Goal: Task Accomplishment & Management: Manage account settings

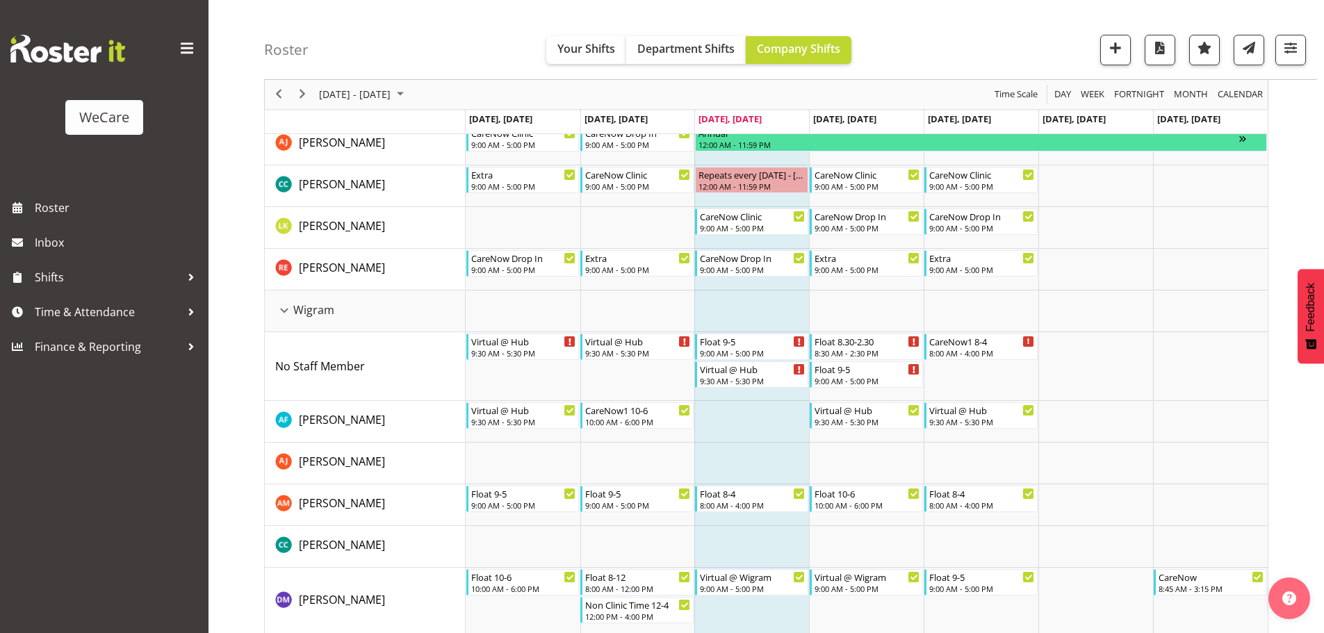
scroll to position [795, 0]
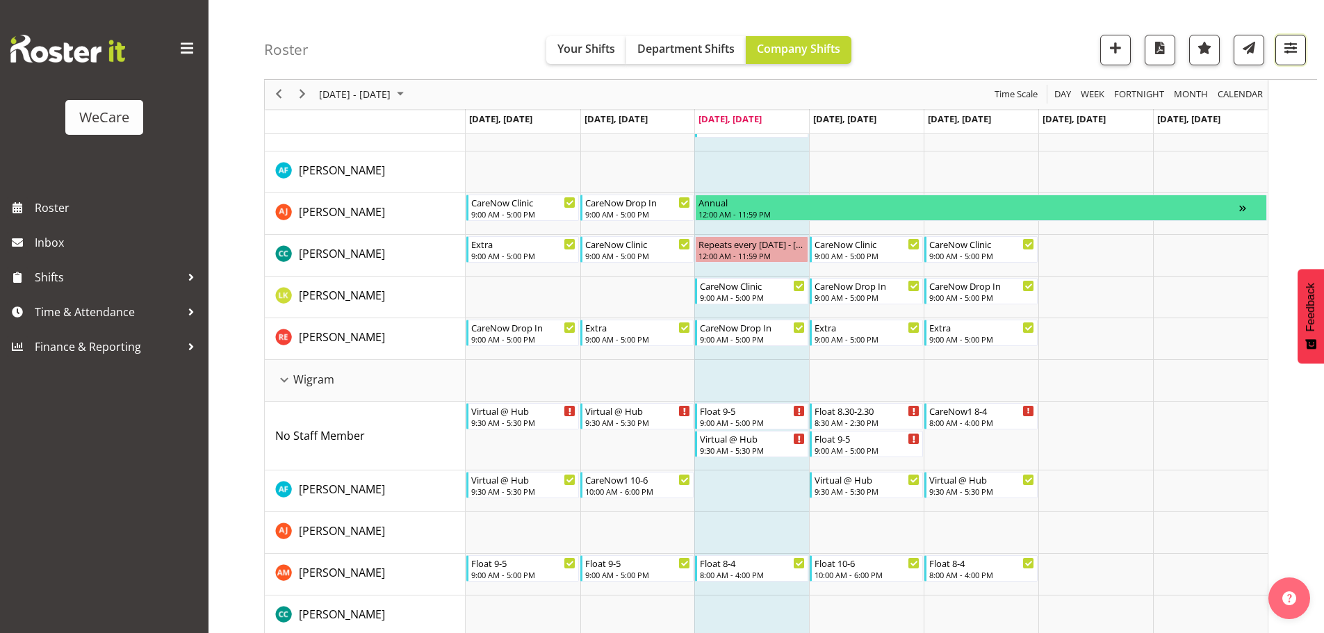
click at [1285, 46] on span "button" at bounding box center [1291, 48] width 18 height 18
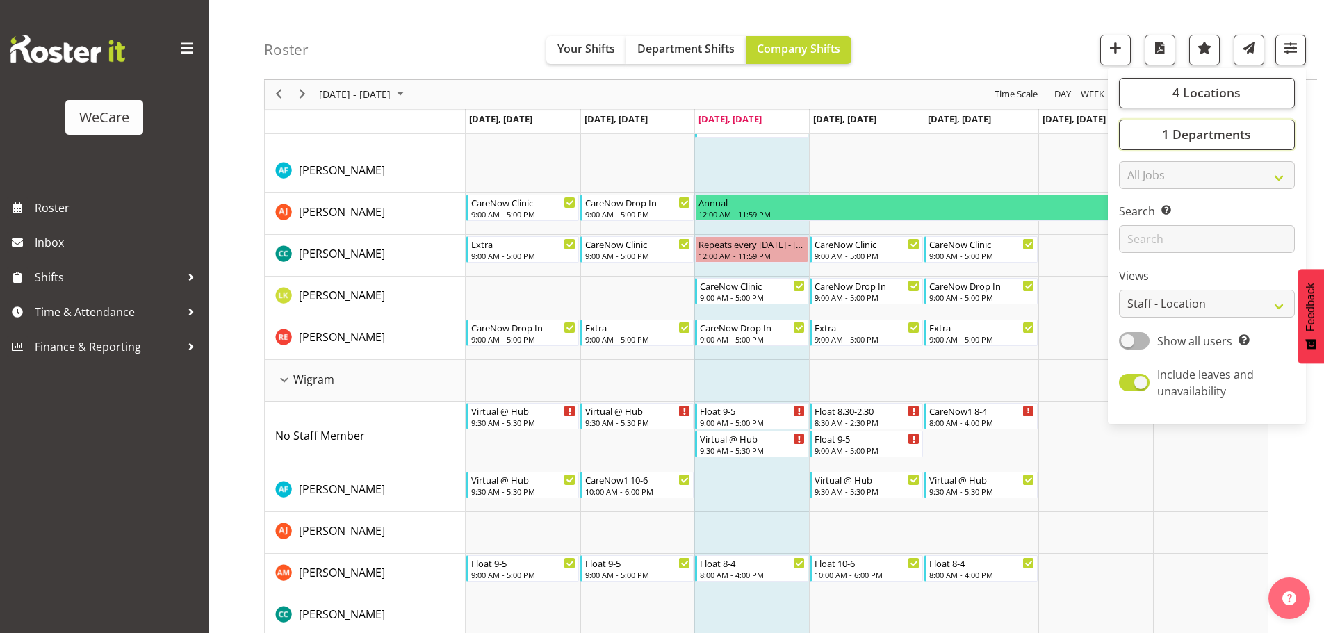
drag, startPoint x: 1207, startPoint y: 139, endPoint x: 1192, endPoint y: 193, distance: 55.5
click at [1207, 138] on span "1 Departments" at bounding box center [1206, 135] width 89 height 17
drag, startPoint x: 1171, startPoint y: 279, endPoint x: 1164, endPoint y: 274, distance: 8.5
click at [1166, 275] on button "Select All" at bounding box center [1159, 286] width 59 height 25
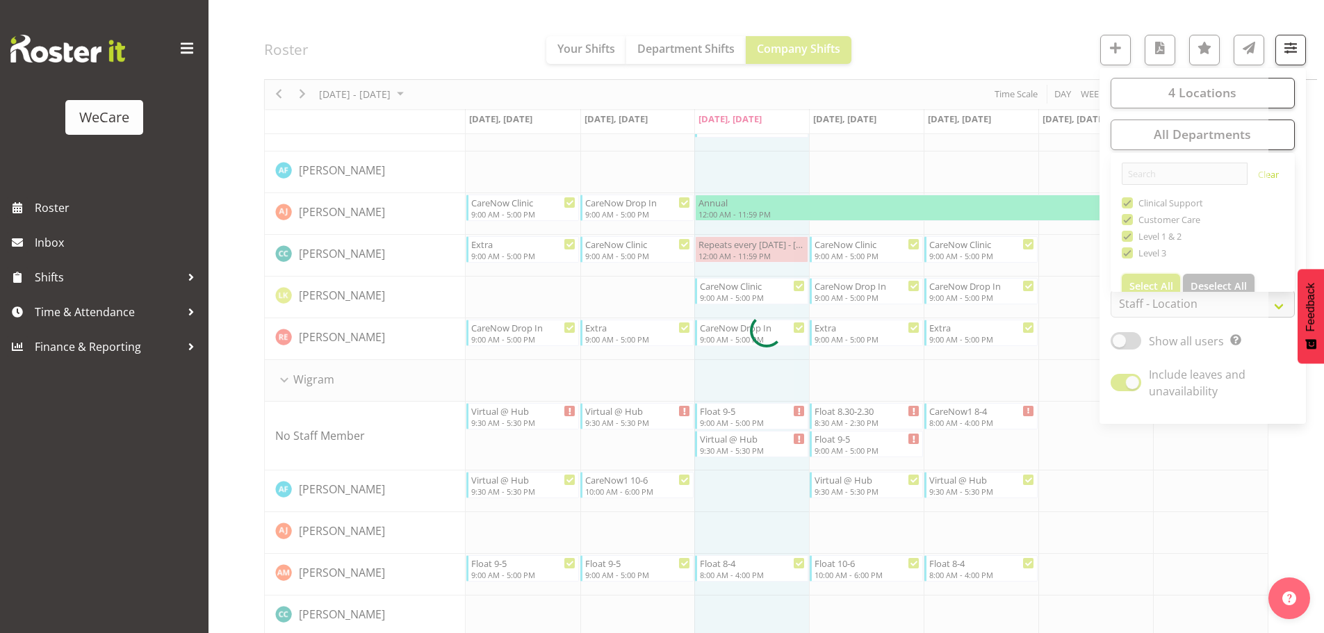
checkbox input "true"
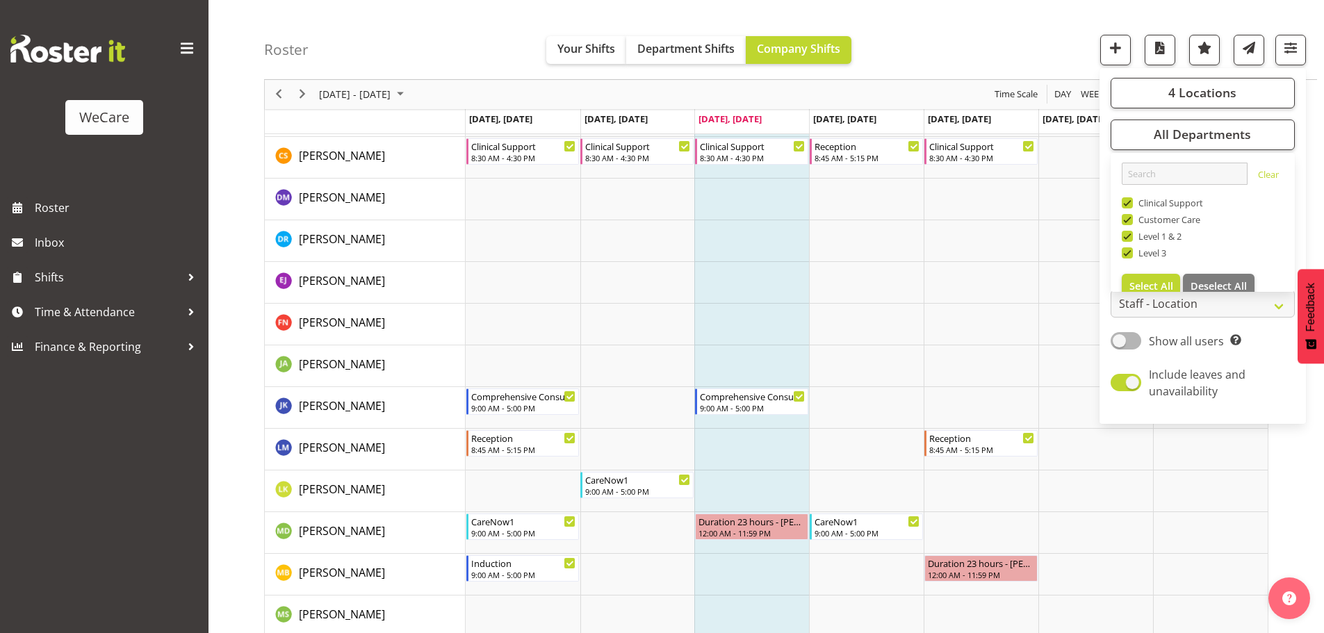
click at [956, 34] on div "Roster Your Shifts Department Shifts Company Shifts 4 Locations Clear Business …" at bounding box center [790, 40] width 1053 height 80
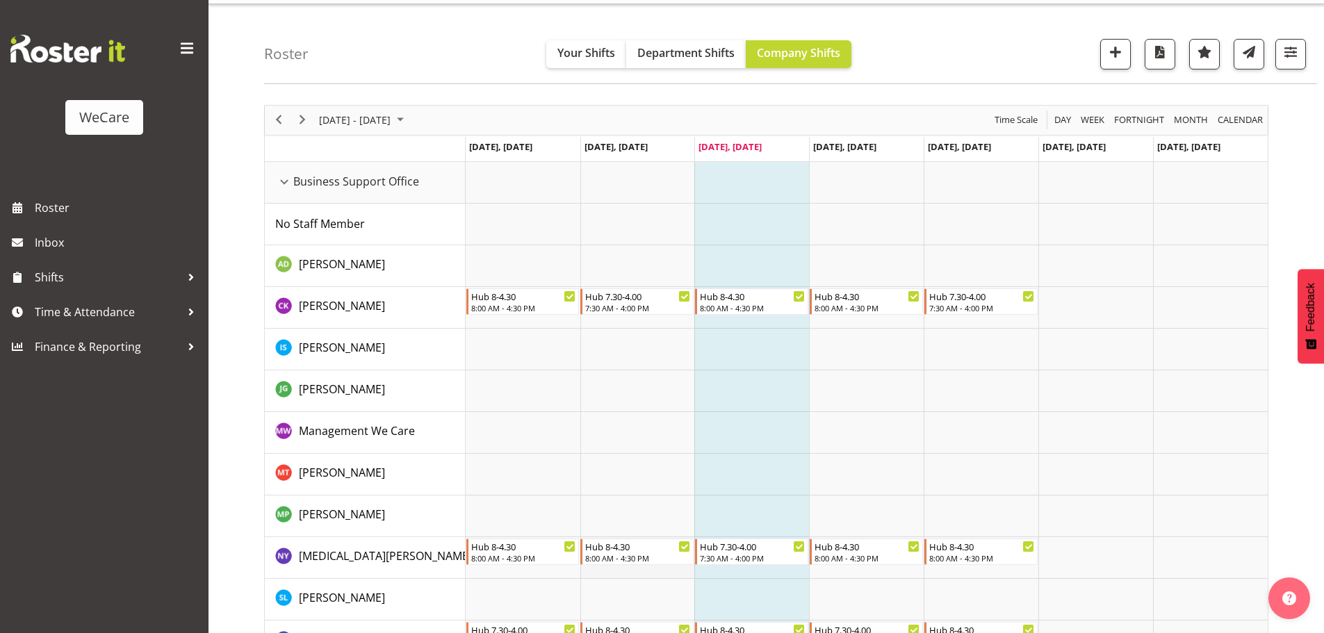
scroll to position [30, 0]
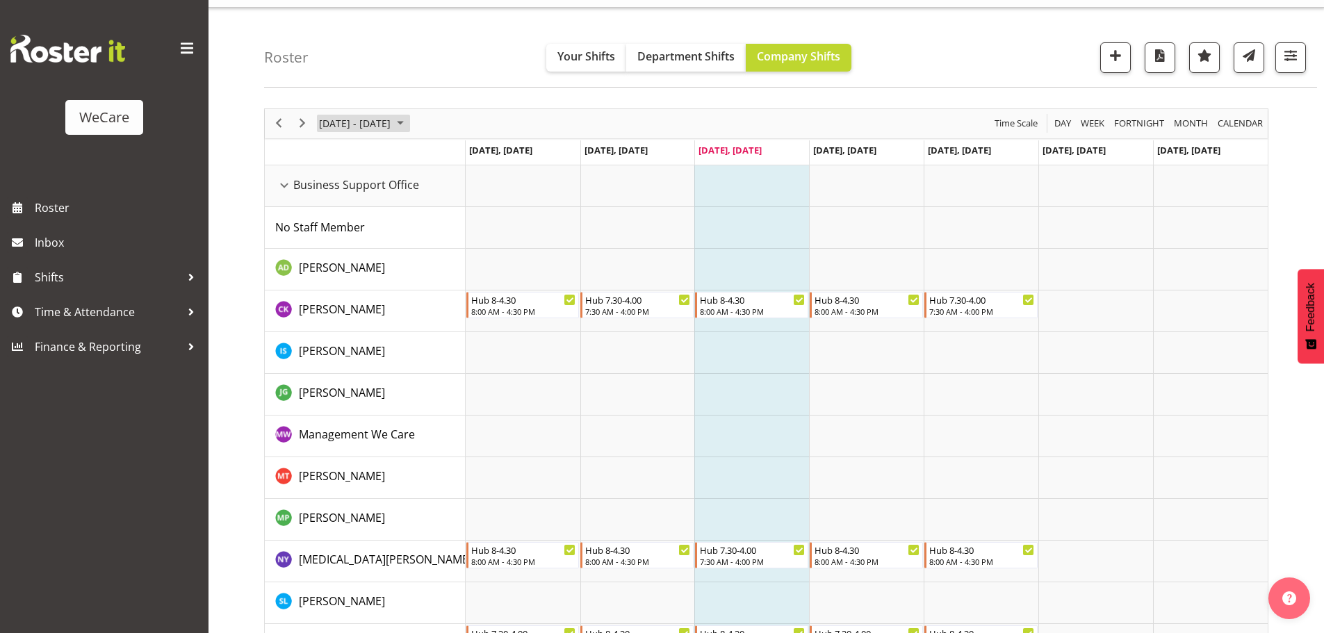
click at [374, 129] on span "August 11 - 17, 2025" at bounding box center [355, 123] width 74 height 17
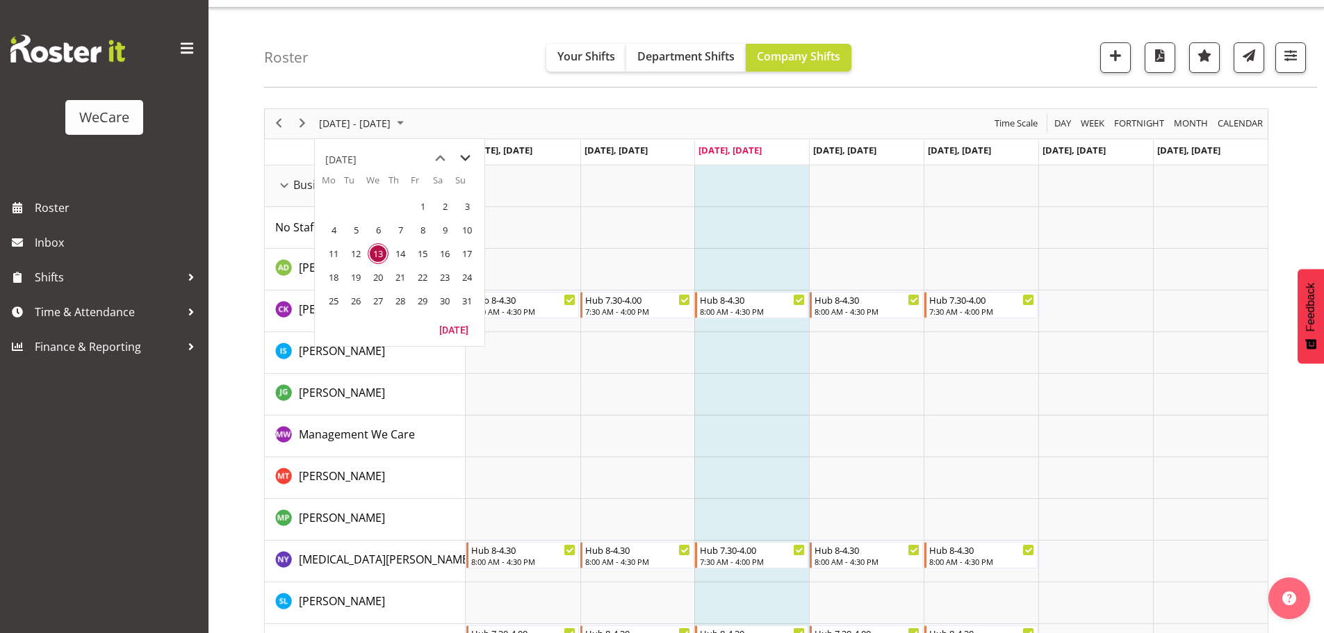
click at [462, 159] on span "next month" at bounding box center [465, 158] width 24 height 25
click at [333, 227] on span "6" at bounding box center [333, 230] width 21 height 21
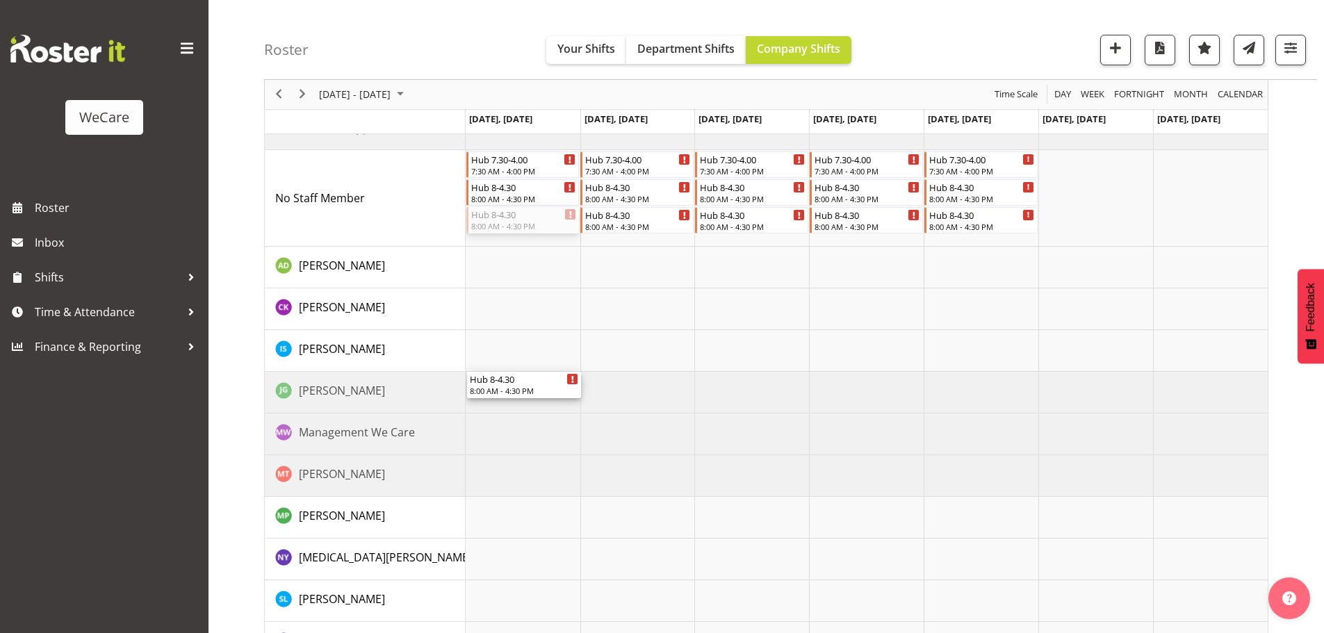
scroll to position [99, 0]
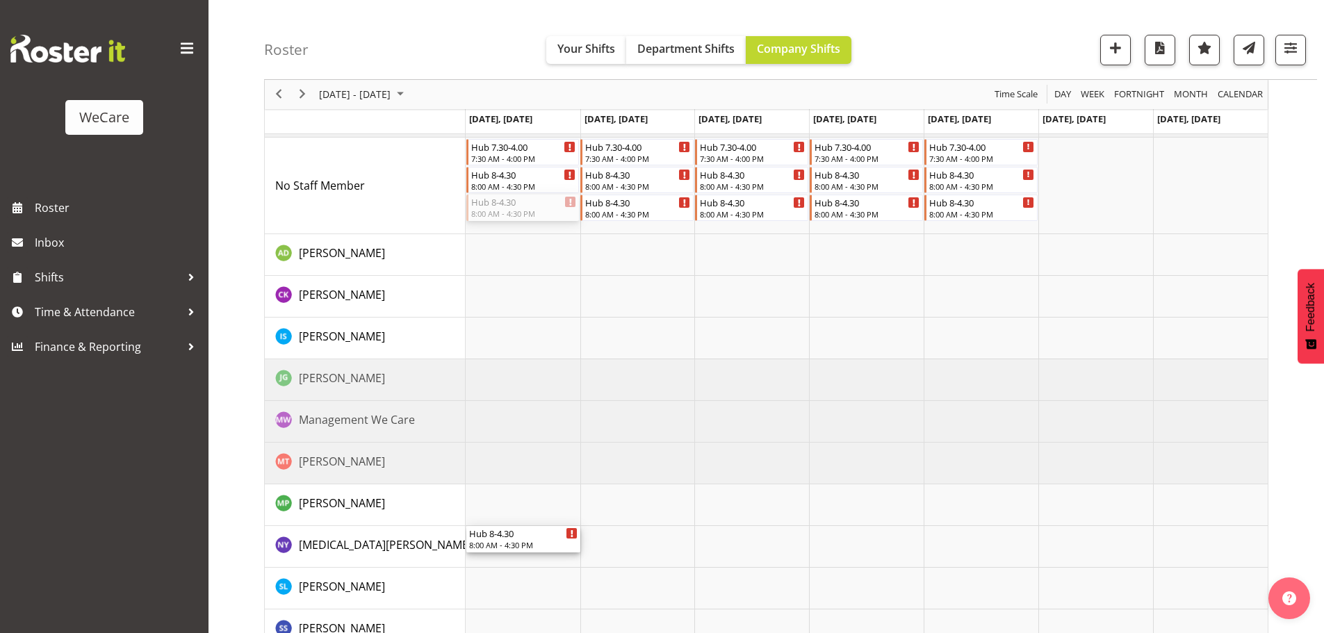
drag, startPoint x: 496, startPoint y: 273, endPoint x: 486, endPoint y: 527, distance: 254.0
drag, startPoint x: 499, startPoint y: 184, endPoint x: 507, endPoint y: 188, distance: 9.1
drag, startPoint x: 512, startPoint y: 533, endPoint x: 734, endPoint y: 606, distance: 234.3
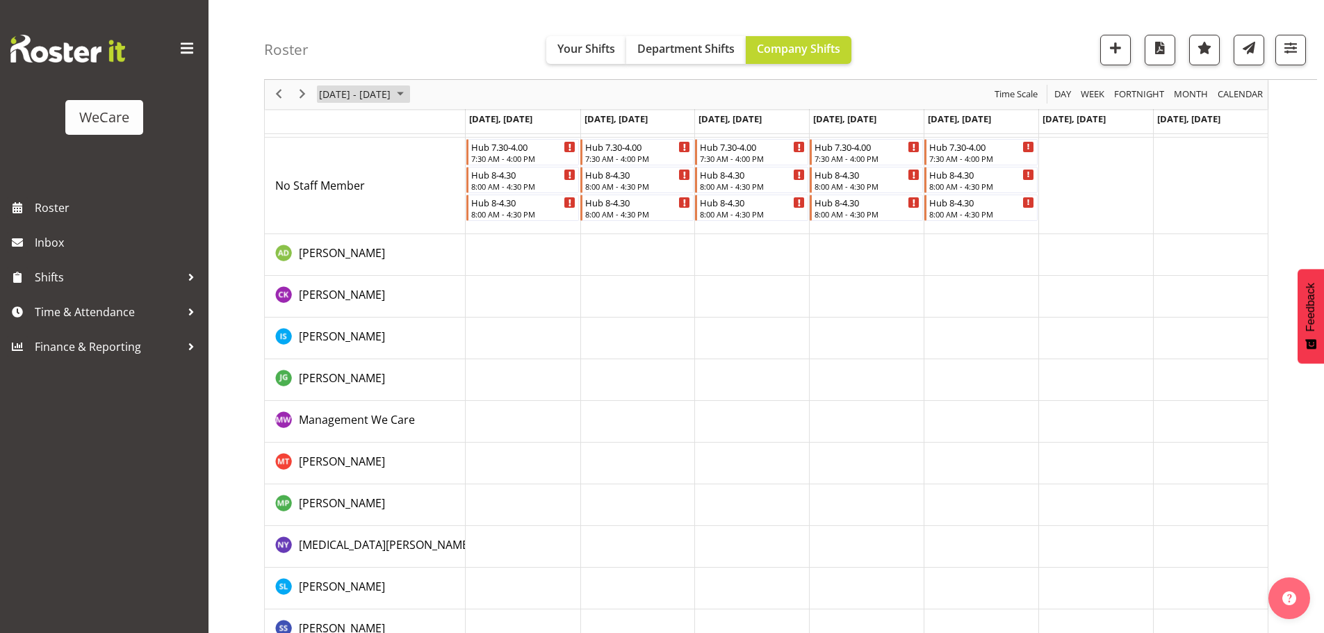
drag, startPoint x: 343, startPoint y: 99, endPoint x: 379, endPoint y: 99, distance: 36.2
click at [343, 99] on span "October 06 - 12, 2025" at bounding box center [355, 94] width 74 height 17
click at [430, 125] on span "previous month" at bounding box center [440, 129] width 24 height 25
click at [432, 125] on span "previous month" at bounding box center [440, 129] width 24 height 25
click at [375, 231] on span "13" at bounding box center [378, 224] width 21 height 21
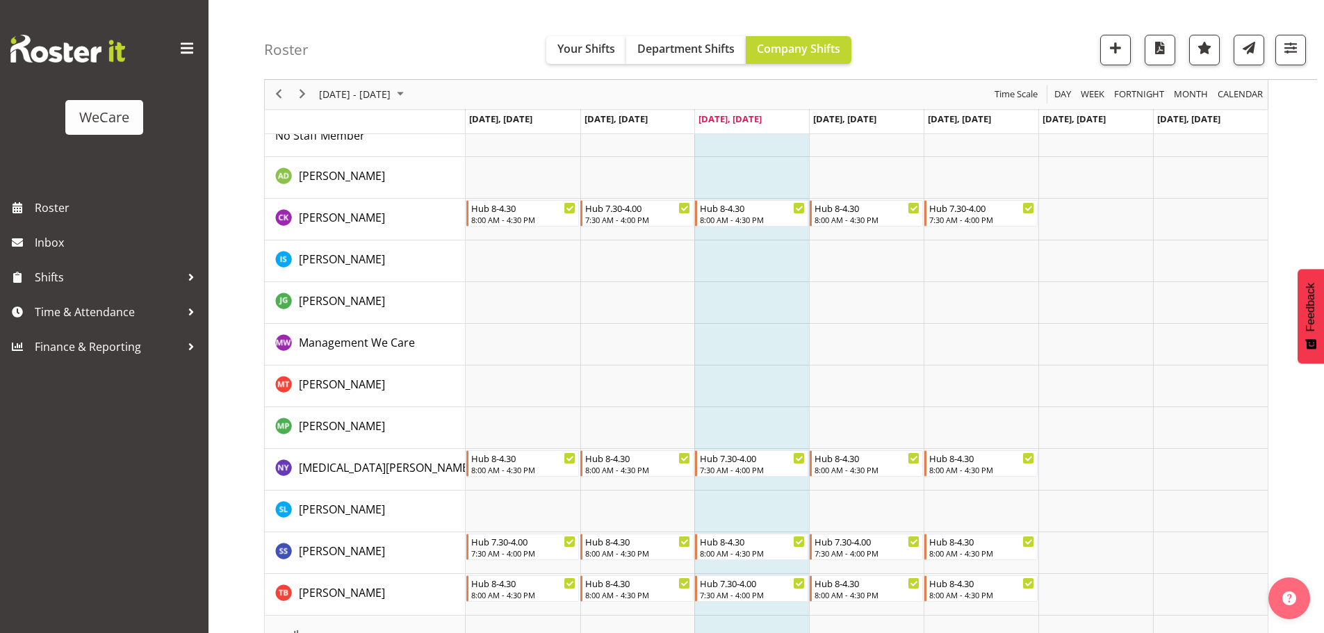
scroll to position [99, 0]
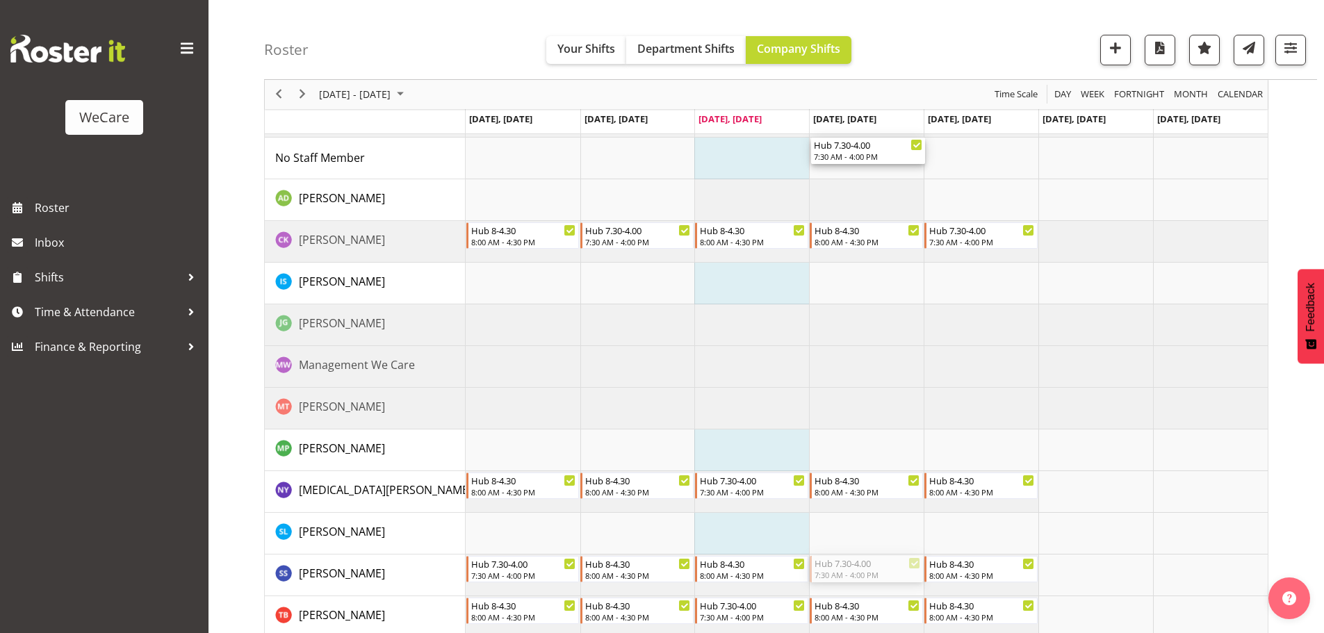
drag, startPoint x: 868, startPoint y: 566, endPoint x: 884, endPoint y: 163, distance: 403.5
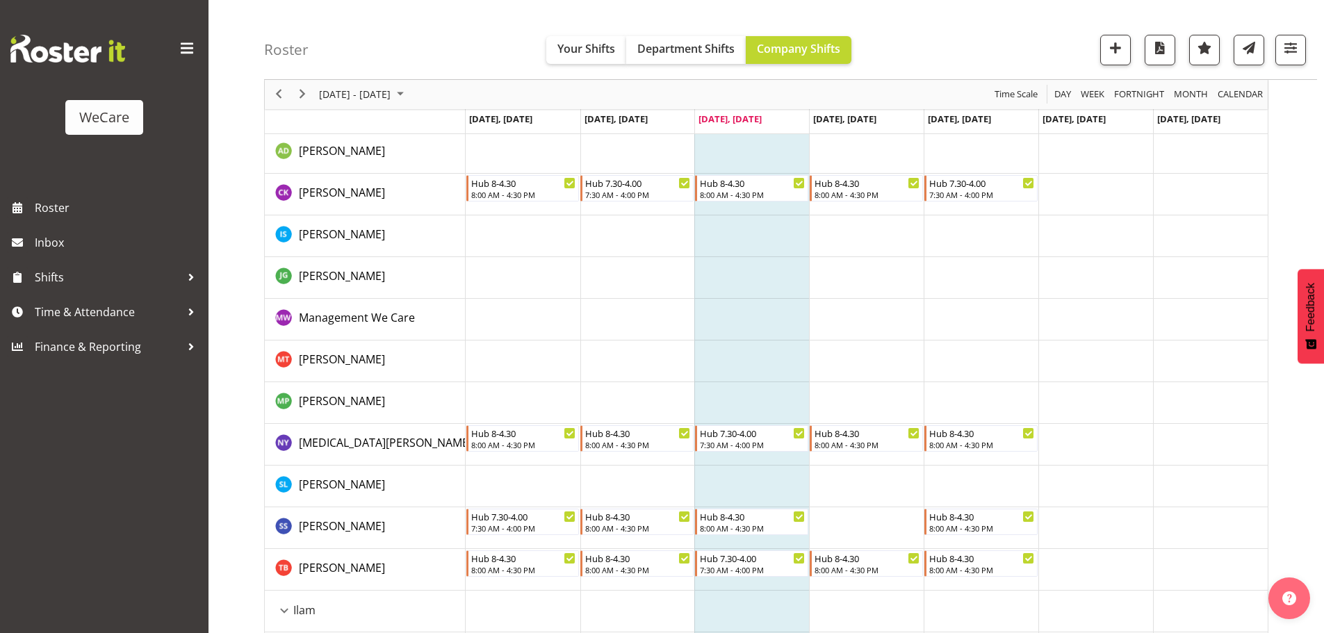
scroll to position [169, 0]
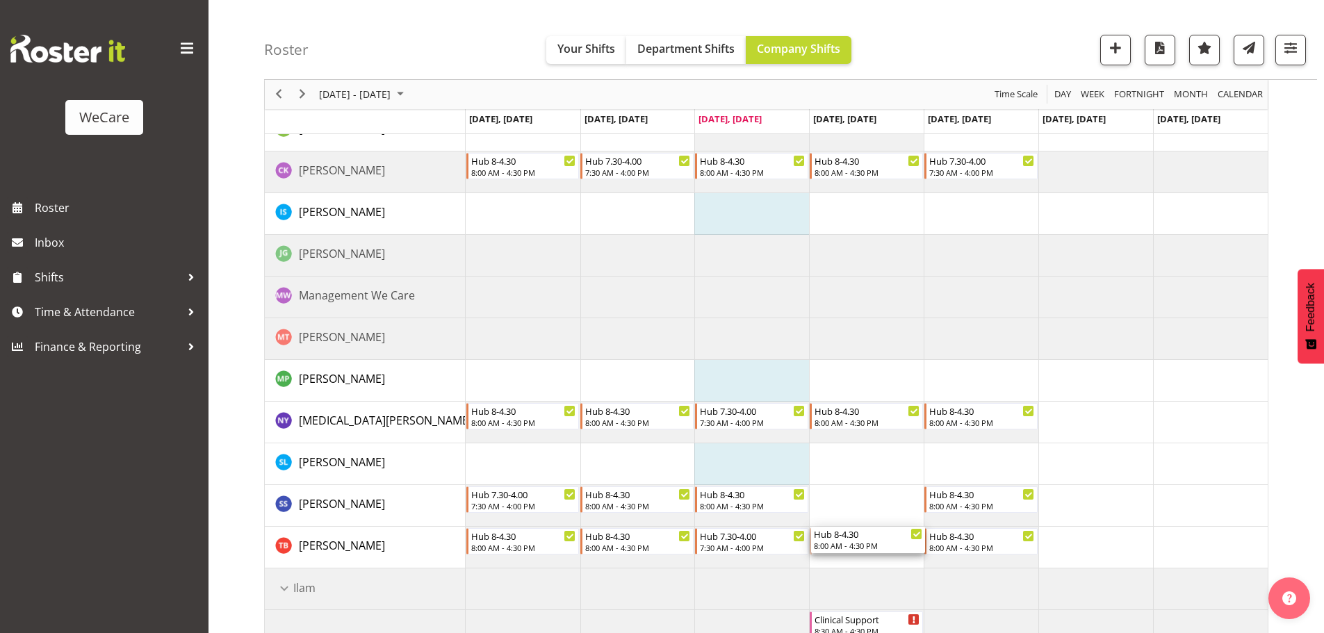
drag, startPoint x: 840, startPoint y: 542, endPoint x: 652, endPoint y: 543, distance: 188.4
drag, startPoint x: 840, startPoint y: 537, endPoint x: 844, endPoint y: 513, distance: 24.0
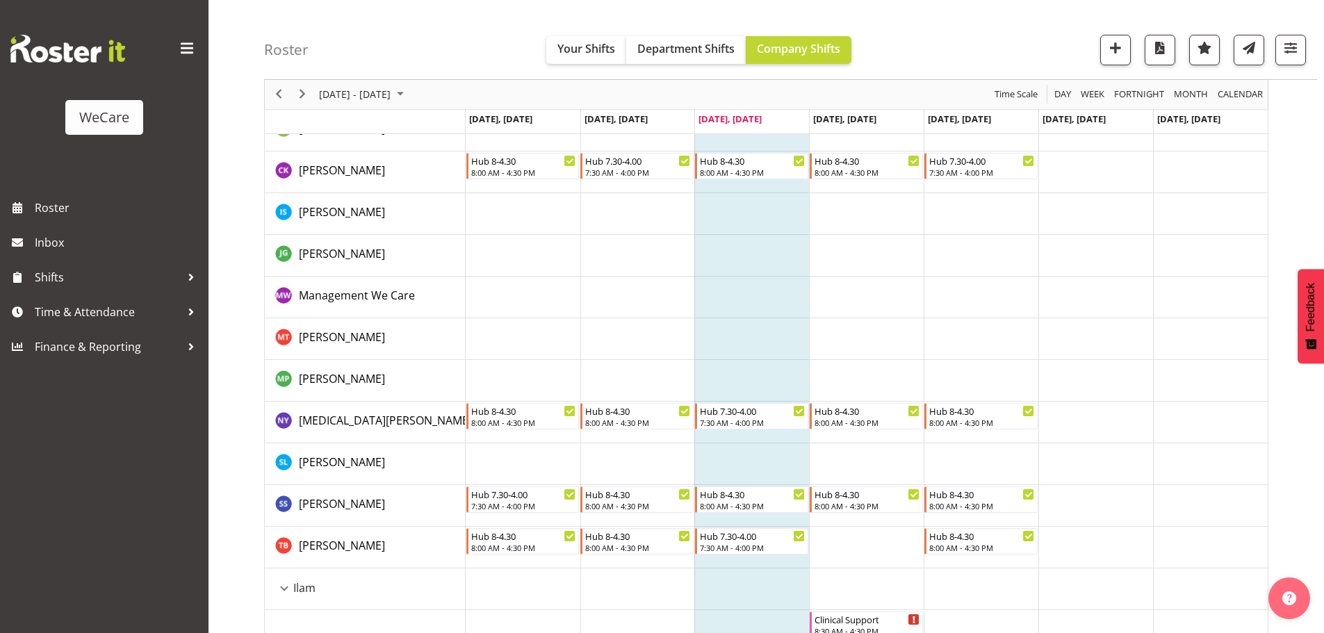
scroll to position [99, 0]
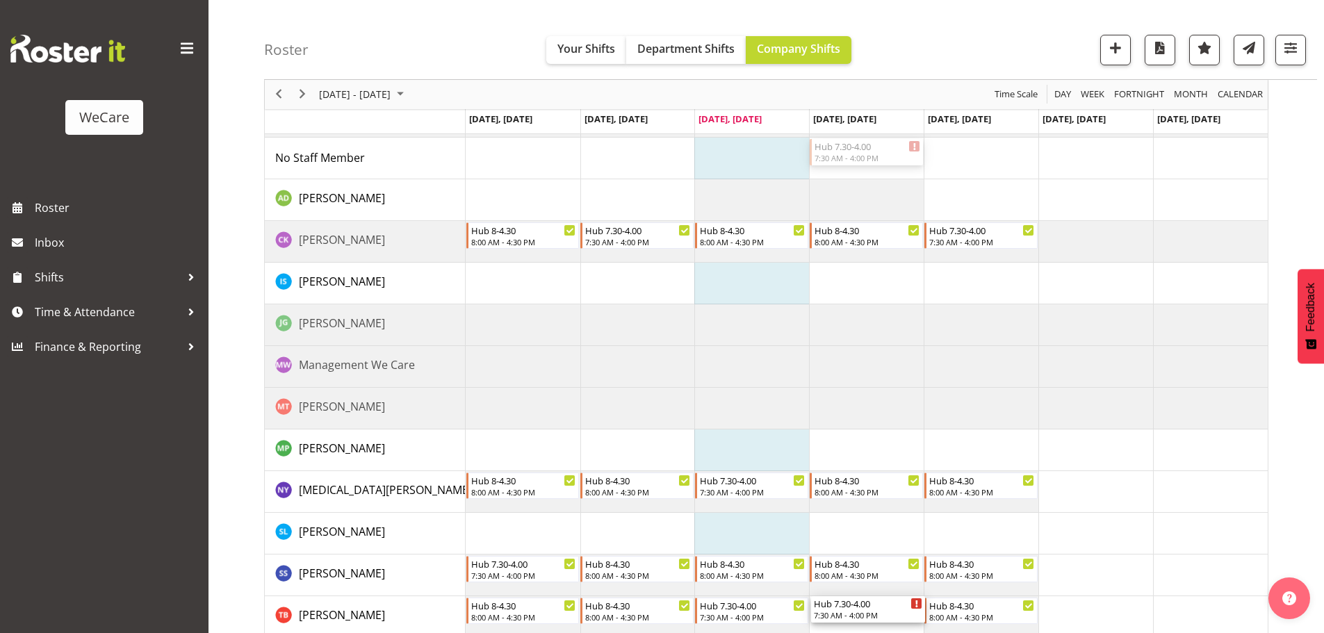
drag, startPoint x: 868, startPoint y: 154, endPoint x: 866, endPoint y: 624, distance: 469.9
drag, startPoint x: 841, startPoint y: 559, endPoint x: 856, endPoint y: 170, distance: 389.6
drag, startPoint x: 893, startPoint y: 341, endPoint x: 971, endPoint y: 549, distance: 222.2
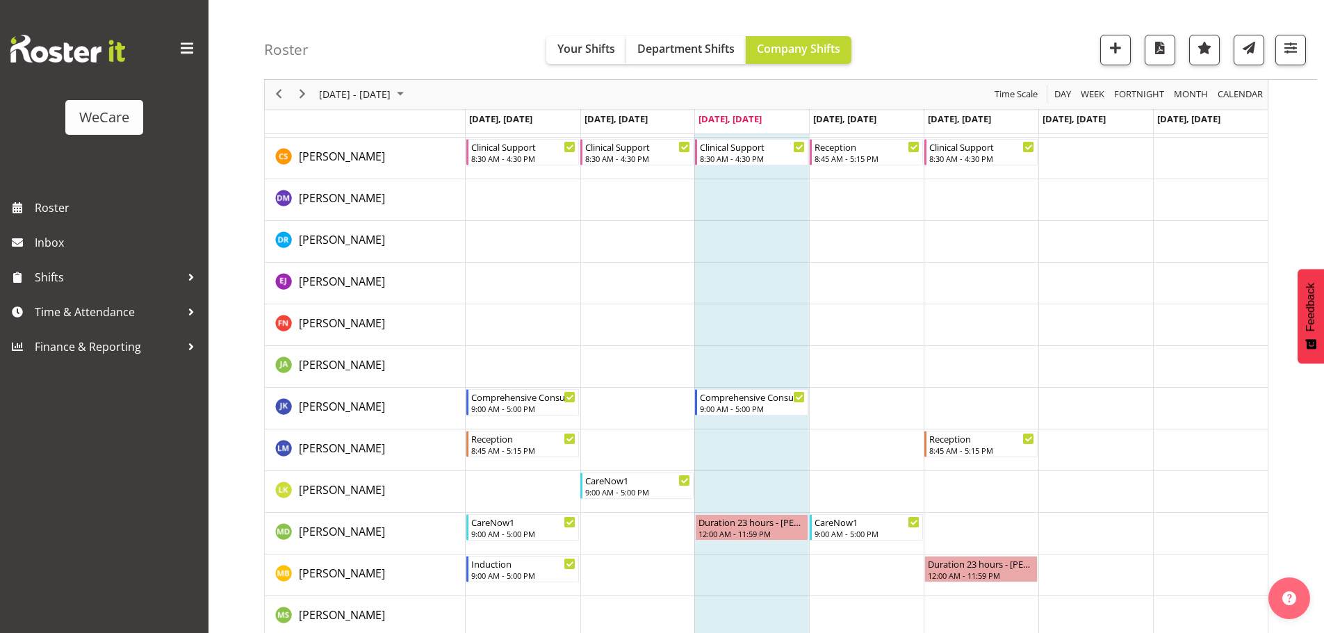
scroll to position [864, 0]
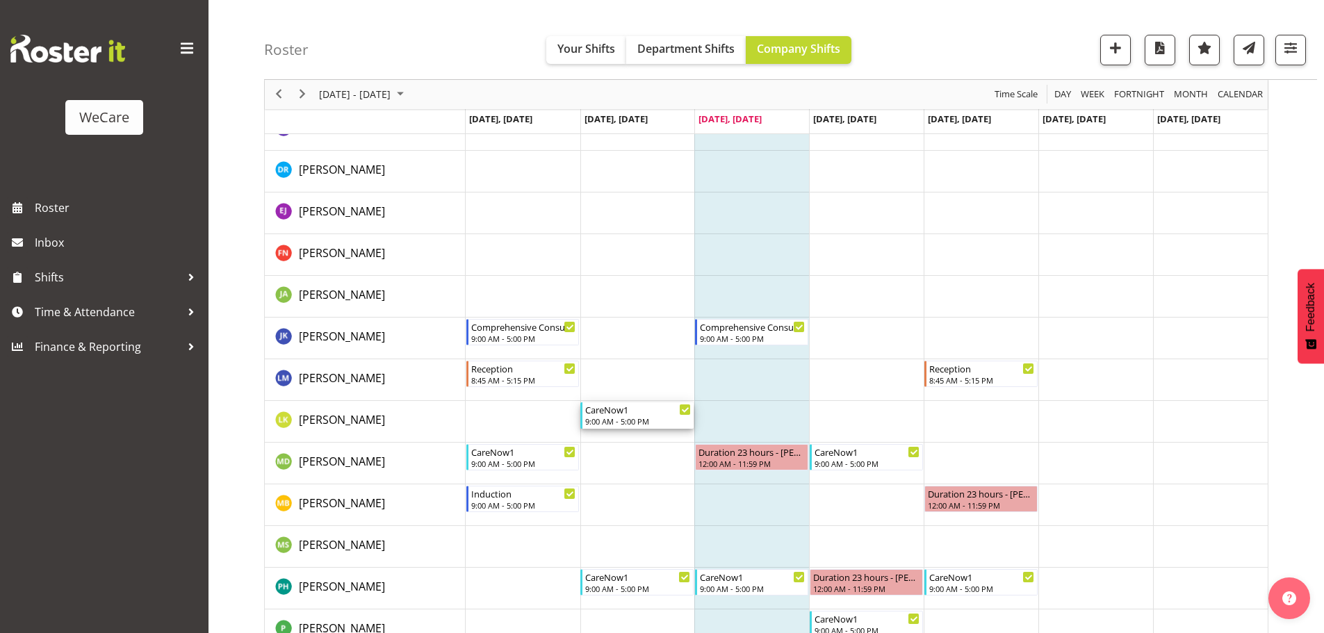
click at [640, 414] on div "CareNow1" at bounding box center [638, 410] width 106 height 14
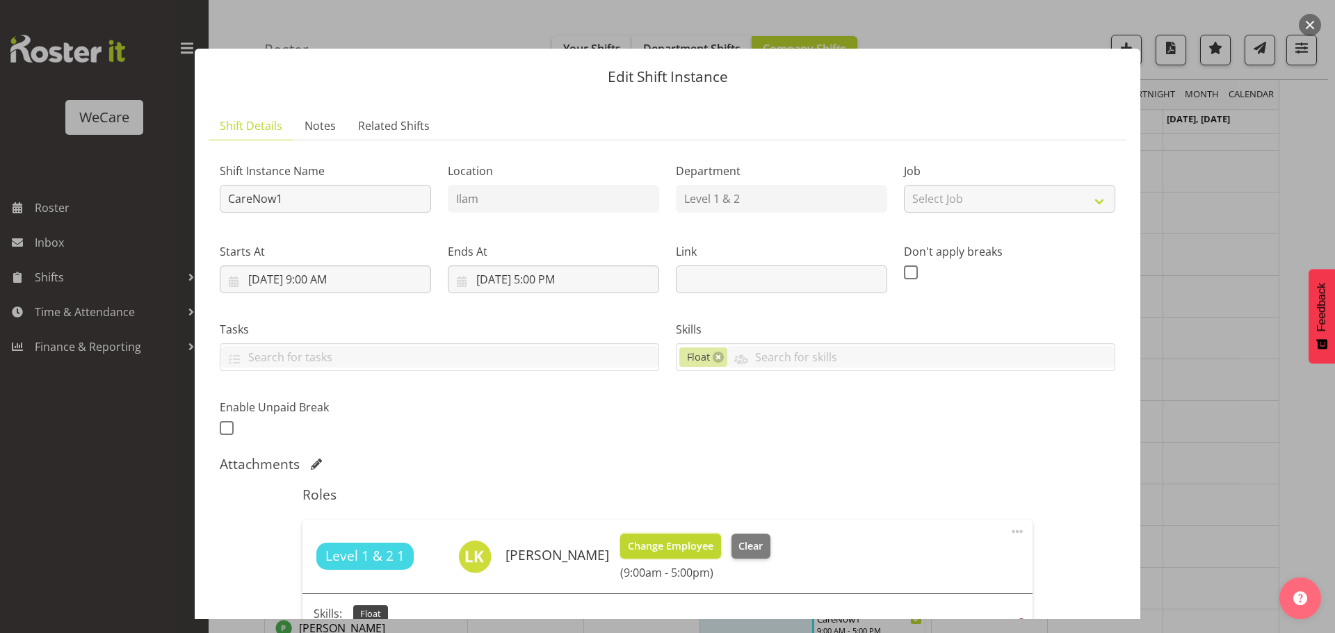
click at [661, 546] on span "Change Employee" at bounding box center [671, 546] width 86 height 15
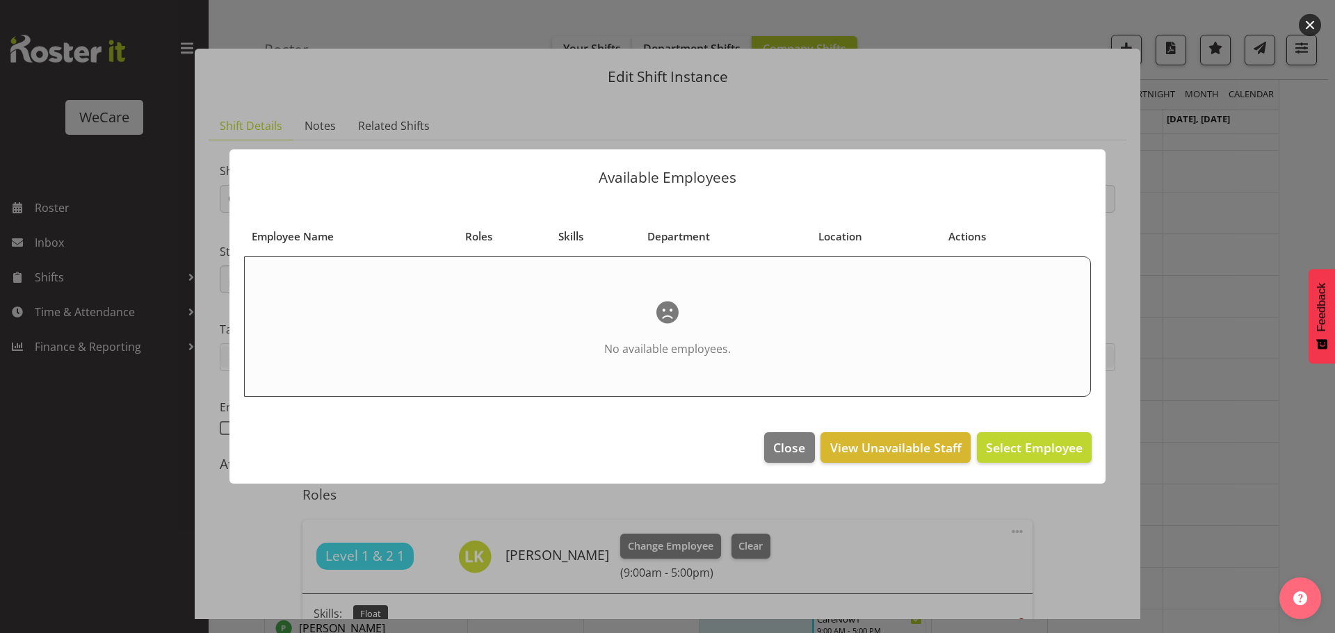
click at [1233, 308] on div at bounding box center [667, 316] width 1335 height 633
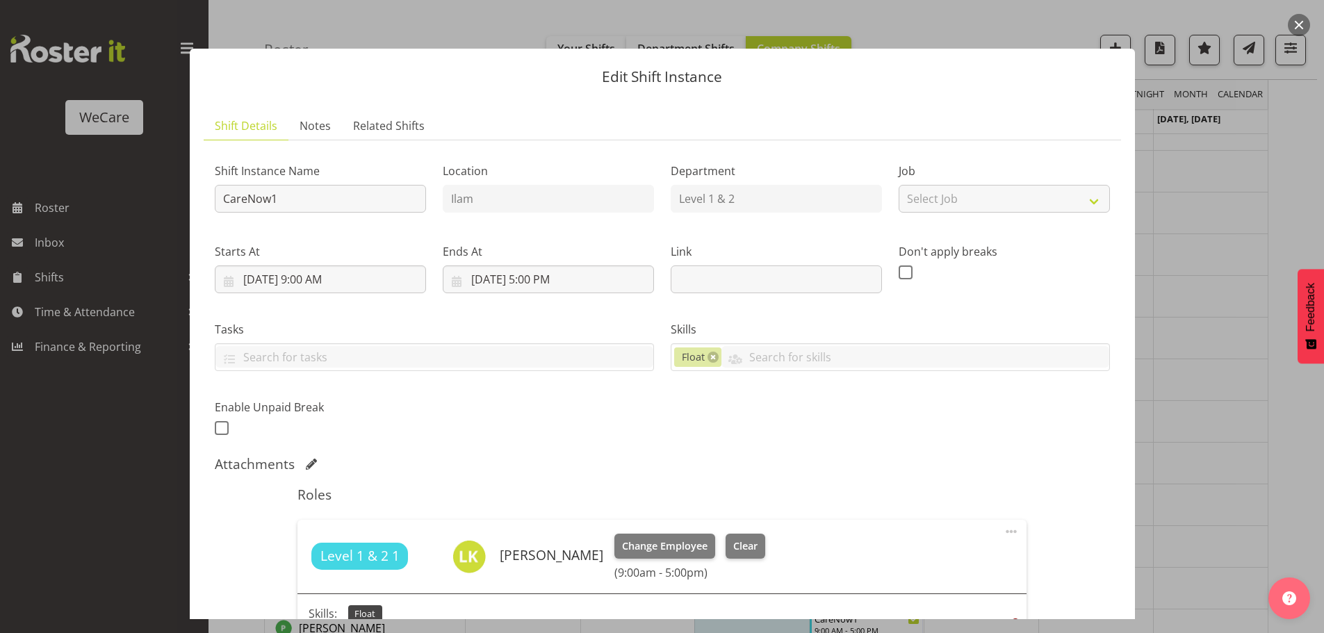
click at [1231, 307] on div at bounding box center [662, 316] width 1324 height 633
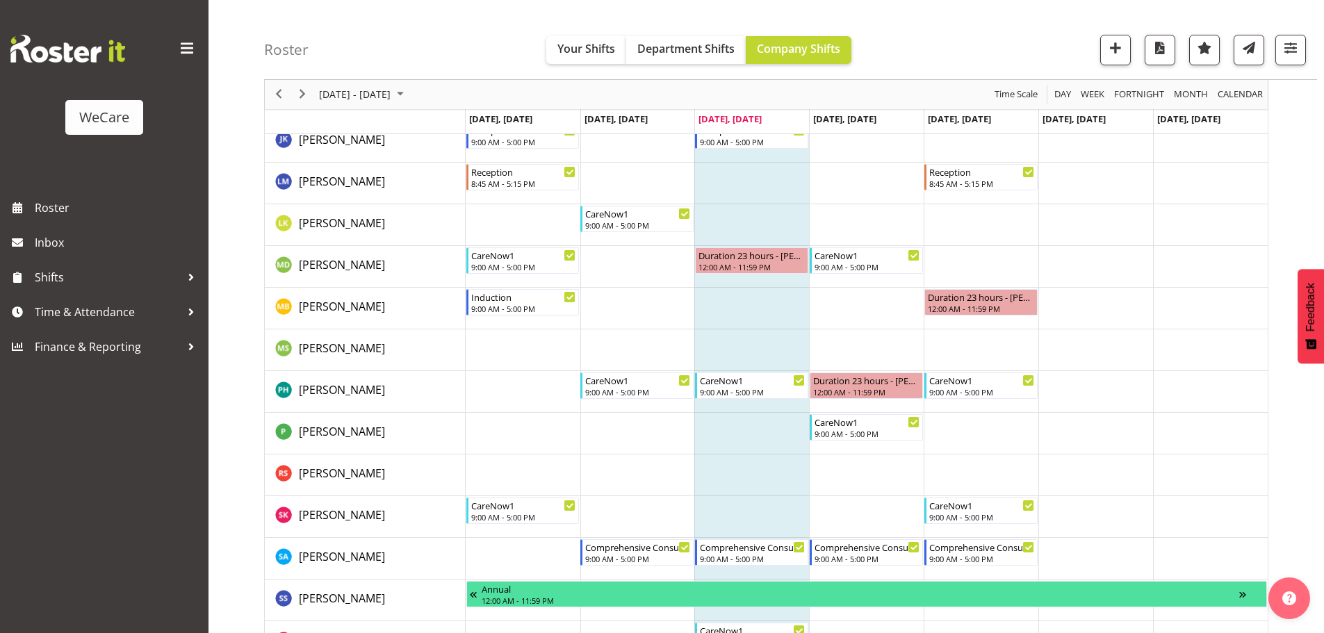
scroll to position [1073, 0]
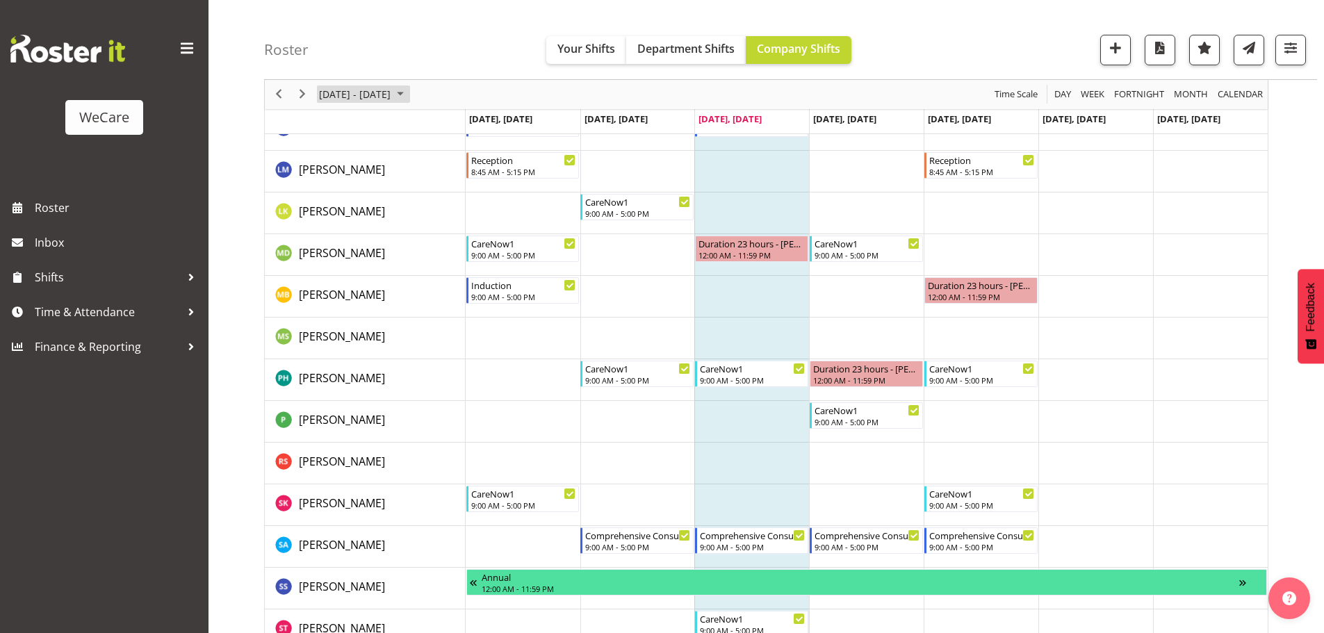
click at [373, 88] on span "August 11 - 17, 2025" at bounding box center [355, 94] width 74 height 17
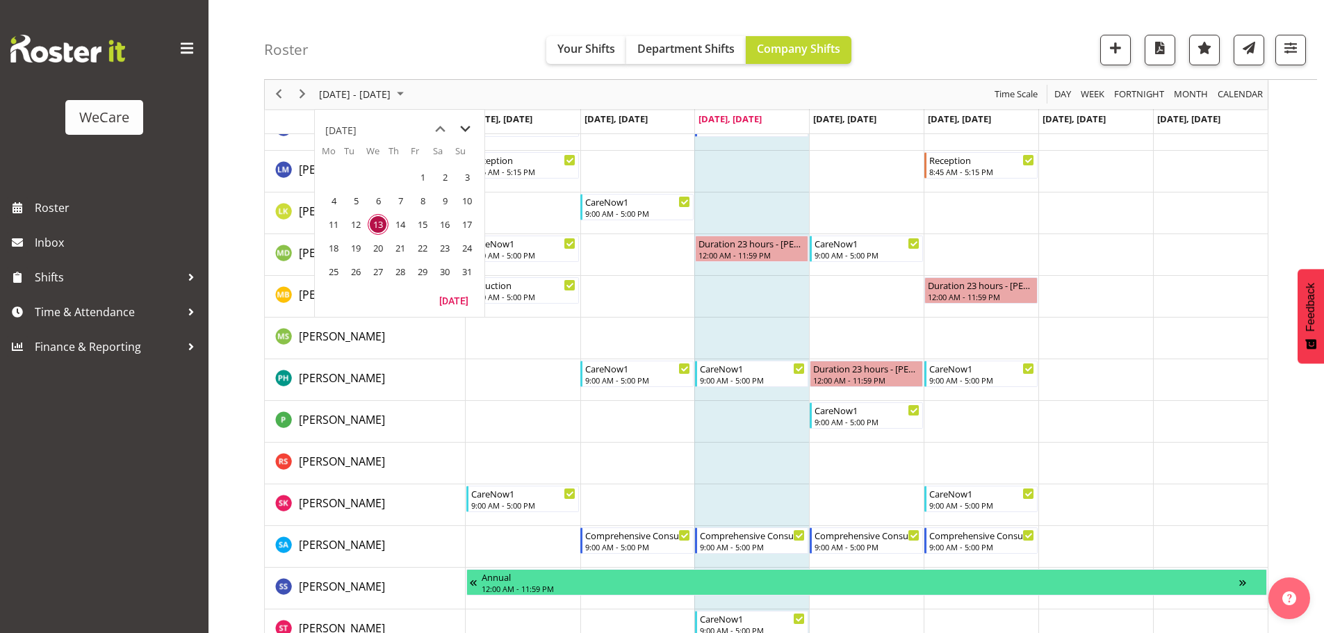
click at [458, 126] on span "next month" at bounding box center [465, 129] width 24 height 25
click at [325, 205] on span "6" at bounding box center [333, 200] width 21 height 21
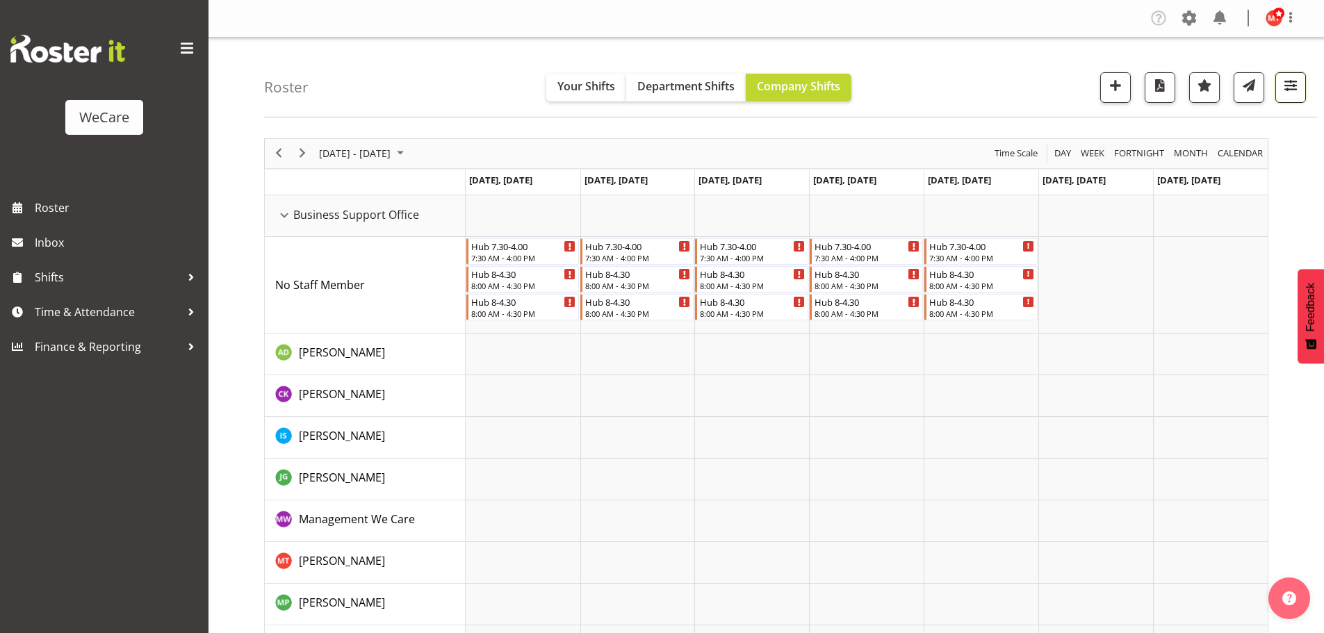
click at [1290, 89] on span "button" at bounding box center [1291, 85] width 18 height 18
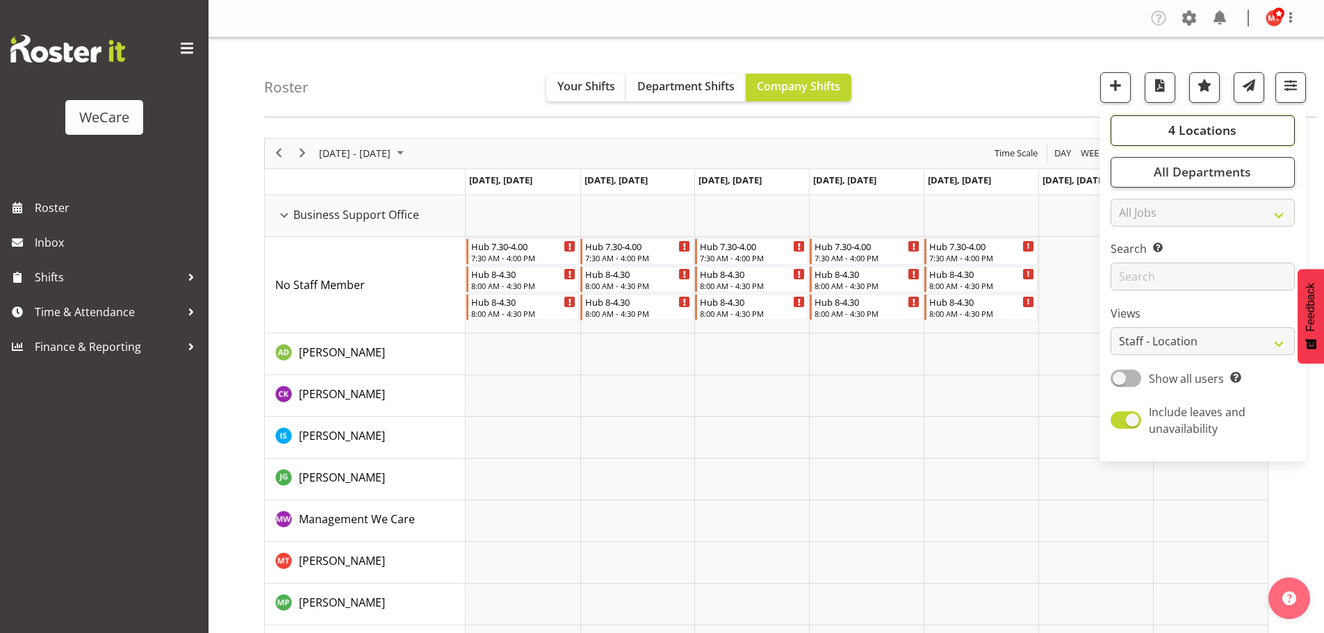
click at [1192, 133] on span "4 Locations" at bounding box center [1203, 130] width 68 height 17
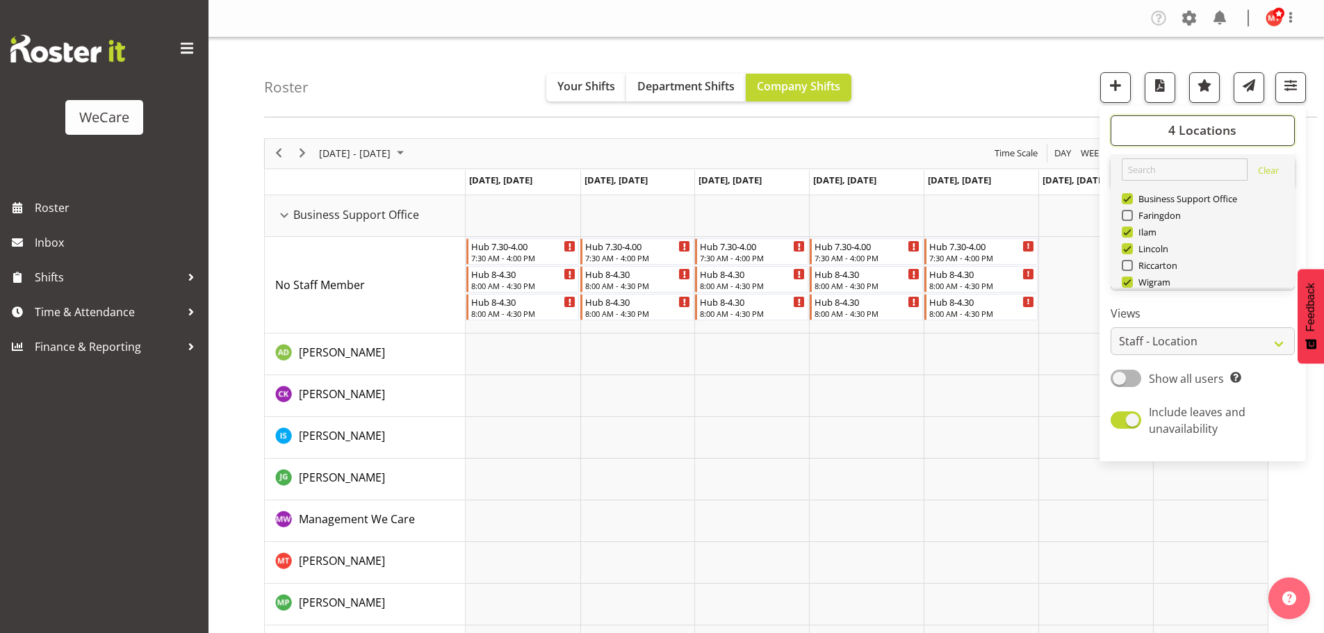
scroll to position [50, 0]
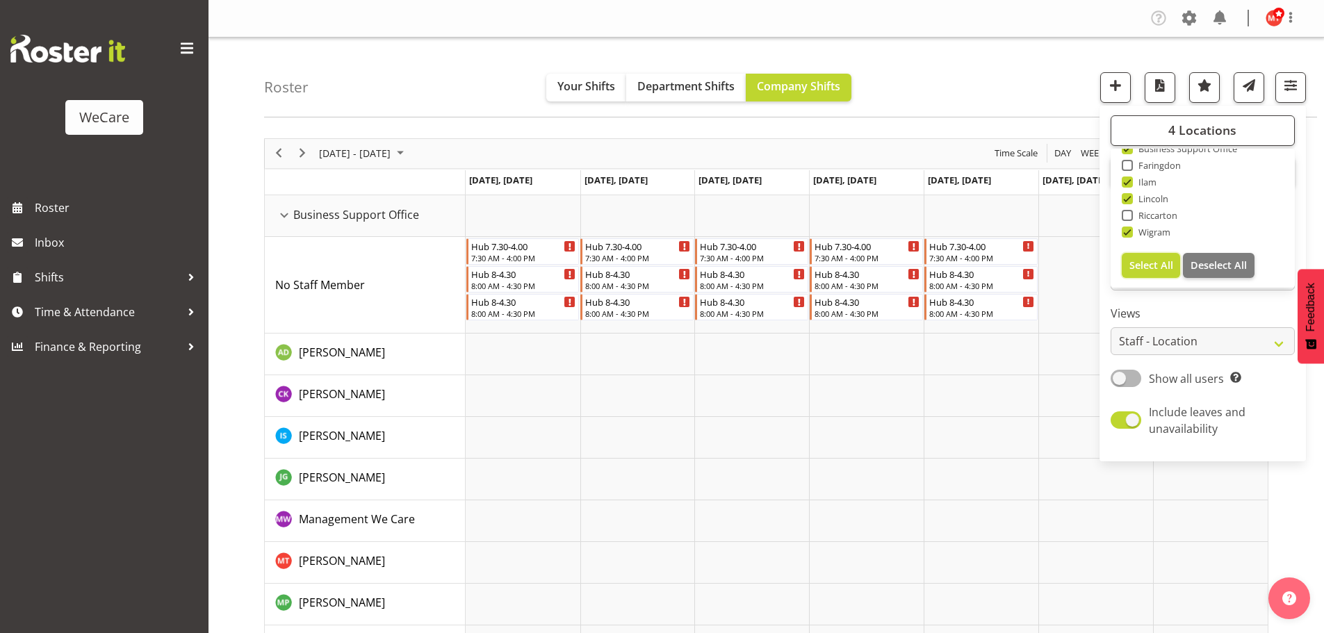
click at [1151, 263] on span "Select All" at bounding box center [1152, 265] width 44 height 13
checkbox input "true"
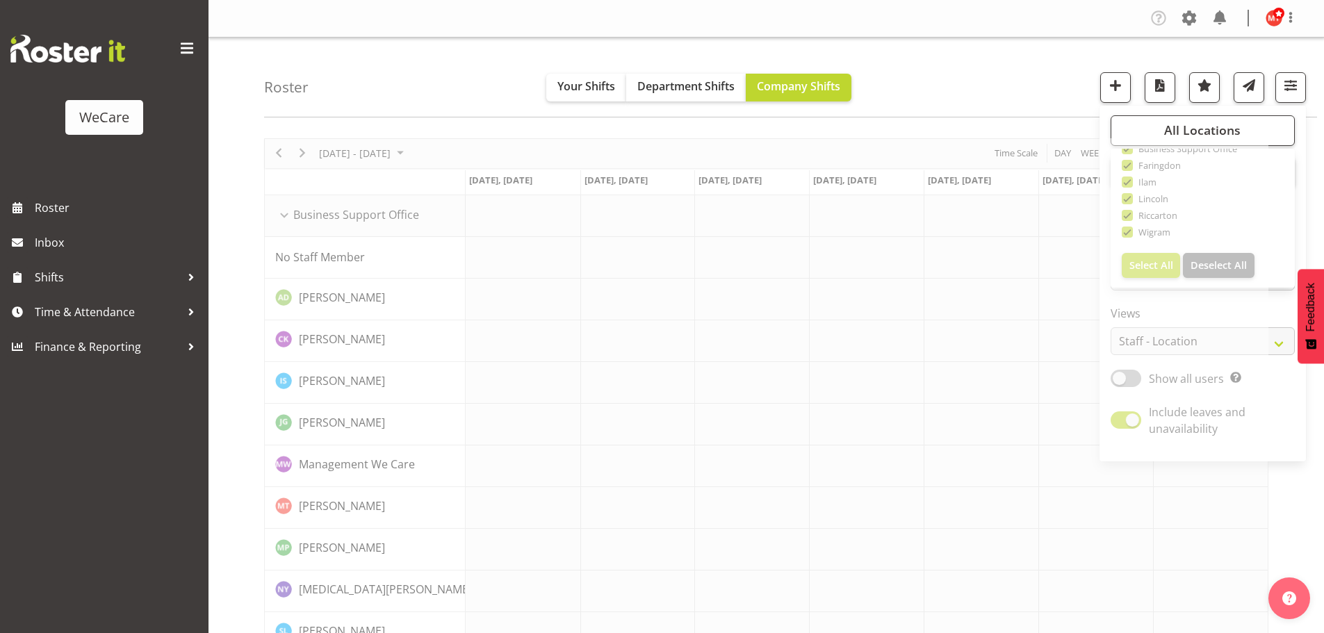
click at [1024, 34] on div "Company Settings Roles & Skills Tasks Jobs Employees Locations & Departments Ac…" at bounding box center [767, 19] width 1116 height 38
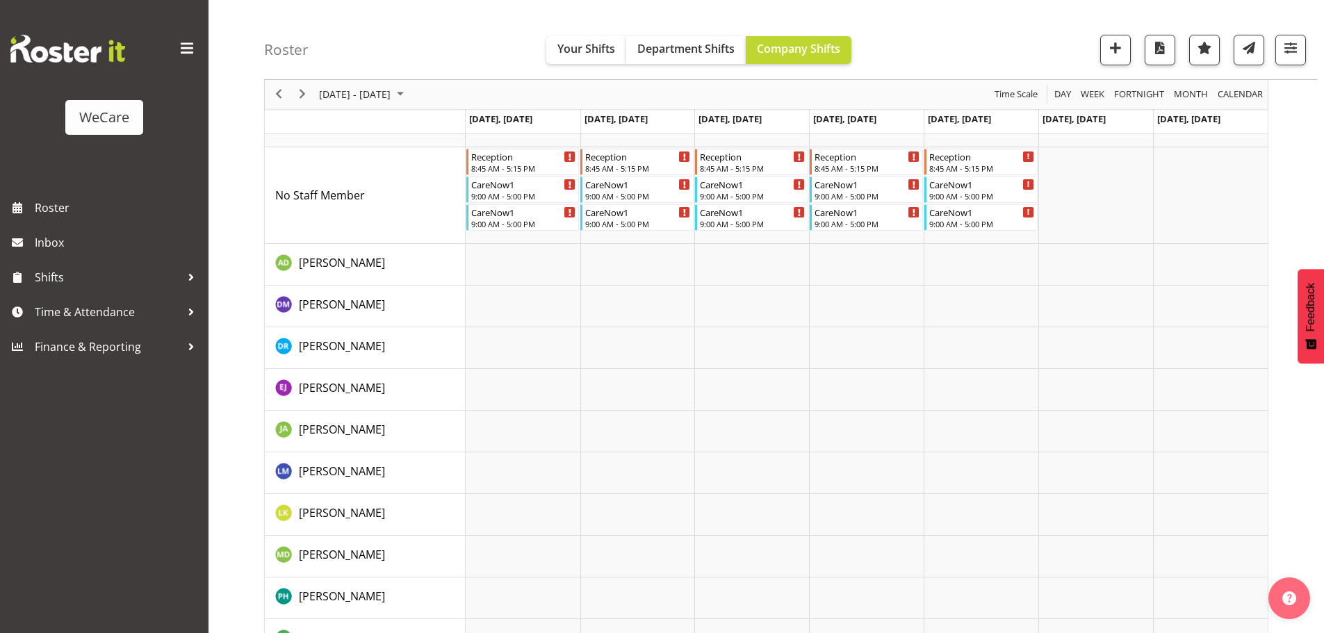
scroll to position [3893, 0]
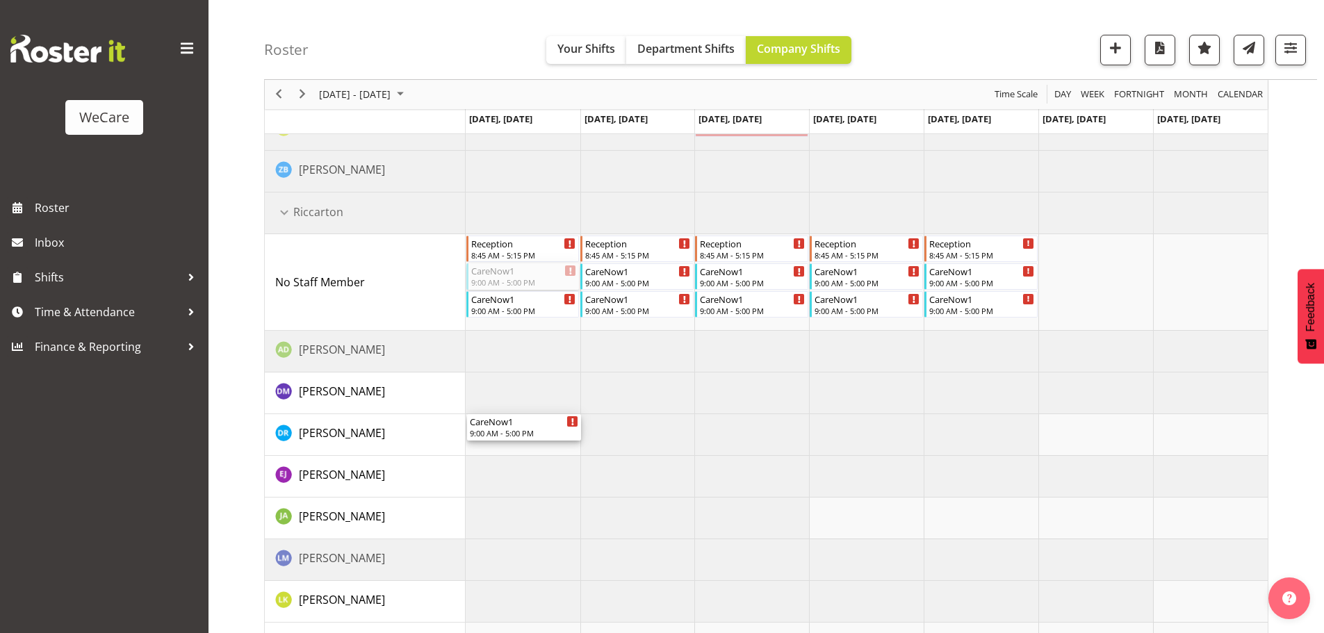
drag, startPoint x: 508, startPoint y: 277, endPoint x: 493, endPoint y: 425, distance: 148.9
click at [497, 450] on div "Hub 7.30-4.00 7:30 AM - 4:00 PM Hub 8-4.30 8:00 AM - 4:30 PM Hub 8-4.30 8:00 AM…" at bounding box center [867, 81] width 802 height 7559
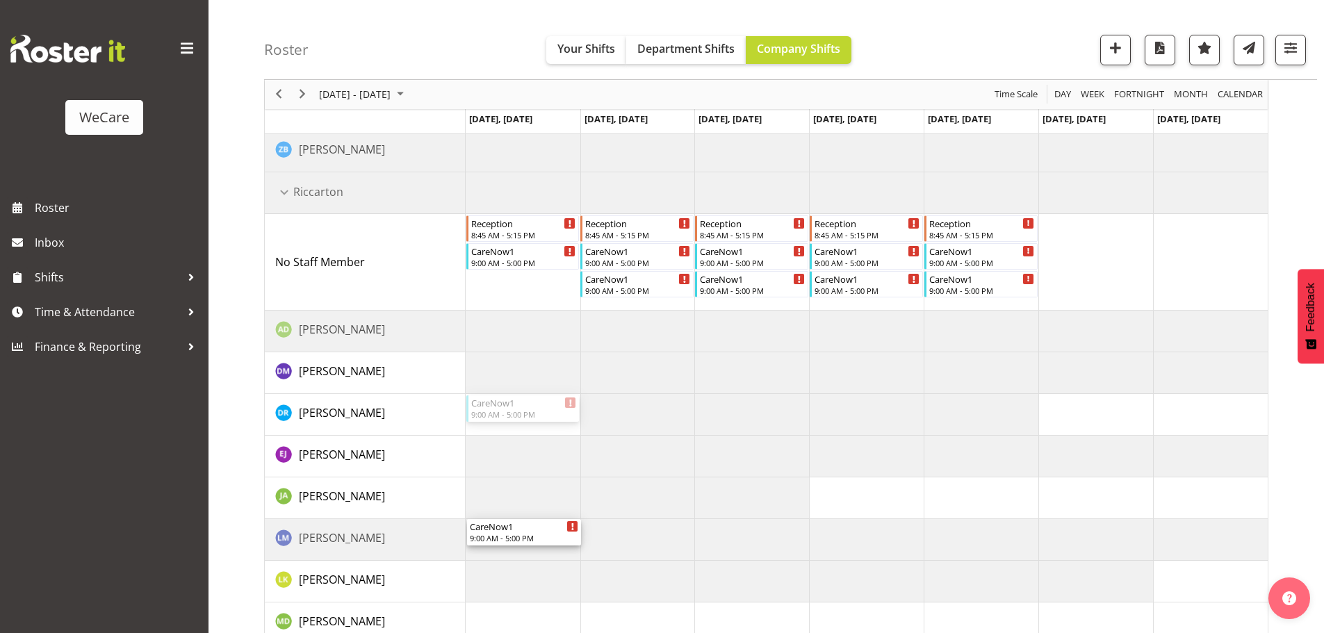
scroll to position [3963, 0]
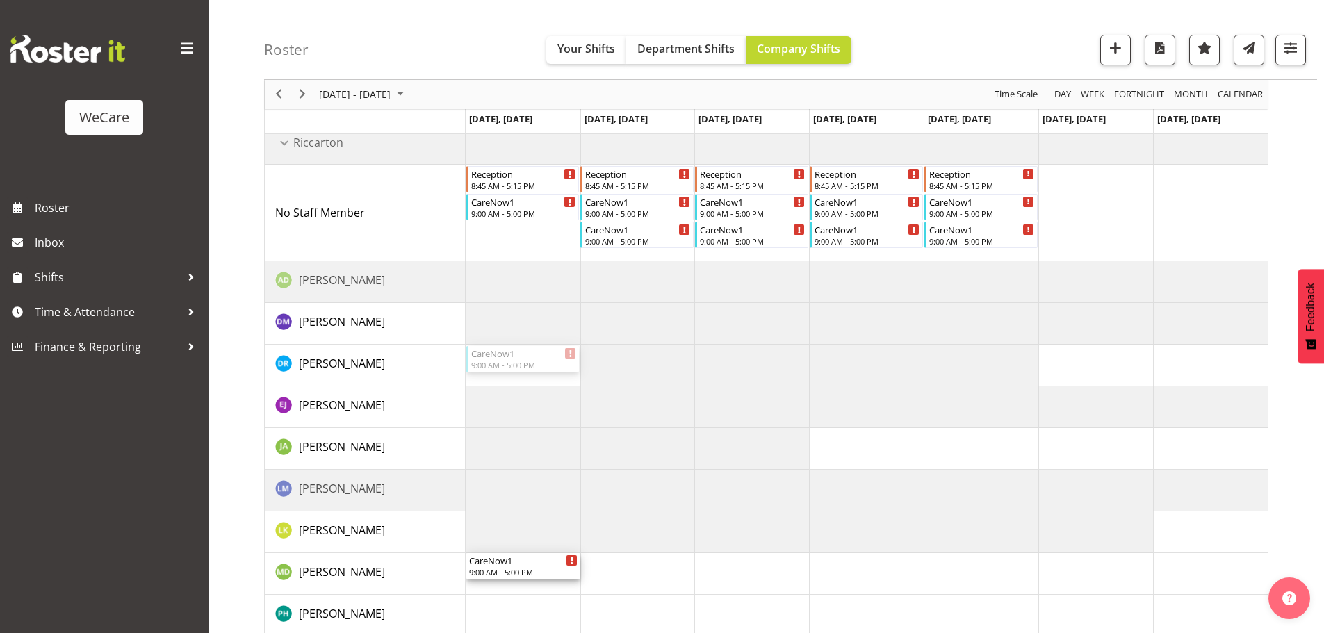
drag, startPoint x: 498, startPoint y: 441, endPoint x: 714, endPoint y: 437, distance: 216.2
drag, startPoint x: 512, startPoint y: 284, endPoint x: 508, endPoint y: 370, distance: 86.3
click at [516, 372] on div "Hub 7.30-4.00 7:30 AM - 4:00 PM Hub 8-4.30 8:00 AM - 4:30 PM Hub 8-4.30 8:00 AM…" at bounding box center [867, 12] width 802 height 7559
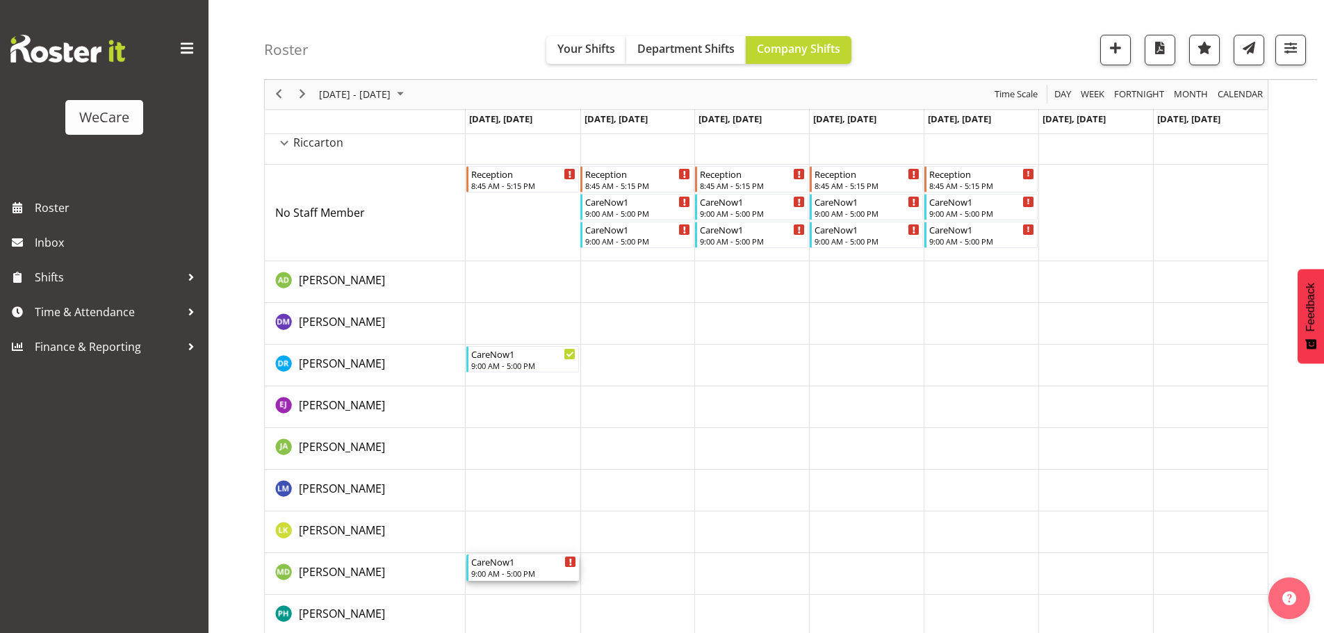
click at [496, 567] on div "CareNow1" at bounding box center [524, 562] width 106 height 14
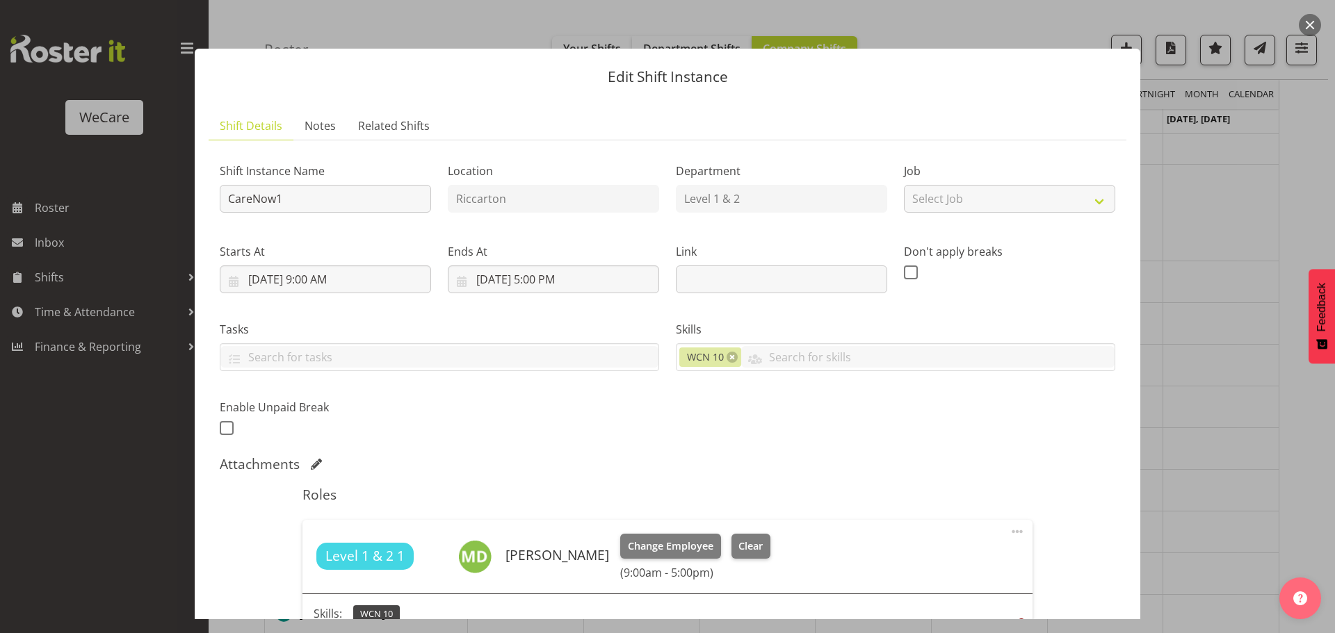
click at [1214, 384] on div at bounding box center [667, 316] width 1335 height 633
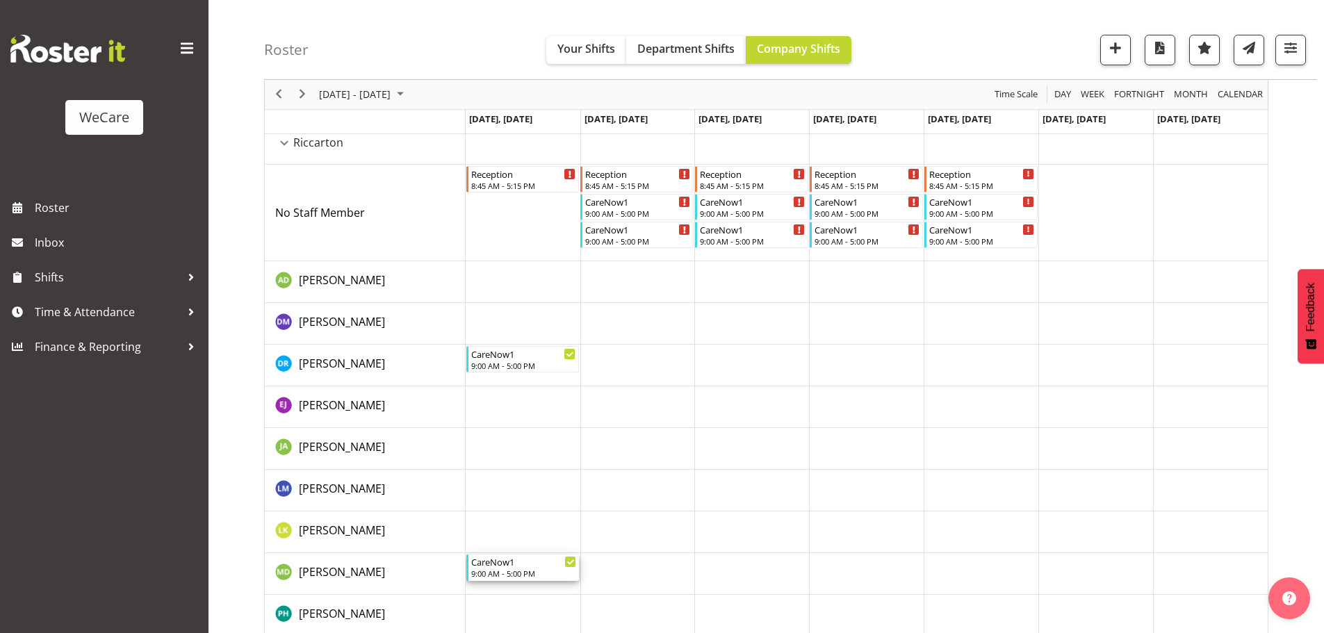
click at [505, 570] on div "9:00 AM - 5:00 PM" at bounding box center [524, 573] width 106 height 11
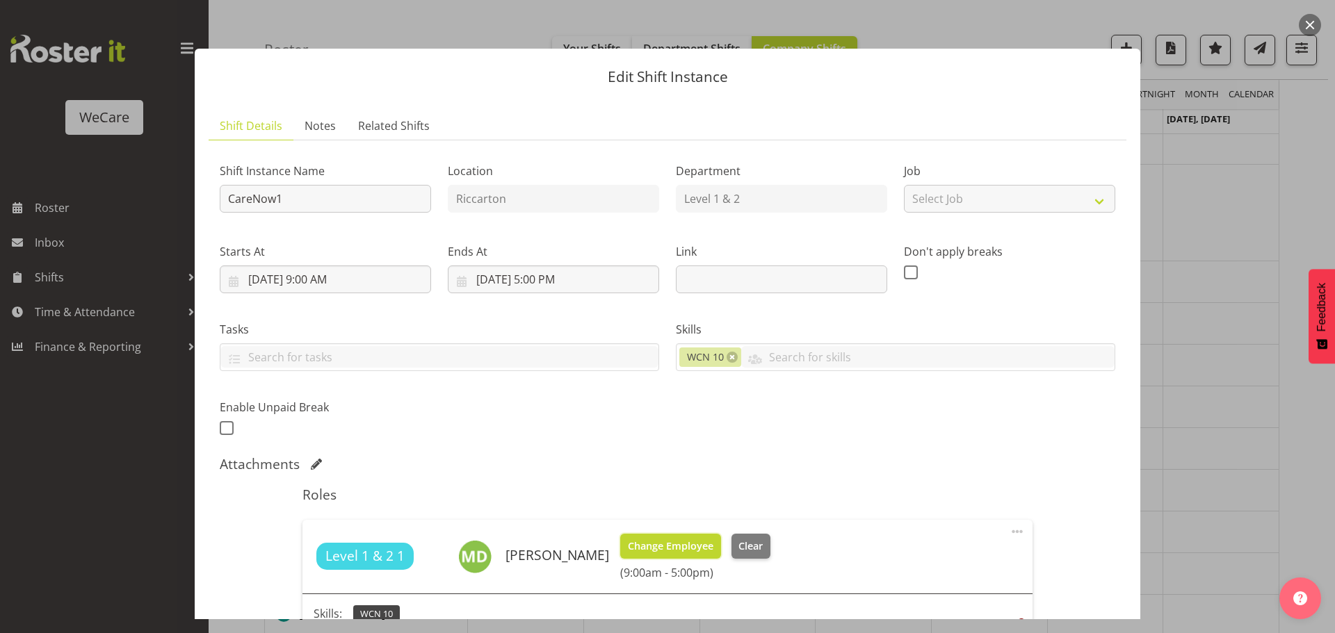
click at [713, 551] on span "Change Employee" at bounding box center [671, 546] width 86 height 15
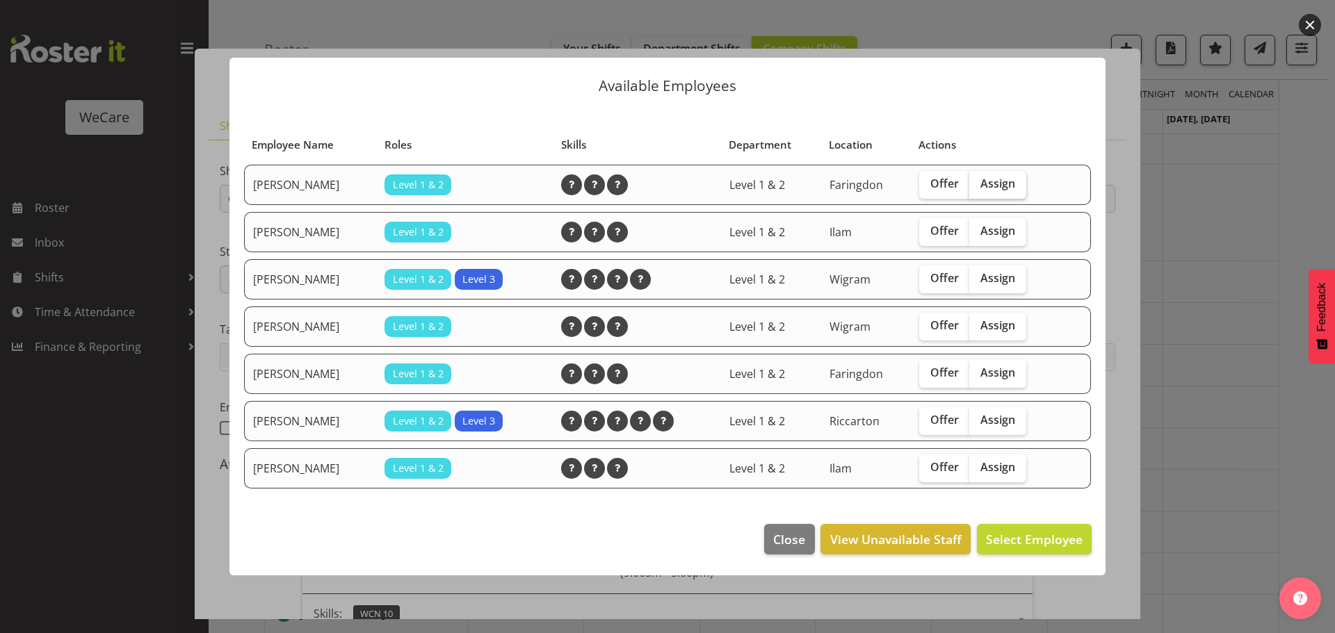
click at [1003, 181] on span "Assign" at bounding box center [997, 184] width 35 height 14
click at [978, 181] on input "Assign" at bounding box center [973, 183] width 9 height 9
checkbox input "true"
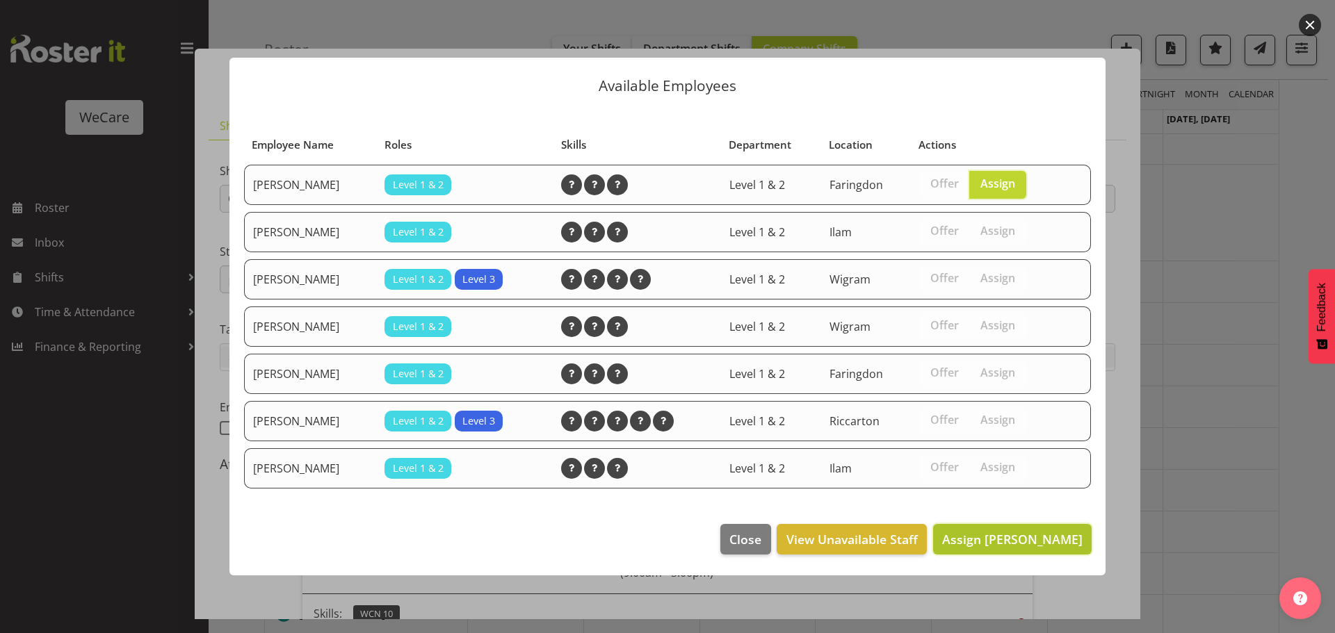
click at [1028, 546] on span "Assign Jane Arps" at bounding box center [1012, 539] width 140 height 17
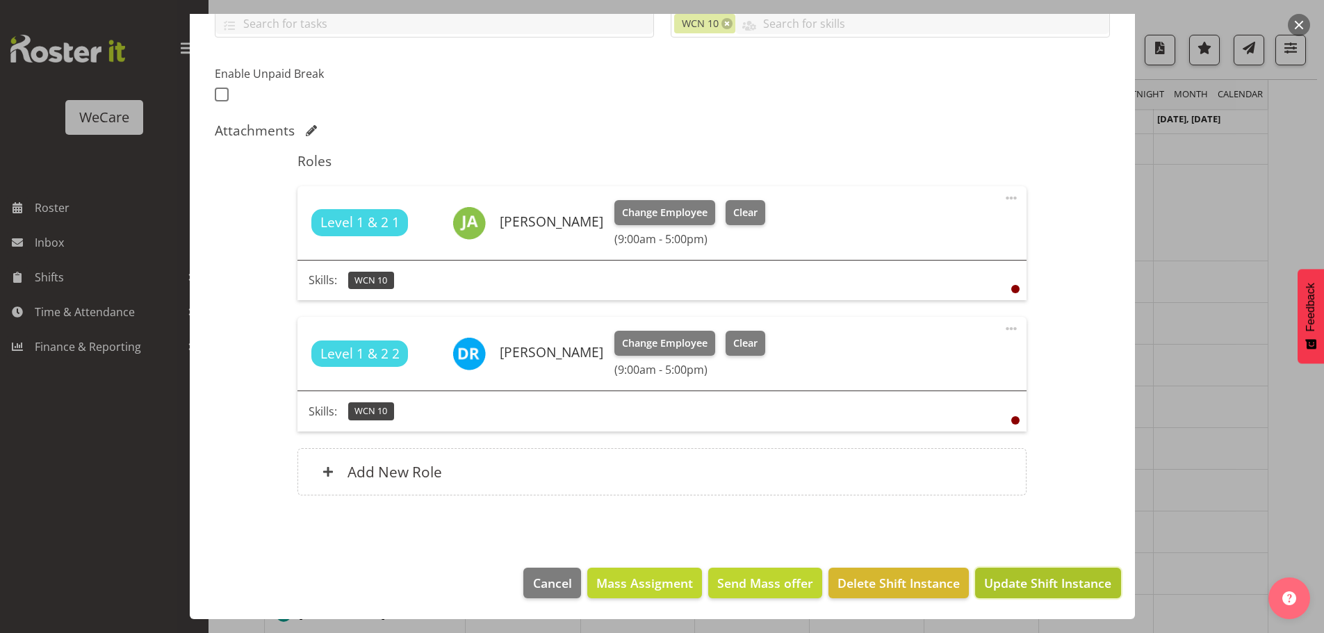
click at [1017, 582] on span "Update Shift Instance" at bounding box center [1047, 583] width 127 height 18
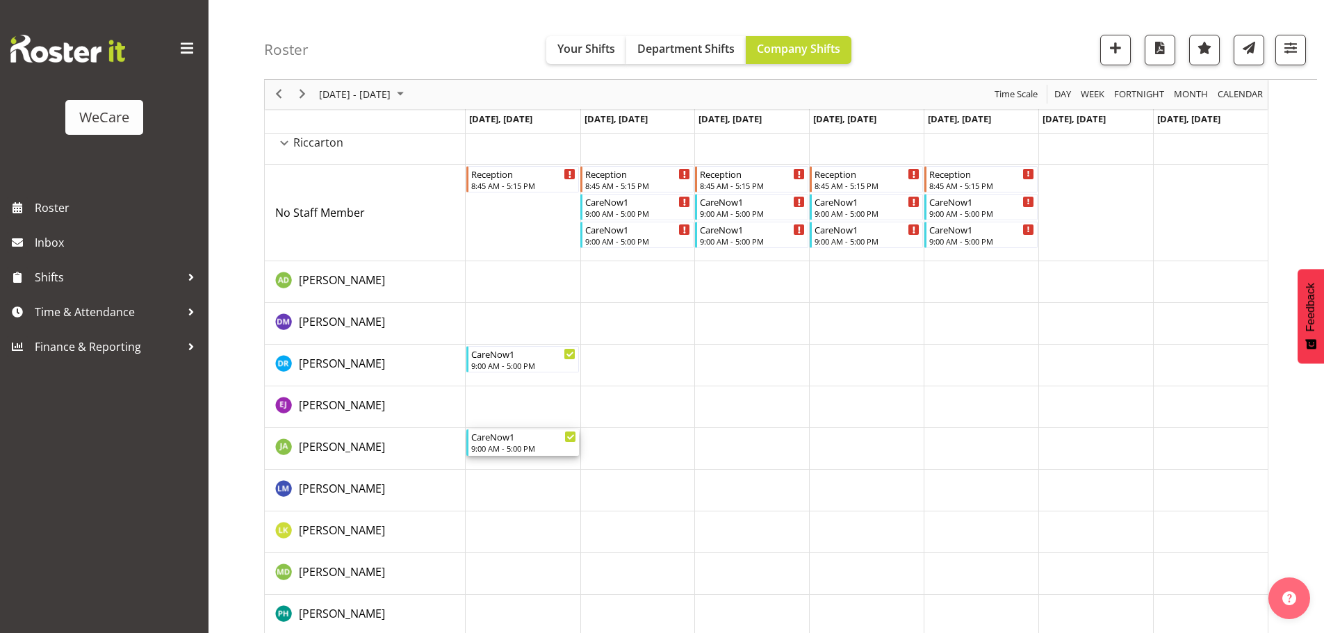
click at [508, 444] on div "9:00 AM - 5:00 PM" at bounding box center [524, 448] width 106 height 11
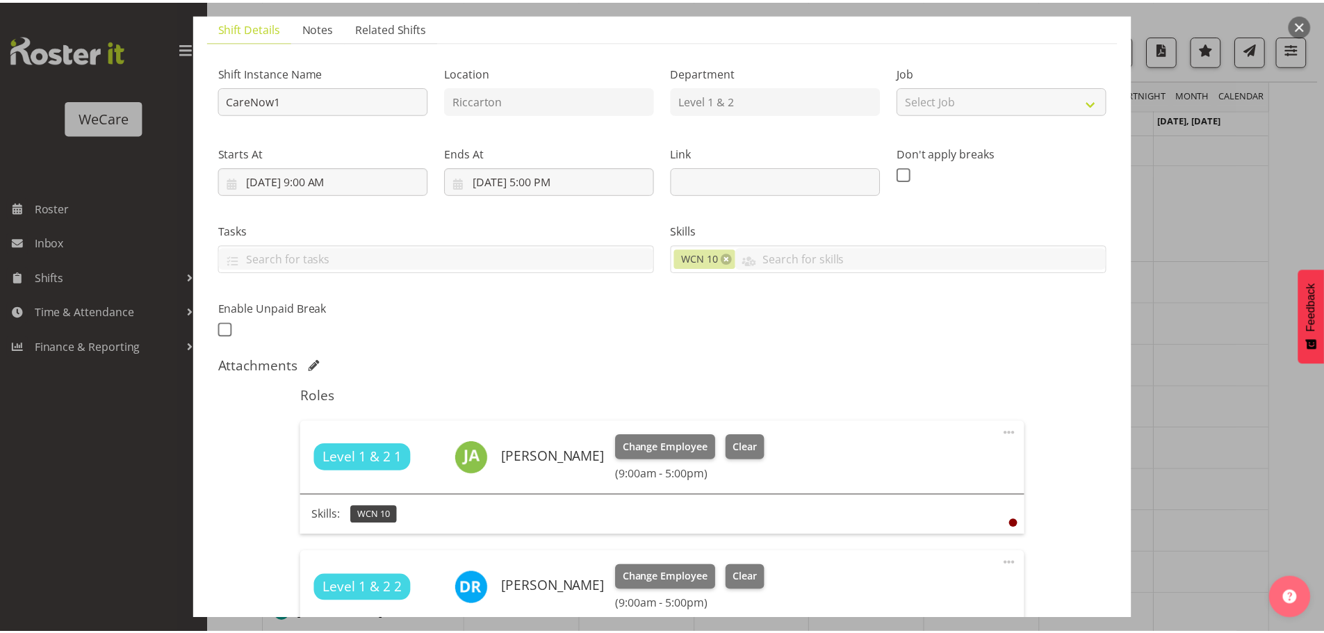
scroll to position [139, 0]
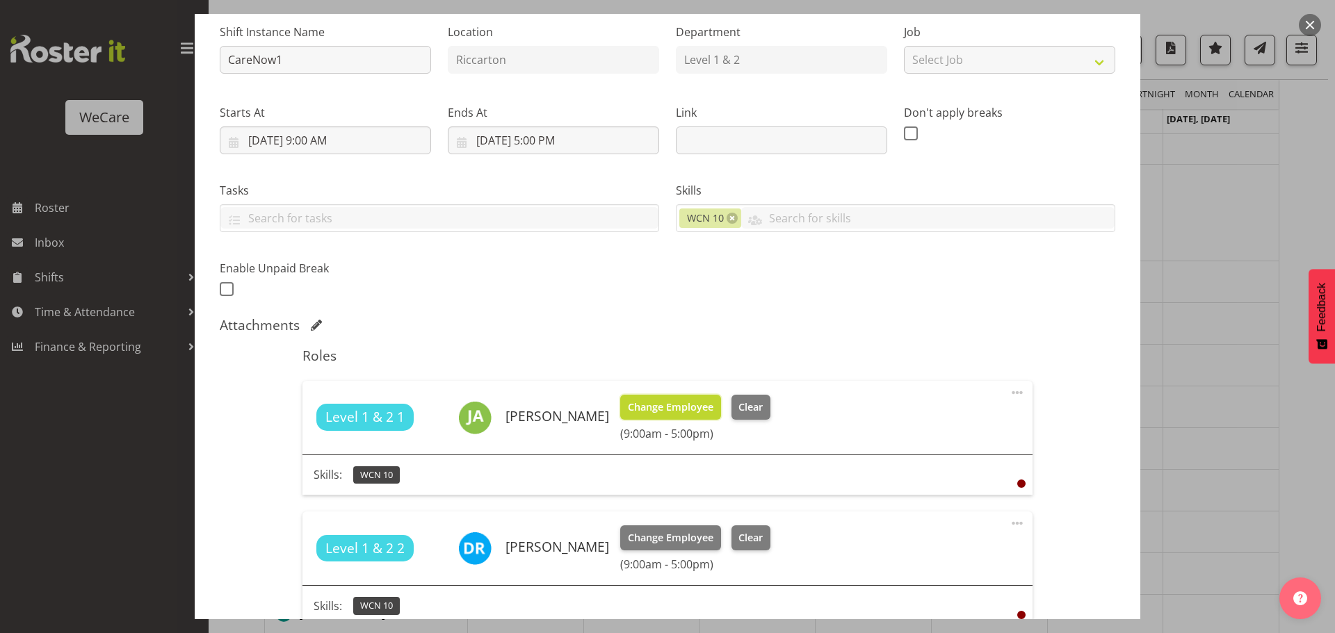
click at [628, 407] on span "Change Employee" at bounding box center [671, 407] width 86 height 15
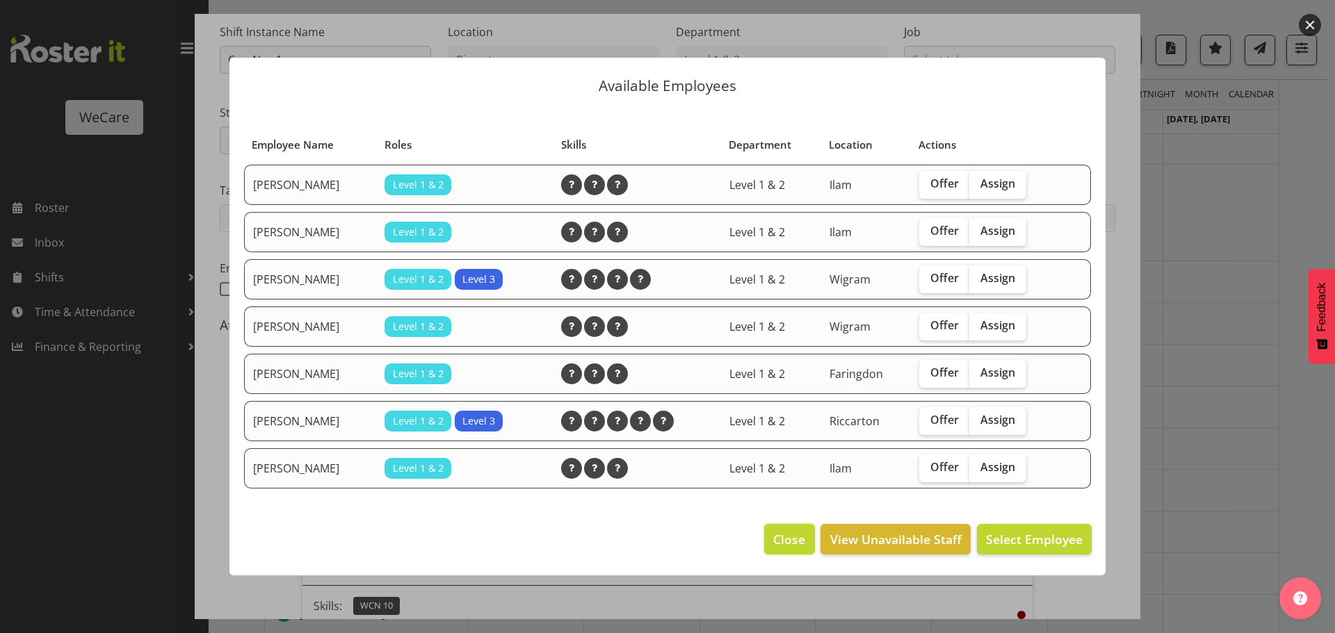
click at [799, 545] on span "Close" at bounding box center [789, 539] width 32 height 18
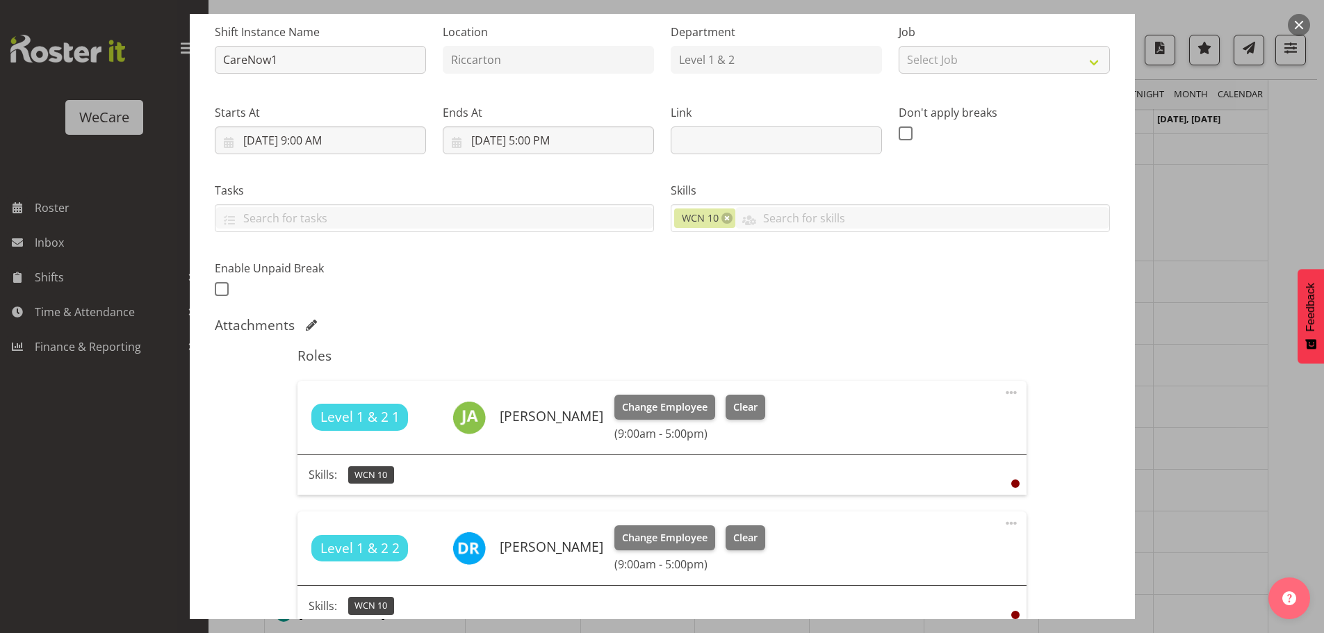
click at [1177, 330] on div at bounding box center [662, 316] width 1324 height 633
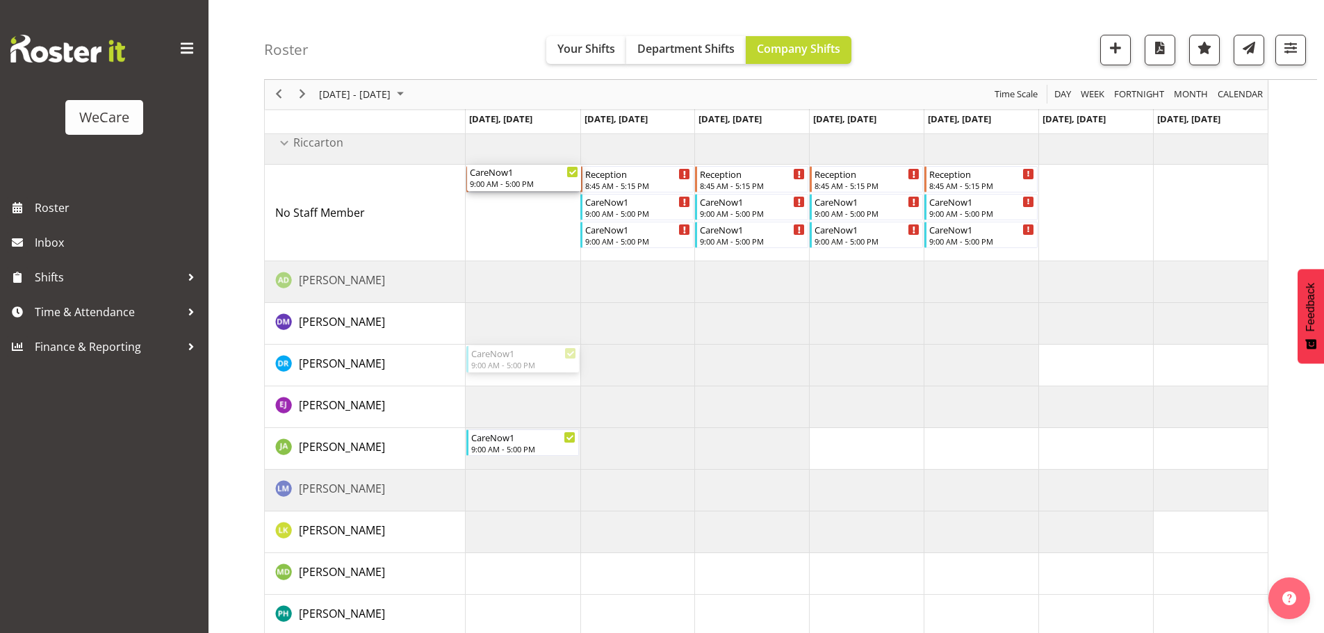
drag, startPoint x: 521, startPoint y: 350, endPoint x: 513, endPoint y: 238, distance: 112.9
click at [513, 238] on div "Hub 7.30-4.00 7:30 AM - 4:00 PM Hub 8-4.30 8:00 AM - 4:30 PM Hub 8-4.30 8:00 AM…" at bounding box center [867, 12] width 802 height 7559
click at [516, 232] on td "Timeline Week of October 6, 2025" at bounding box center [523, 213] width 115 height 97
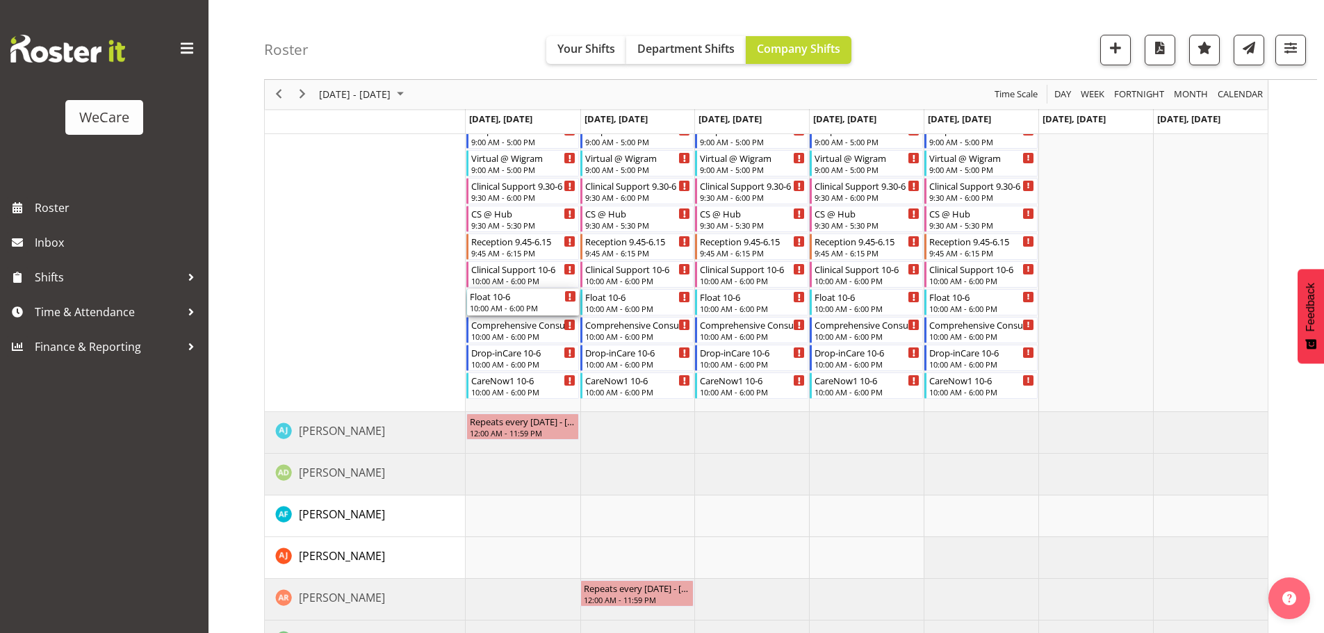
scroll to position [5126, 0]
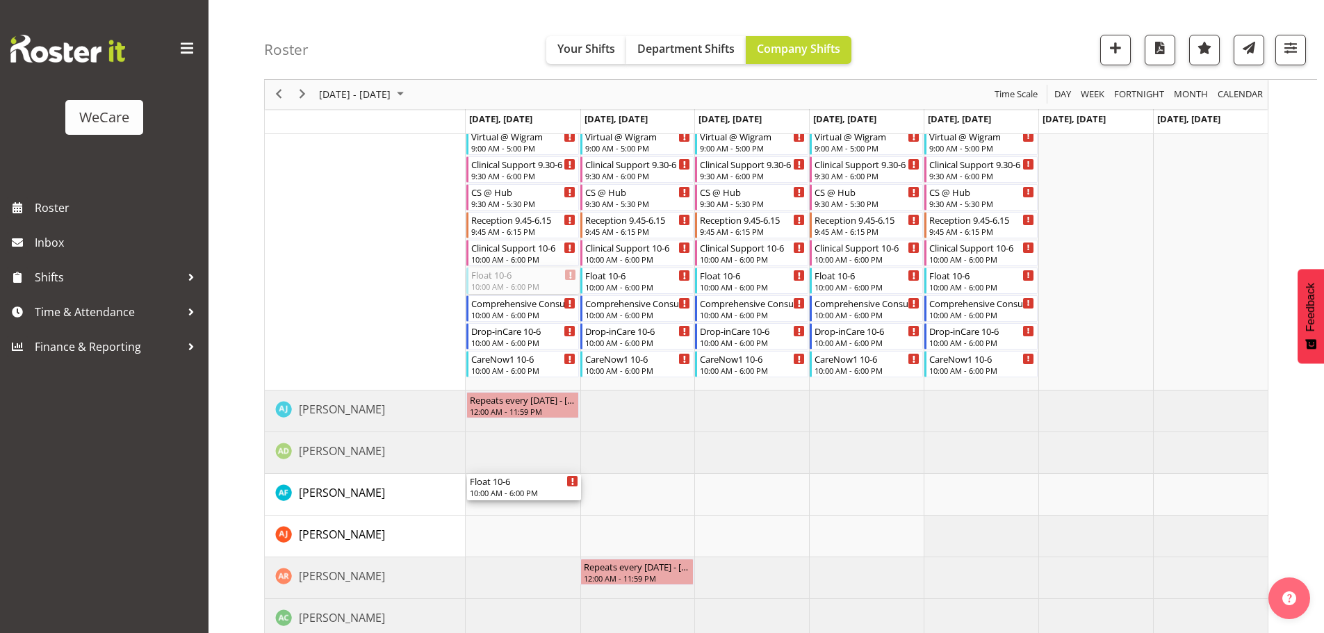
drag, startPoint x: 510, startPoint y: 346, endPoint x: 522, endPoint y: 480, distance: 134.0
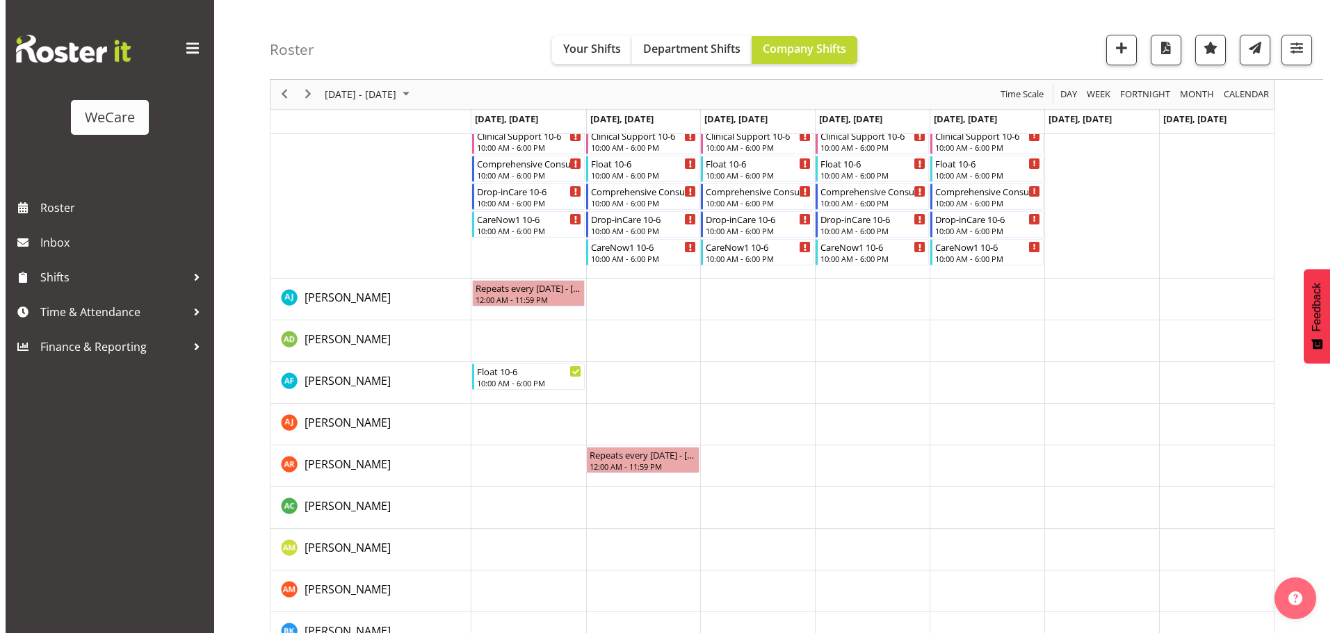
scroll to position [5260, 0]
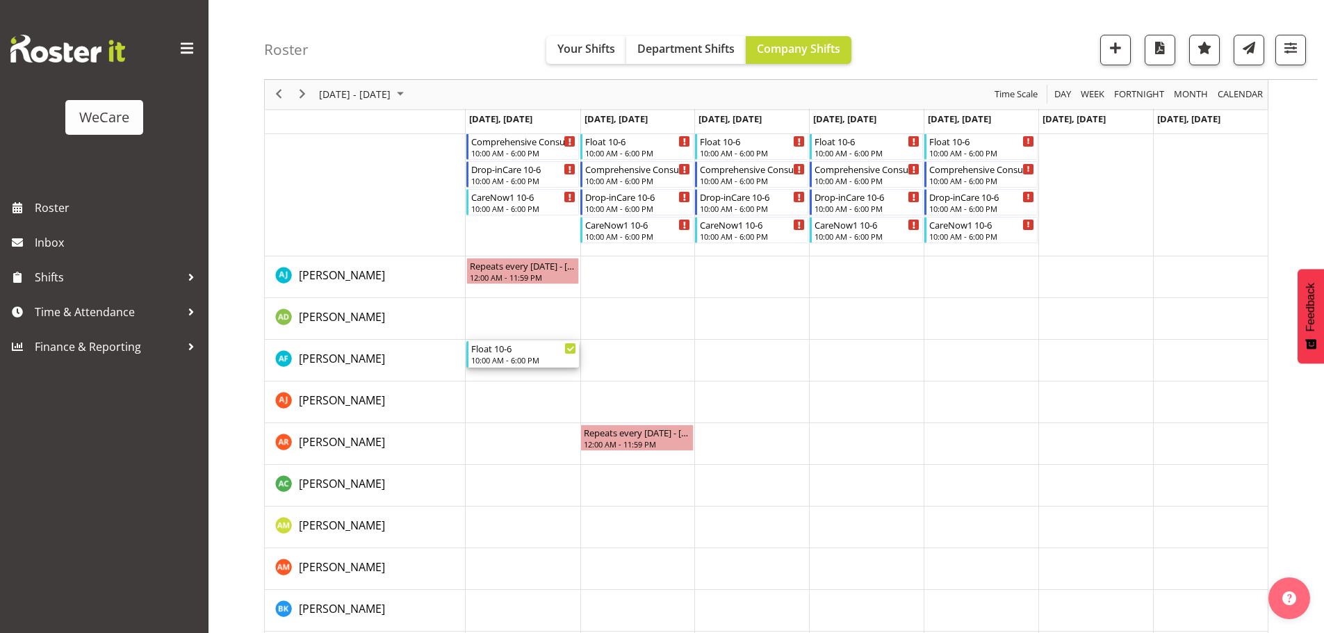
click at [489, 360] on div "10:00 AM - 6:00 PM" at bounding box center [524, 360] width 106 height 11
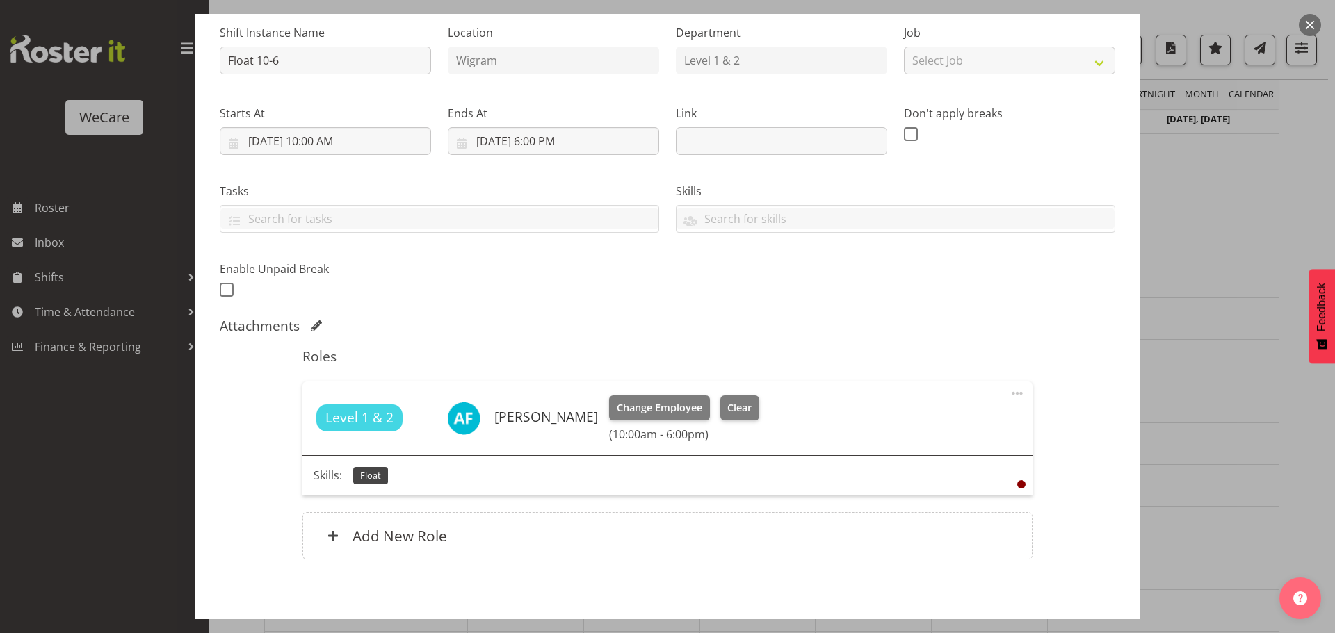
scroll to position [139, 0]
click at [630, 410] on span "Change Employee" at bounding box center [660, 407] width 86 height 15
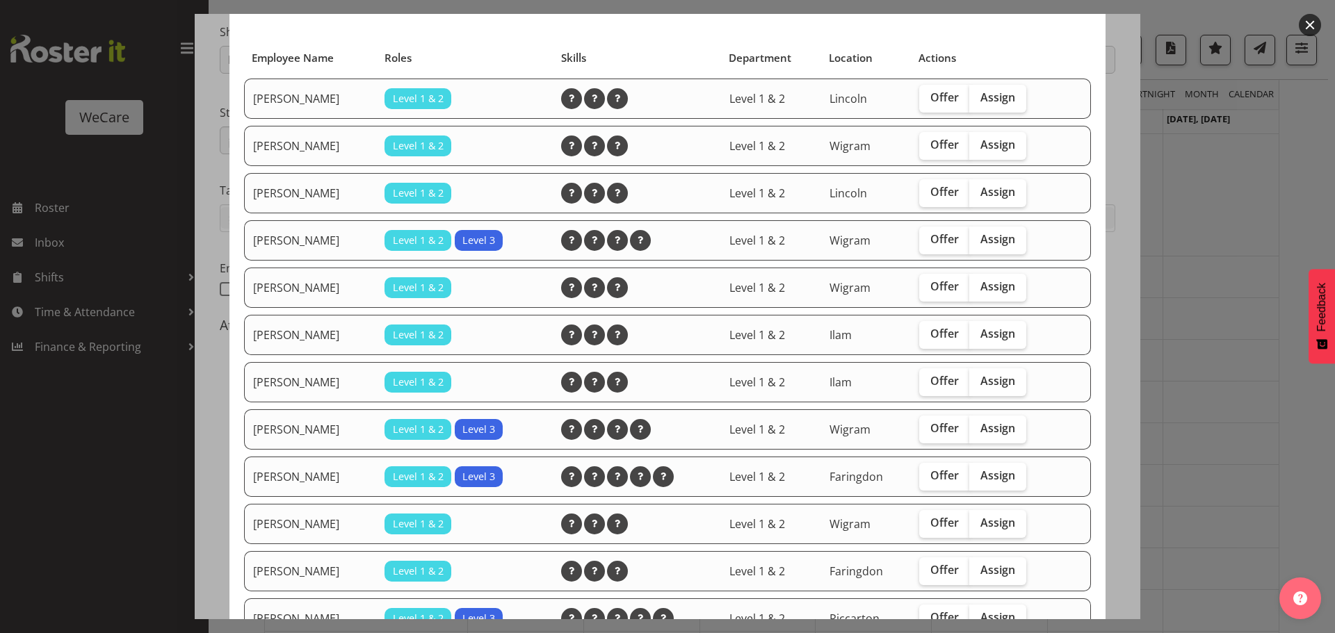
scroll to position [0, 0]
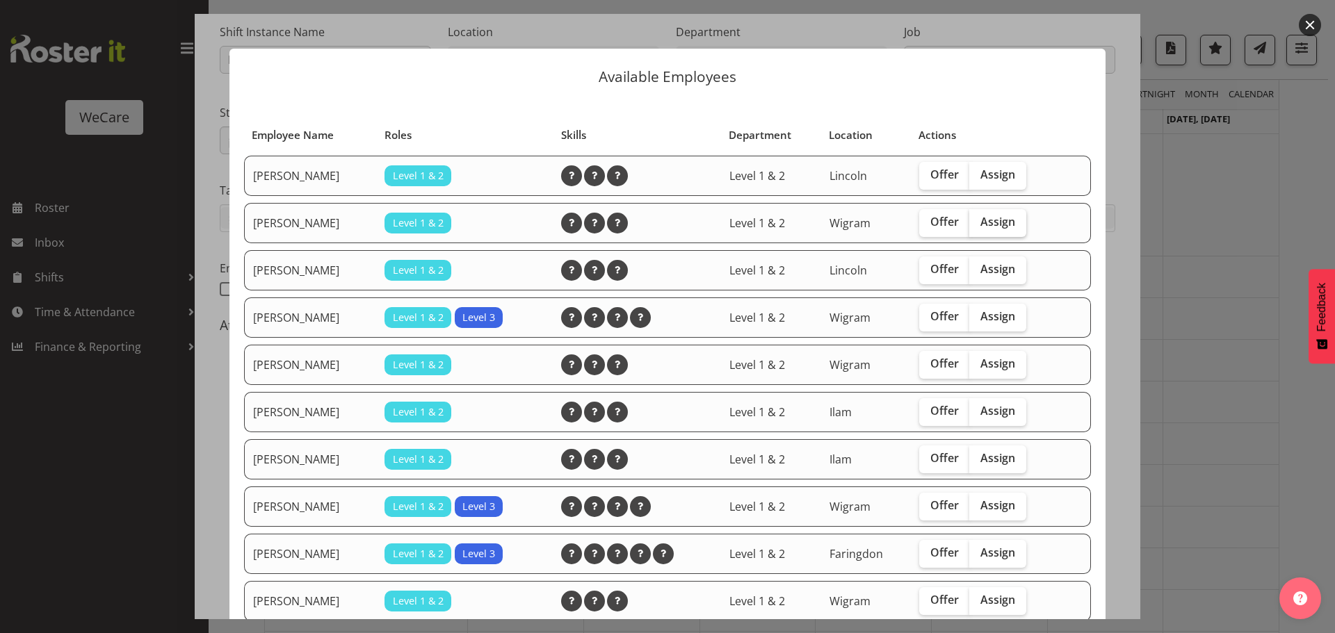
click at [1005, 215] on span "Assign" at bounding box center [997, 222] width 35 height 14
click at [978, 218] on input "Assign" at bounding box center [973, 222] width 9 height 9
checkbox input "true"
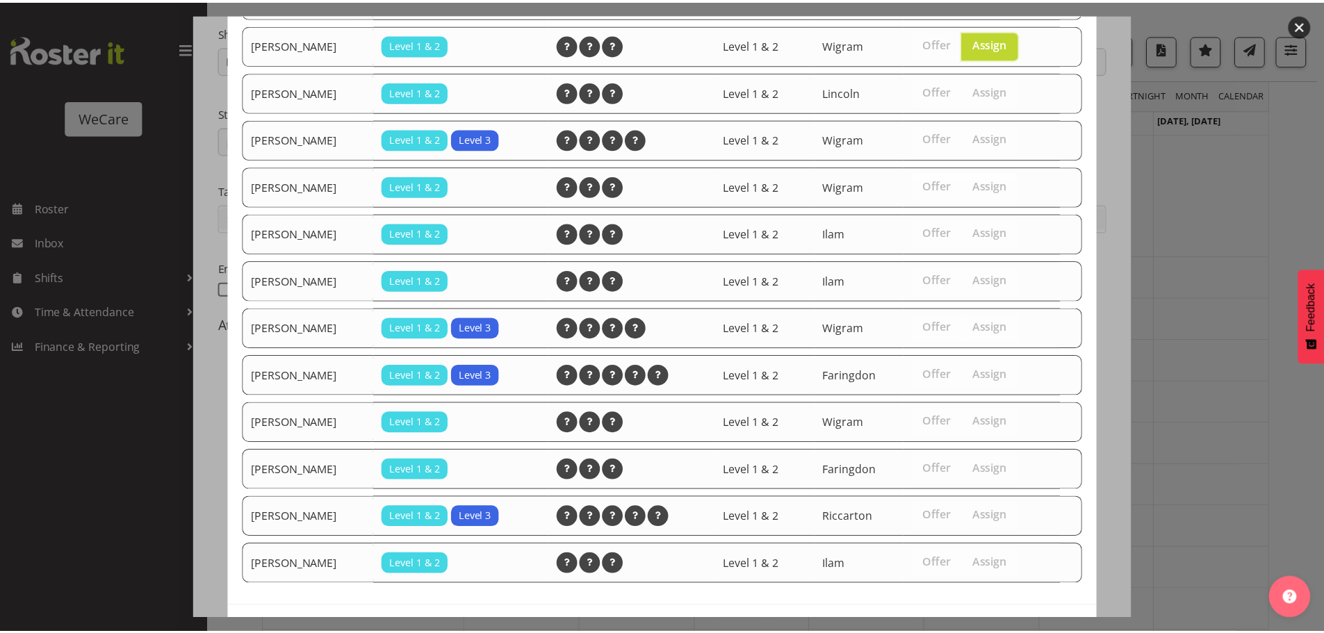
scroll to position [231, 0]
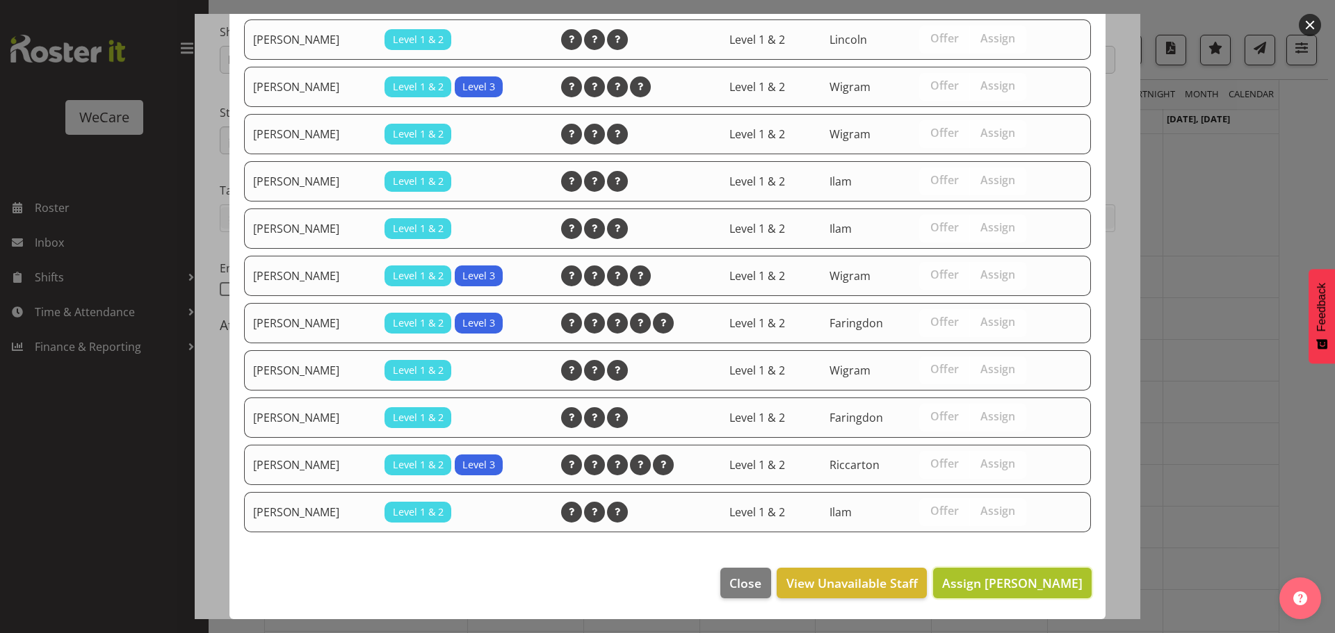
click at [1007, 585] on span "Assign Ashley Mendoza" at bounding box center [1012, 583] width 140 height 17
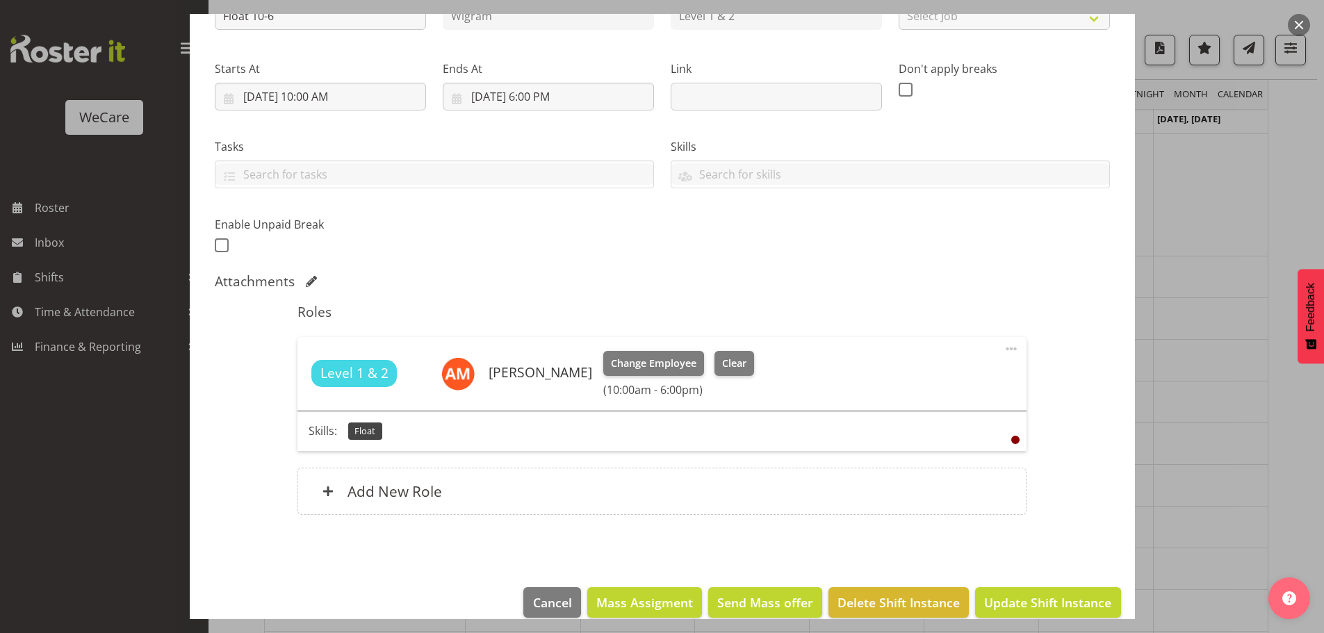
scroll to position [202, 0]
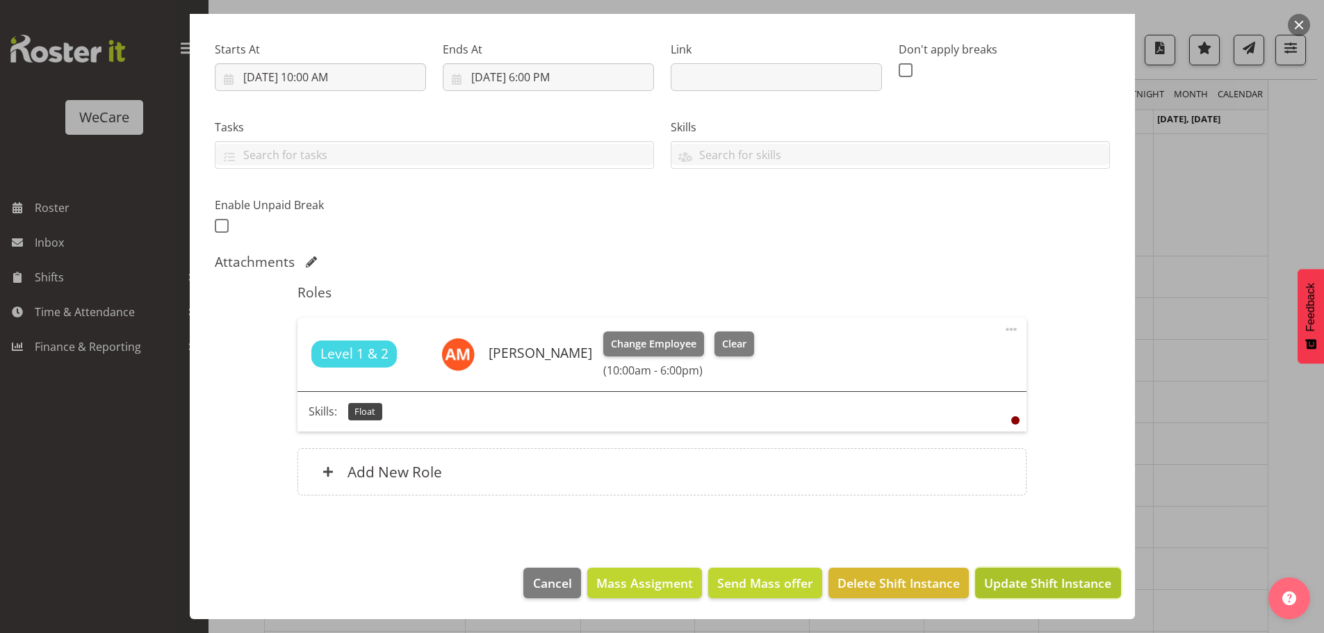
click at [1029, 588] on span "Update Shift Instance" at bounding box center [1047, 583] width 127 height 18
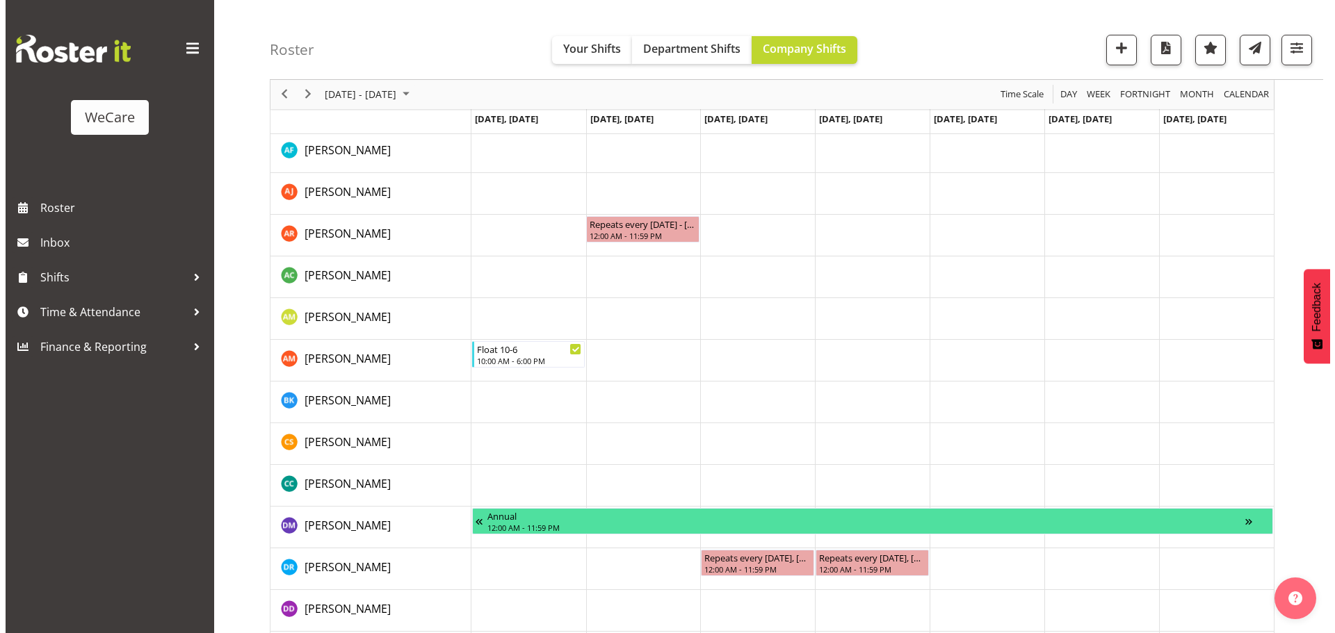
scroll to position [5538, 0]
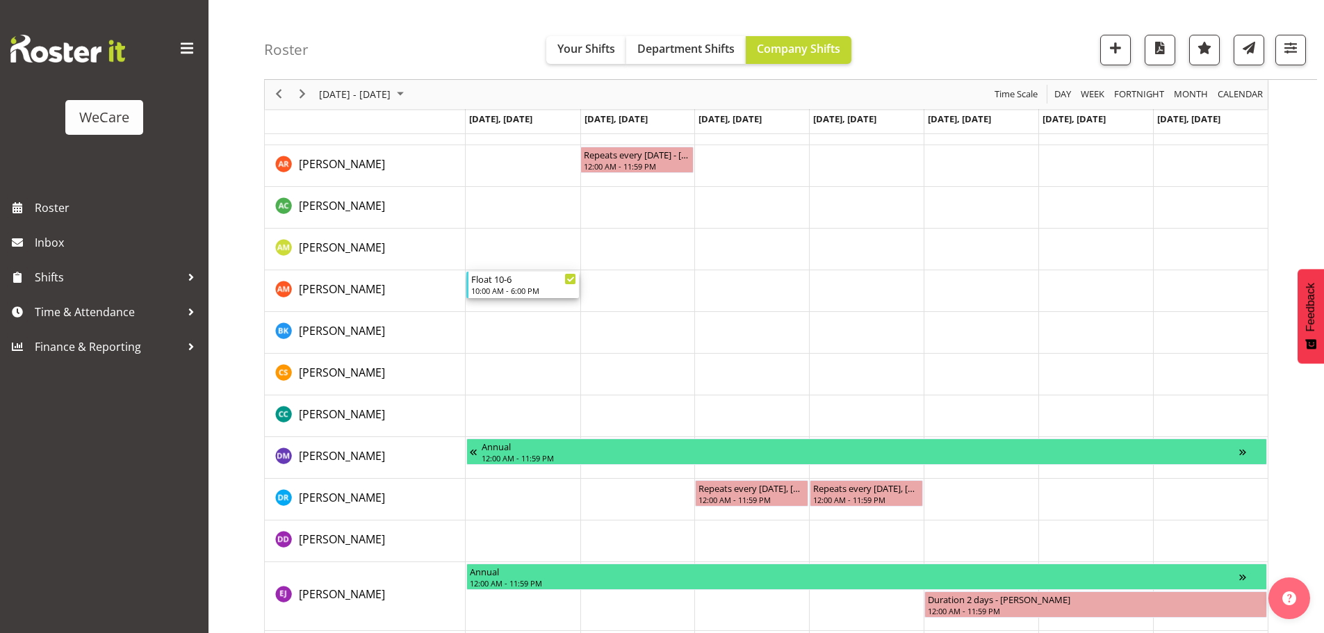
click at [526, 278] on div "Float 10-6" at bounding box center [524, 279] width 106 height 14
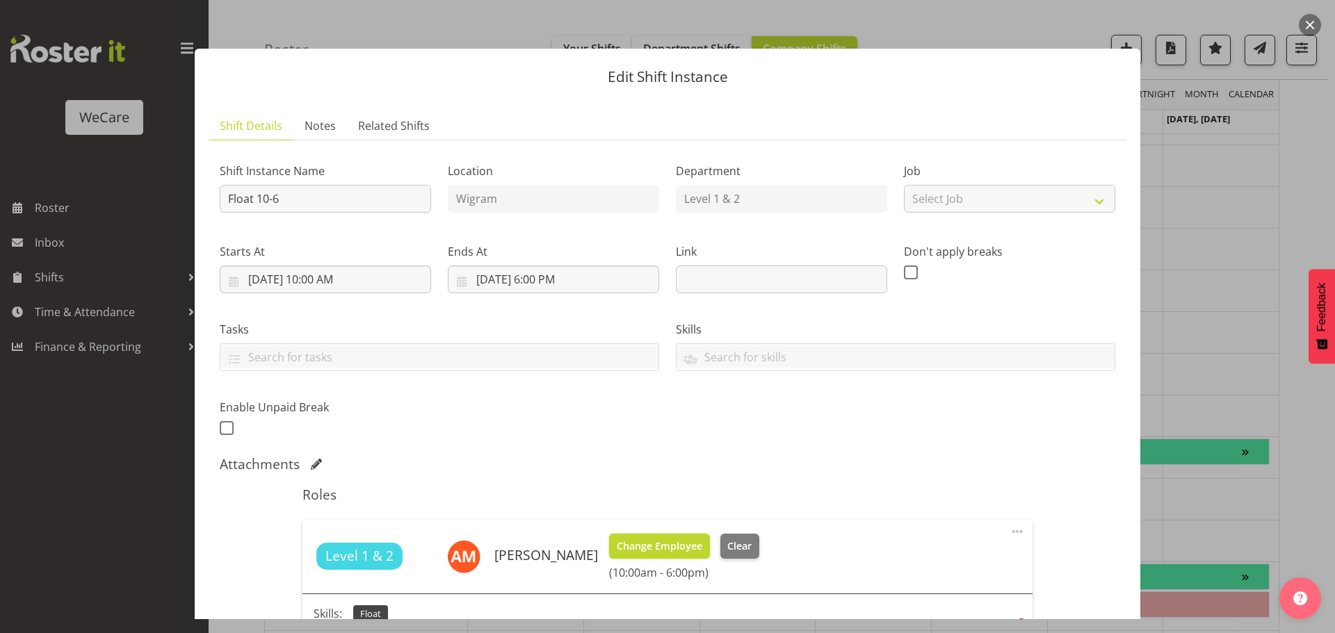
click at [648, 547] on span "Change Employee" at bounding box center [660, 546] width 86 height 15
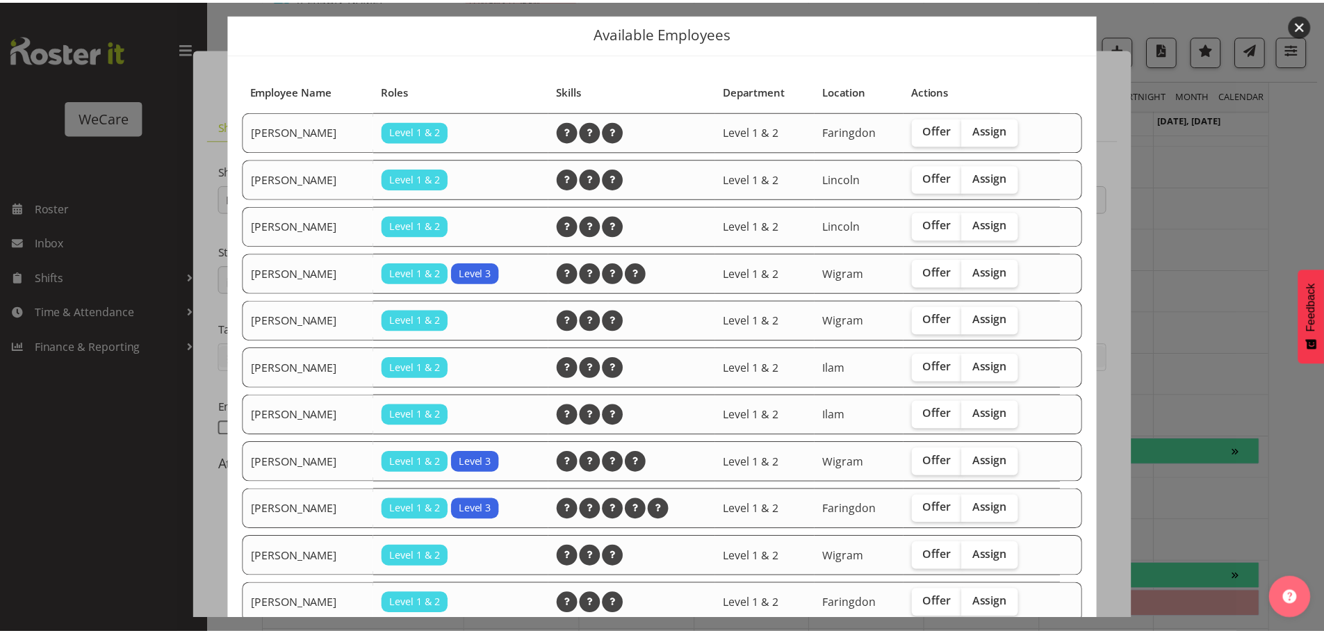
scroll to position [70, 0]
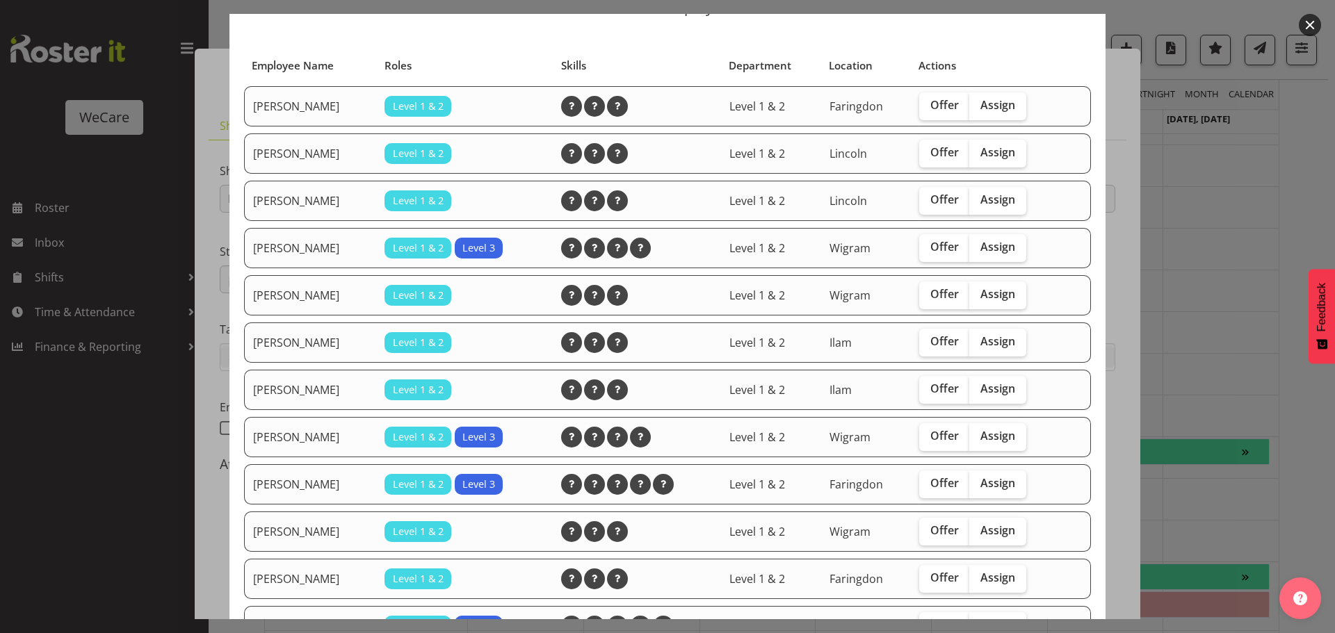
click at [1211, 231] on div at bounding box center [667, 316] width 1335 height 633
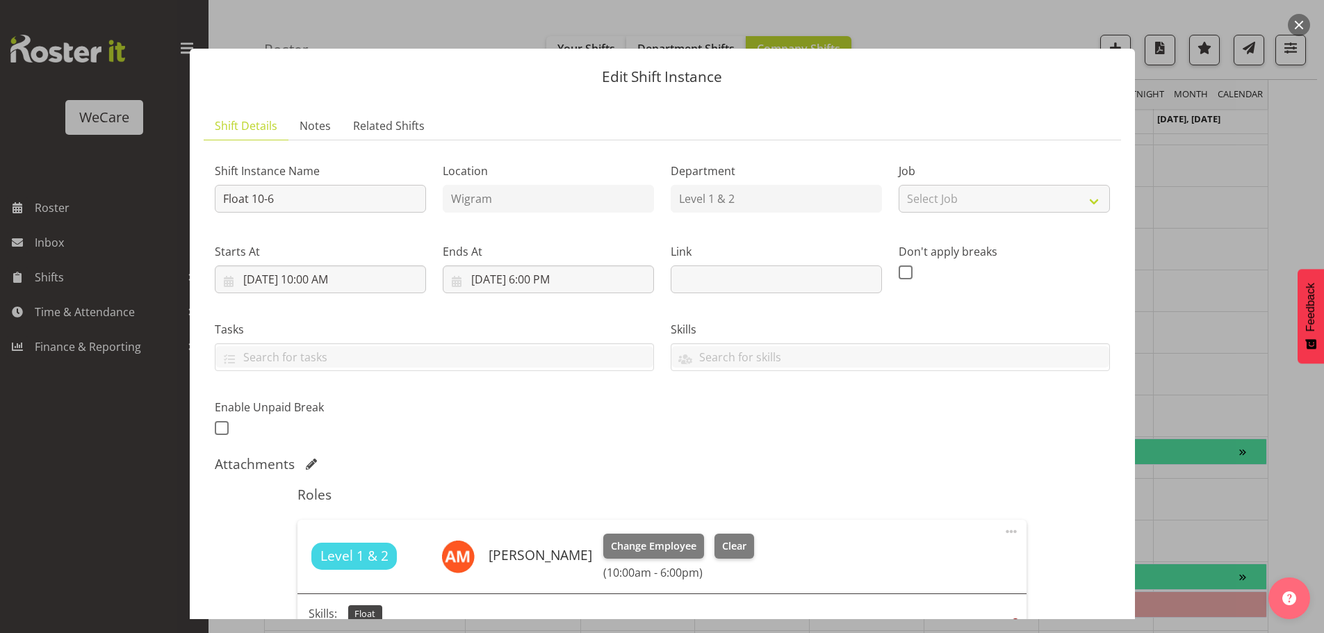
click at [1210, 234] on div at bounding box center [662, 316] width 1324 height 633
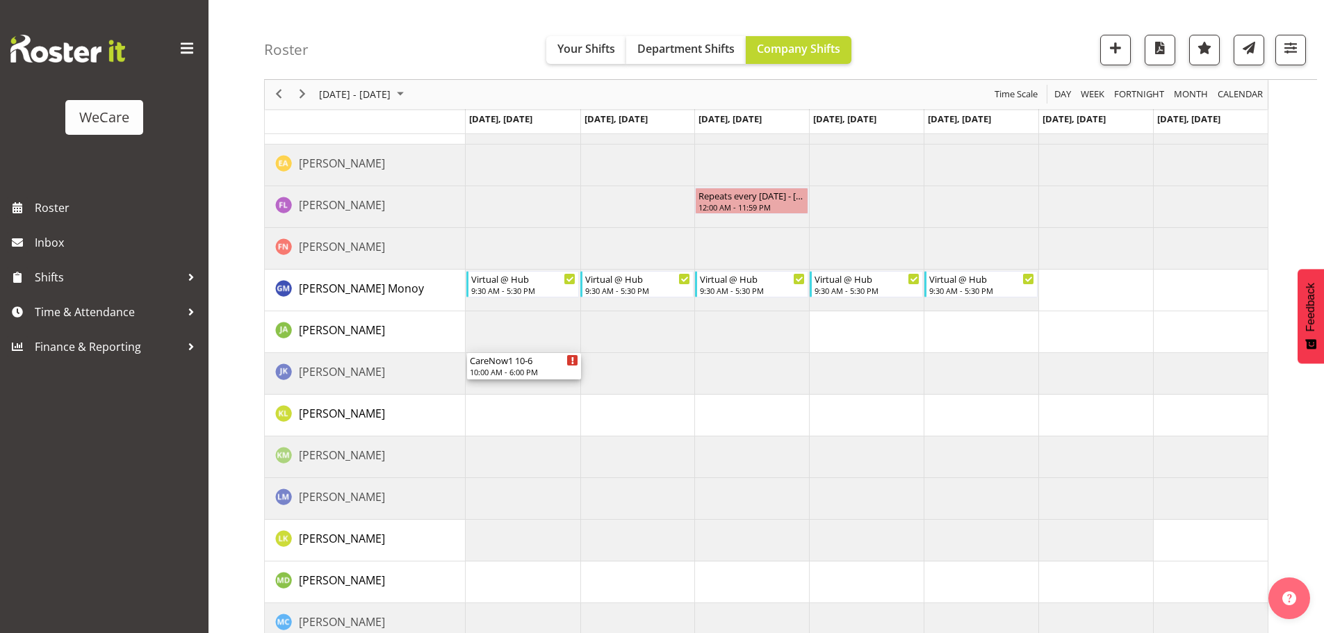
scroll to position [6094, 0]
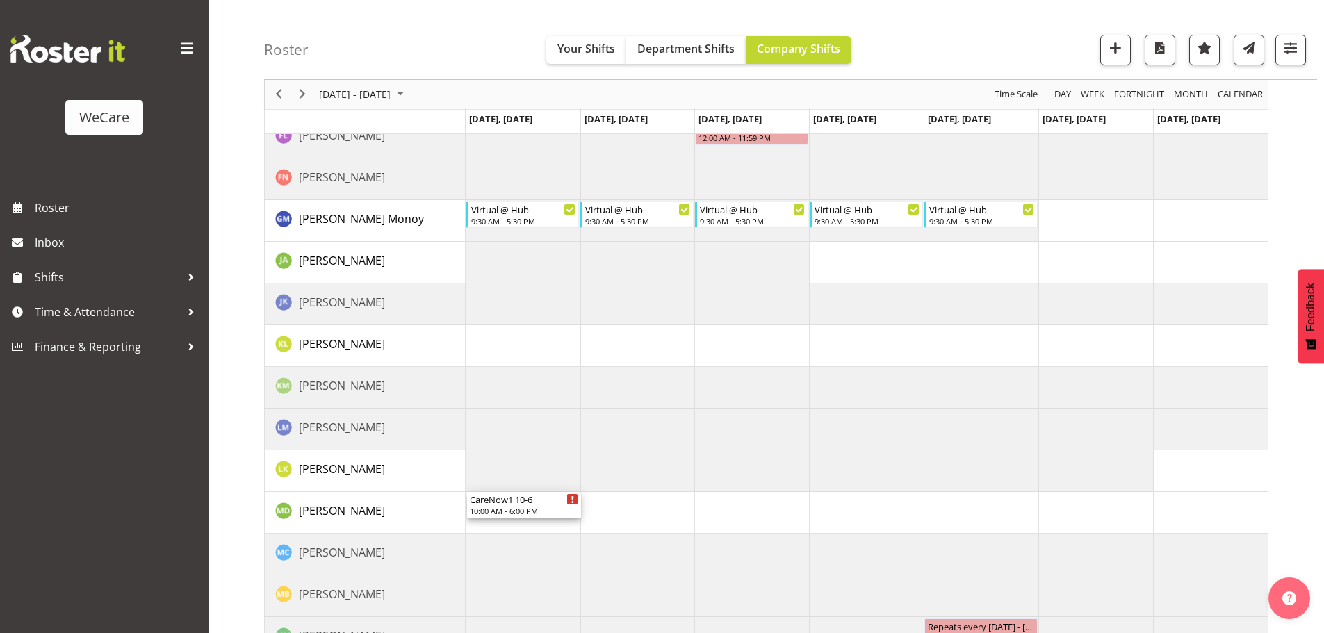
drag, startPoint x: 512, startPoint y: 270, endPoint x: 495, endPoint y: 505, distance: 235.6
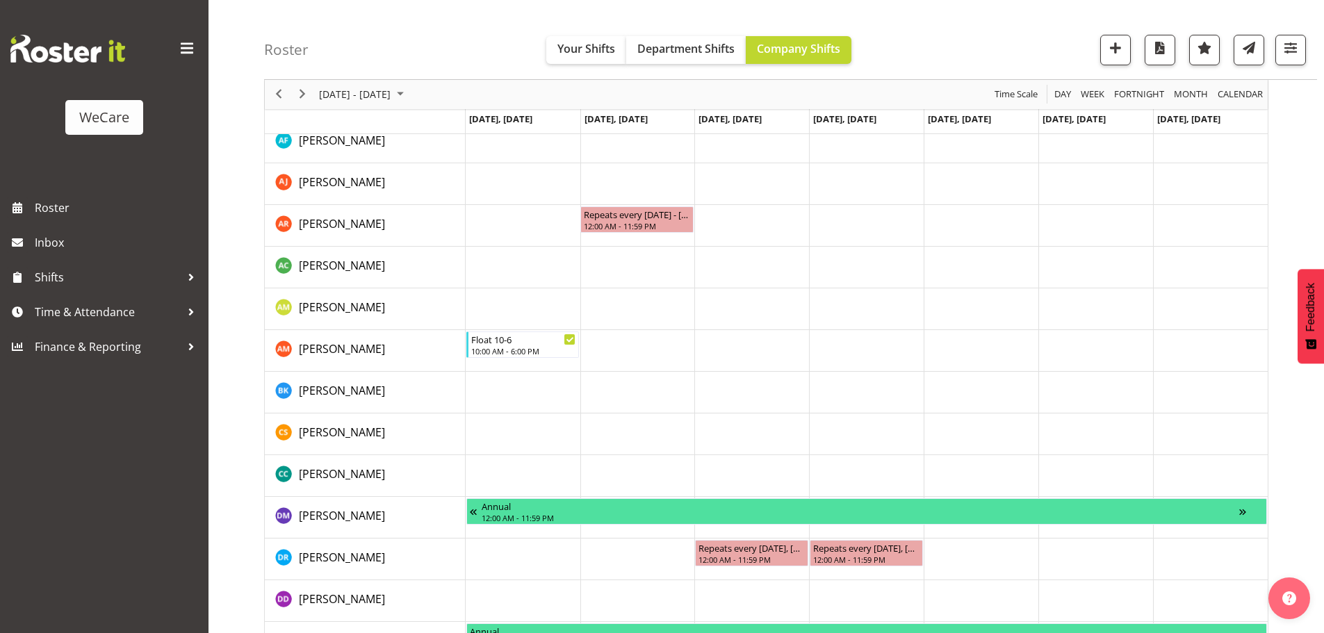
scroll to position [5399, 0]
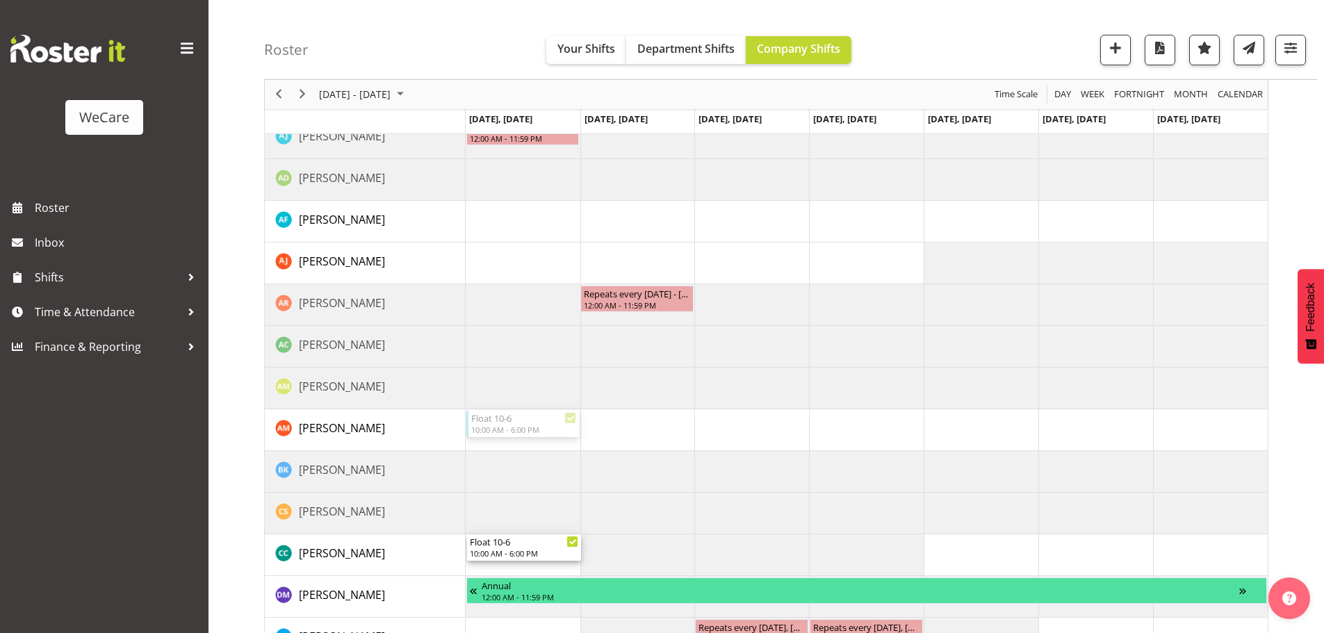
drag, startPoint x: 530, startPoint y: 423, endPoint x: 507, endPoint y: 561, distance: 139.5
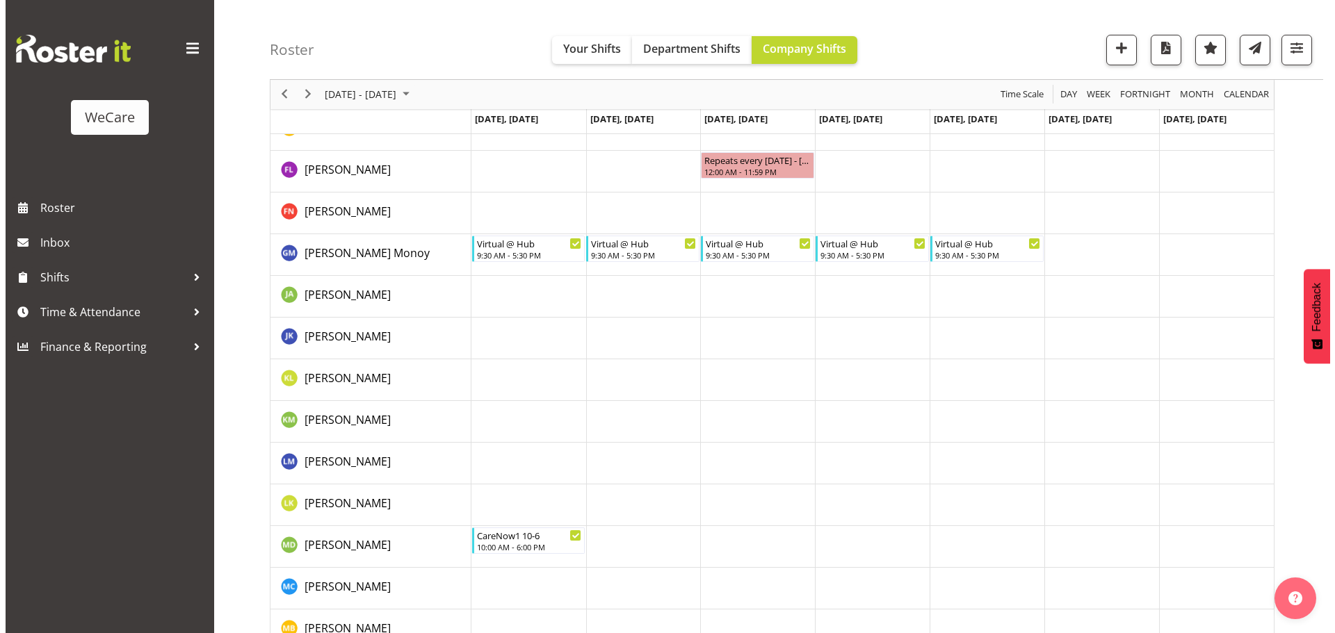
scroll to position [6228, 0]
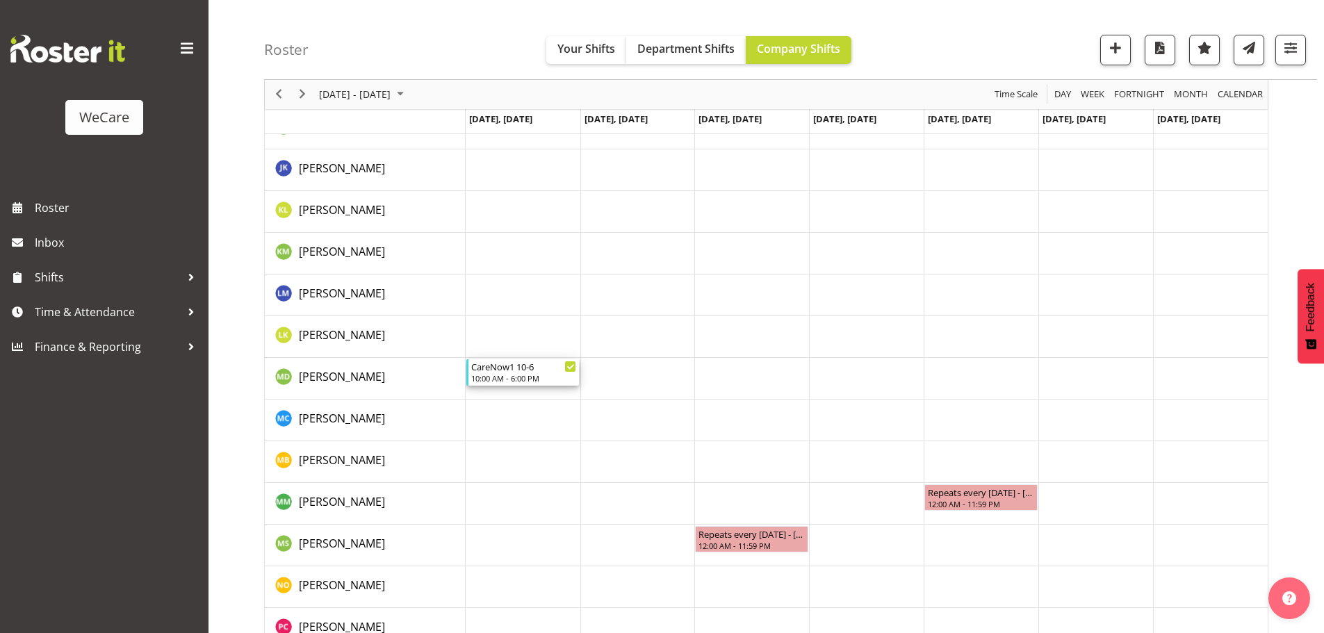
click at [482, 379] on div "10:00 AM - 6:00 PM" at bounding box center [524, 378] width 106 height 11
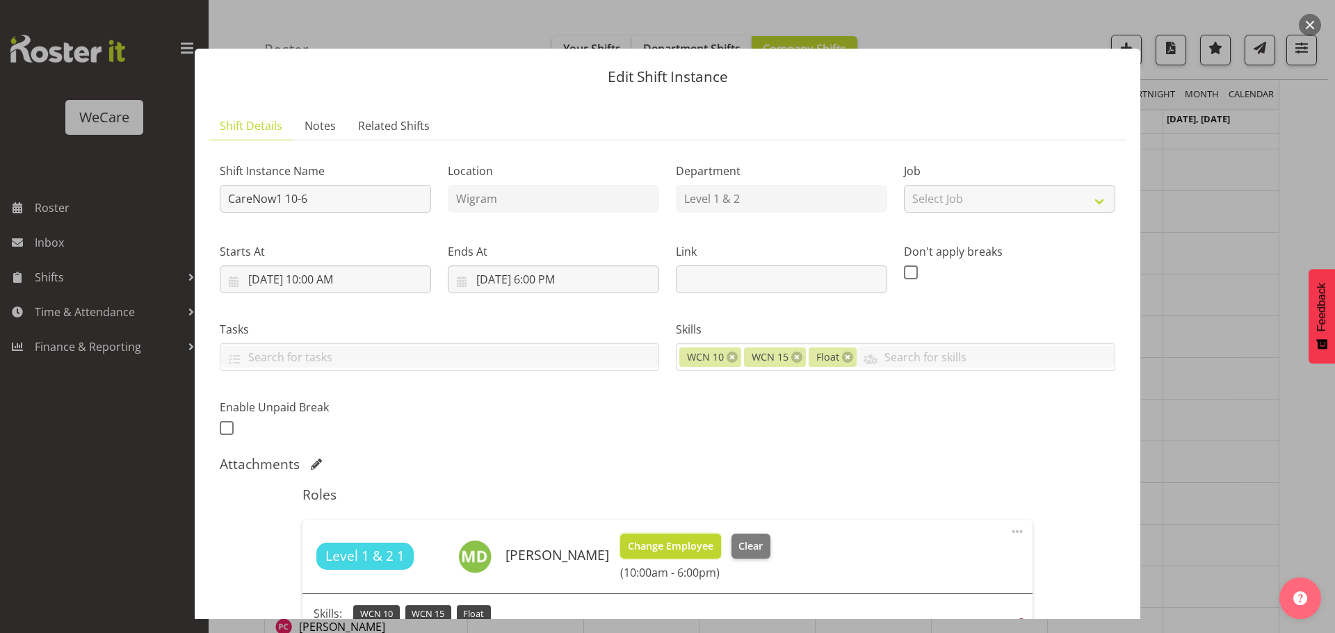
click at [713, 553] on span "Change Employee" at bounding box center [671, 546] width 86 height 15
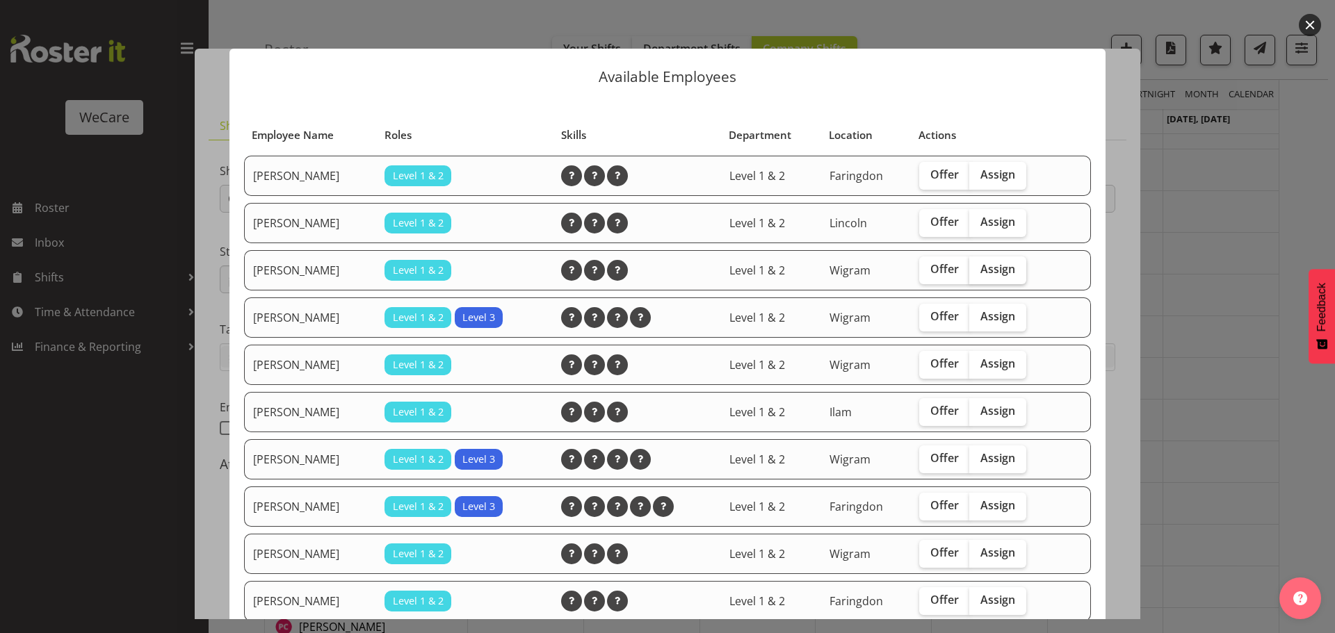
click at [999, 276] on span "Assign" at bounding box center [997, 269] width 35 height 14
click at [978, 274] on input "Assign" at bounding box center [973, 269] width 9 height 9
checkbox input "true"
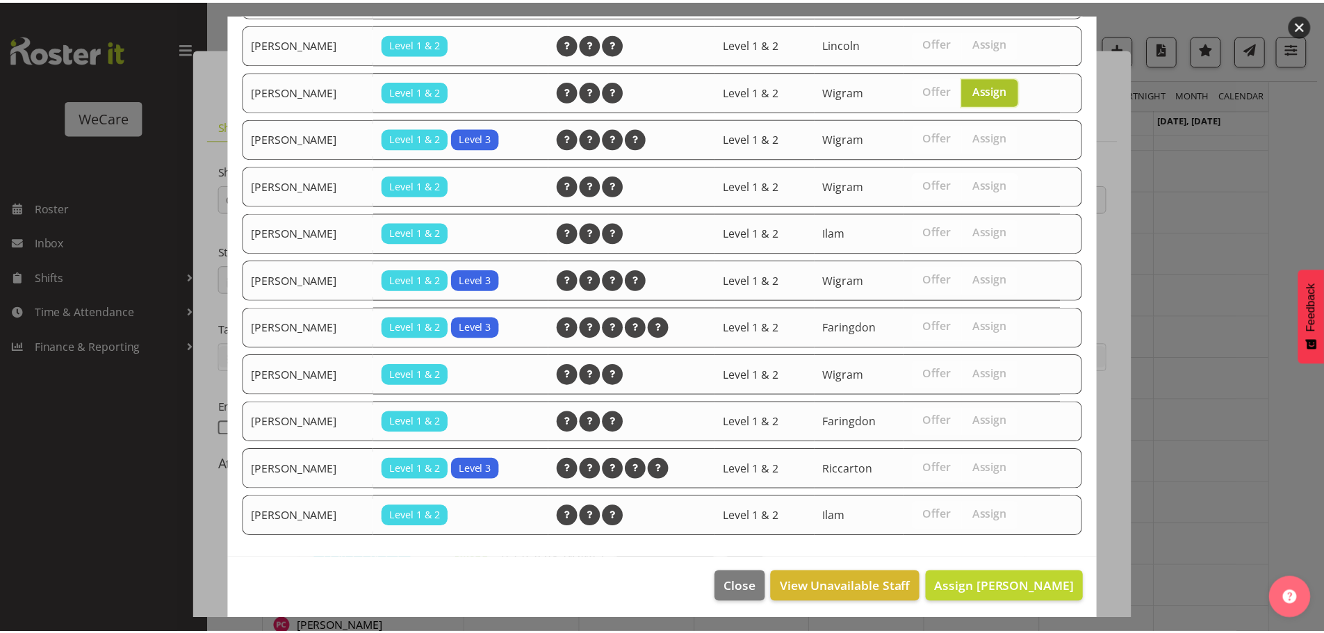
scroll to position [184, 0]
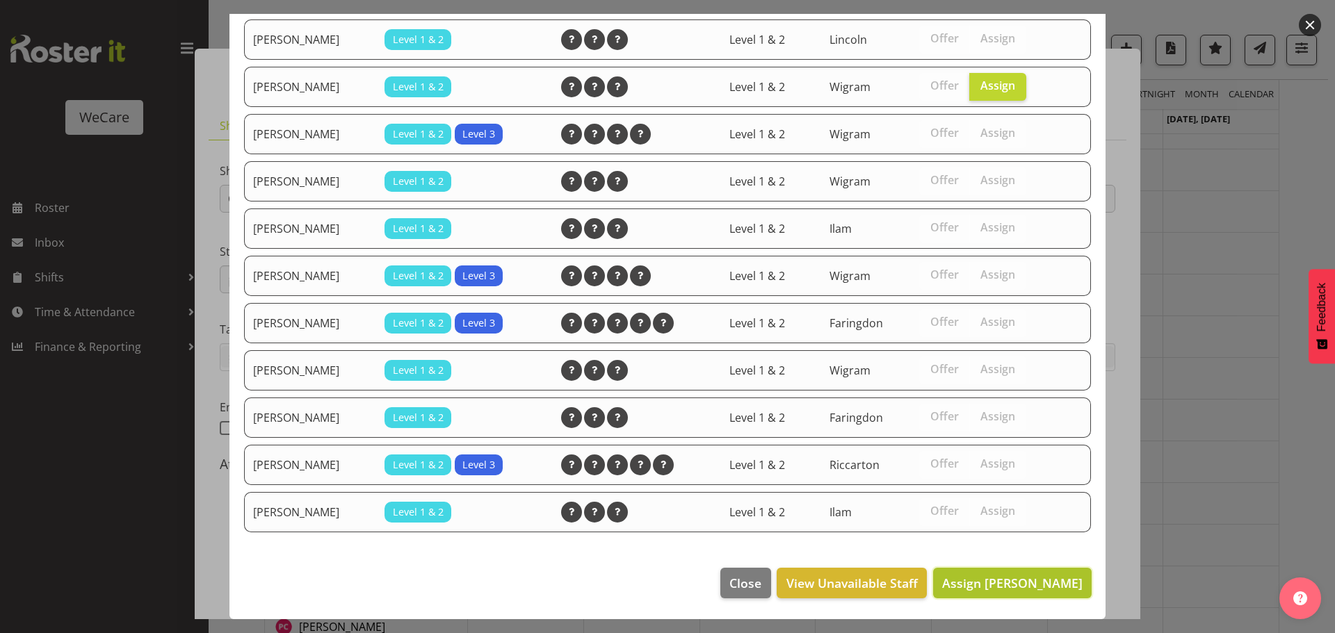
click at [1007, 585] on span "Assign Ashley Mendoza" at bounding box center [1012, 583] width 140 height 17
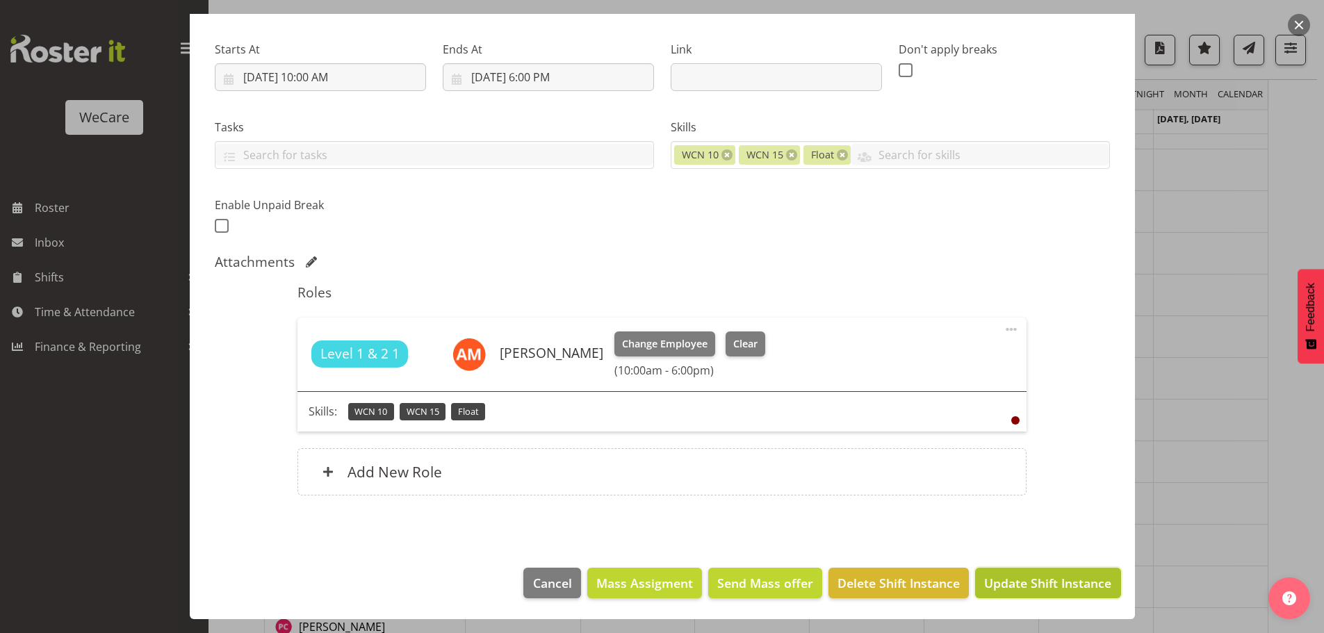
click at [1022, 584] on span "Update Shift Instance" at bounding box center [1047, 583] width 127 height 18
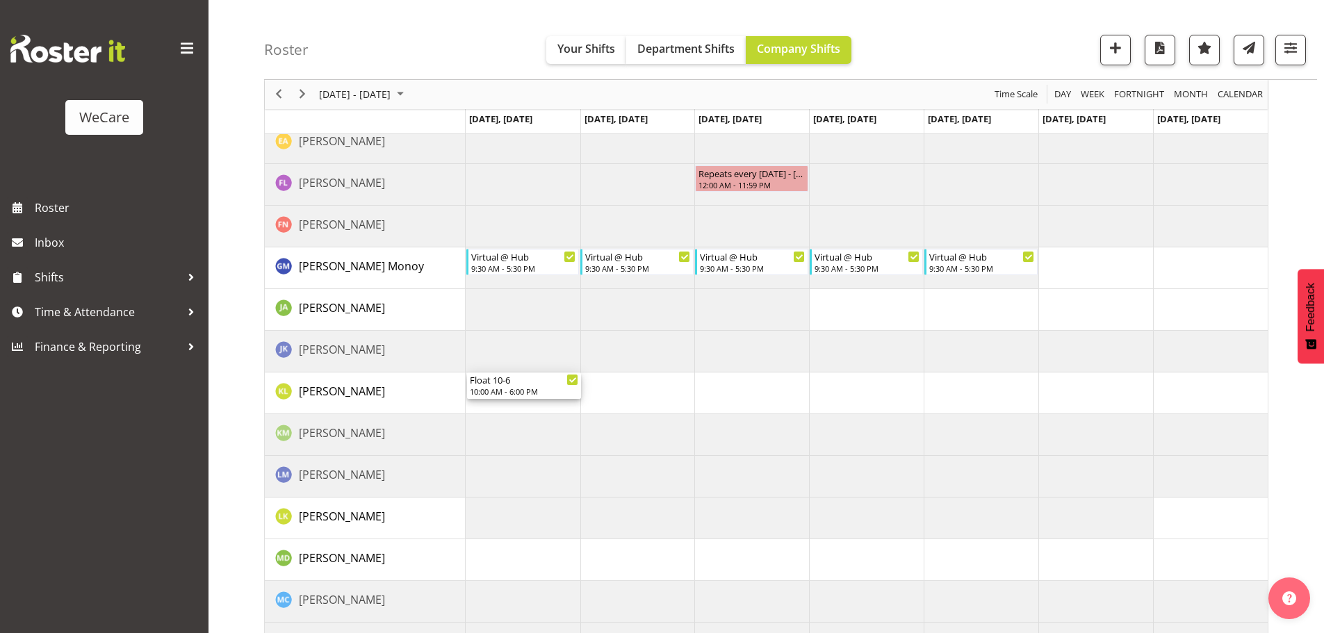
scroll to position [6062, 0]
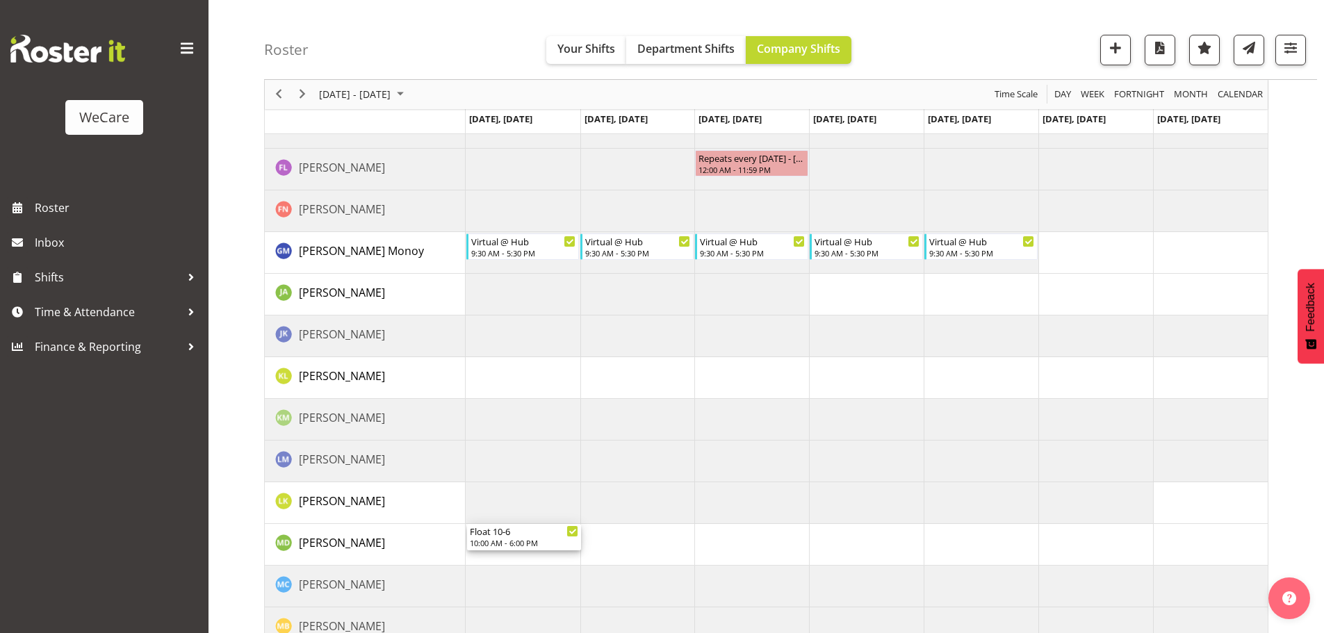
drag, startPoint x: 497, startPoint y: 367, endPoint x: 498, endPoint y: 536, distance: 168.9
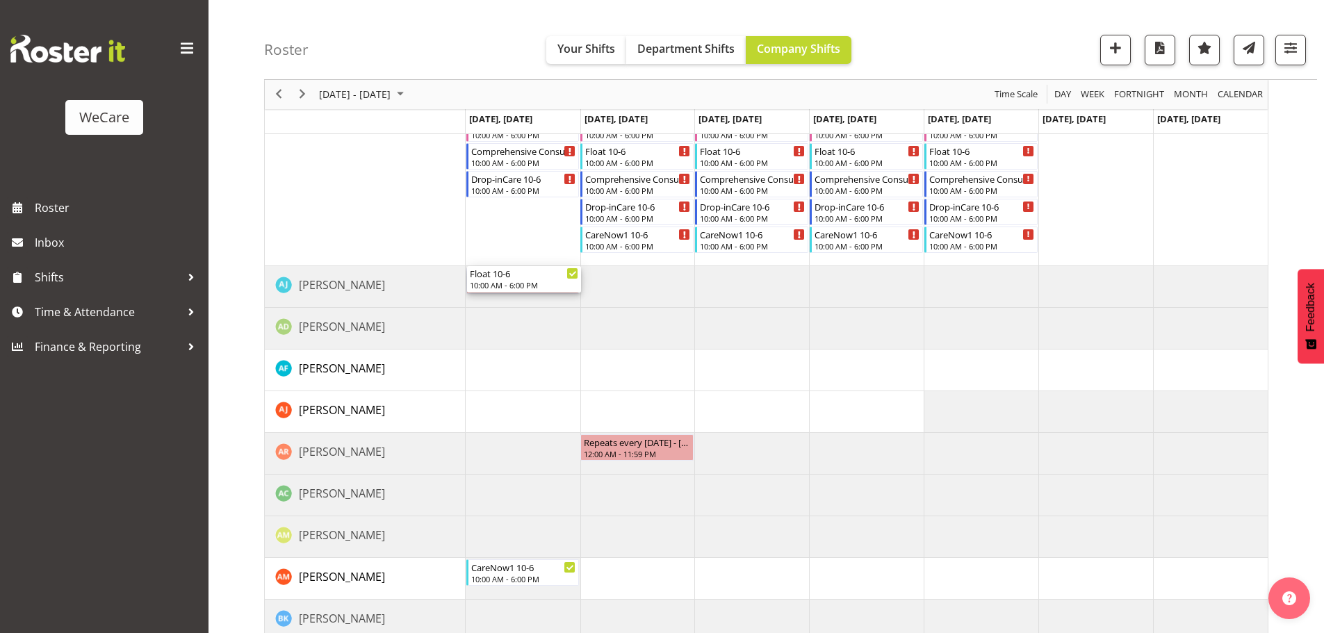
scroll to position [5228, 0]
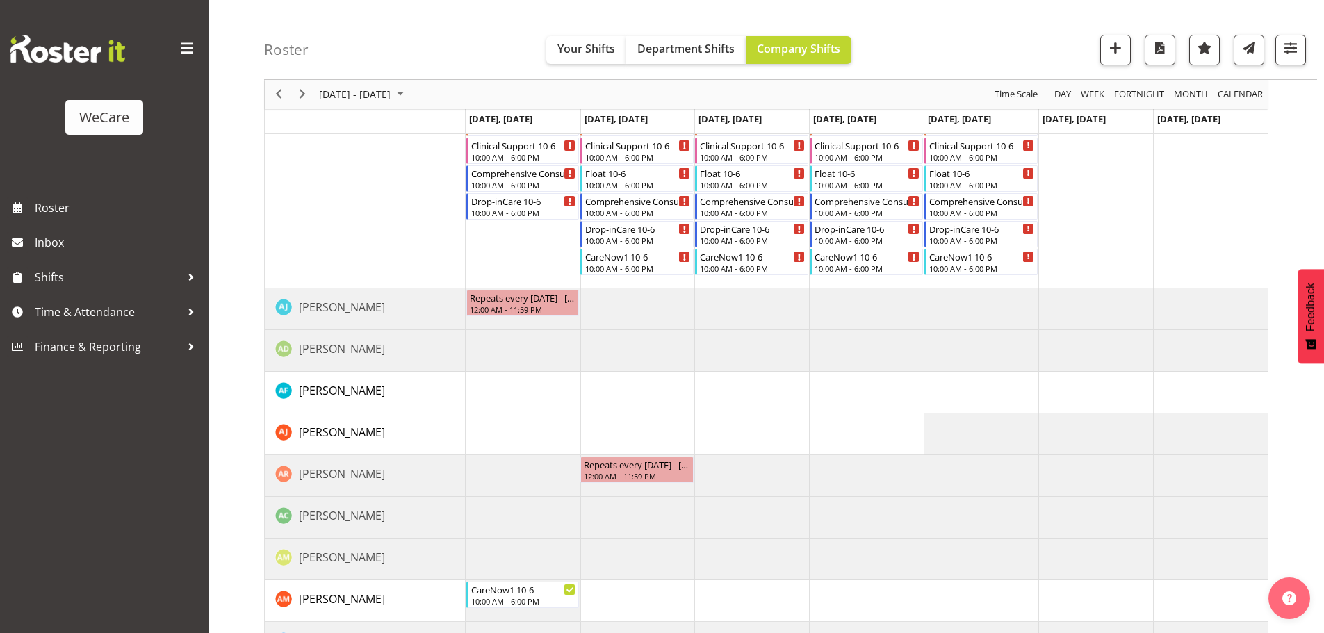
drag, startPoint x: 532, startPoint y: 600, endPoint x: 546, endPoint y: 220, distance: 379.9
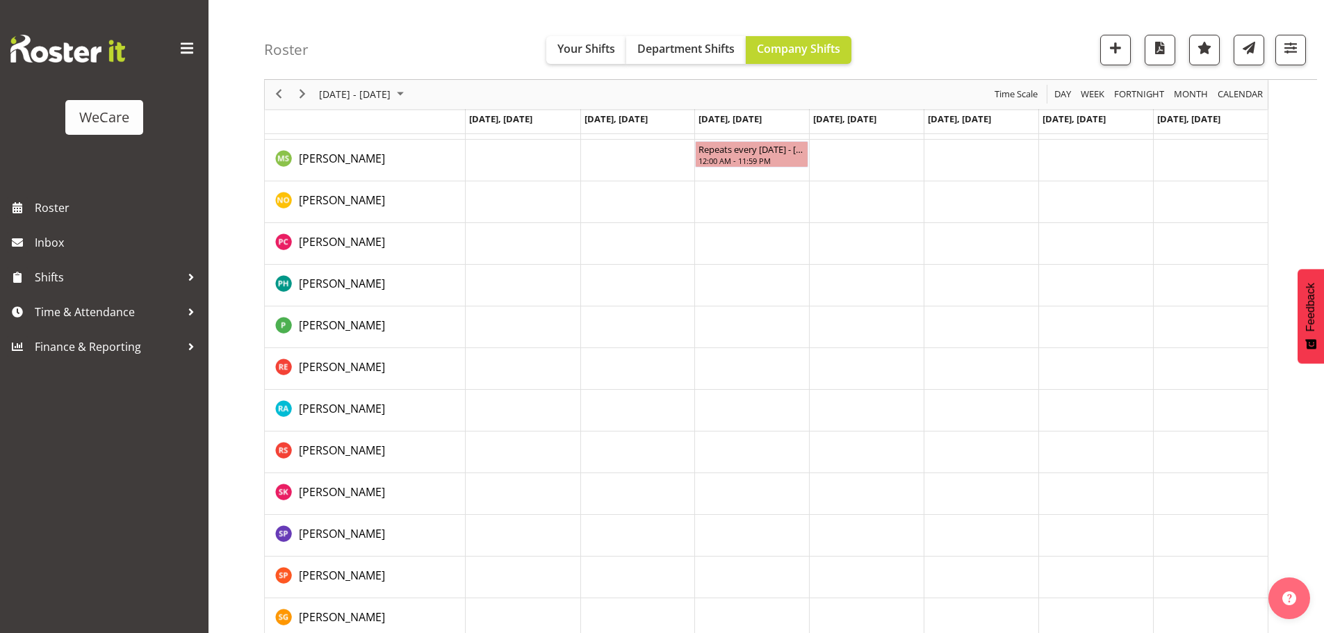
click at [523, 578] on td "Timeline Week of October 6, 2025" at bounding box center [523, 578] width 115 height 42
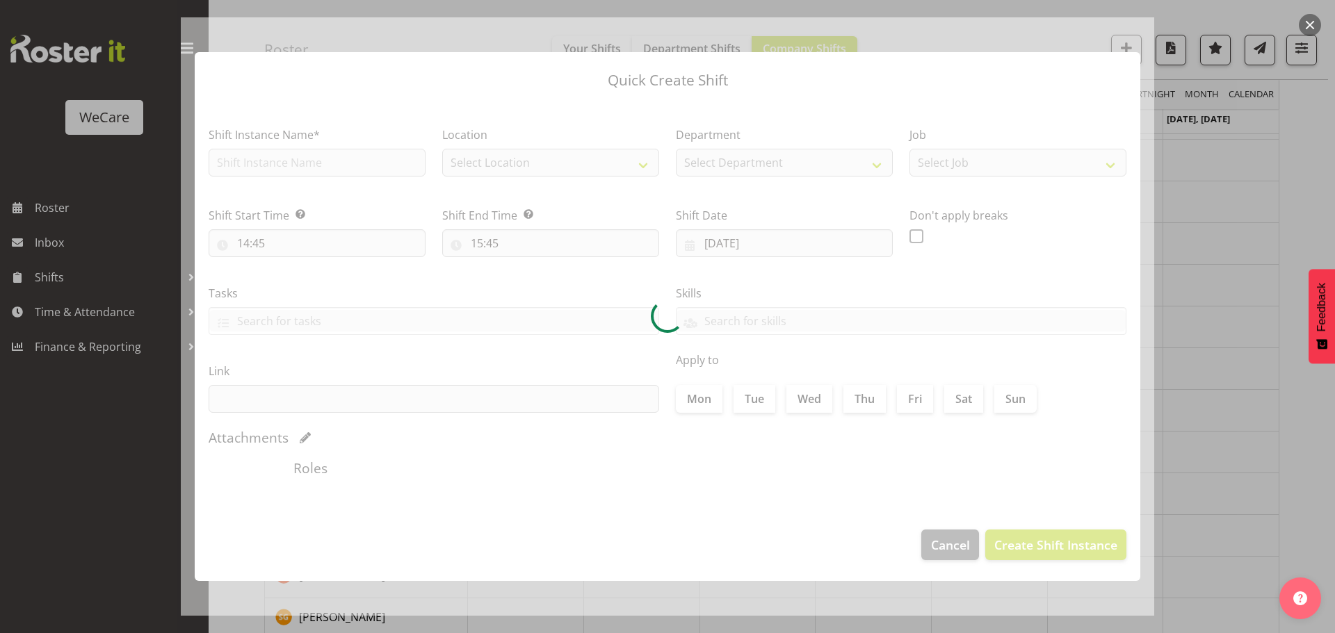
click at [1148, 370] on div at bounding box center [667, 316] width 973 height 599
type input "06/10/2025"
checkbox input "true"
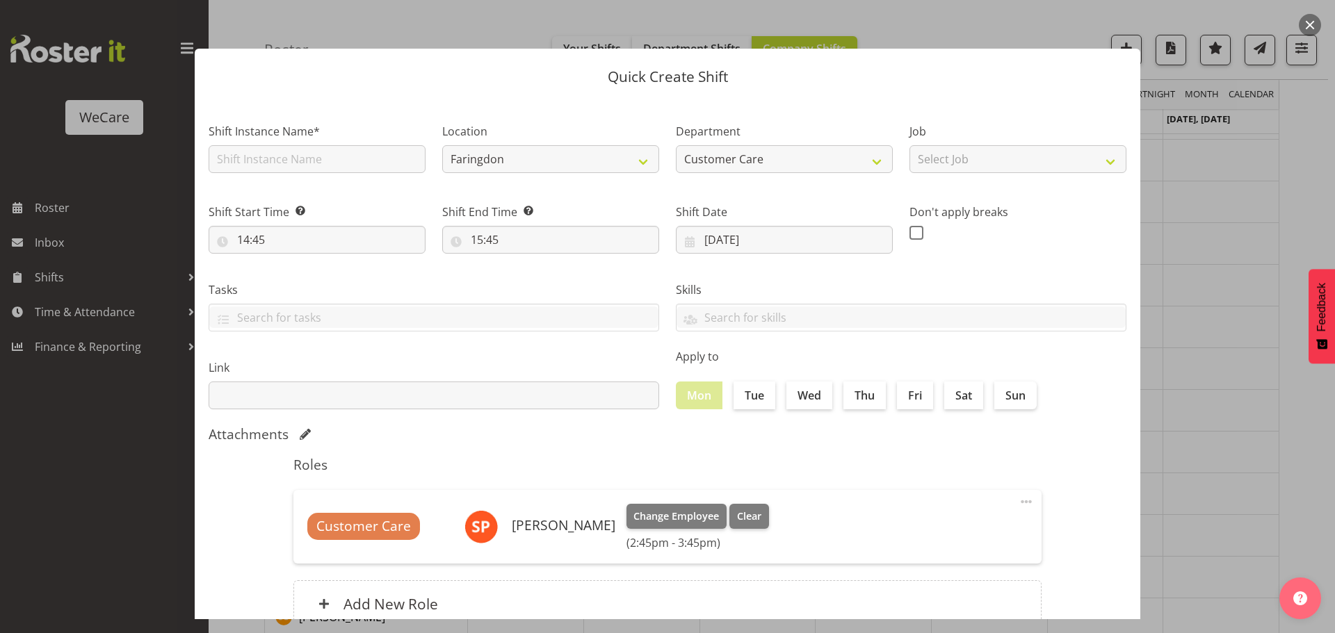
click at [1221, 376] on div at bounding box center [667, 316] width 1335 height 633
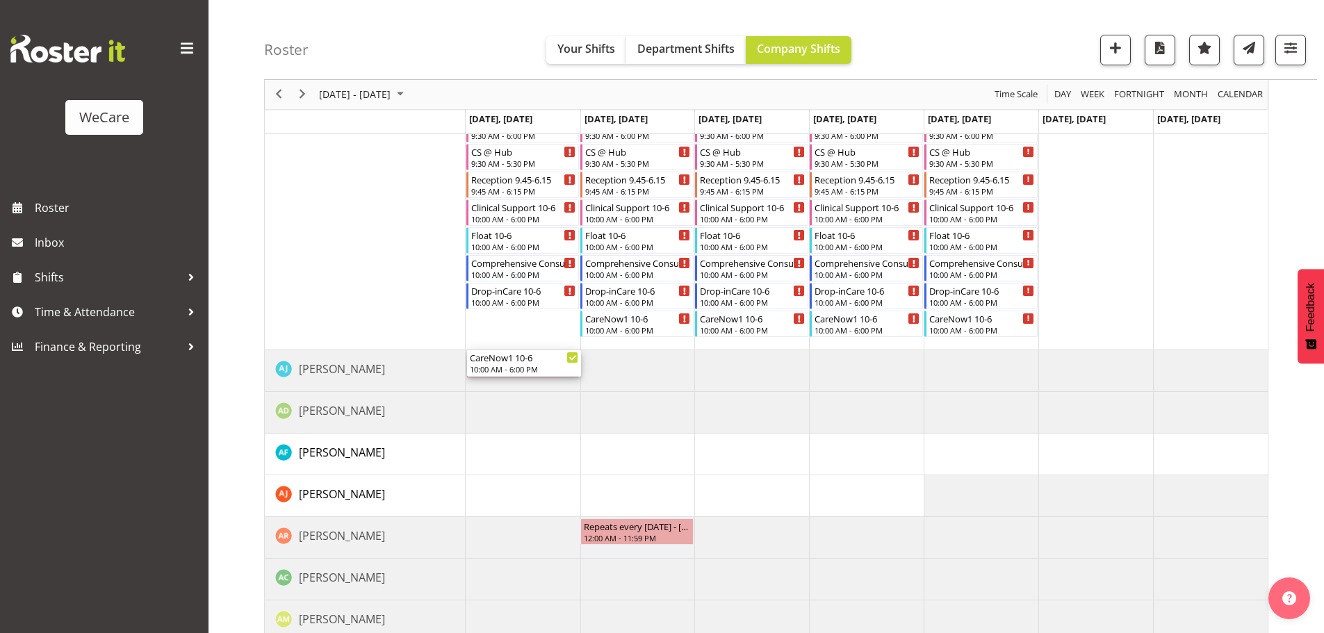
scroll to position [5153, 0]
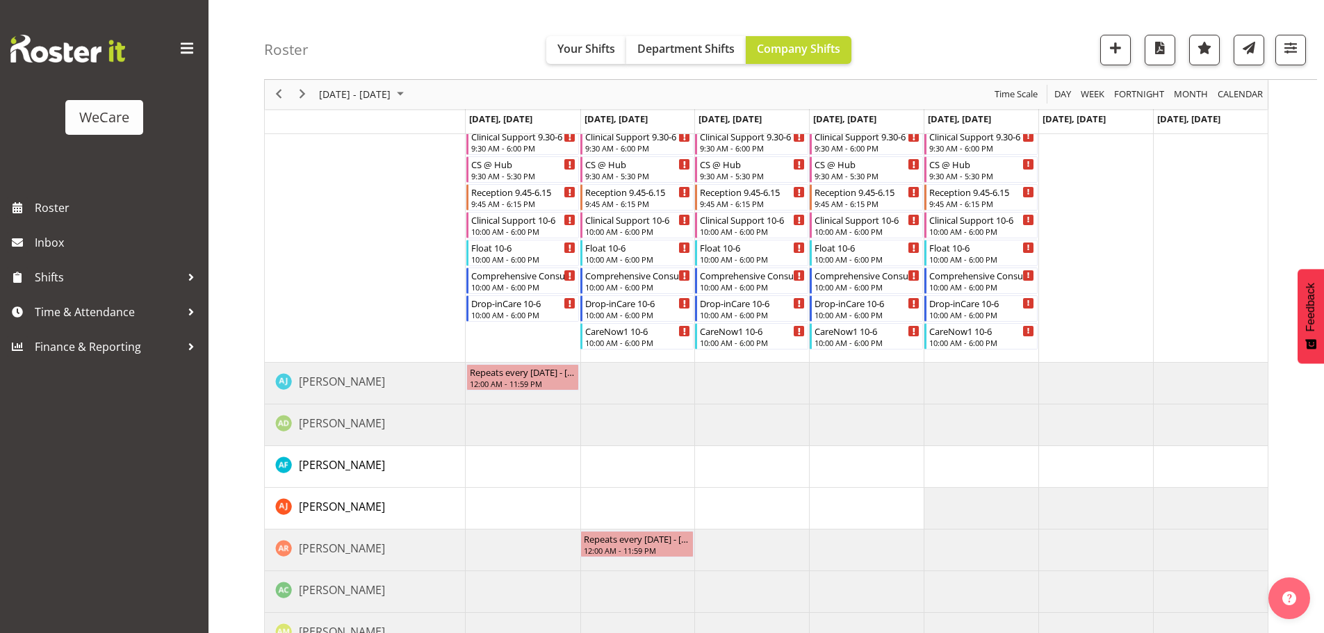
drag, startPoint x: 507, startPoint y: 387, endPoint x: 497, endPoint y: 298, distance: 89.6
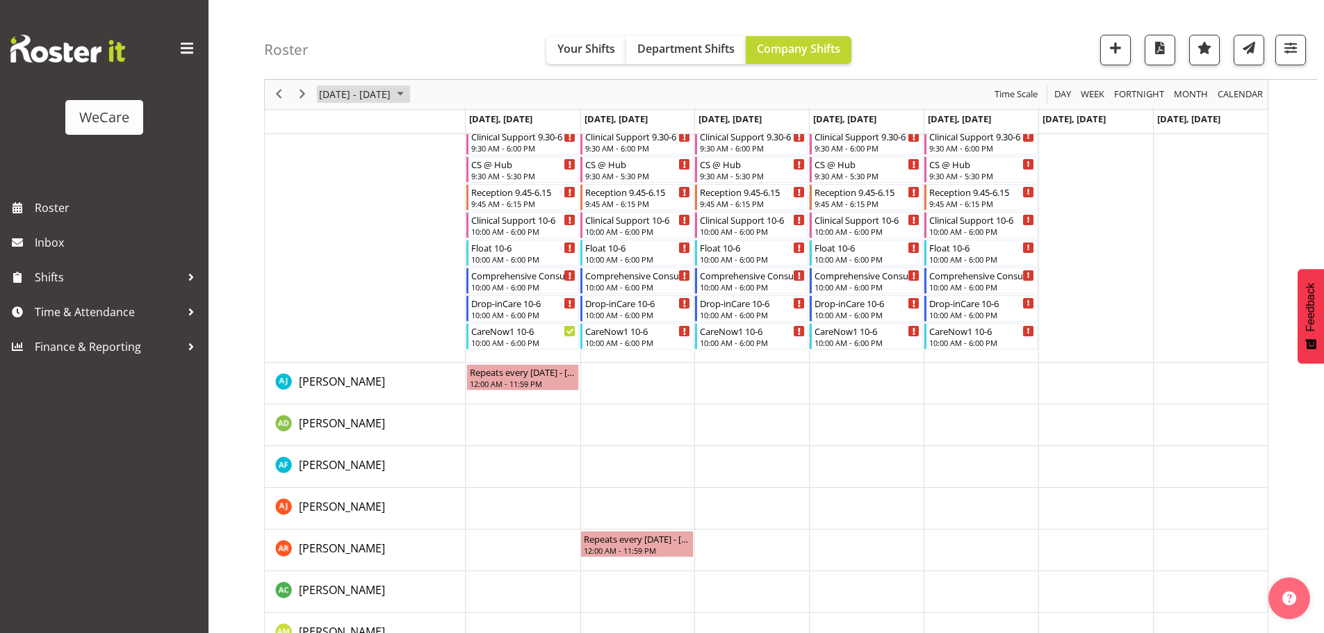
click at [367, 97] on span "[DATE] - [DATE]" at bounding box center [355, 94] width 74 height 17
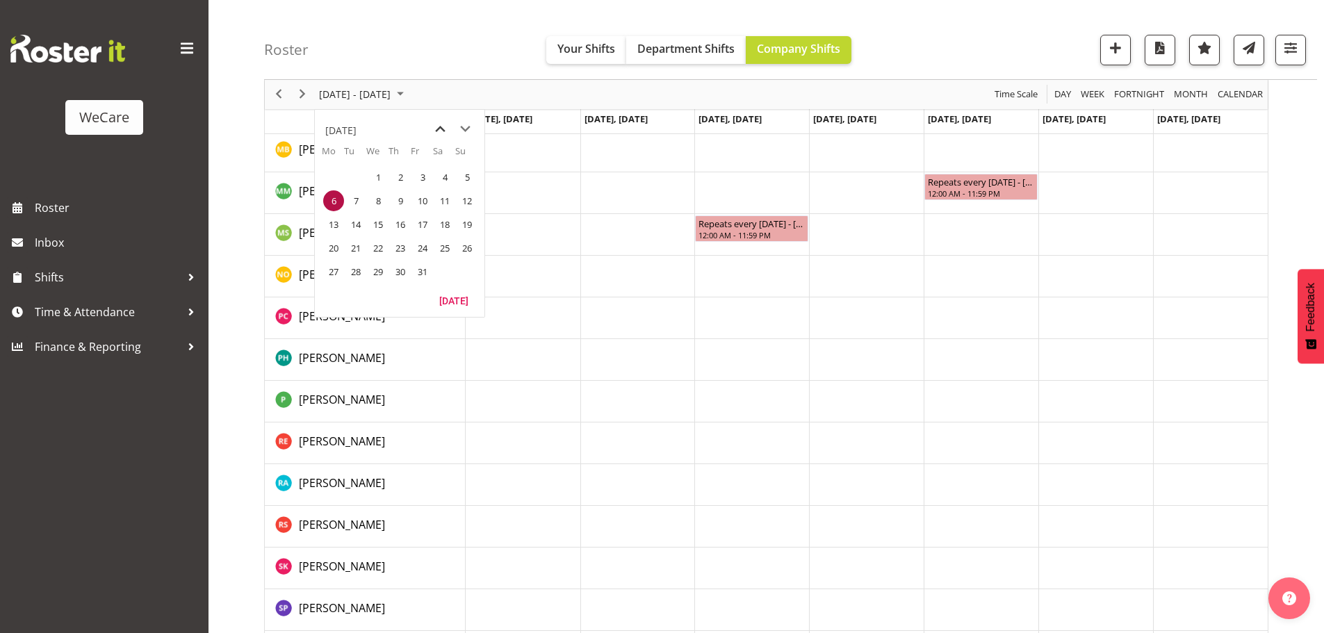
click at [437, 124] on span "previous month" at bounding box center [440, 129] width 24 height 25
click at [337, 269] on span "29" at bounding box center [333, 271] width 21 height 21
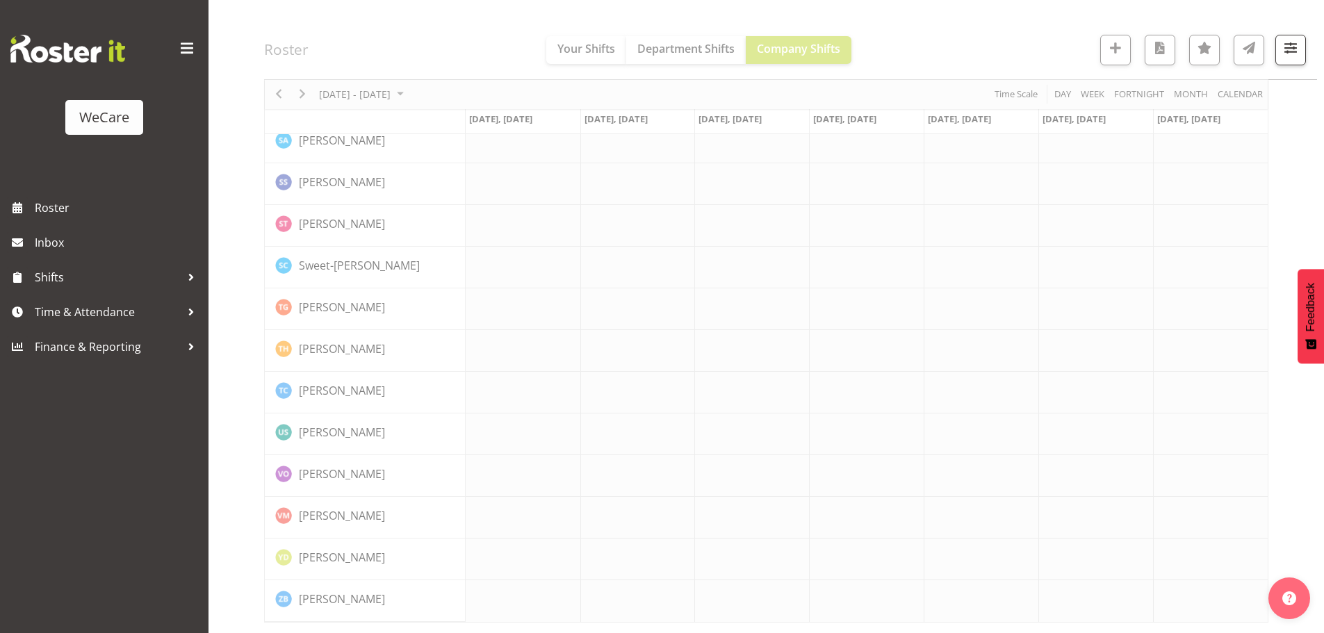
scroll to position [5746, 0]
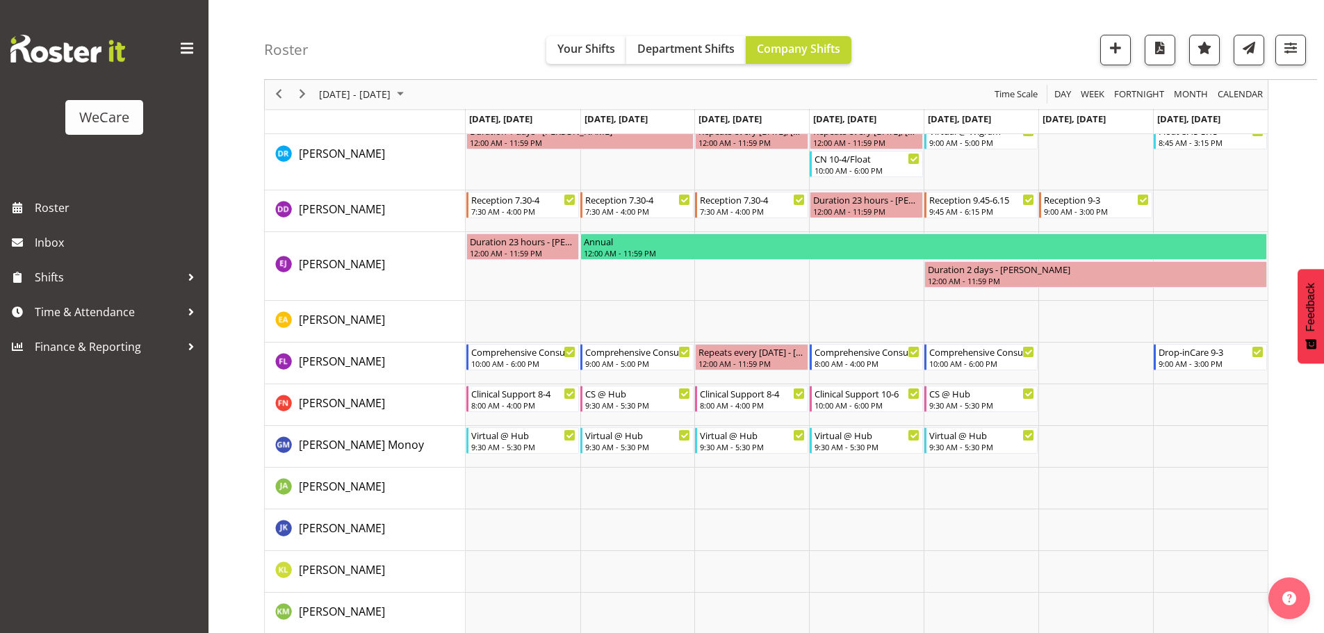
scroll to position [5121, 0]
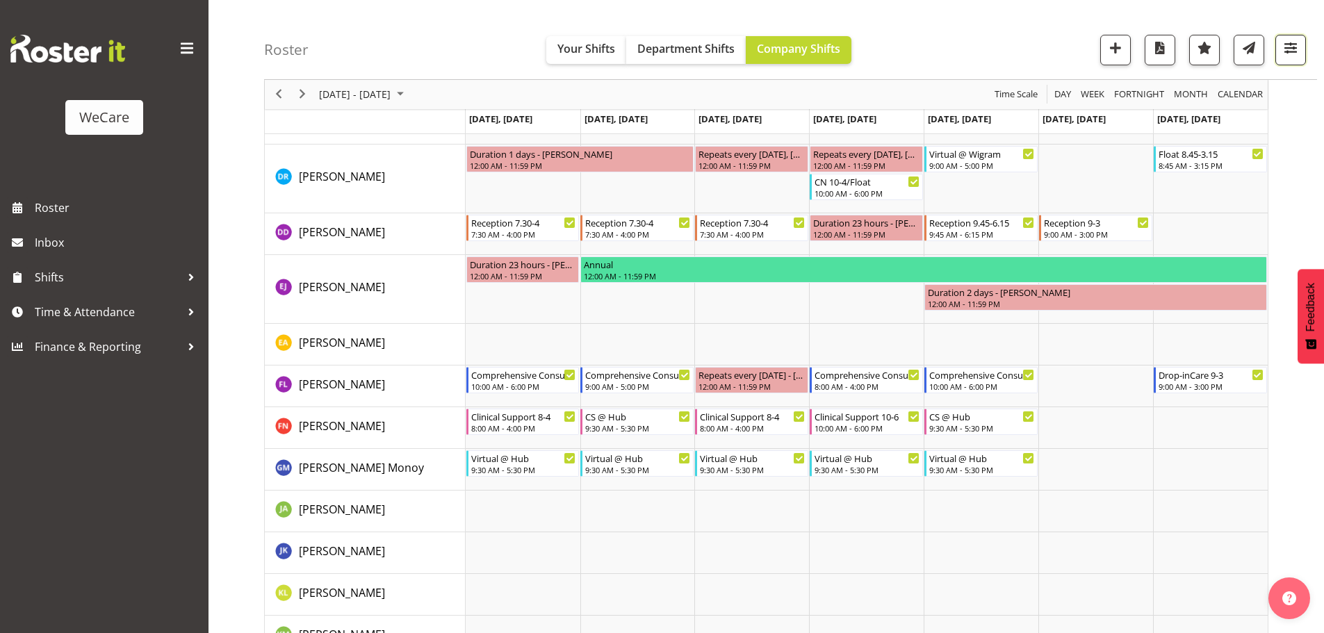
click at [1285, 52] on span "button" at bounding box center [1291, 48] width 18 height 18
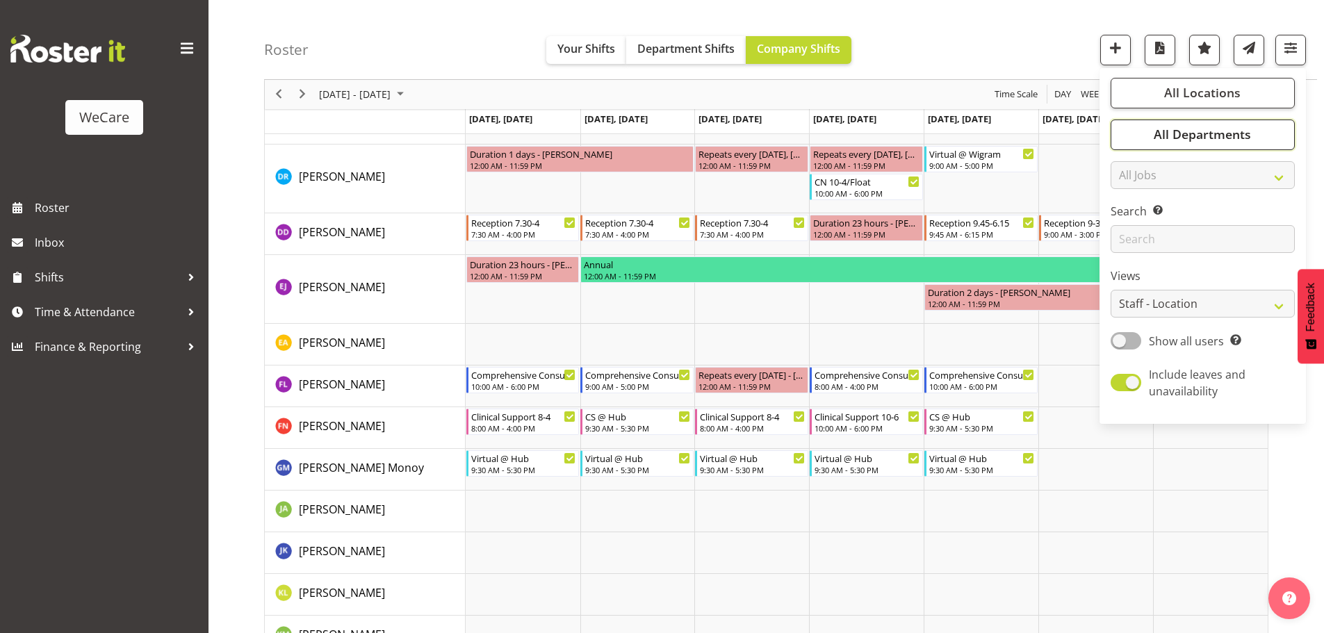
click at [1214, 134] on span "All Departments" at bounding box center [1202, 135] width 97 height 17
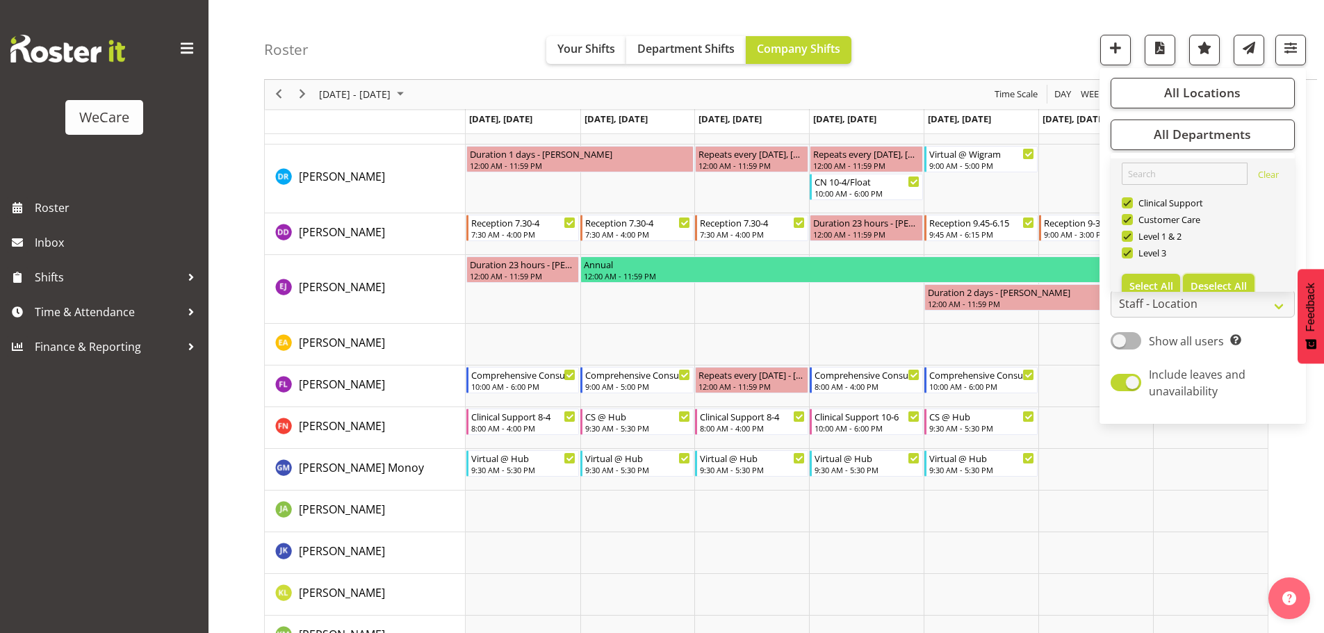
click at [1221, 281] on span "Deselect All" at bounding box center [1219, 285] width 56 height 13
checkbox input "false"
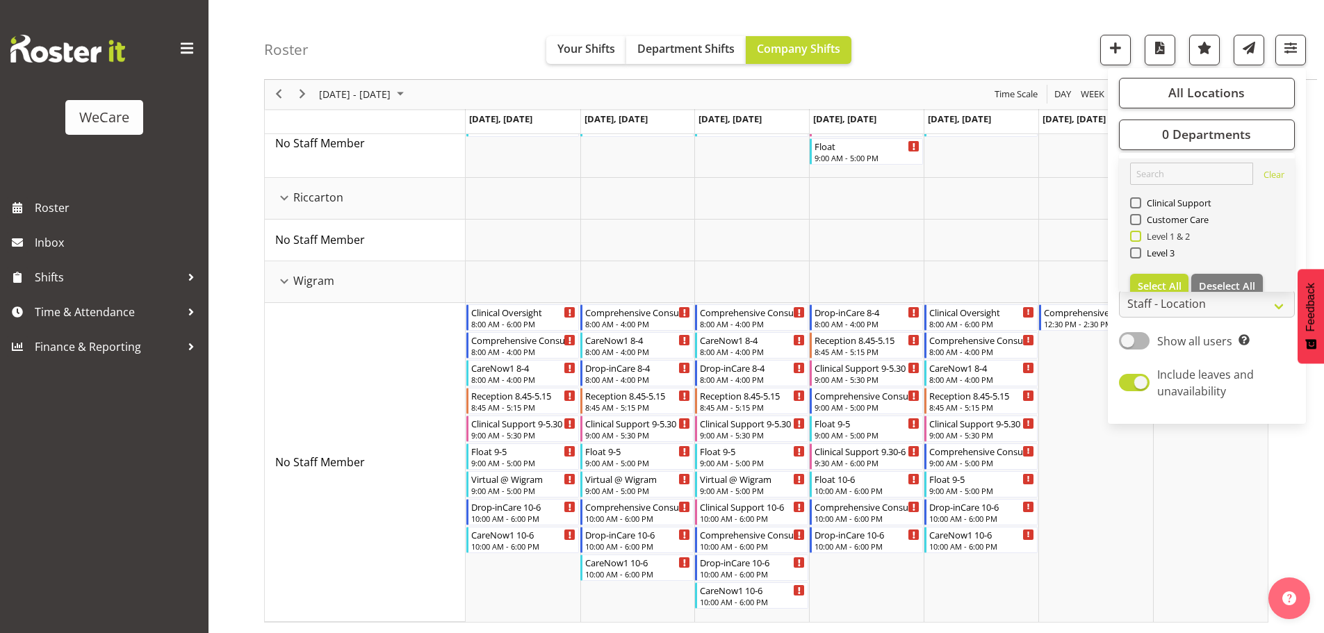
click at [1173, 232] on span "Level 1 & 2" at bounding box center [1165, 236] width 49 height 11
click at [1139, 232] on input "Level 1 & 2" at bounding box center [1134, 236] width 9 height 9
checkbox input "true"
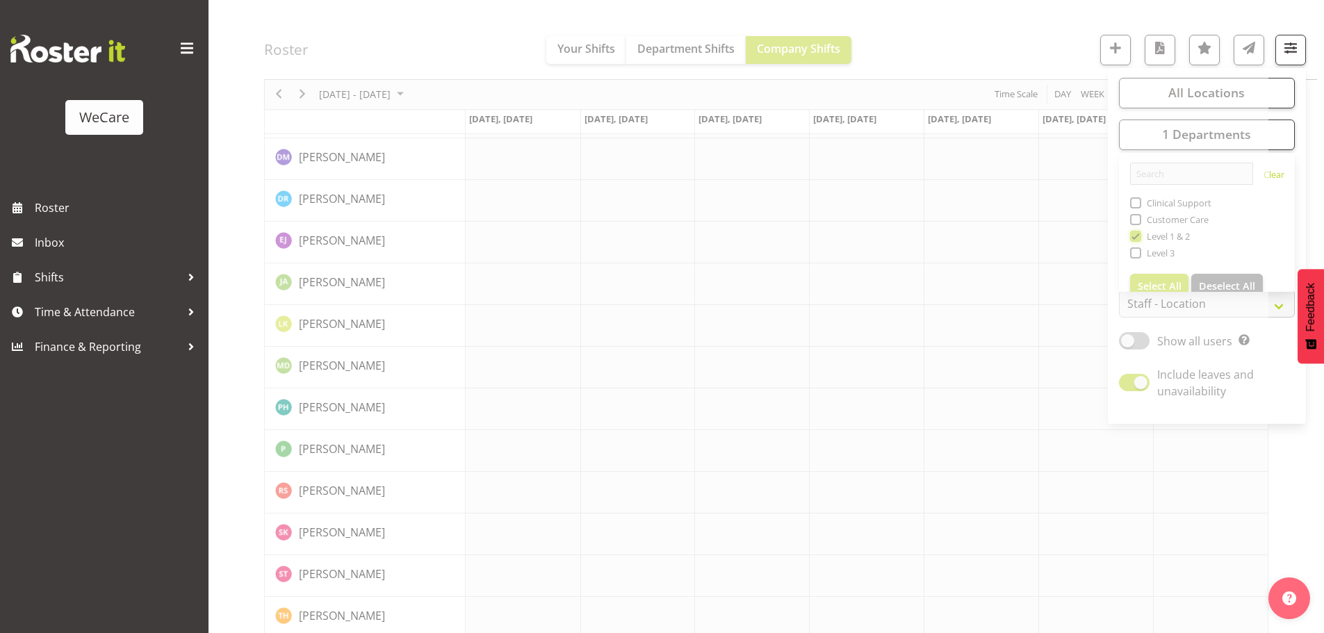
scroll to position [1484, 0]
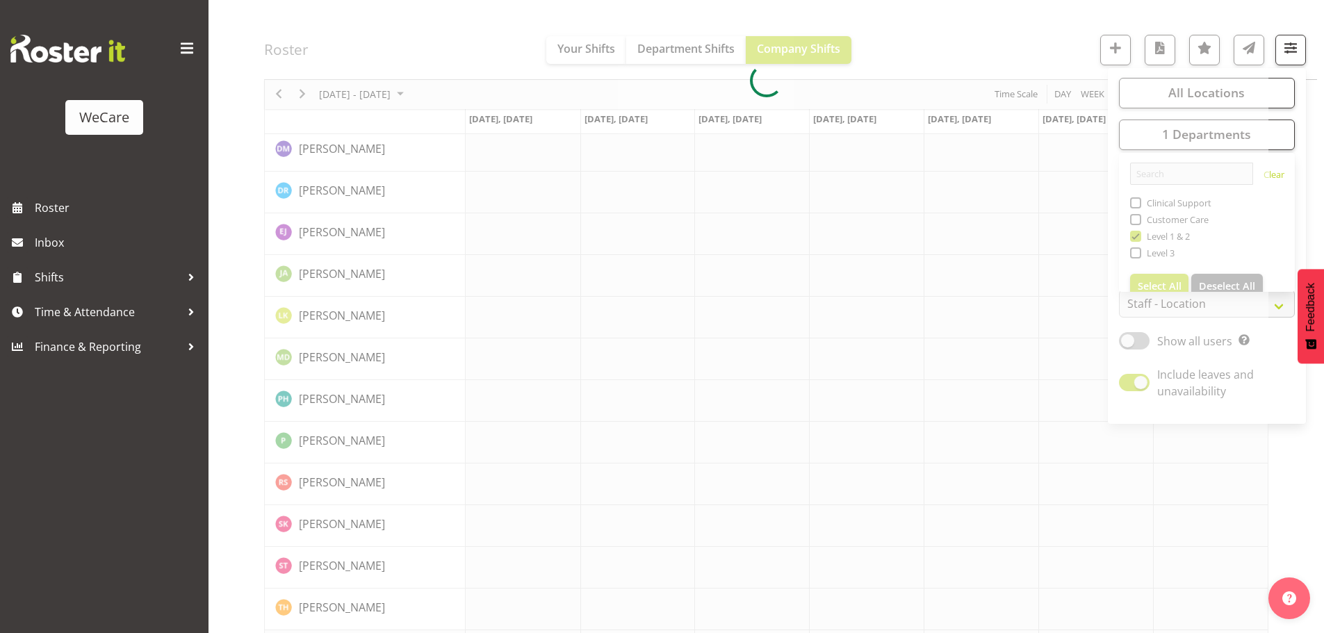
click at [961, 17] on div at bounding box center [766, 81] width 1005 height 2852
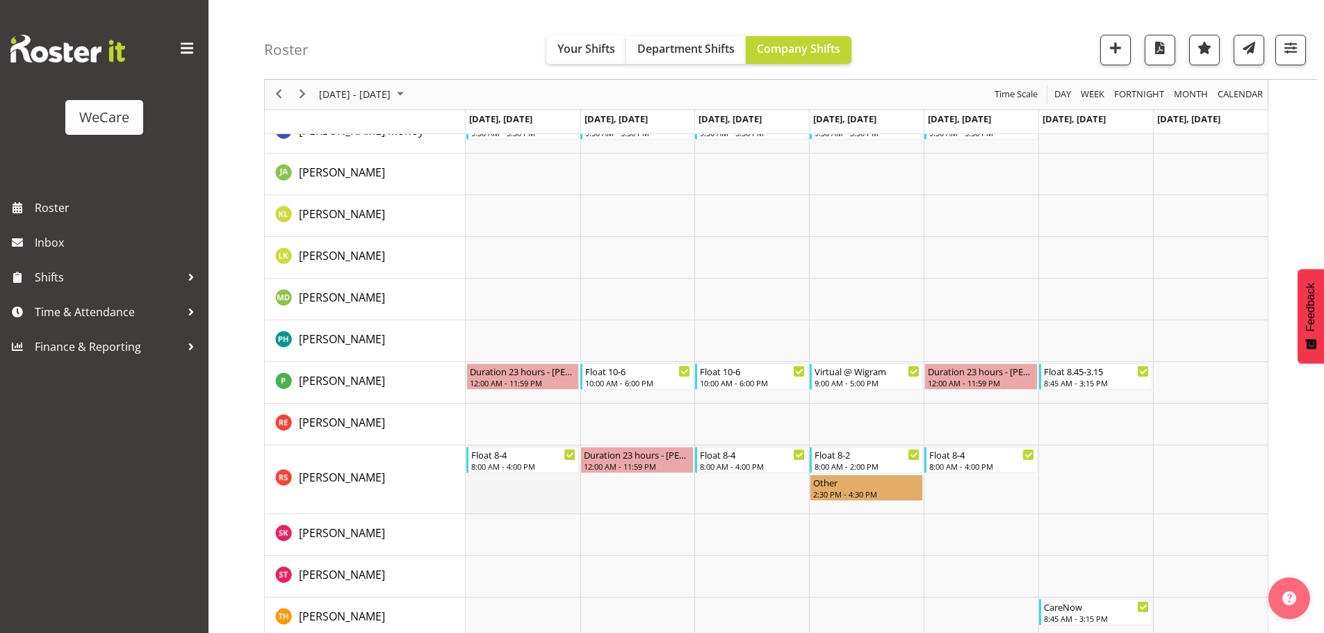
scroll to position [2669, 0]
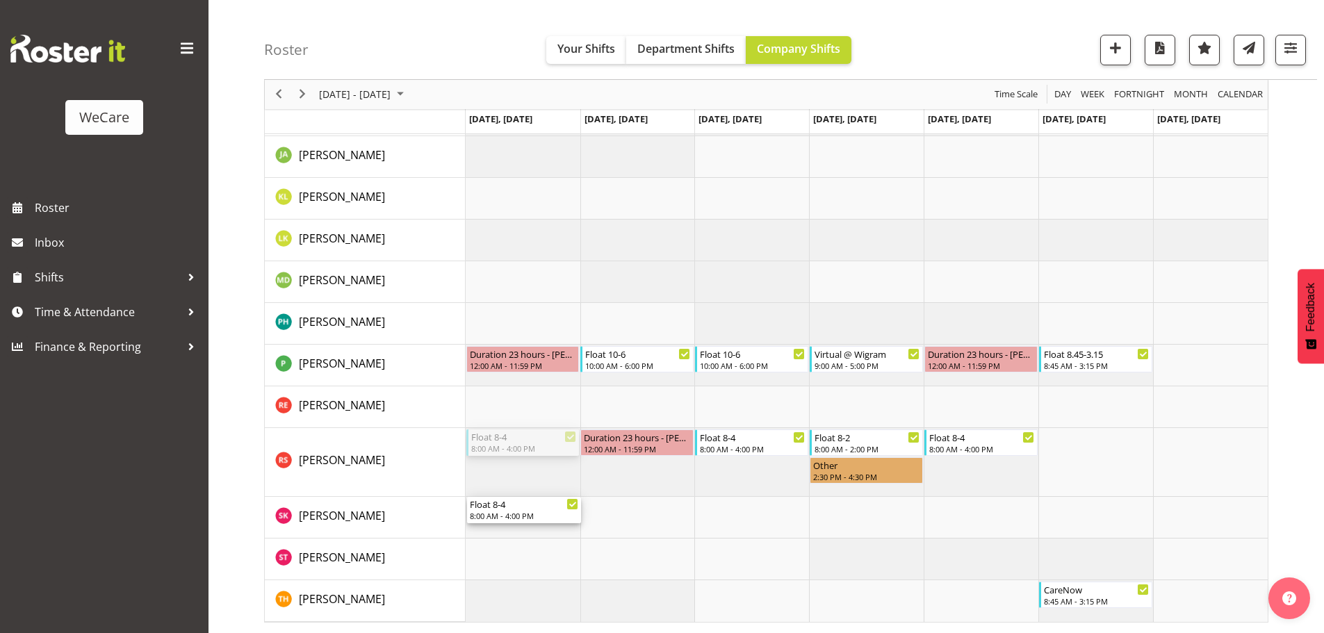
drag, startPoint x: 519, startPoint y: 435, endPoint x: 521, endPoint y: 526, distance: 91.1
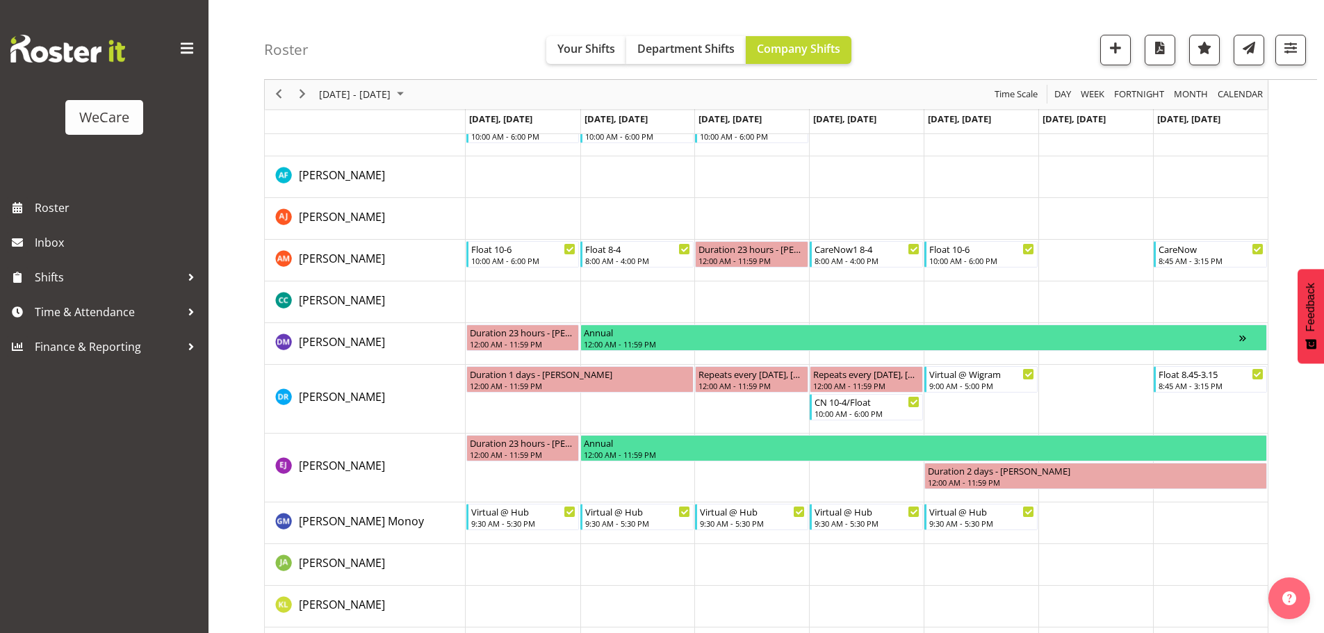
scroll to position [2240, 0]
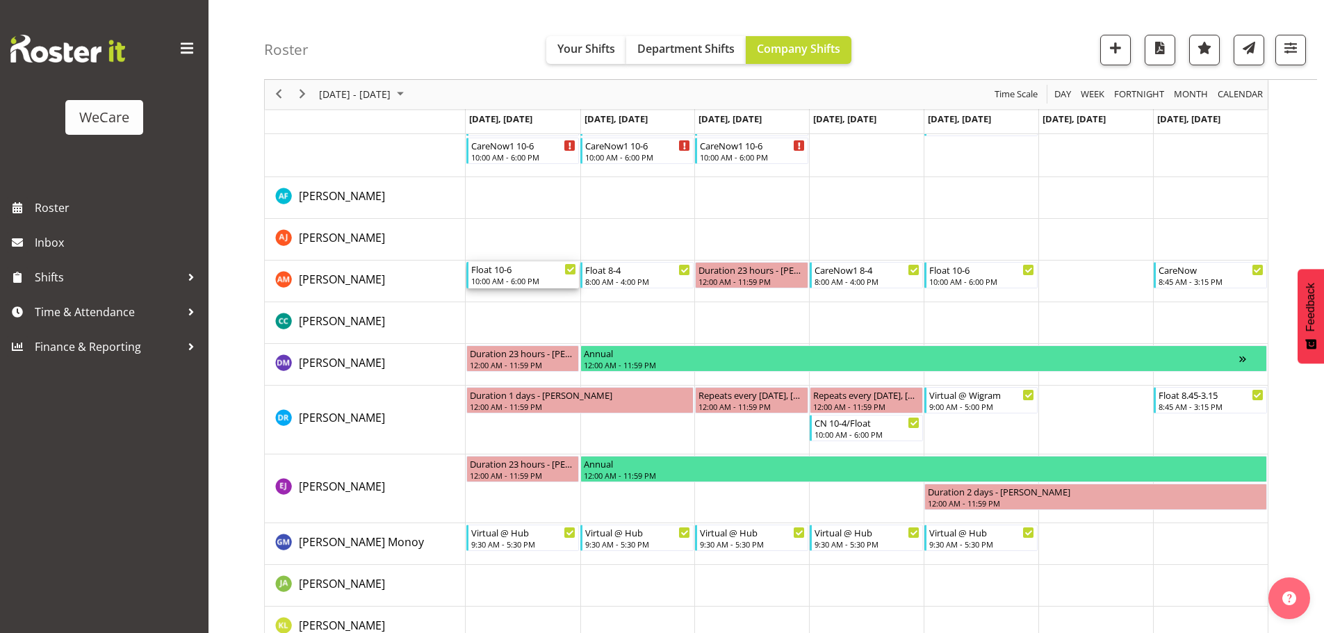
click at [498, 274] on div "Float 10-6" at bounding box center [524, 269] width 106 height 14
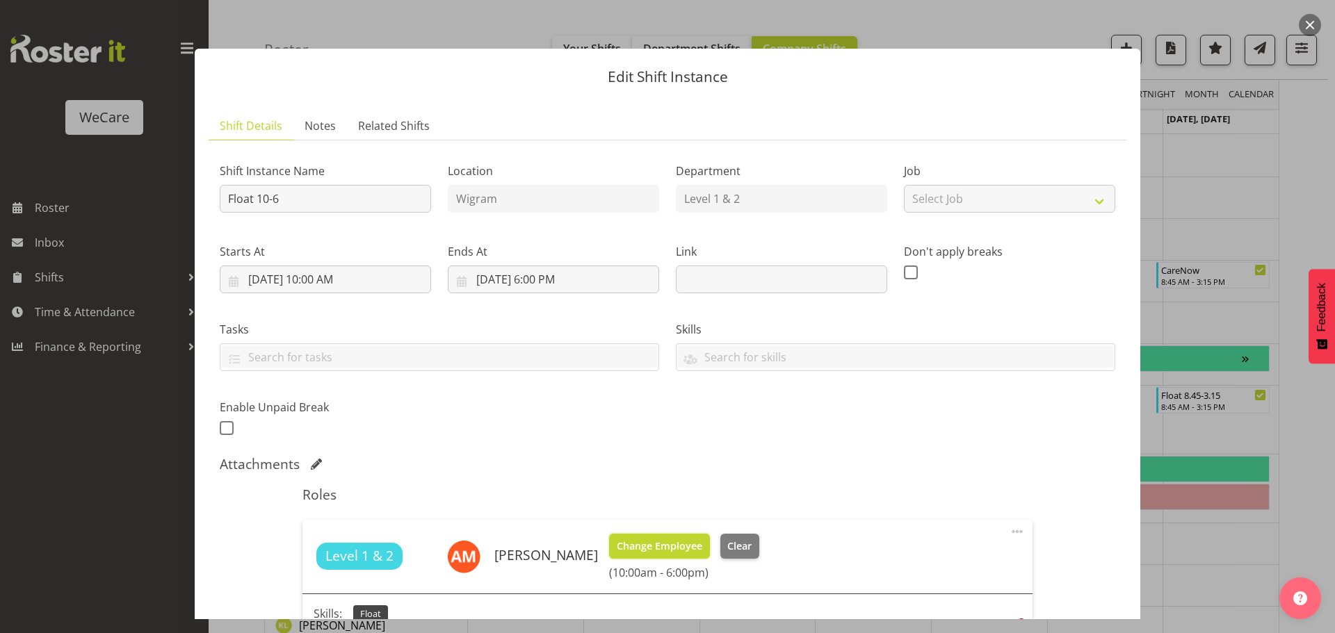
click at [649, 548] on span "Change Employee" at bounding box center [660, 546] width 86 height 15
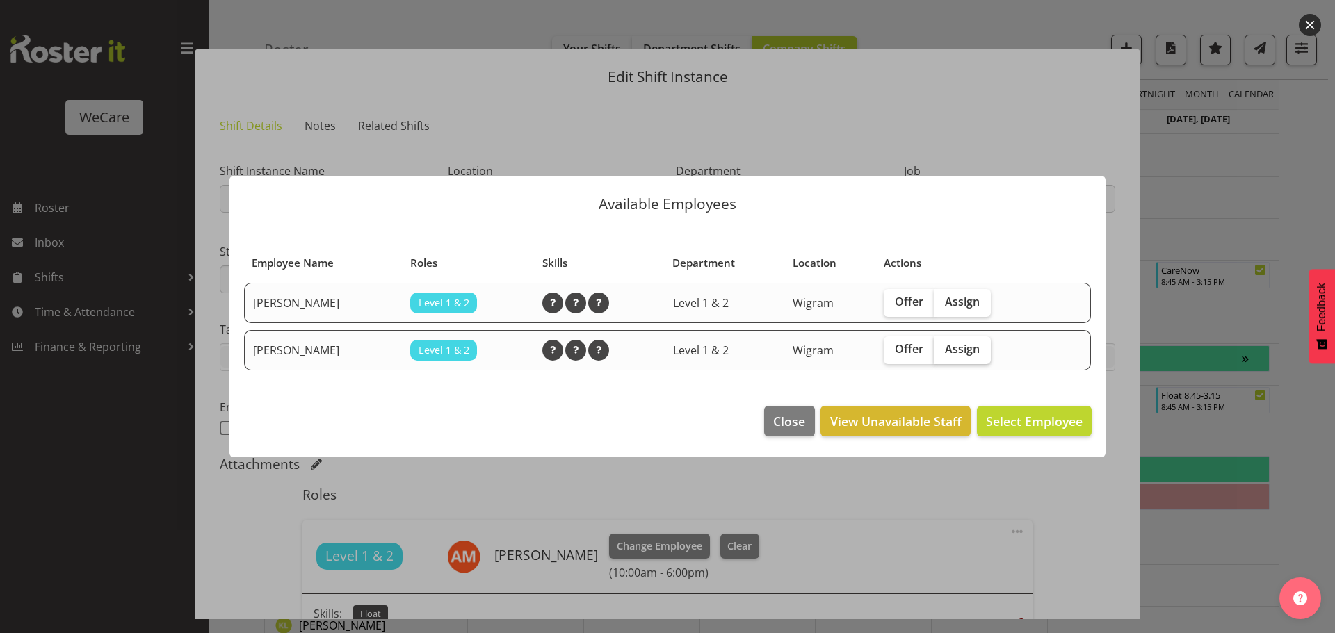
click at [956, 356] on span "Assign" at bounding box center [962, 349] width 35 height 14
click at [943, 354] on input "Assign" at bounding box center [938, 349] width 9 height 9
checkbox input "true"
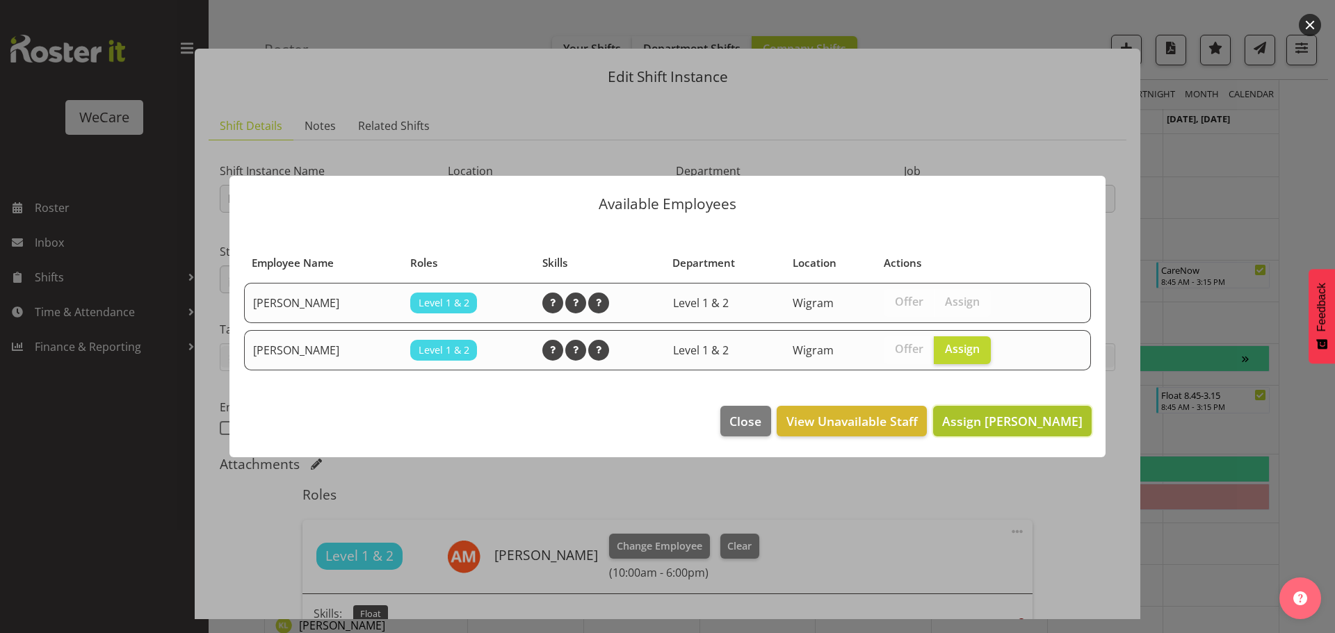
click at [1007, 422] on span "Assign Rhianne Sharples" at bounding box center [1012, 421] width 140 height 17
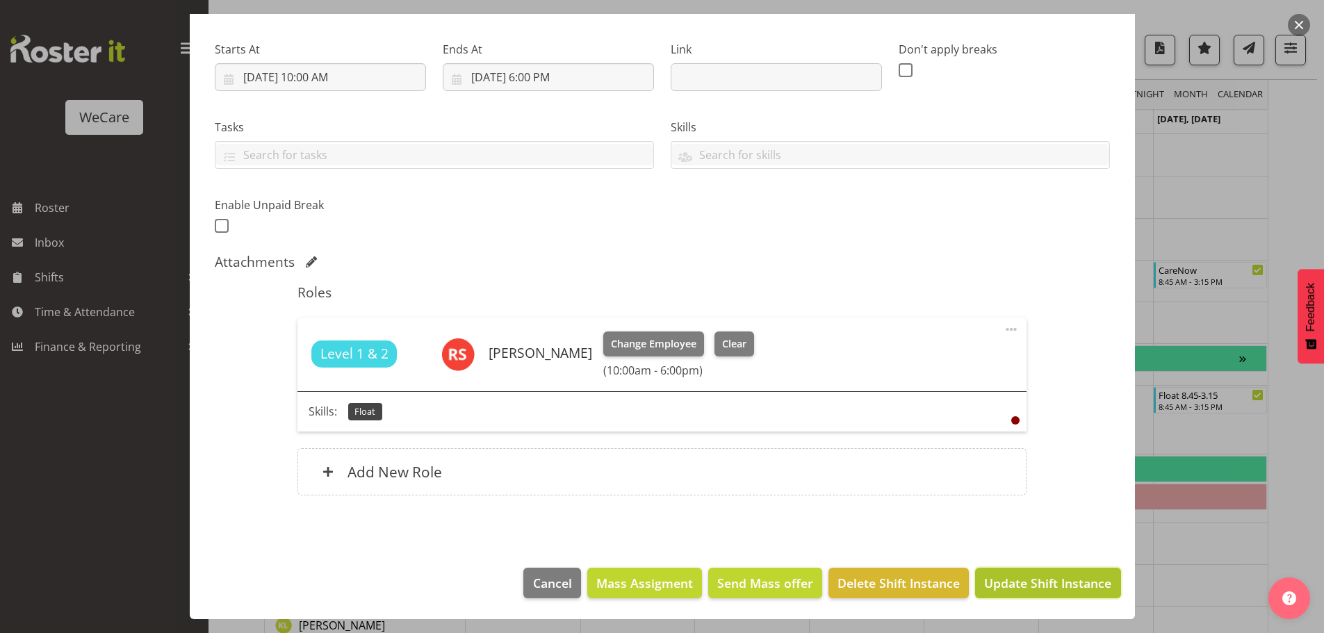
click at [1014, 578] on span "Update Shift Instance" at bounding box center [1047, 583] width 127 height 18
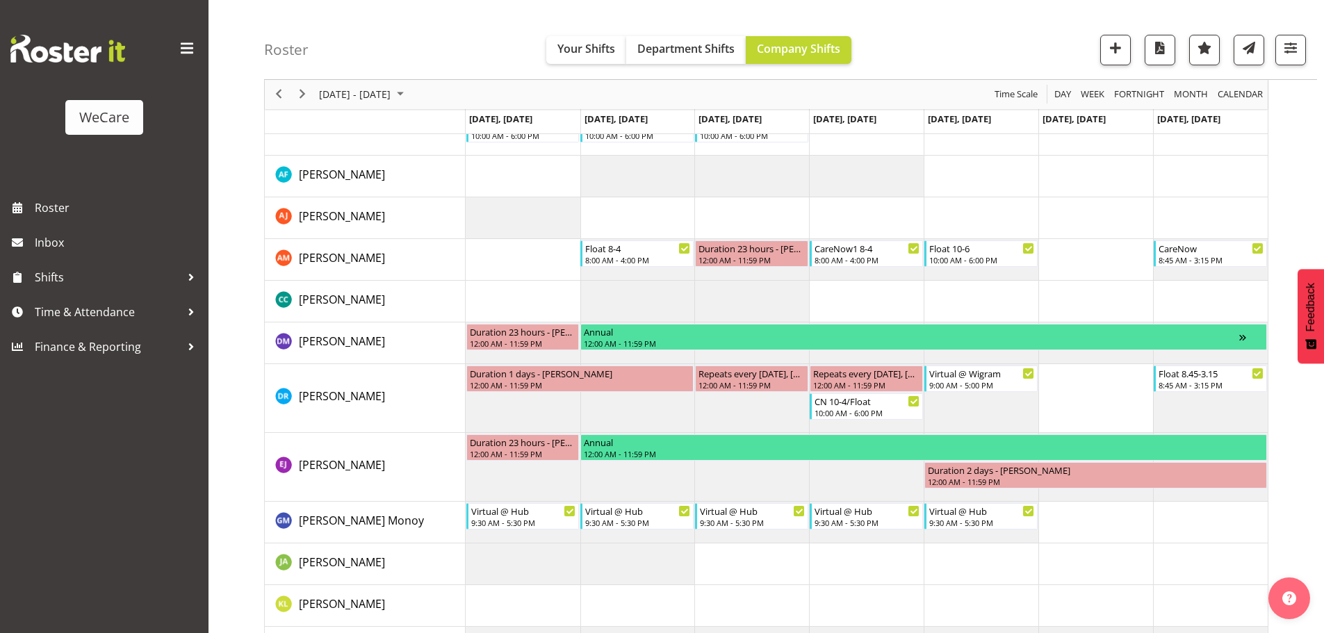
scroll to position [2252, 0]
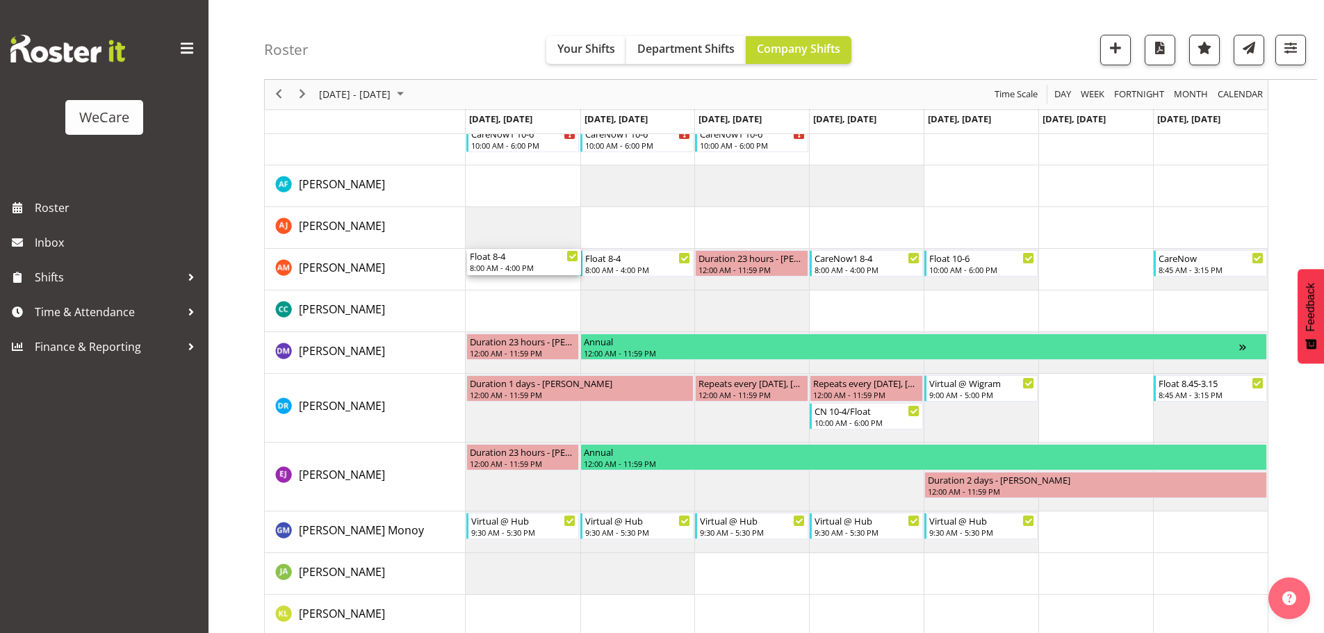
drag, startPoint x: 521, startPoint y: 514, endPoint x: 517, endPoint y: 268, distance: 246.1
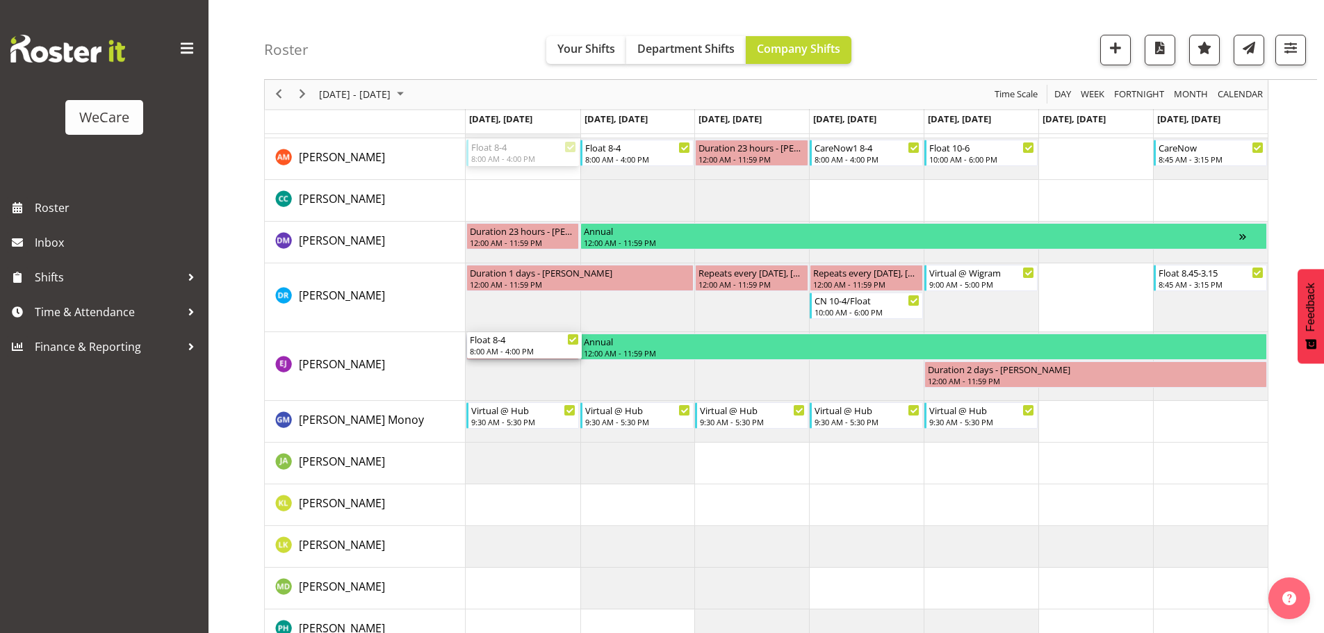
scroll to position [2599, 0]
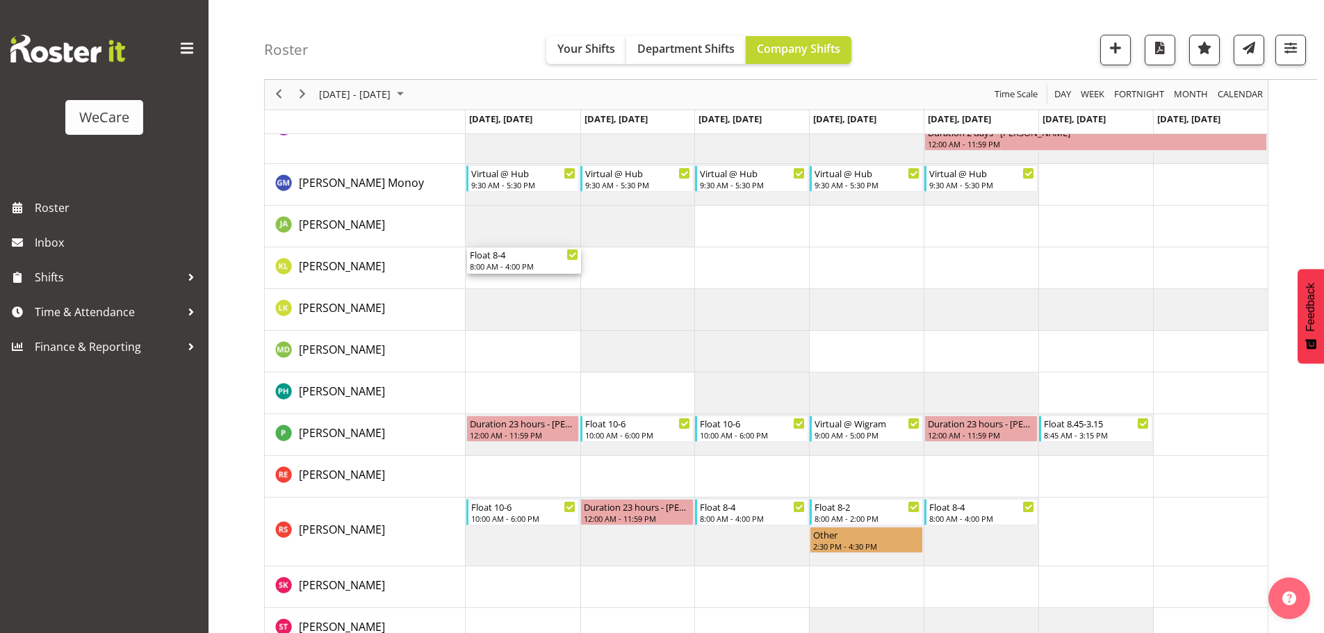
drag, startPoint x: 495, startPoint y: 334, endPoint x: 492, endPoint y: 275, distance: 59.2
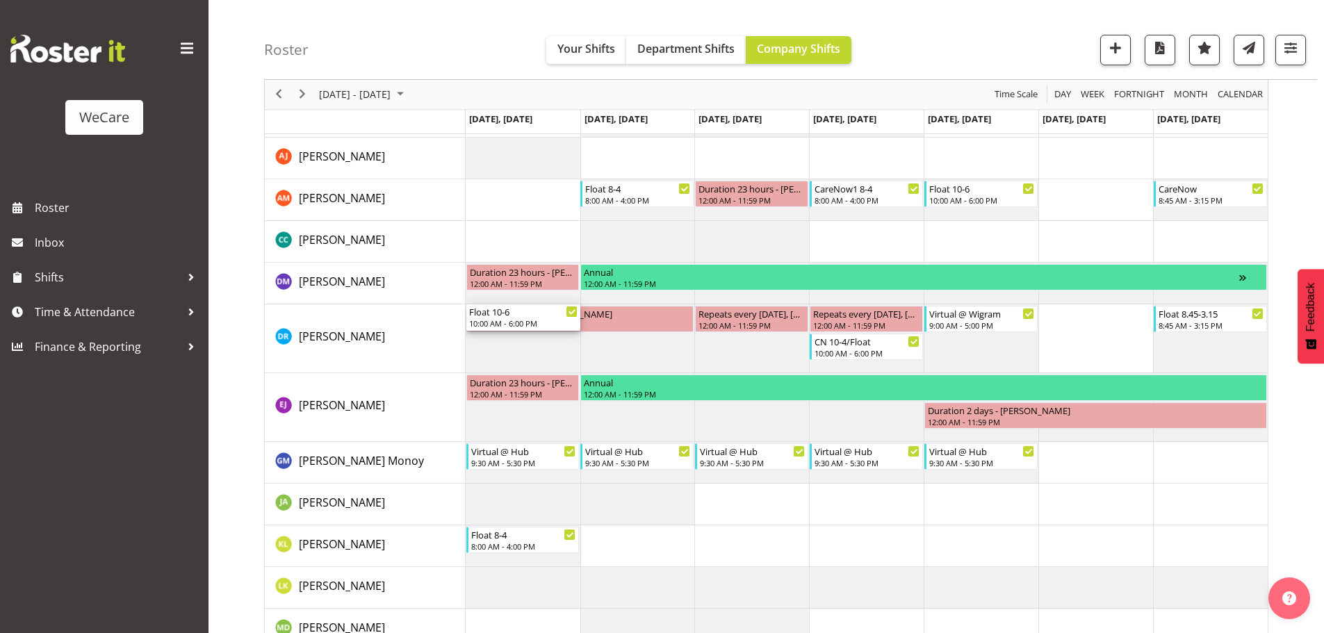
scroll to position [2252, 0]
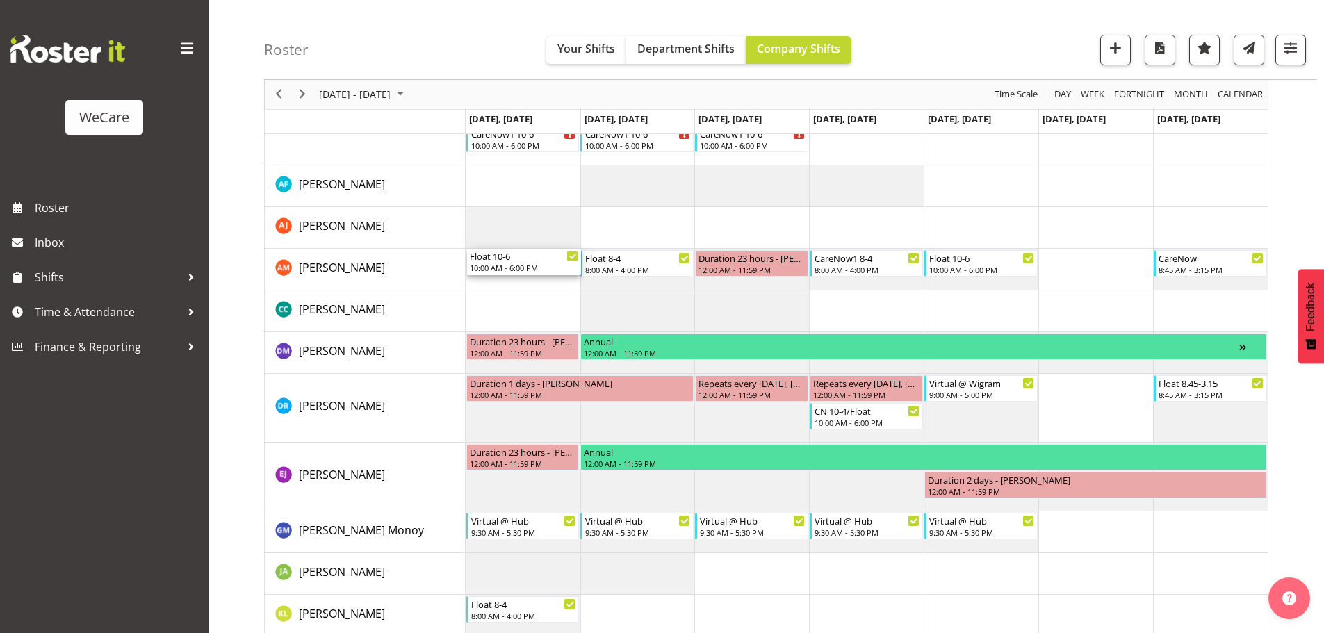
drag, startPoint x: 497, startPoint y: 530, endPoint x: 486, endPoint y: 281, distance: 249.8
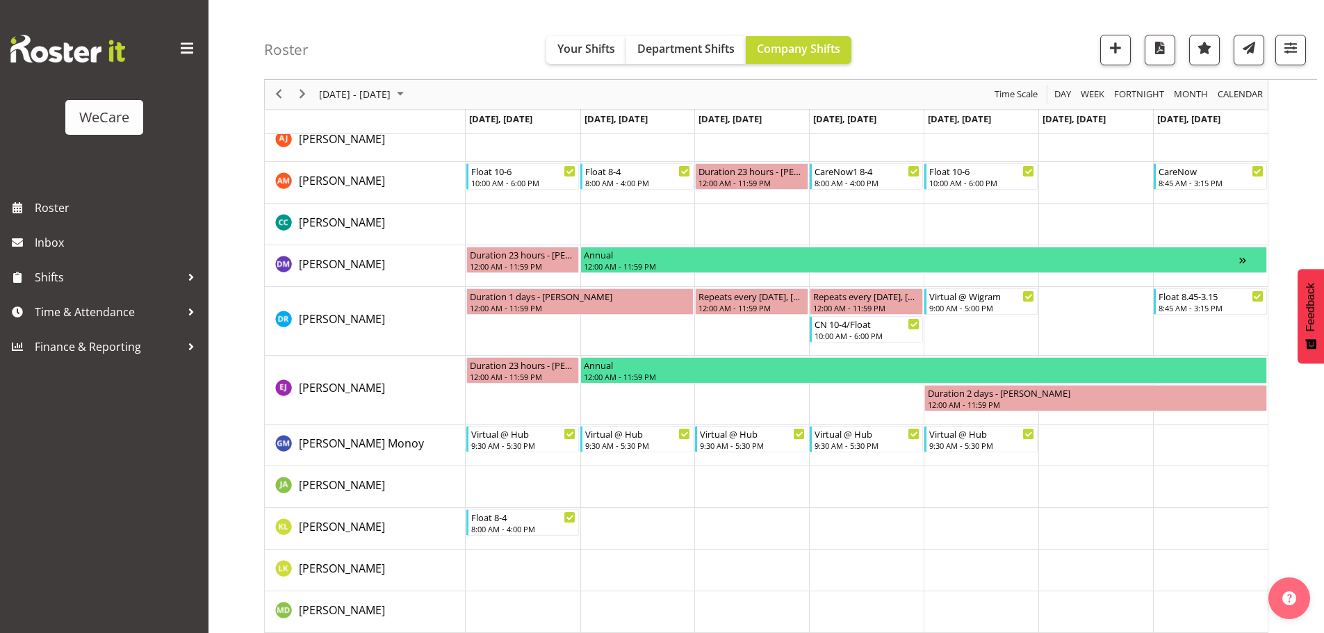
scroll to position [2530, 0]
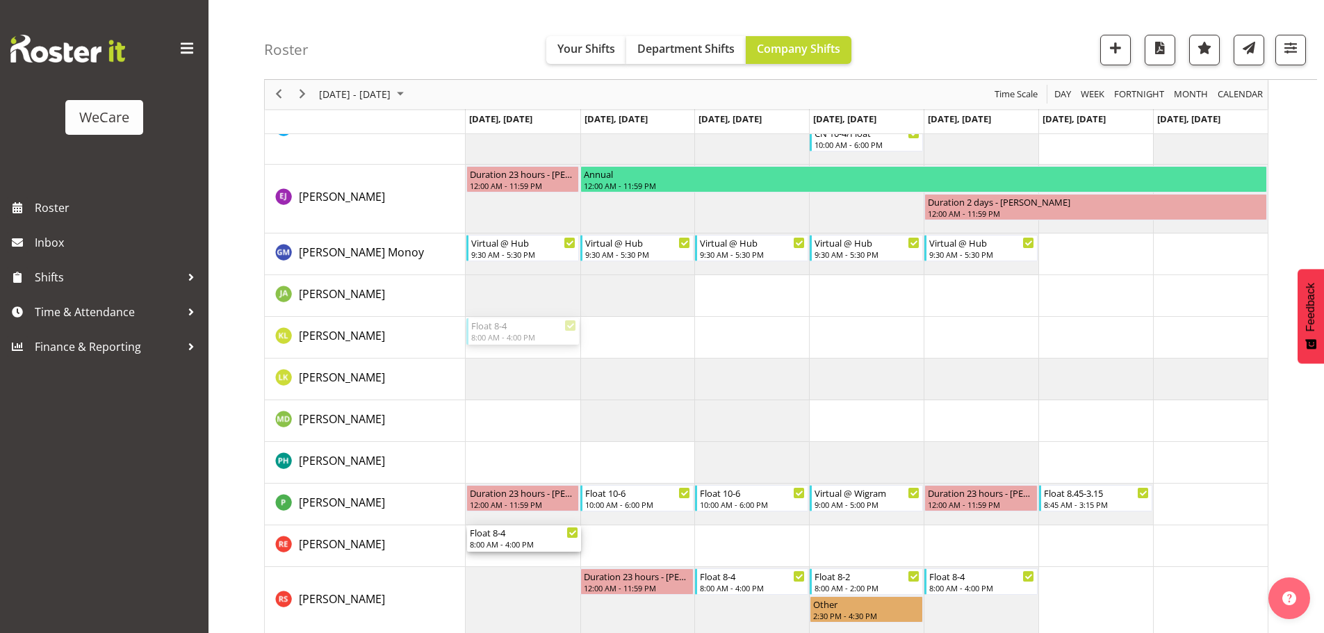
drag, startPoint x: 493, startPoint y: 328, endPoint x: 495, endPoint y: 536, distance: 207.9
drag, startPoint x: 503, startPoint y: 542, endPoint x: 503, endPoint y: 582, distance: 39.6
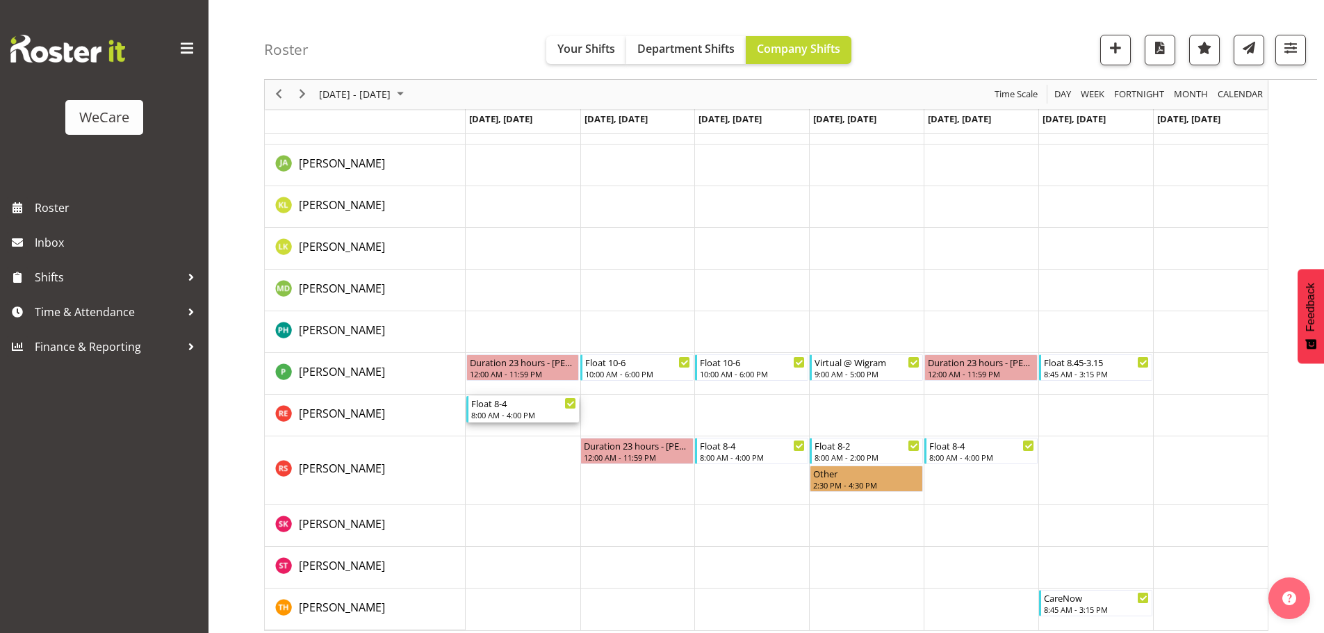
scroll to position [2669, 0]
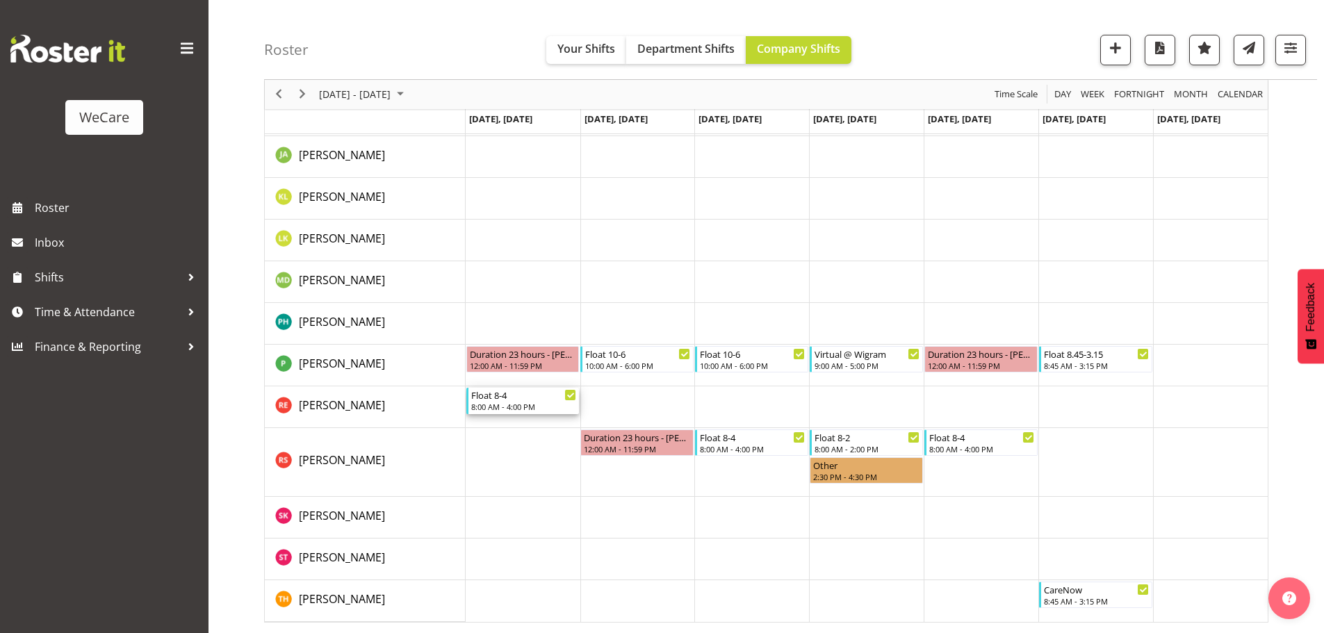
click at [511, 403] on div "8:00 AM - 4:00 PM" at bounding box center [524, 406] width 106 height 11
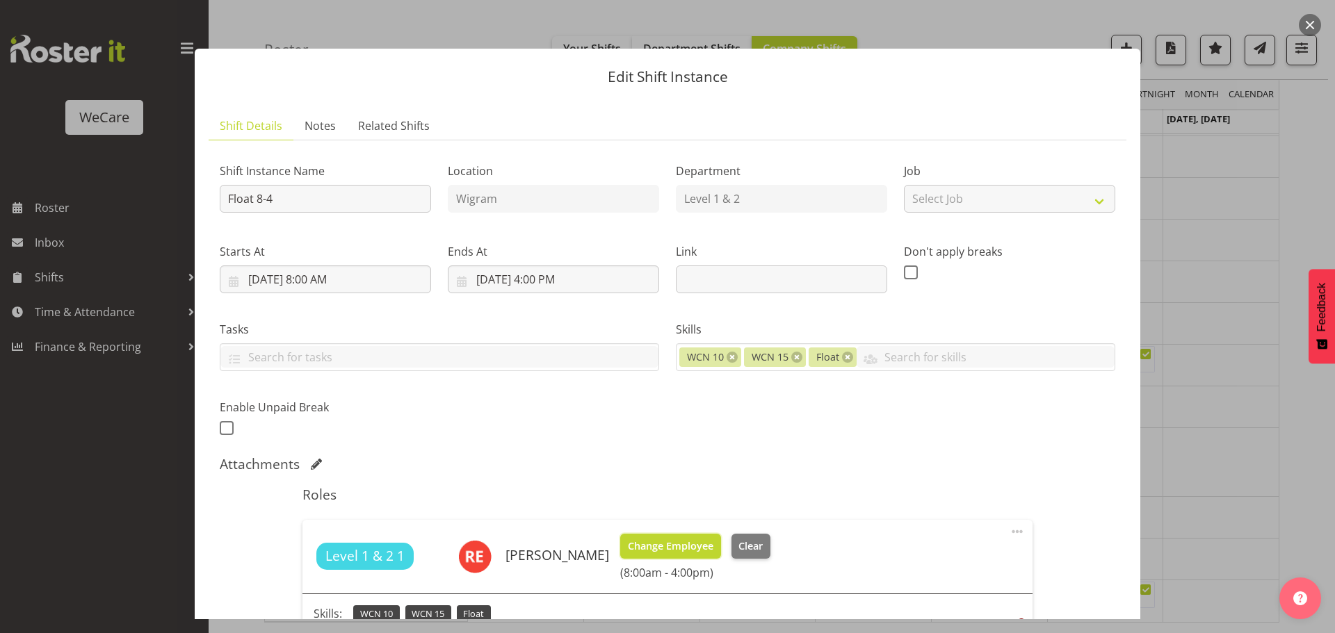
click at [685, 539] on span "Change Employee" at bounding box center [671, 546] width 86 height 15
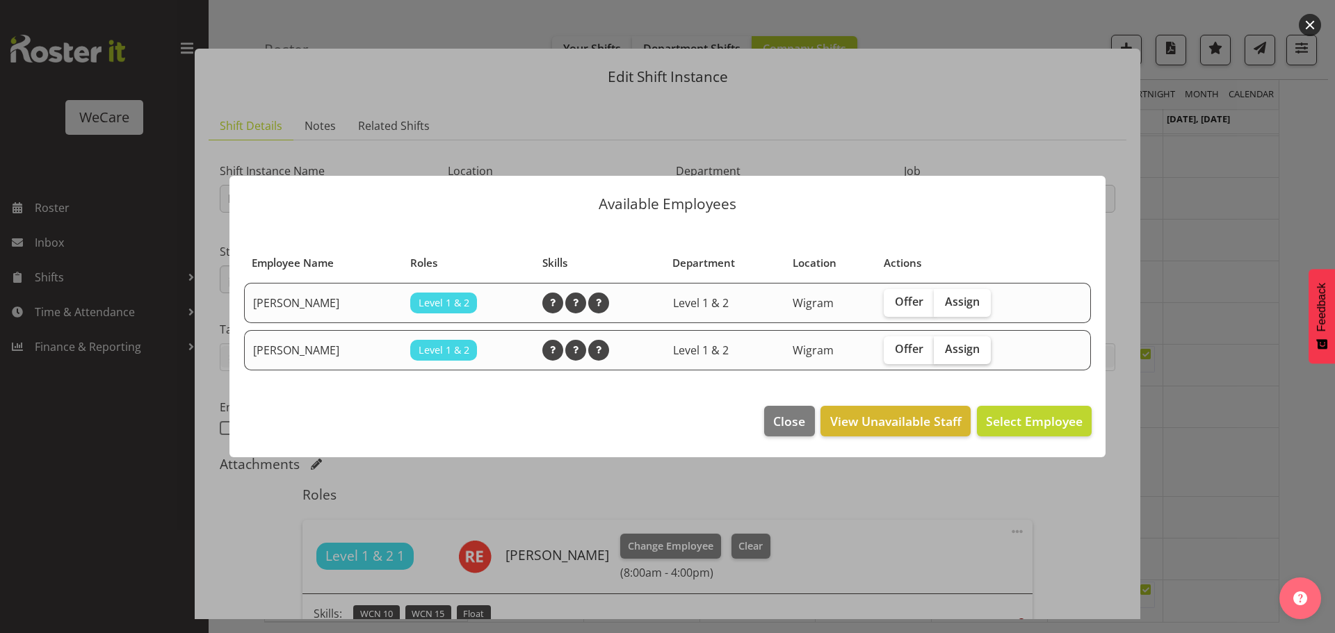
click at [979, 343] on span "Assign" at bounding box center [962, 349] width 35 height 14
click at [943, 345] on input "Assign" at bounding box center [938, 349] width 9 height 9
checkbox input "true"
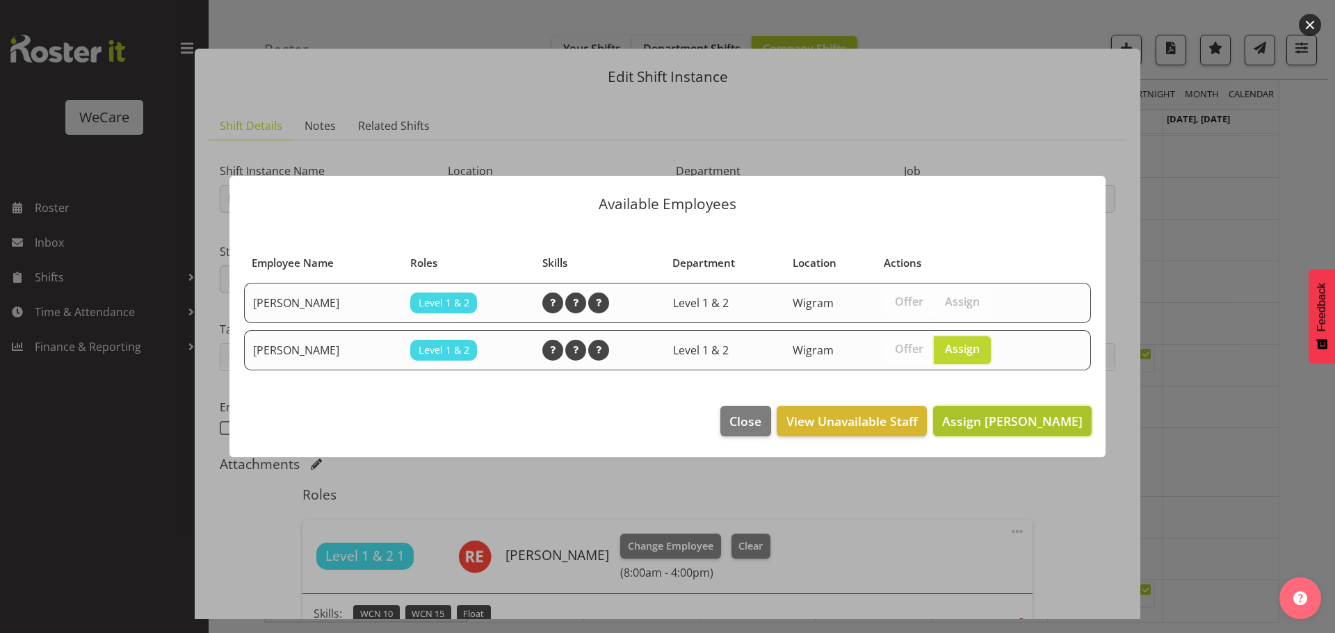
click at [1009, 419] on span "Assign Rhianne Sharples" at bounding box center [1012, 421] width 140 height 17
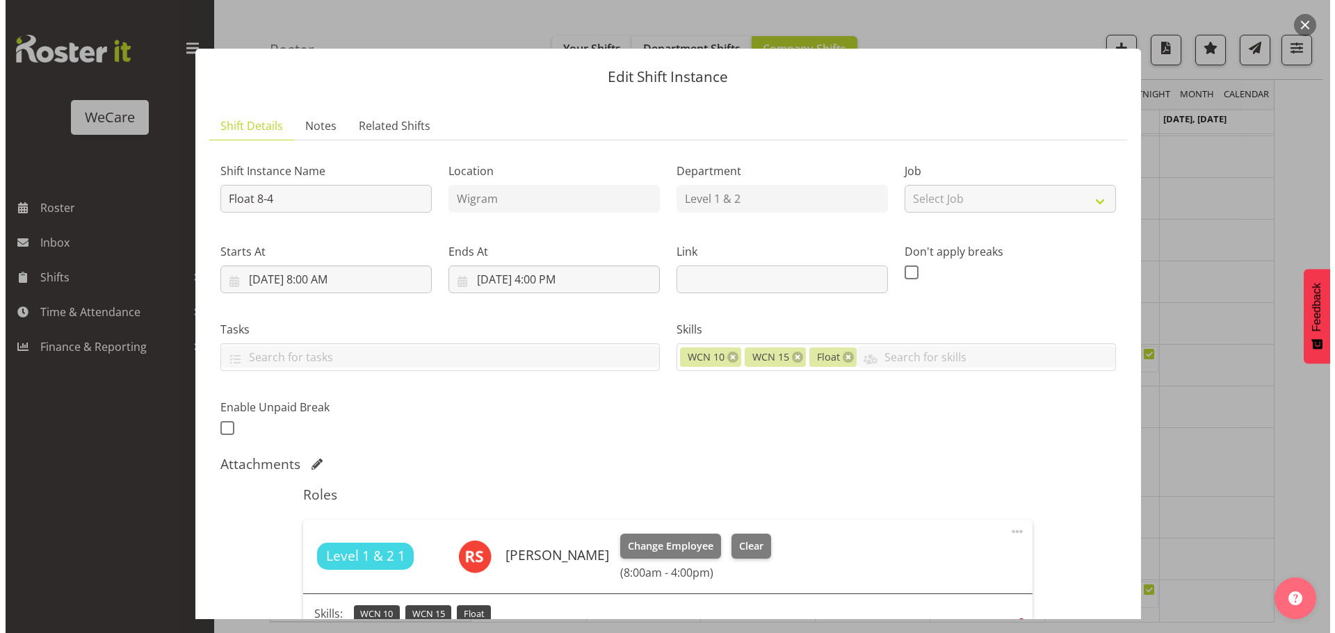
scroll to position [202, 0]
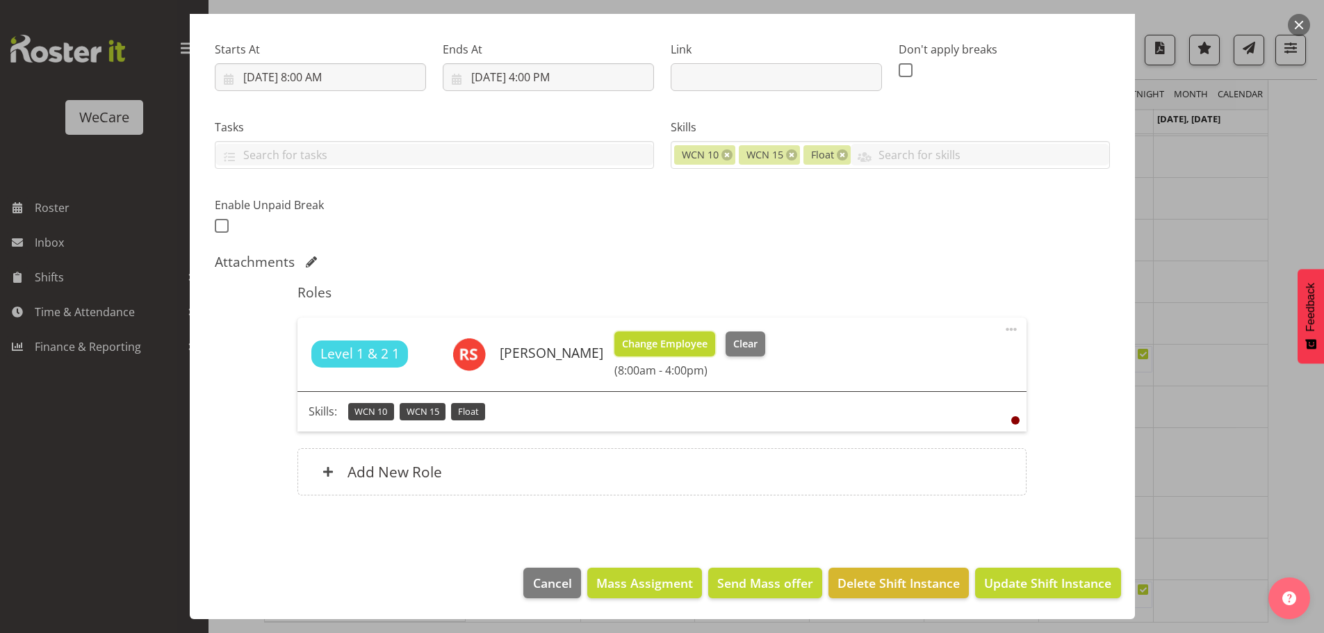
click at [654, 355] on button "Change Employee" at bounding box center [665, 344] width 101 height 25
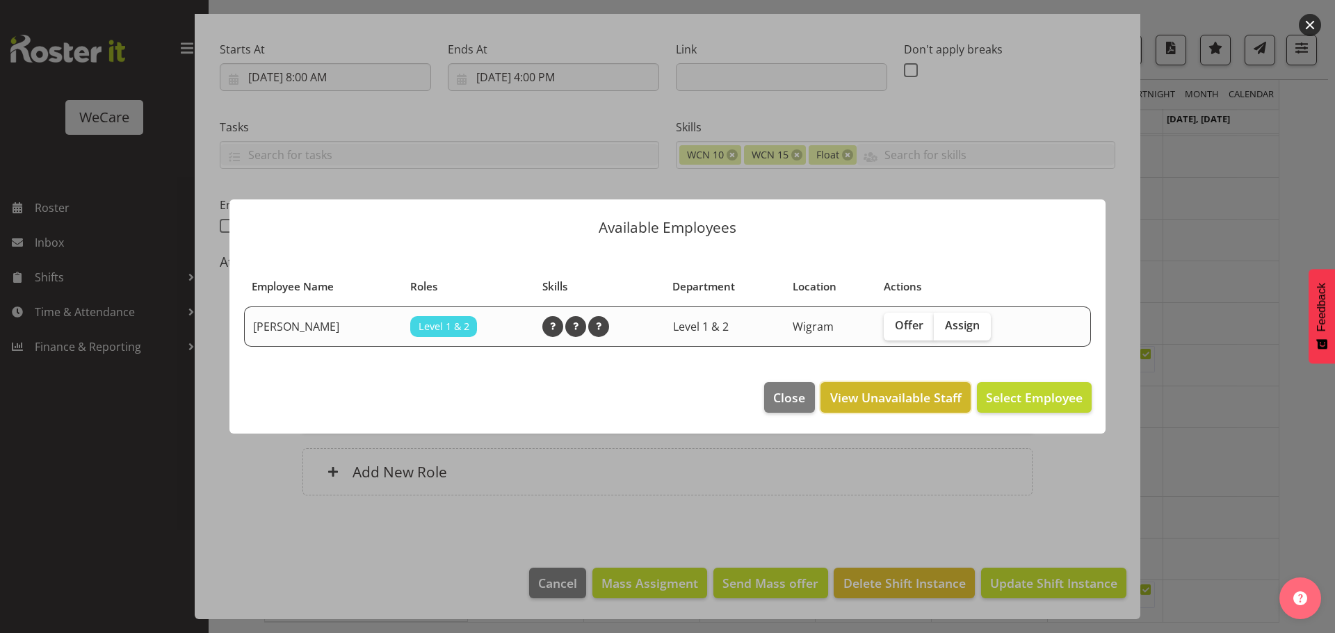
click at [860, 400] on span "View Unavailable Staff" at bounding box center [895, 398] width 131 height 18
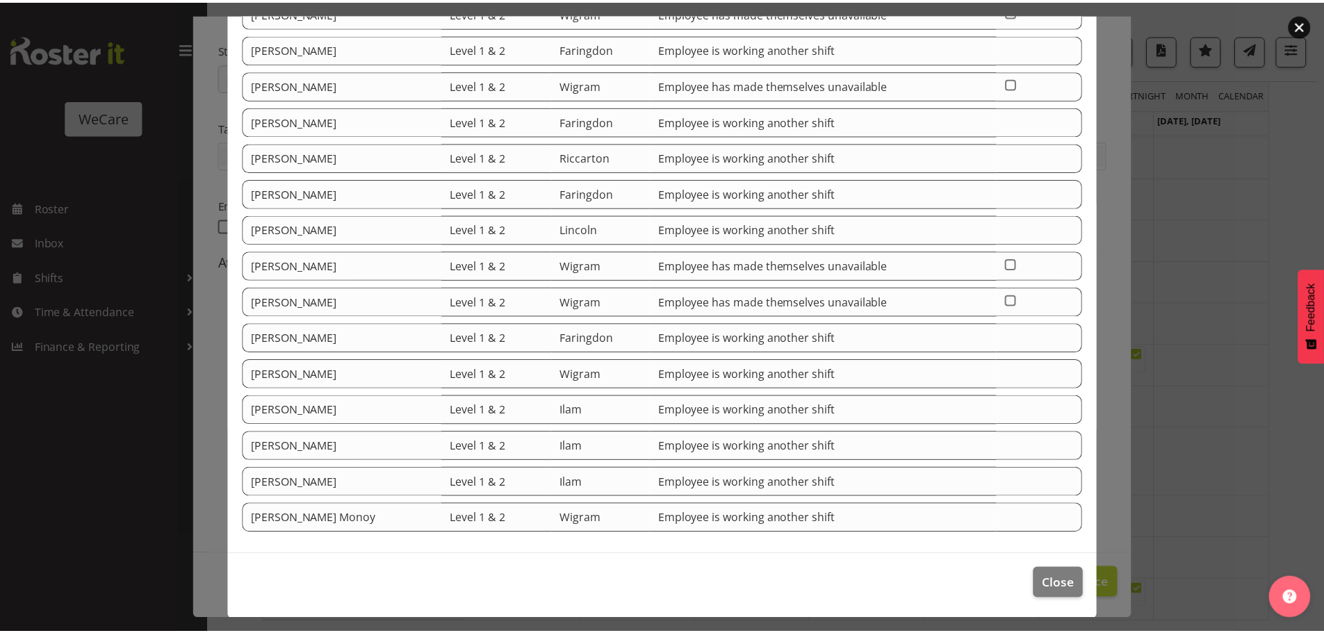
scroll to position [231, 0]
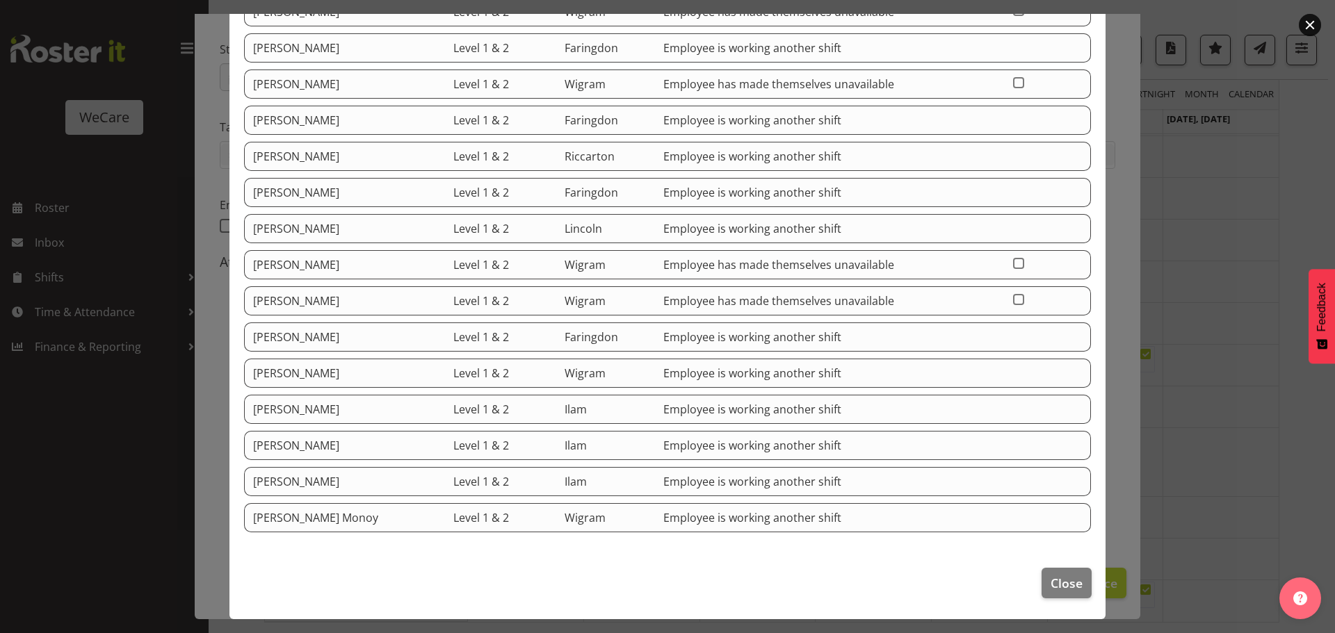
drag, startPoint x: 670, startPoint y: 300, endPoint x: 898, endPoint y: 300, distance: 228.0
click at [898, 300] on td "Employee has made themselves unavailable" at bounding box center [830, 300] width 350 height 29
click at [1084, 589] on footer "Close" at bounding box center [667, 586] width 876 height 65
click at [1063, 577] on span "Close" at bounding box center [1066, 583] width 32 height 18
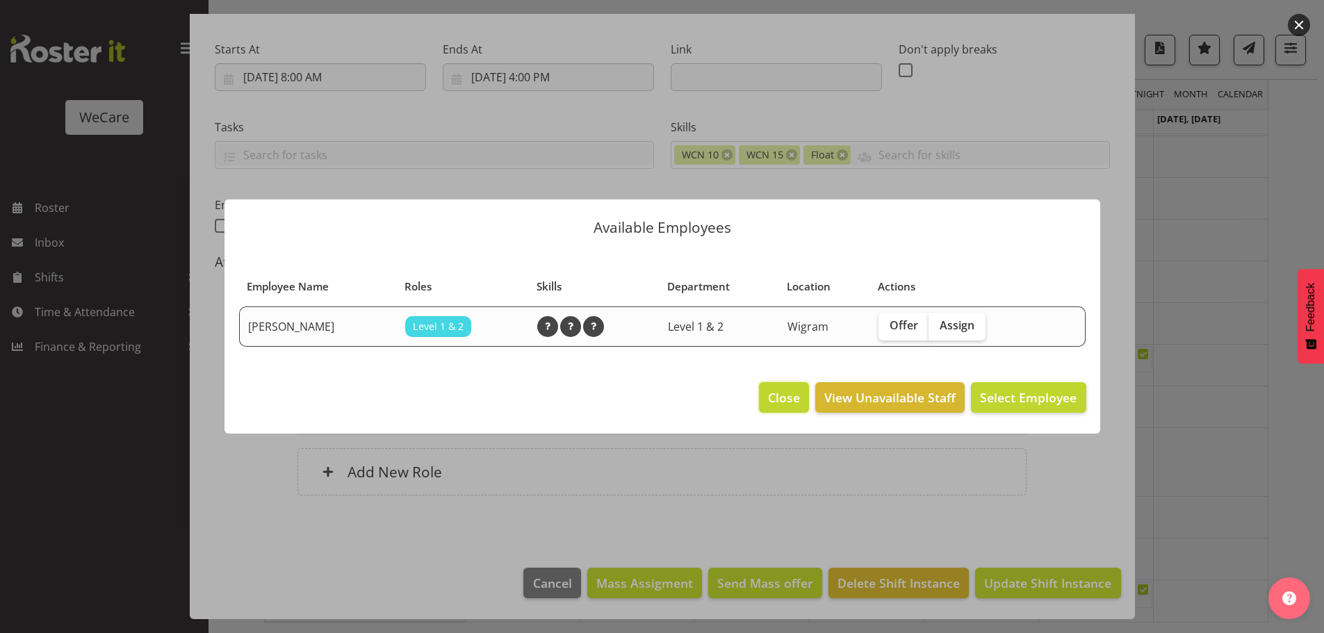
click at [799, 390] on span "Close" at bounding box center [784, 398] width 32 height 18
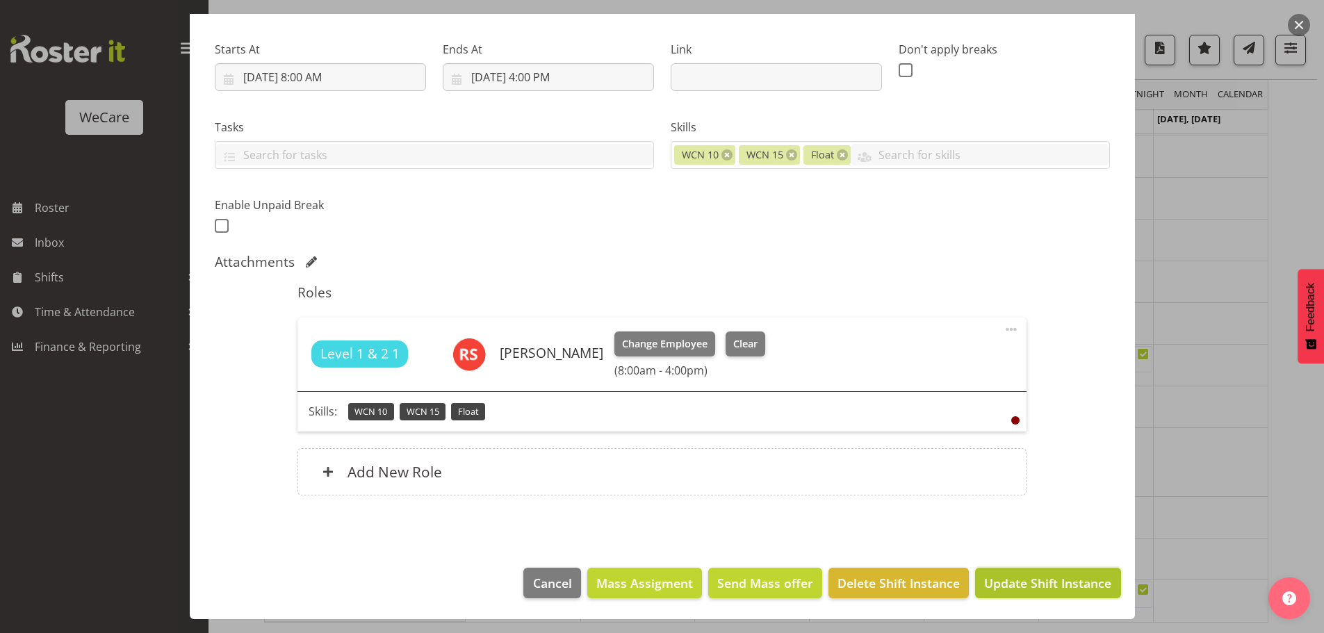
click at [1043, 578] on span "Update Shift Instance" at bounding box center [1047, 583] width 127 height 18
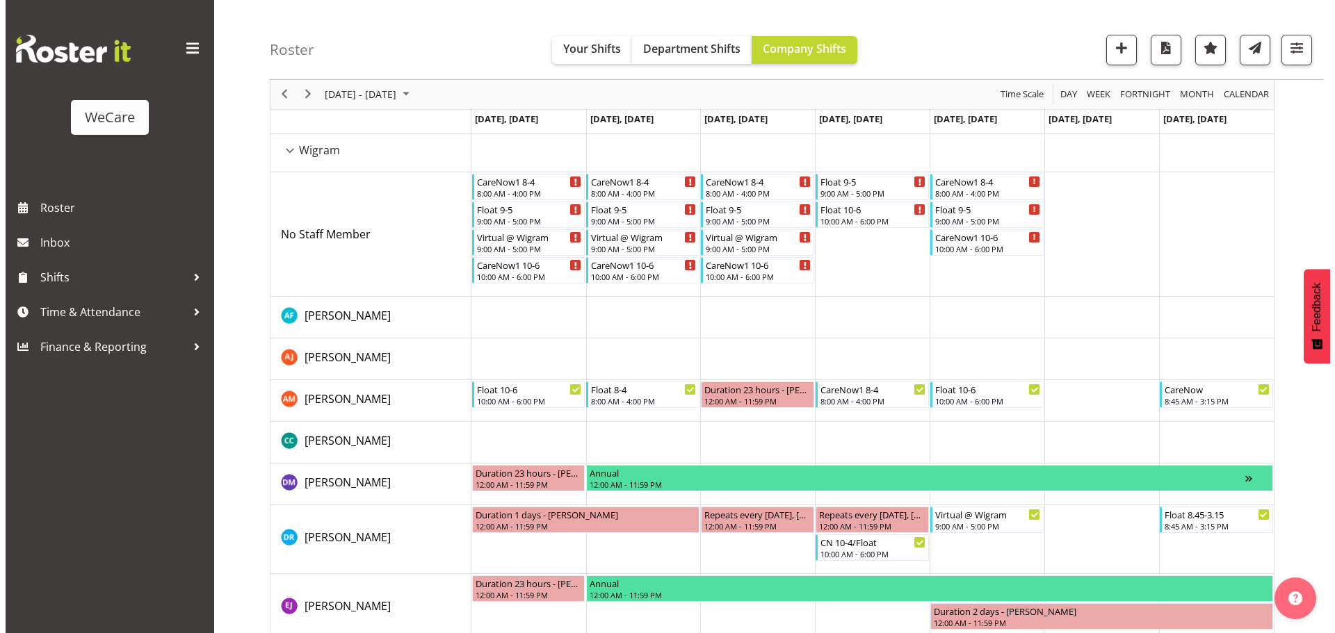
scroll to position [2101, 0]
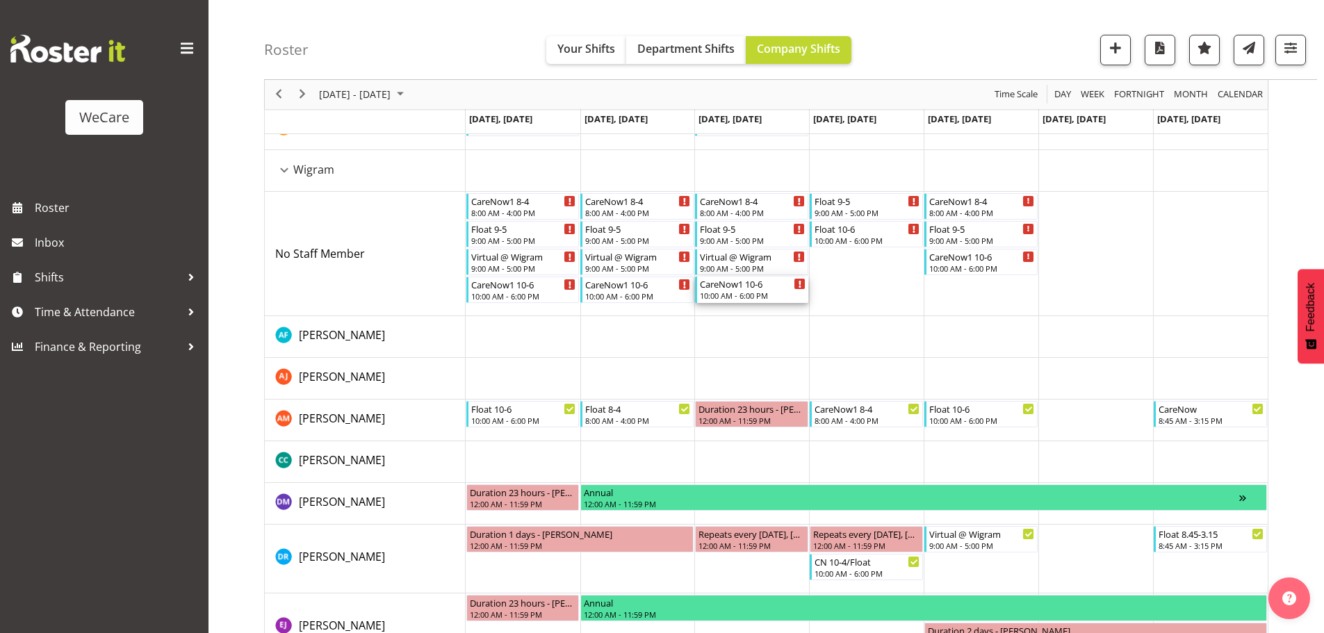
click at [758, 293] on div "10:00 AM - 6:00 PM" at bounding box center [753, 295] width 106 height 11
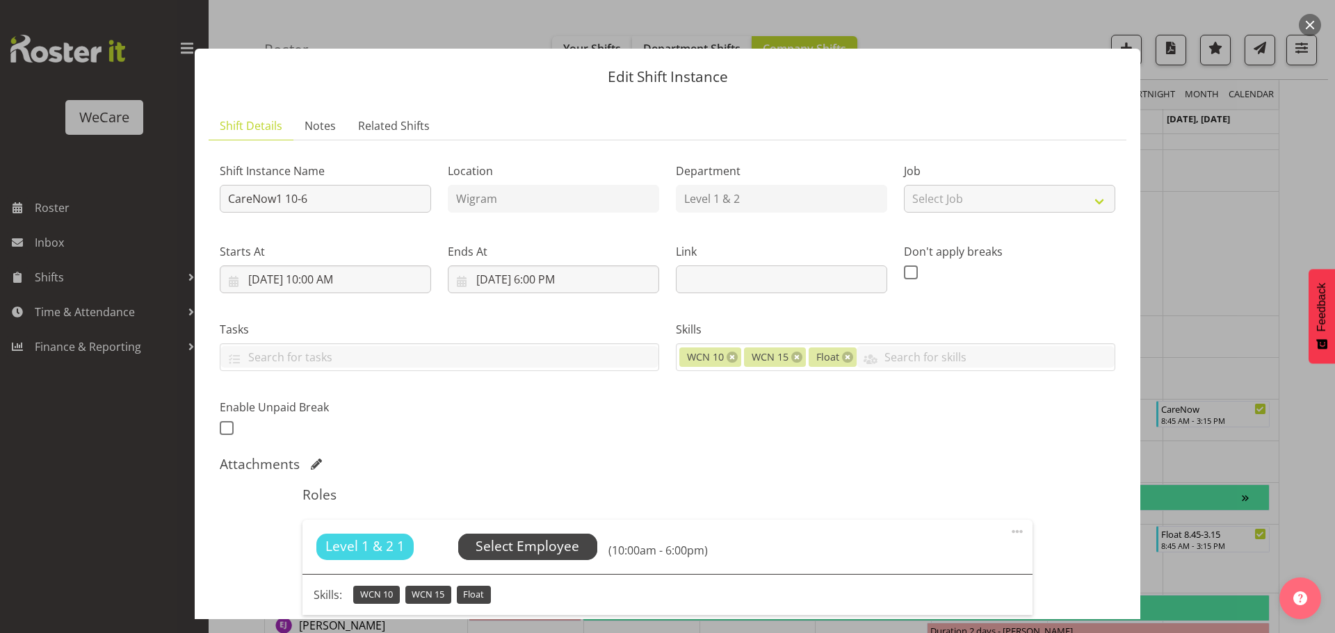
click at [544, 554] on span "Select Employee" at bounding box center [528, 547] width 104 height 20
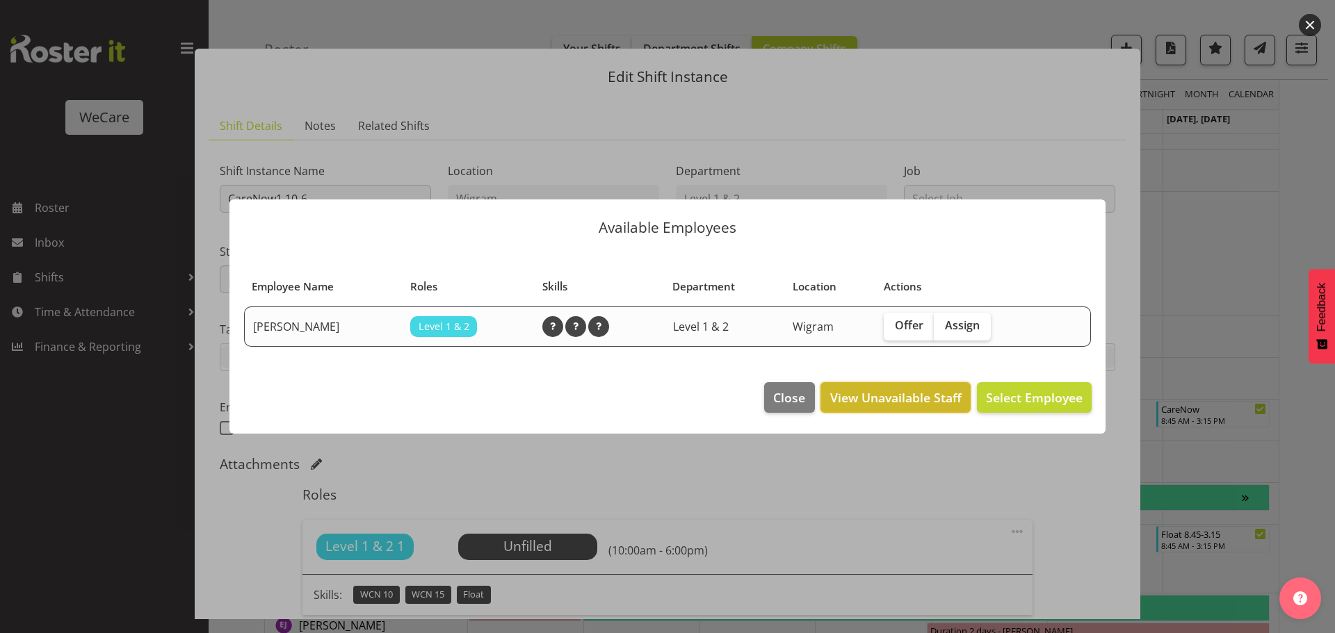
click at [915, 395] on span "View Unavailable Staff" at bounding box center [895, 398] width 131 height 18
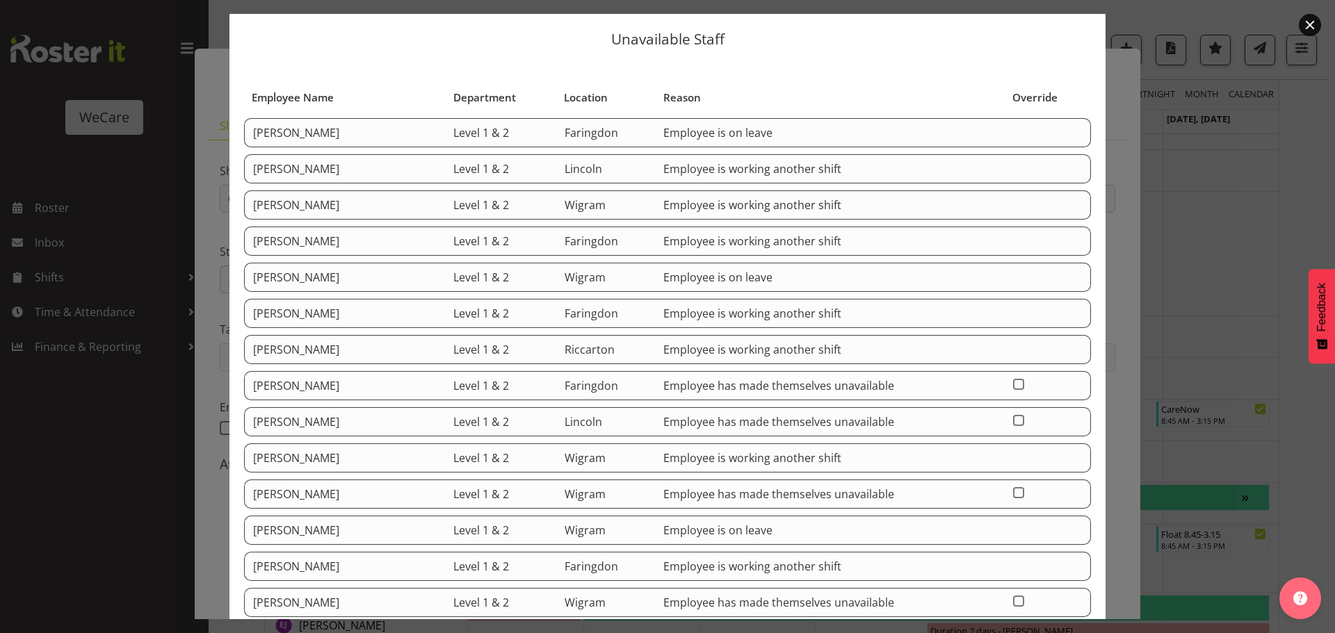
scroll to position [70, 0]
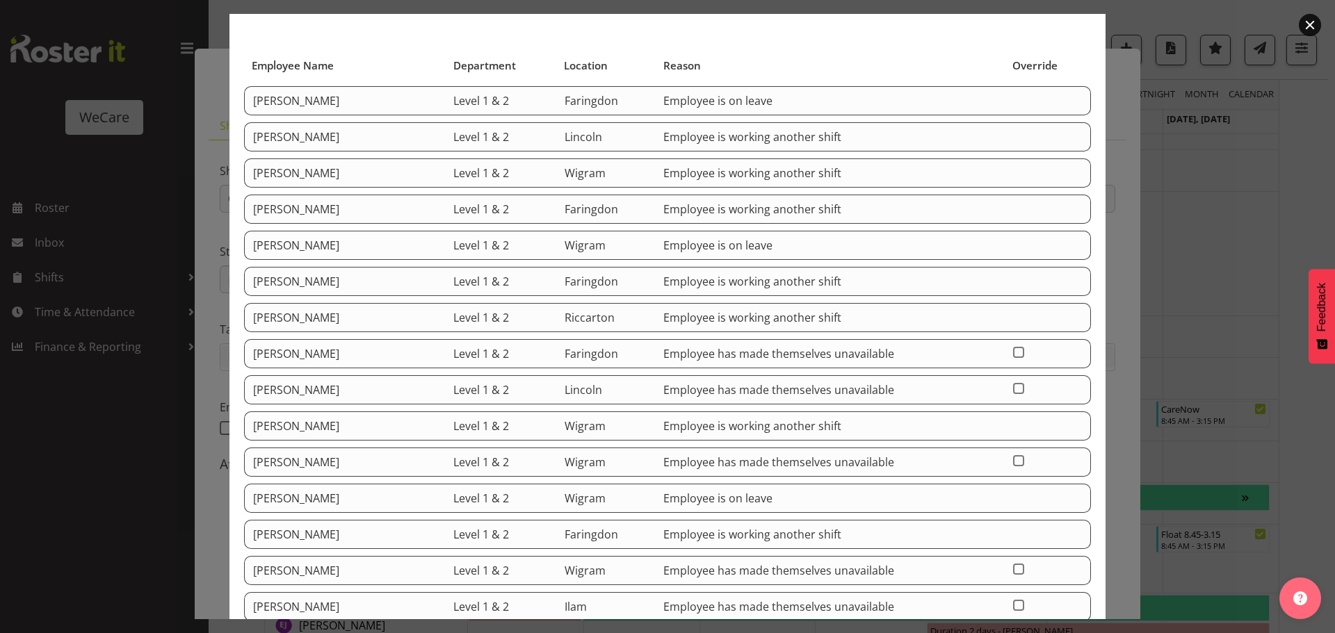
drag, startPoint x: 681, startPoint y: 464, endPoint x: 900, endPoint y: 473, distance: 219.2
click at [900, 473] on td "Employee has made themselves unavailable" at bounding box center [830, 462] width 350 height 29
click at [934, 464] on td "Employee has made themselves unavailable" at bounding box center [830, 462] width 350 height 29
click at [1013, 460] on span at bounding box center [1018, 460] width 11 height 11
click at [1013, 460] on input "checkbox" at bounding box center [1017, 460] width 9 height 9
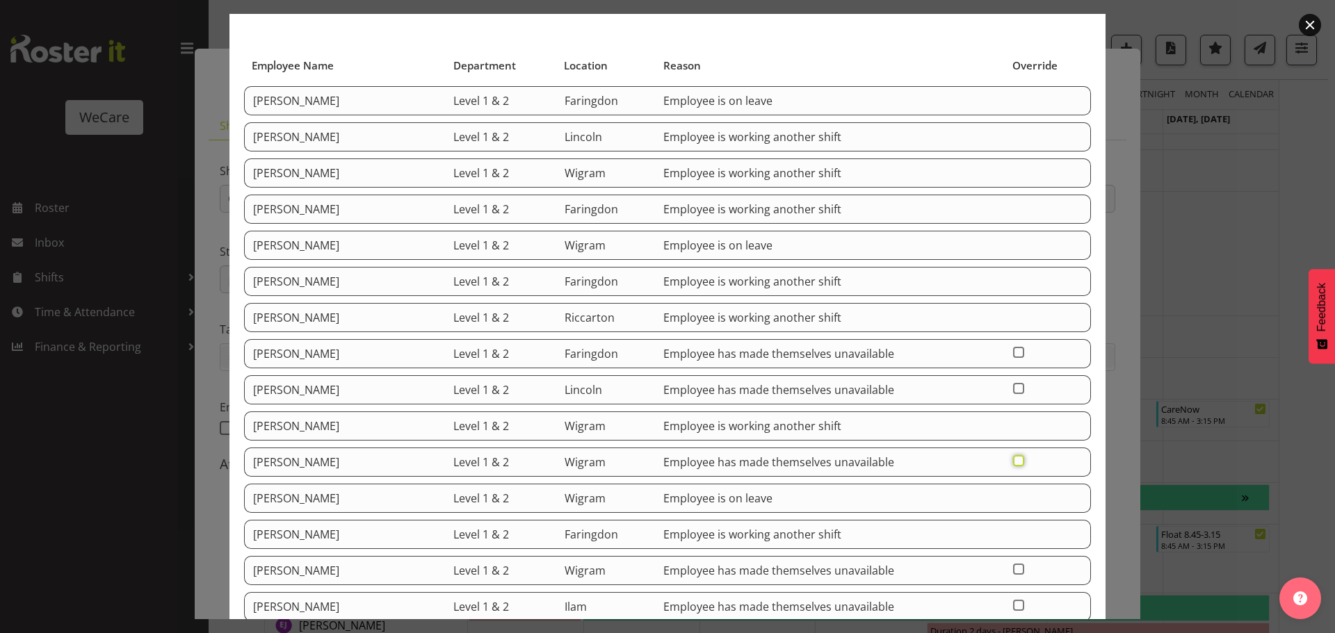
checkbox input "true"
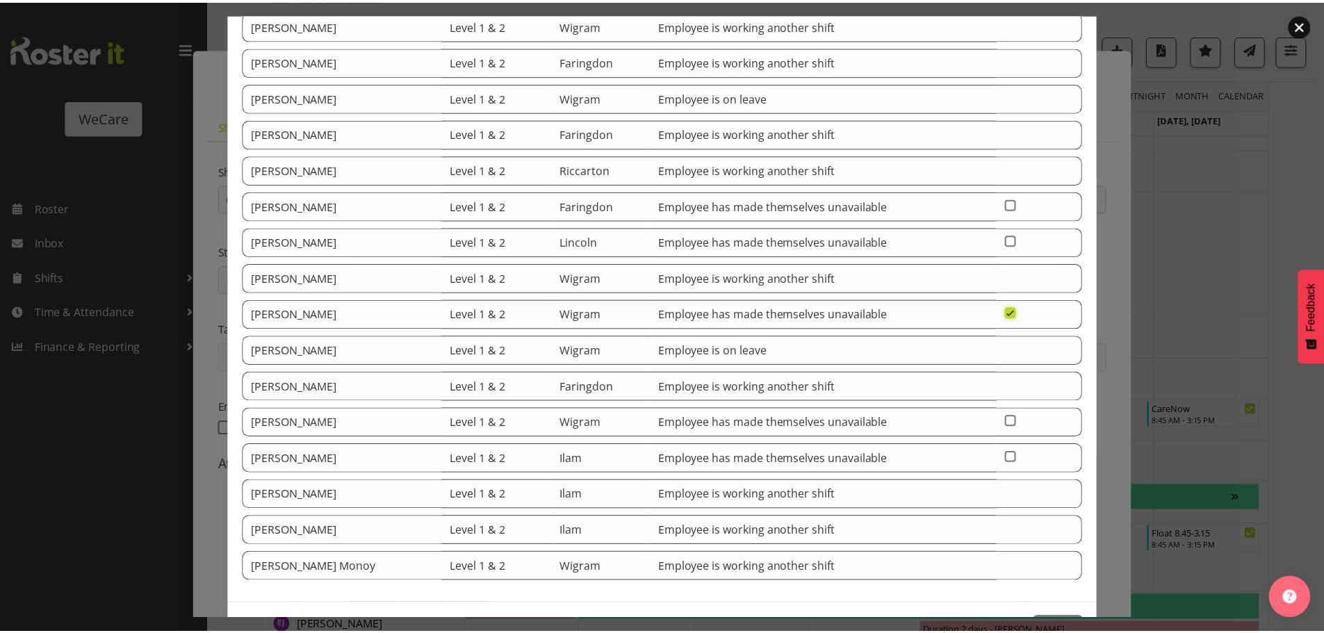
scroll to position [267, 0]
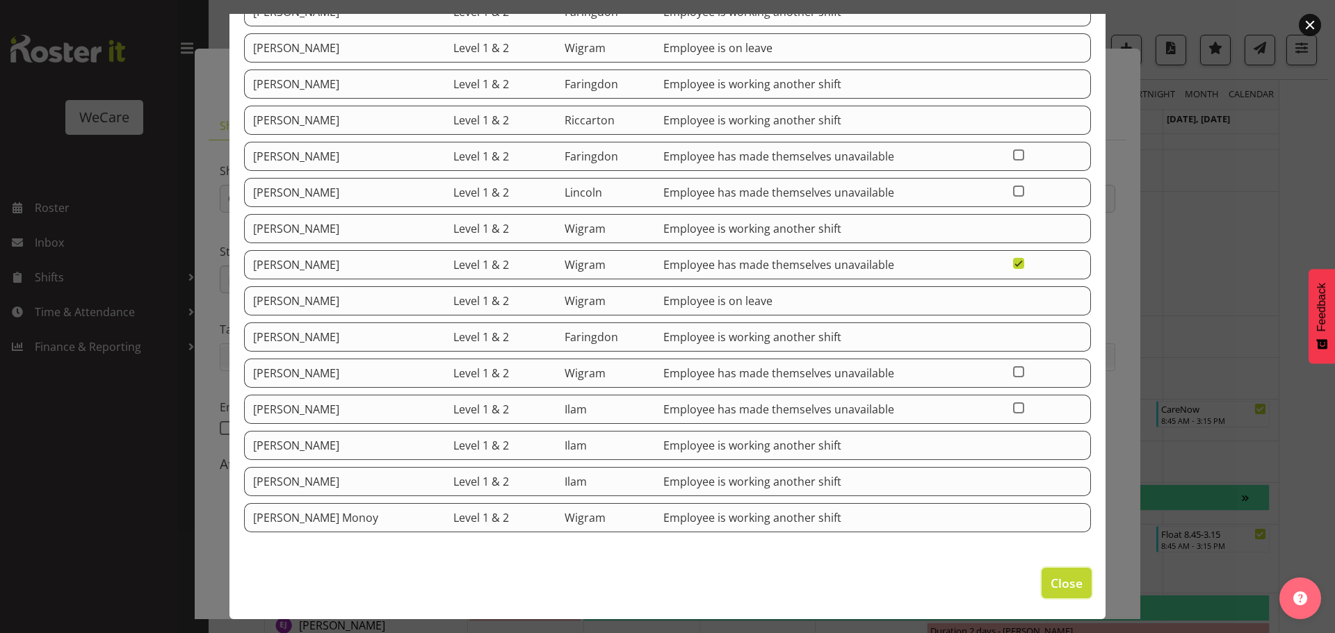
click at [1073, 584] on button "Close" at bounding box center [1066, 583] width 50 height 31
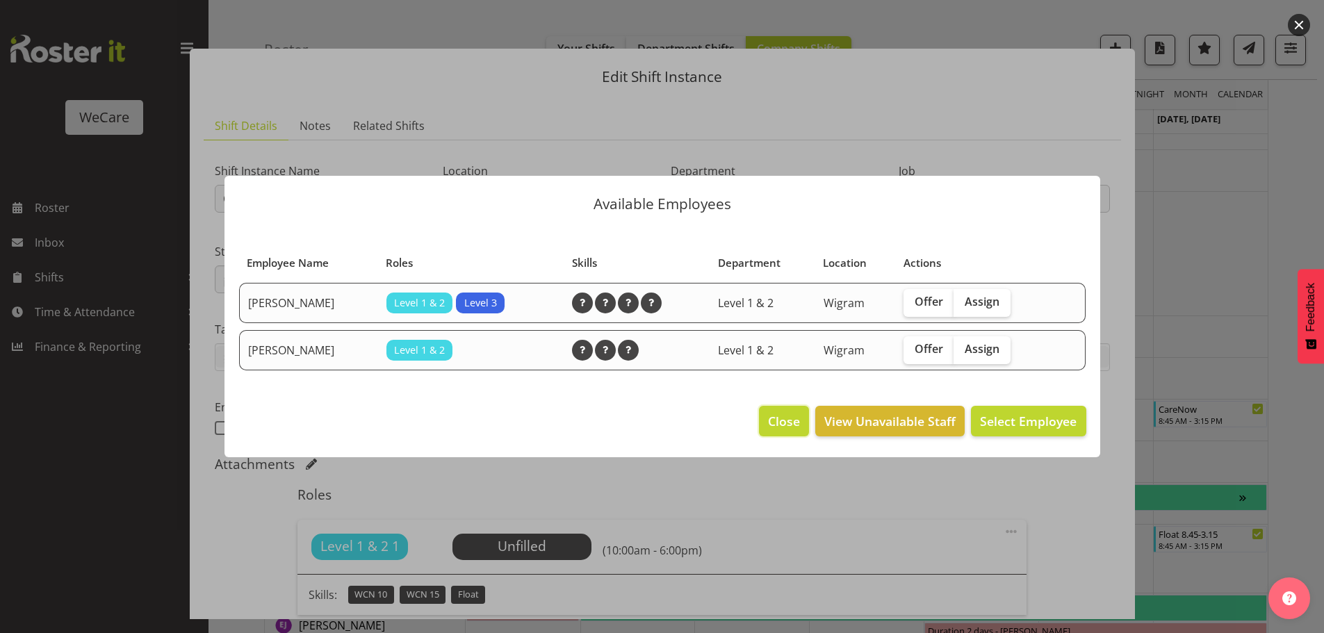
click at [781, 425] on span "Close" at bounding box center [784, 421] width 32 height 18
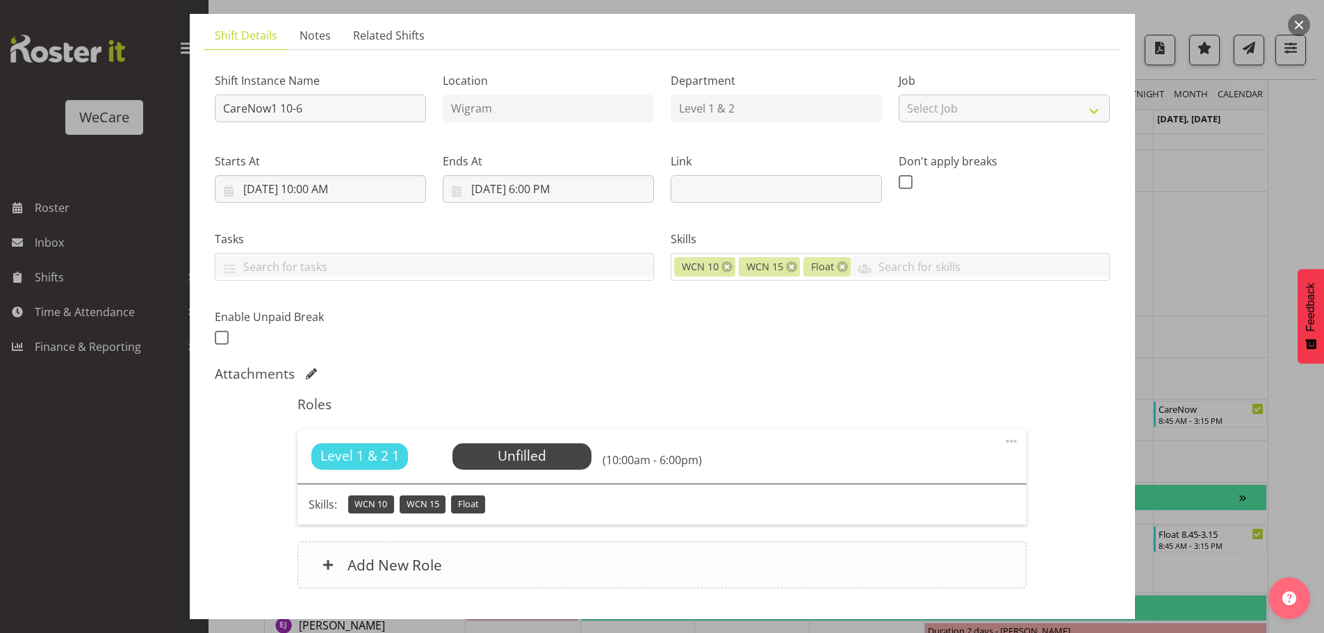
scroll to position [184, 0]
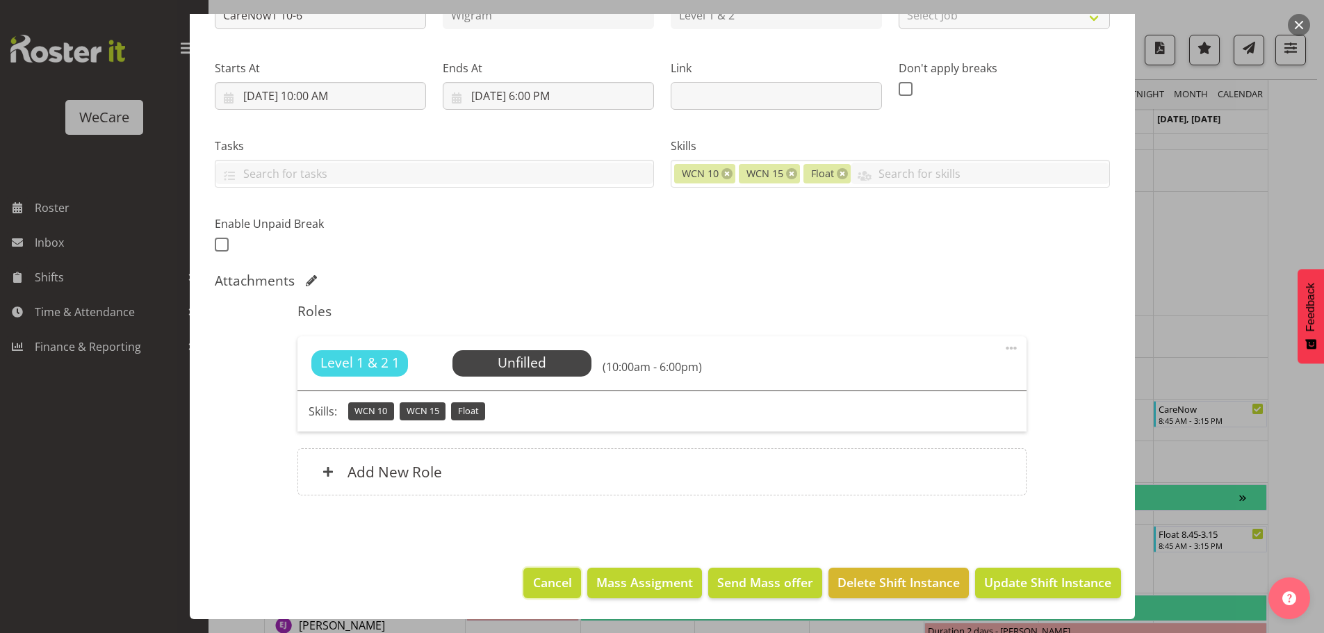
click at [560, 581] on span "Cancel" at bounding box center [552, 583] width 39 height 18
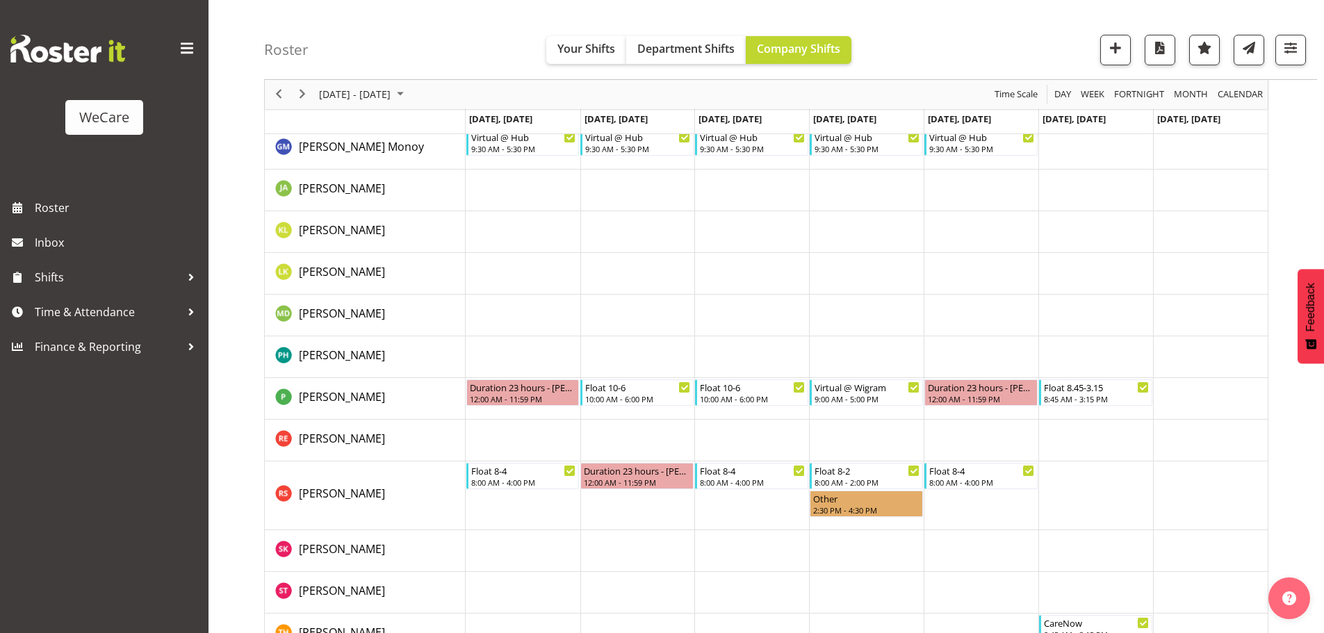
scroll to position [2669, 0]
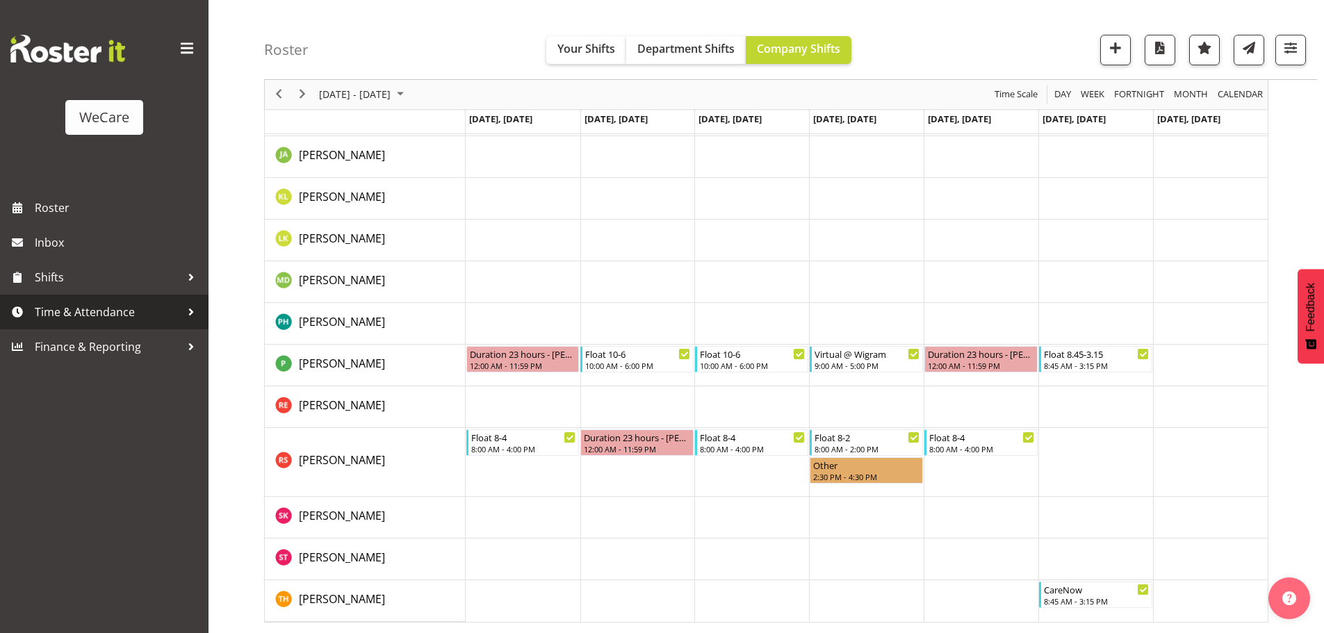
click at [117, 313] on span "Time & Attendance" at bounding box center [108, 312] width 146 height 21
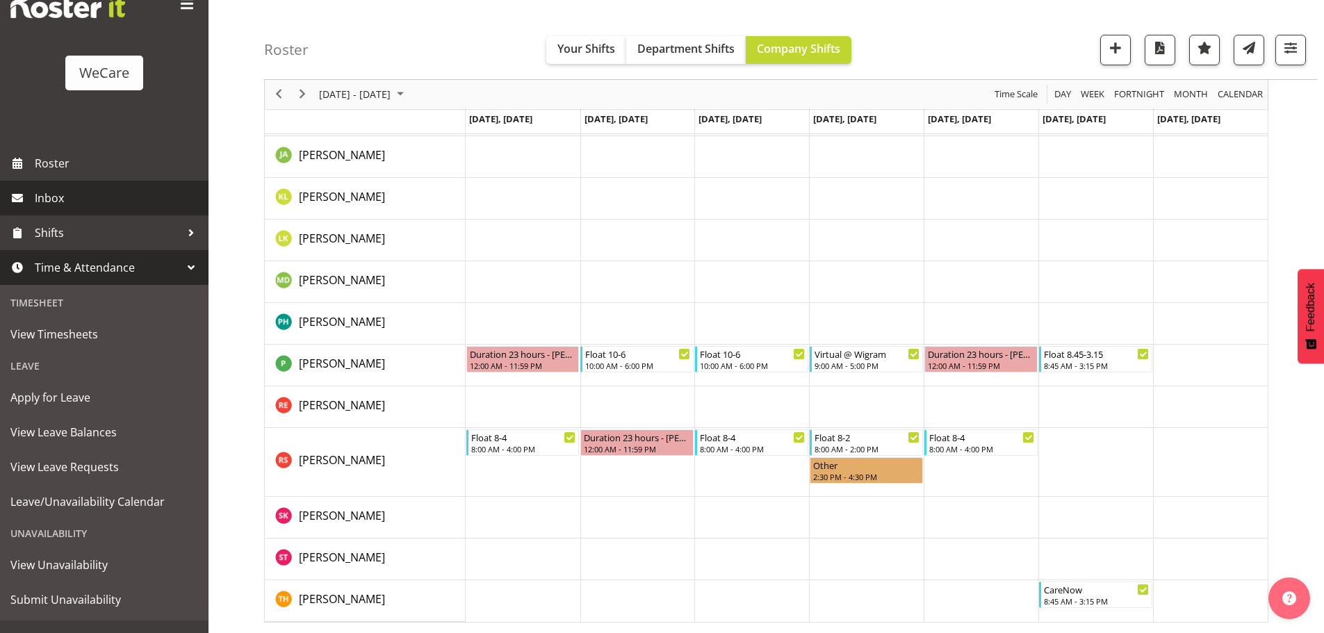
scroll to position [67, 0]
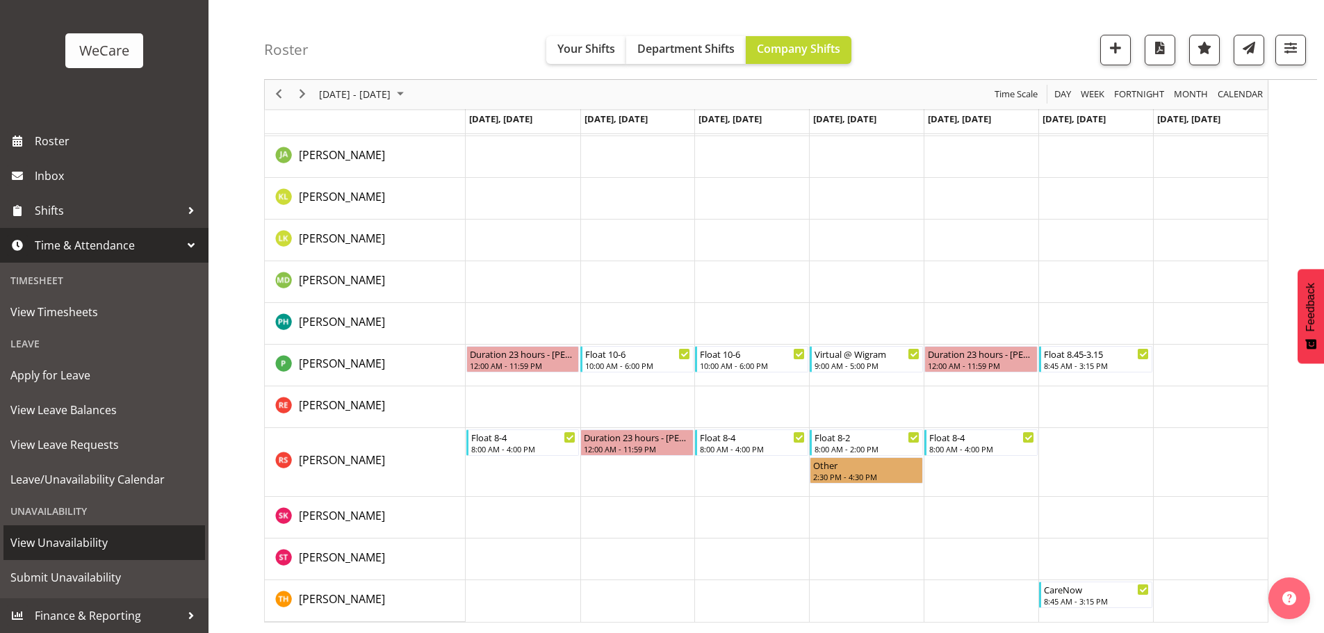
click at [93, 542] on span "View Unavailability" at bounding box center [104, 543] width 188 height 21
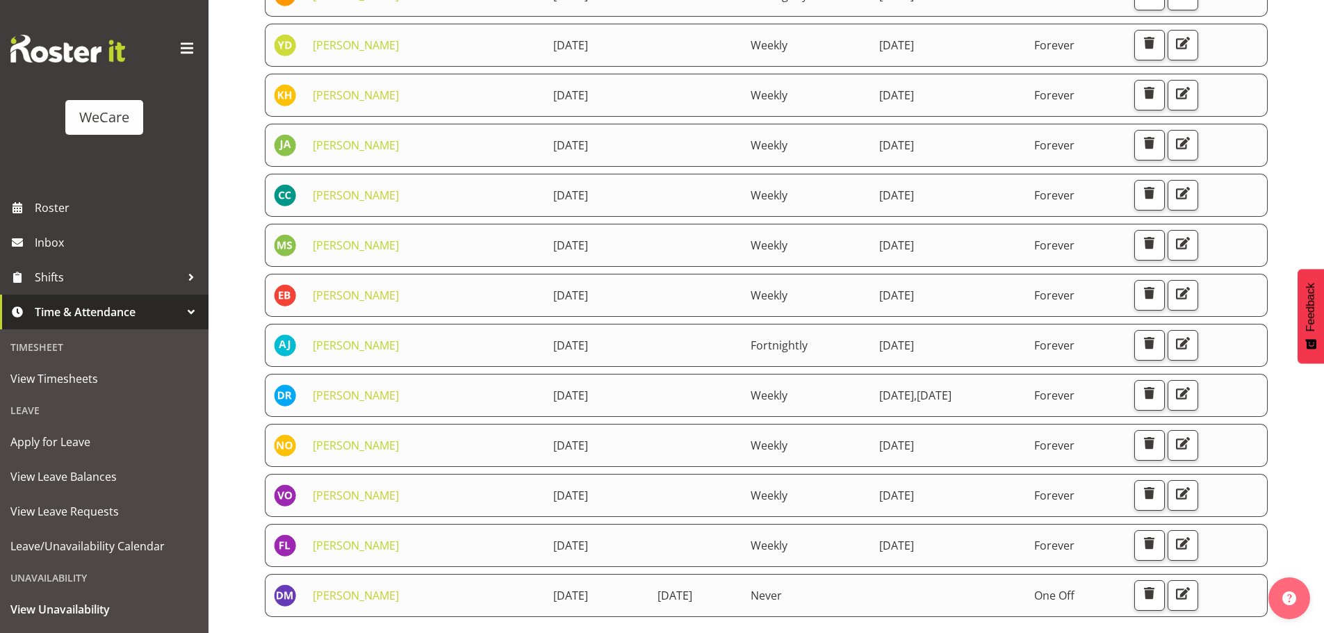
scroll to position [616, 0]
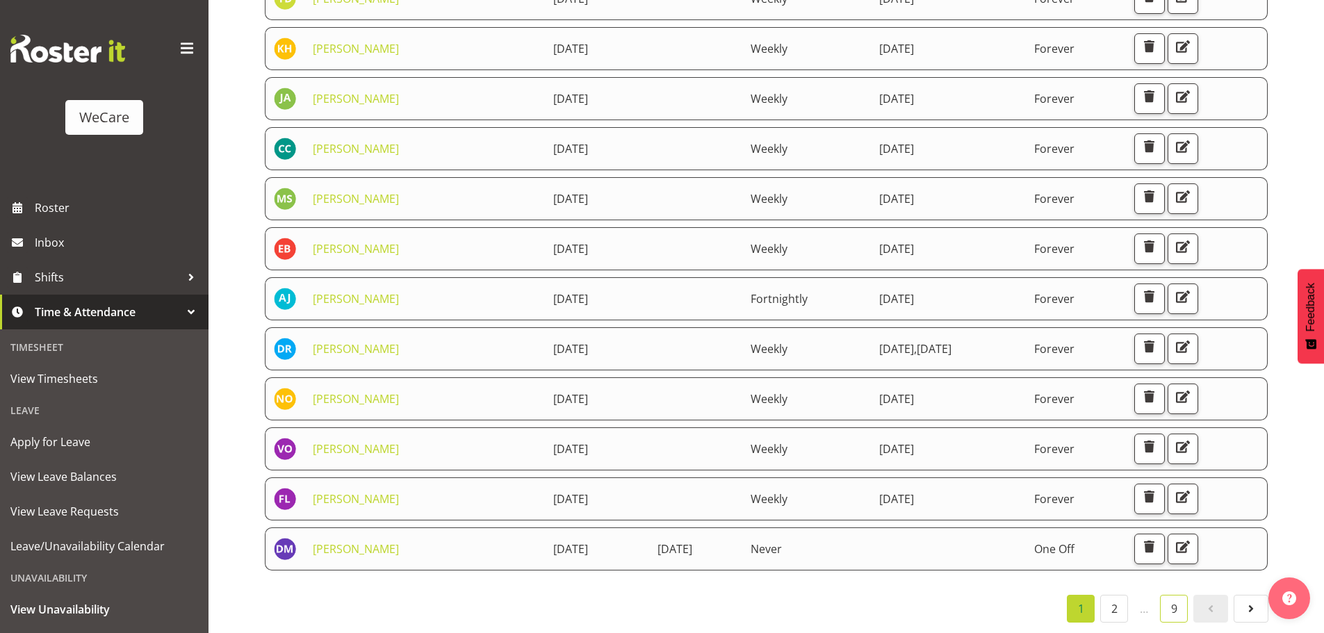
click at [1179, 604] on link "9" at bounding box center [1174, 609] width 28 height 28
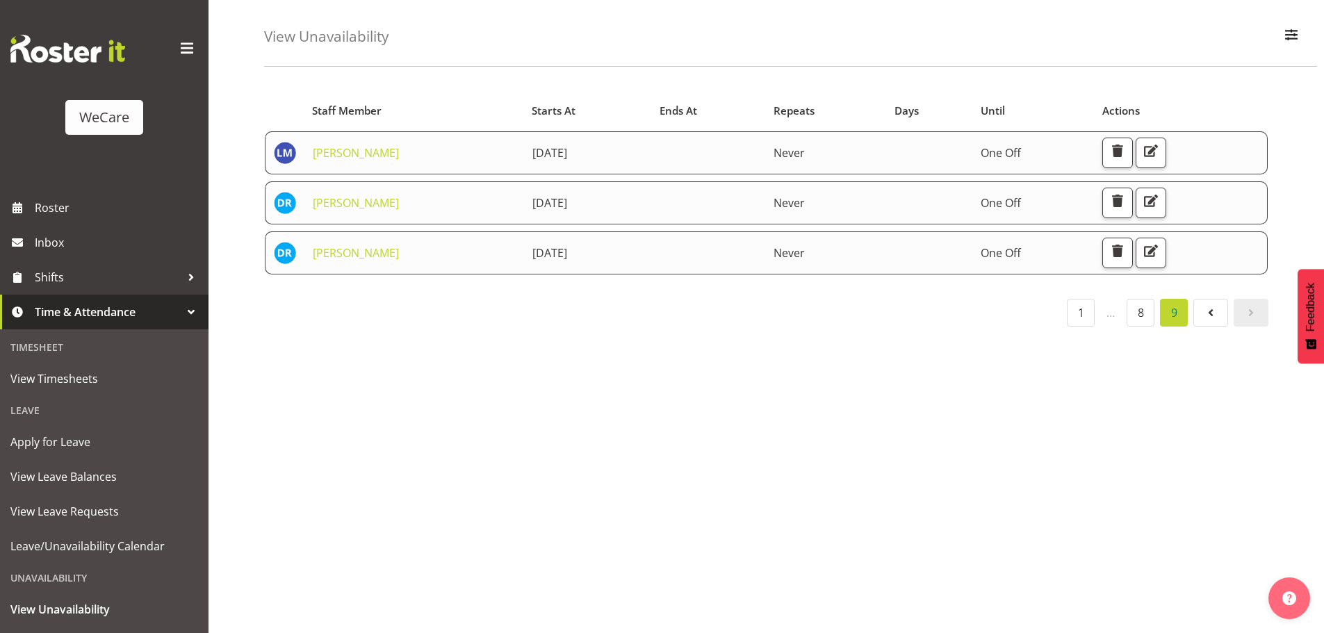
scroll to position [61, 0]
click at [1287, 26] on span "button" at bounding box center [1292, 35] width 18 height 18
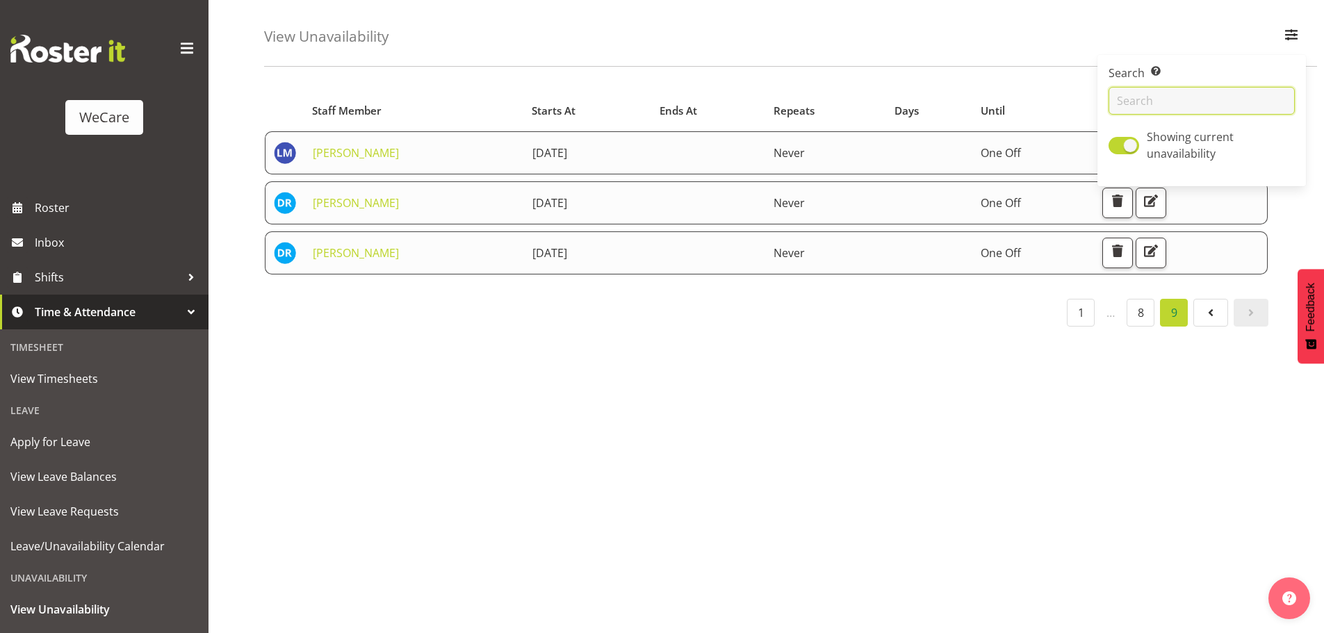
click at [1199, 87] on input "text" at bounding box center [1202, 101] width 186 height 28
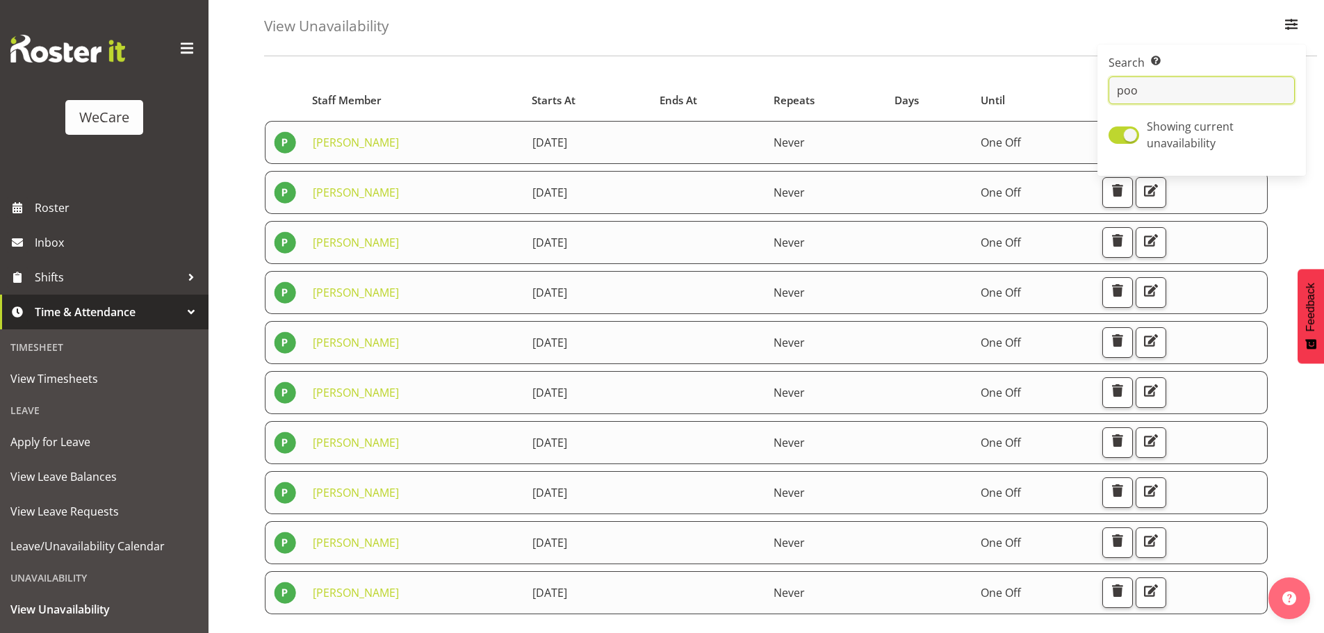
scroll to position [115, 0]
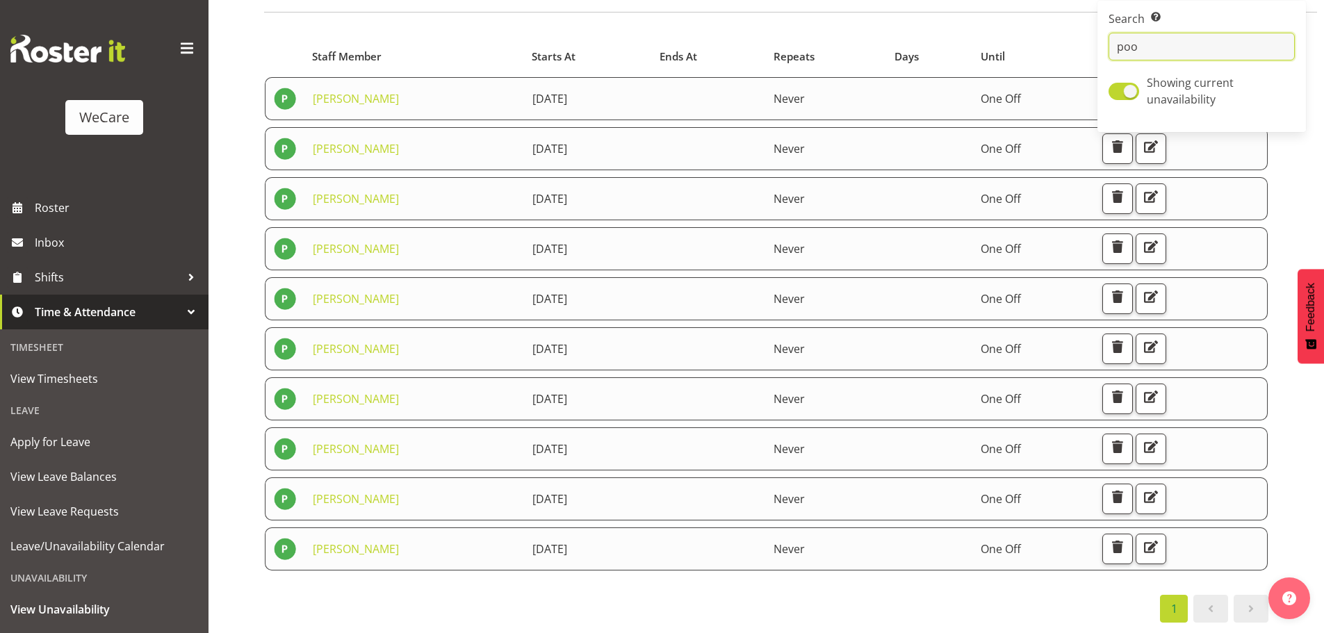
type input "poo"
drag, startPoint x: 469, startPoint y: 84, endPoint x: 567, endPoint y: 90, distance: 98.2
click at [567, 90] on tr "Pooja Prabhu 20th August 2025 Never One Off" at bounding box center [766, 98] width 1003 height 43
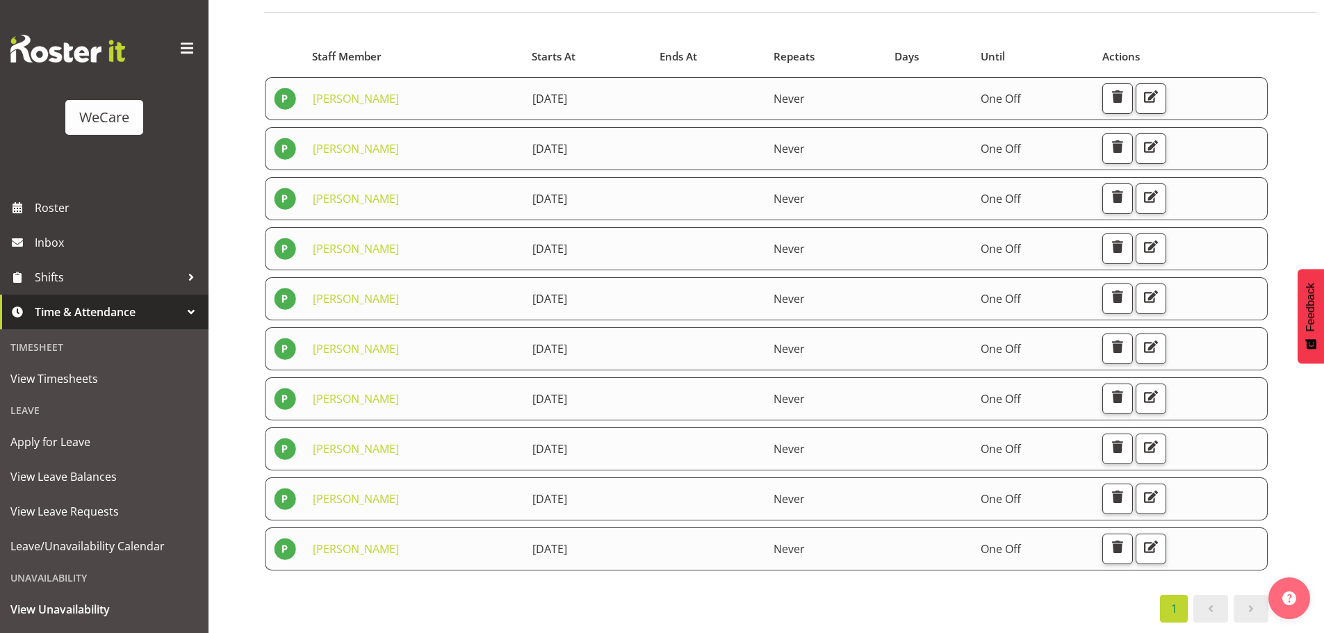
click at [462, 574] on div "Starts At Staff Member Starts At Ends At Repeats Days Until Actions Pooja Prabh…" at bounding box center [766, 329] width 1005 height 587
click at [36, 515] on span "View Leave Requests" at bounding box center [104, 511] width 188 height 21
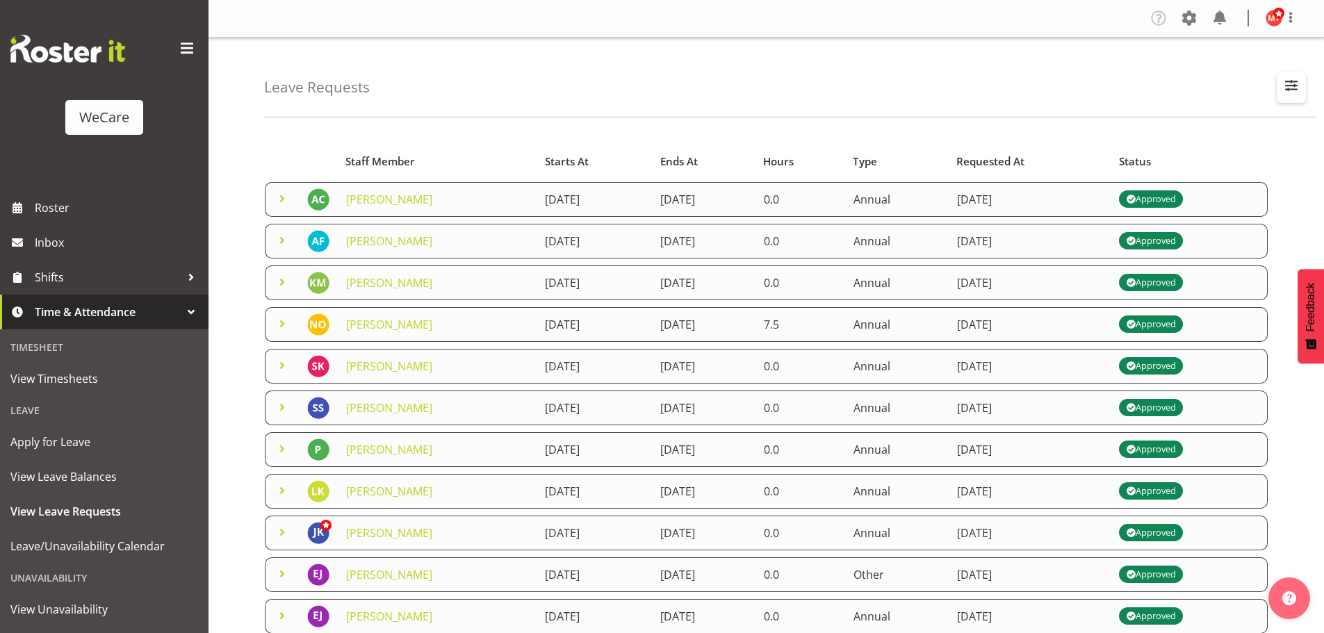
click at [1283, 79] on span "button" at bounding box center [1292, 85] width 18 height 18
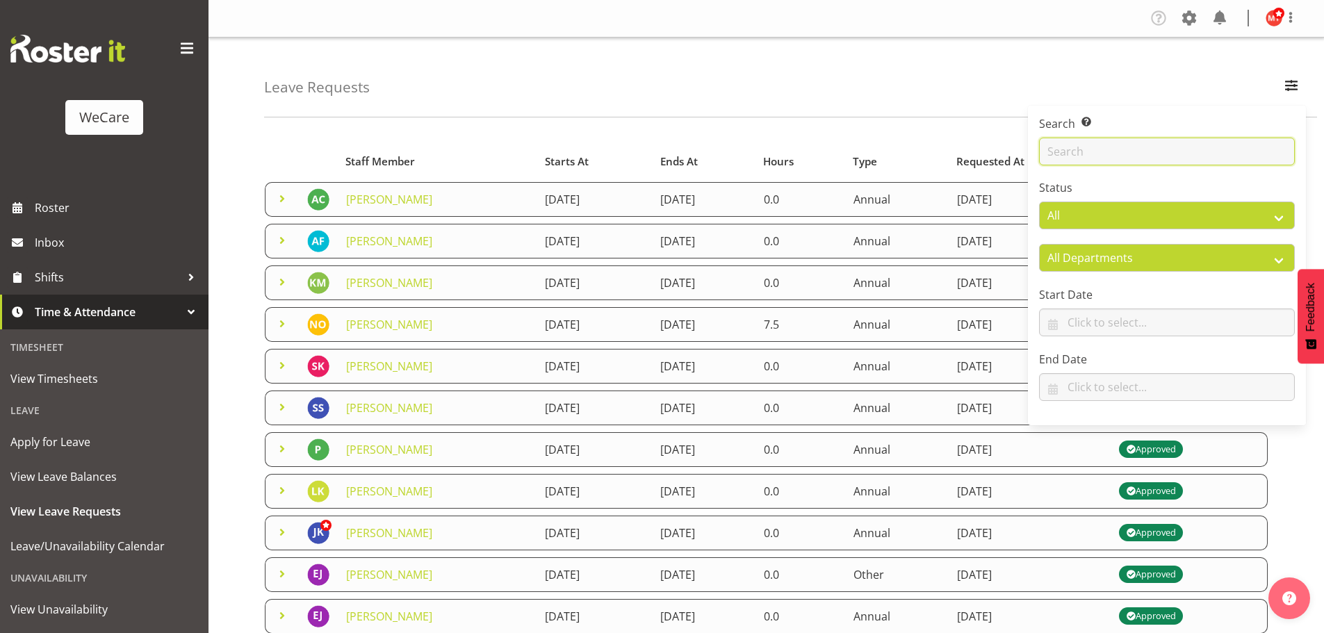
click at [1087, 153] on input "text" at bounding box center [1167, 152] width 256 height 28
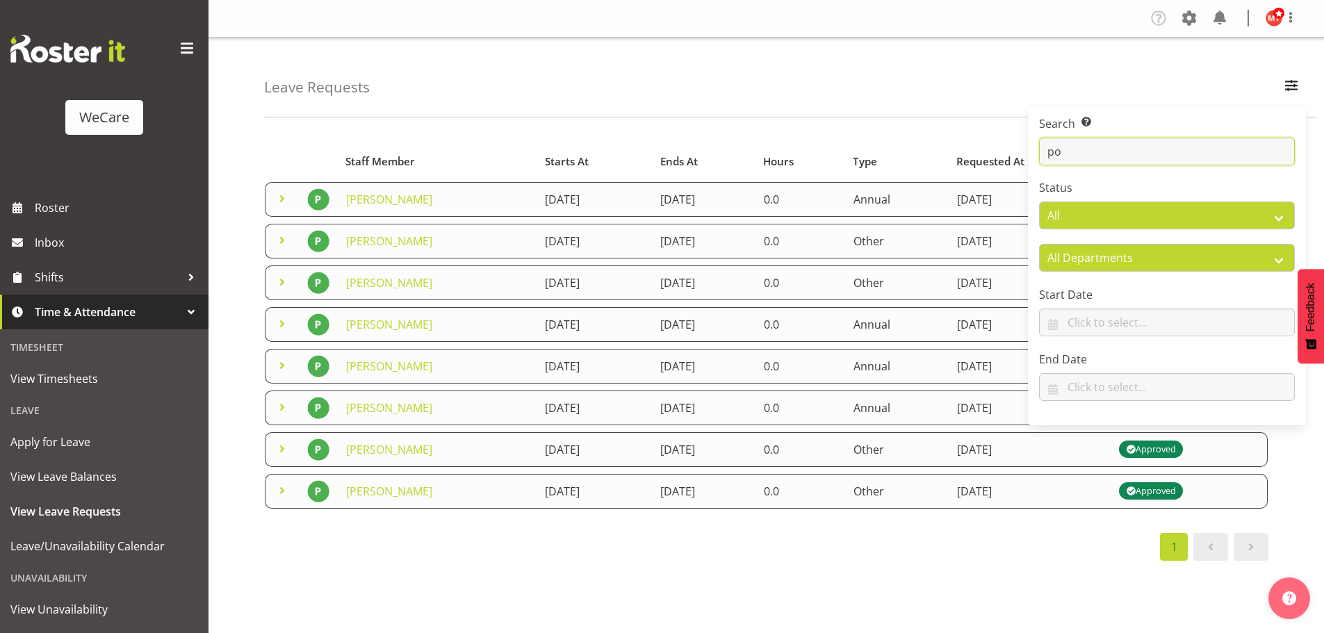
type input "p"
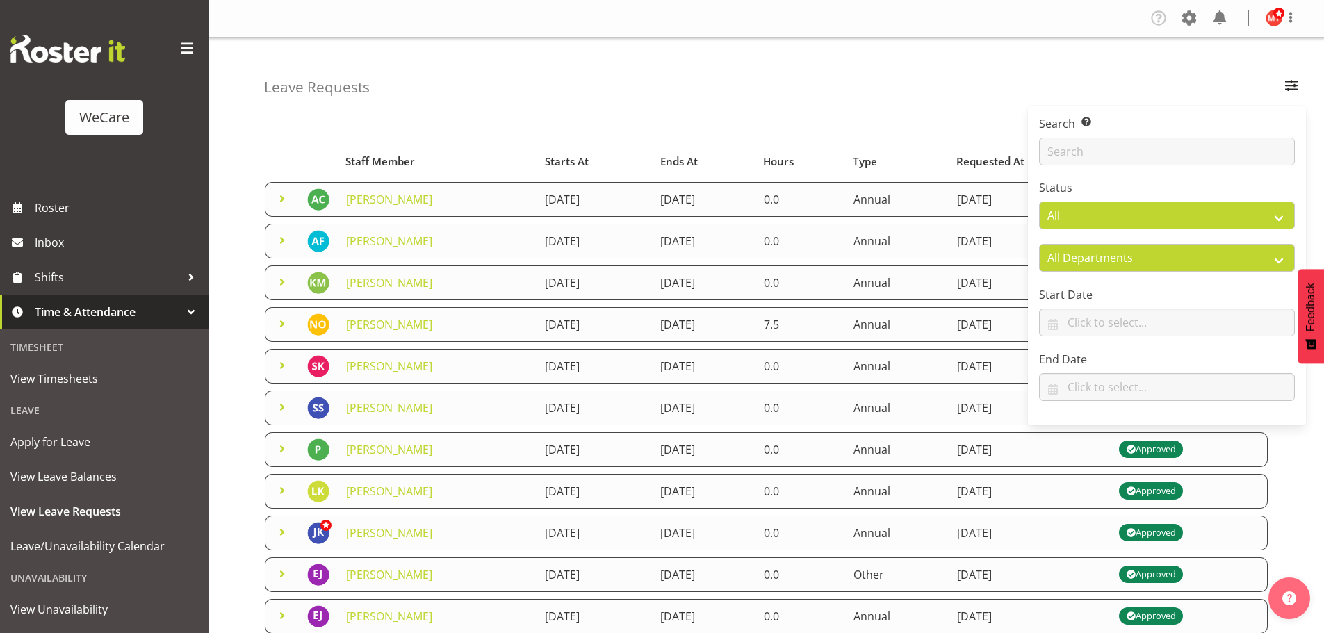
click at [666, 118] on div "Leave Requests Search Search for a particular employee Status All Approved Requ…" at bounding box center [767, 451] width 1116 height 826
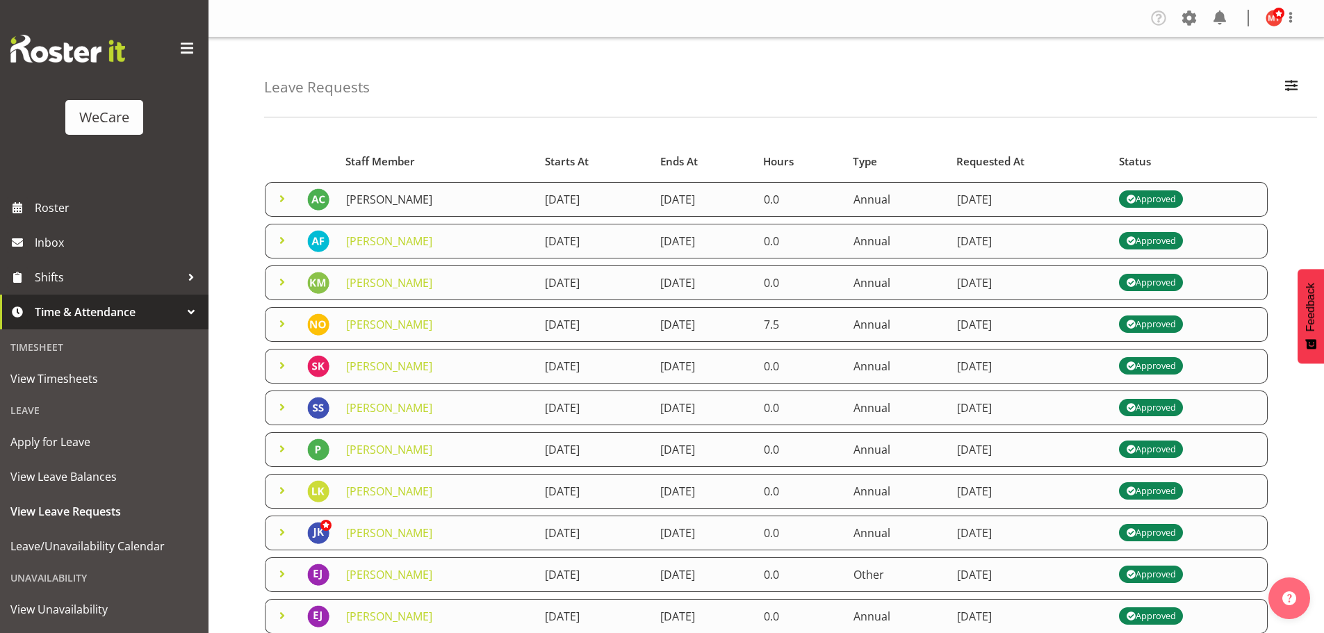
click at [419, 199] on link "[PERSON_NAME]" at bounding box center [389, 199] width 86 height 15
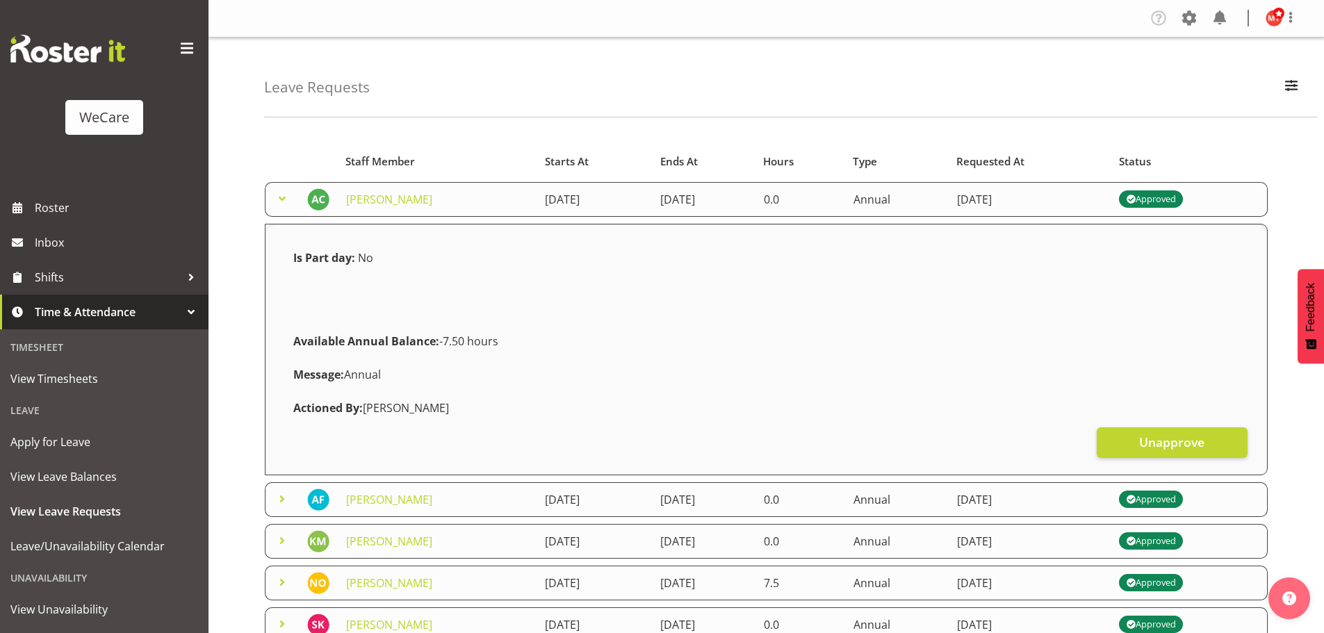
click at [281, 203] on span at bounding box center [282, 198] width 17 height 17
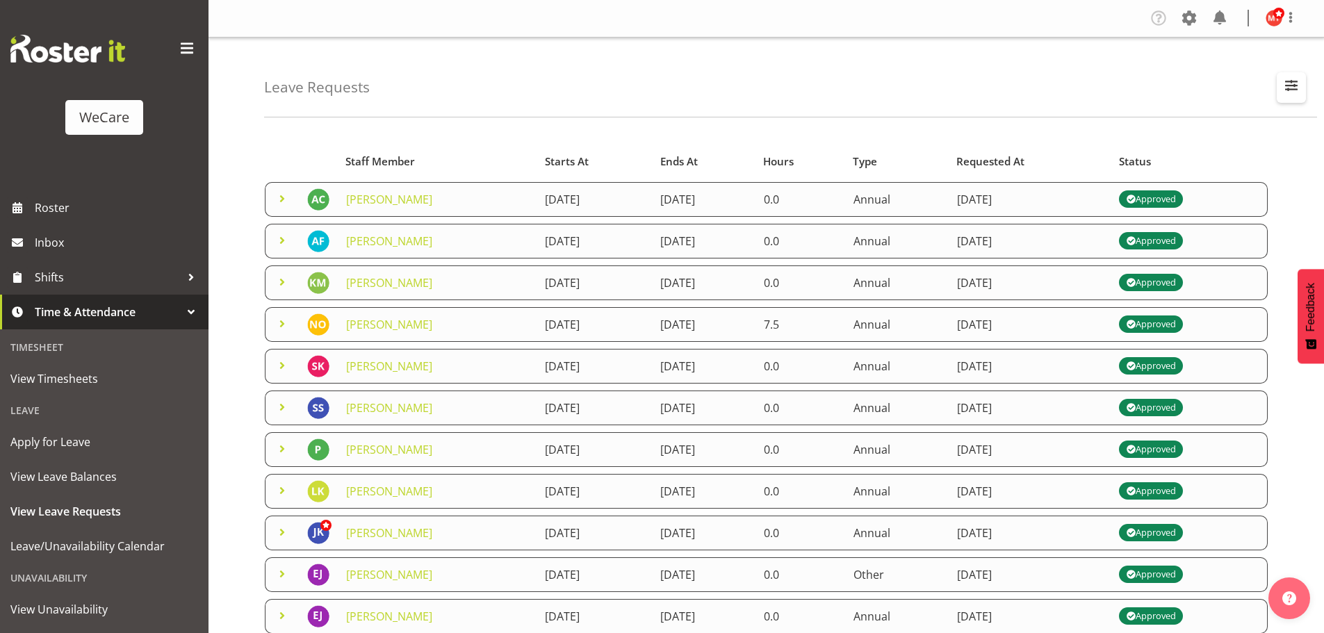
click at [1284, 93] on span "button" at bounding box center [1292, 85] width 18 height 18
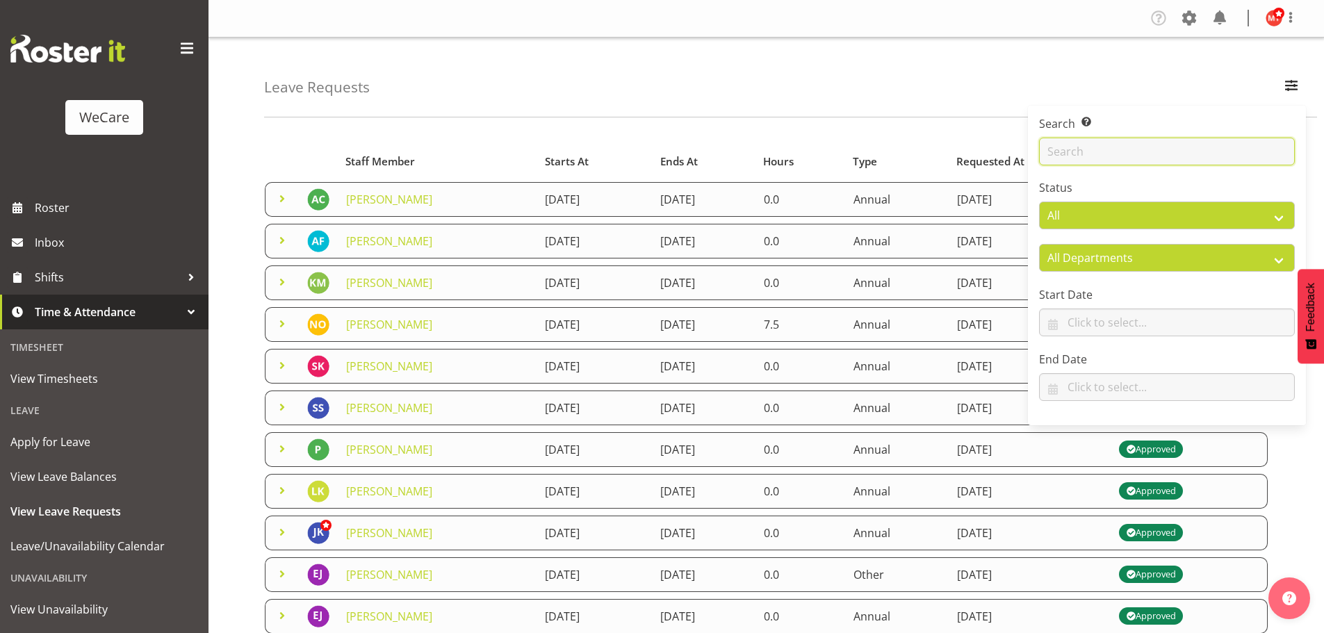
click at [1144, 147] on input "text" at bounding box center [1167, 152] width 256 height 28
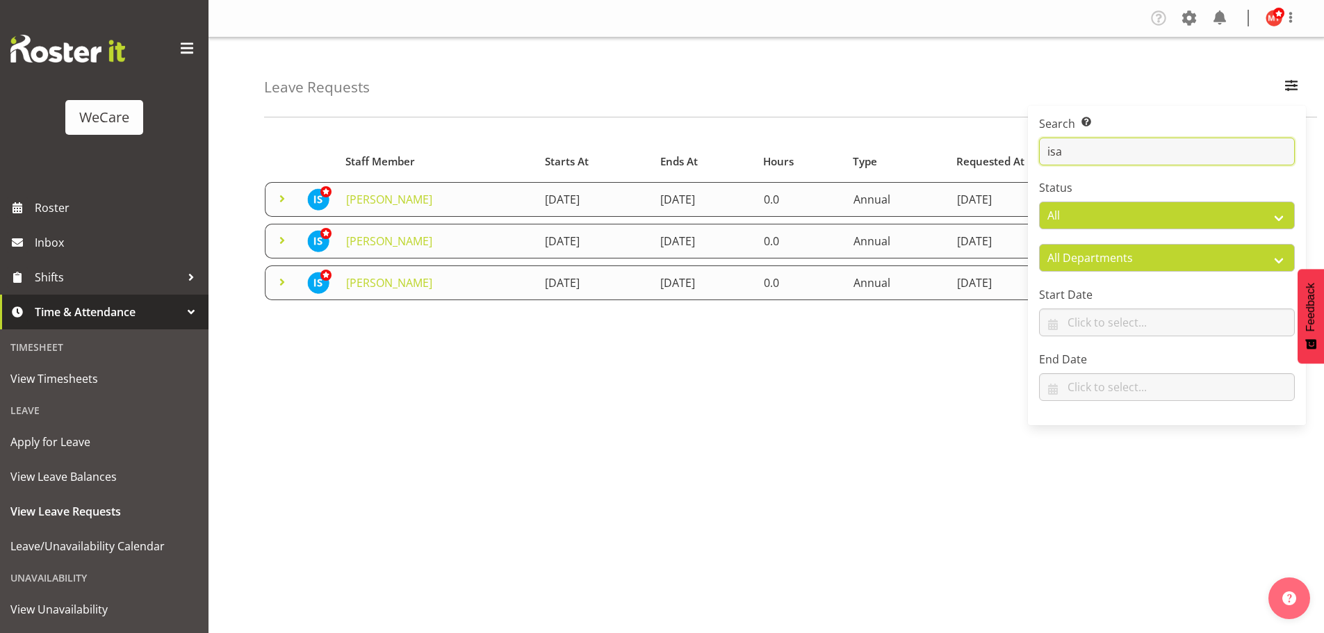
type input "isa"
click at [643, 62] on div "Leave Requests Search Search for a particular employee isa Status All Approved …" at bounding box center [790, 78] width 1053 height 80
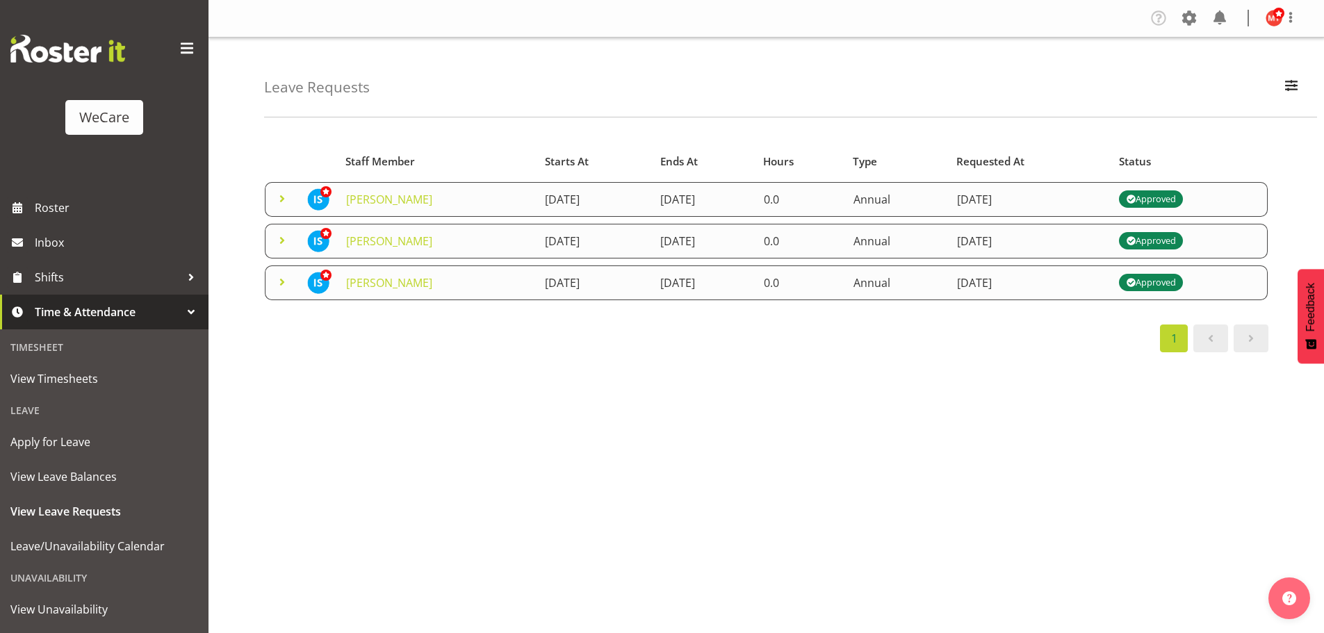
click at [282, 195] on span at bounding box center [282, 198] width 17 height 17
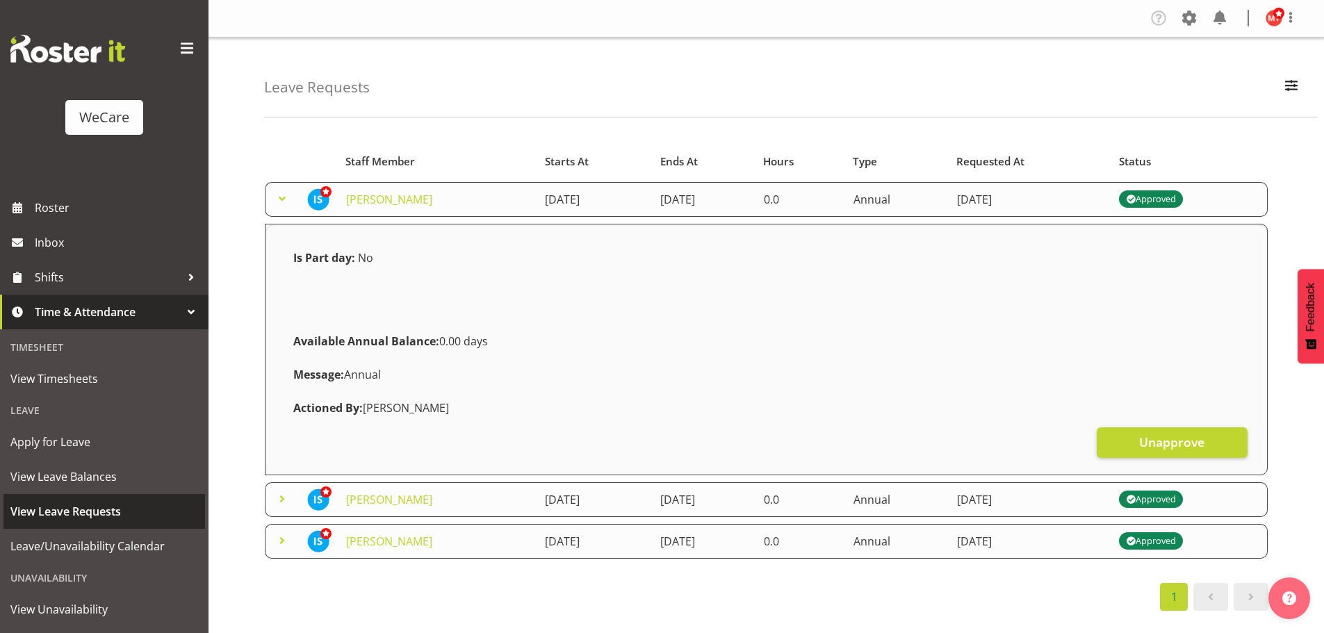
click at [58, 507] on span "View Leave Requests" at bounding box center [104, 511] width 188 height 21
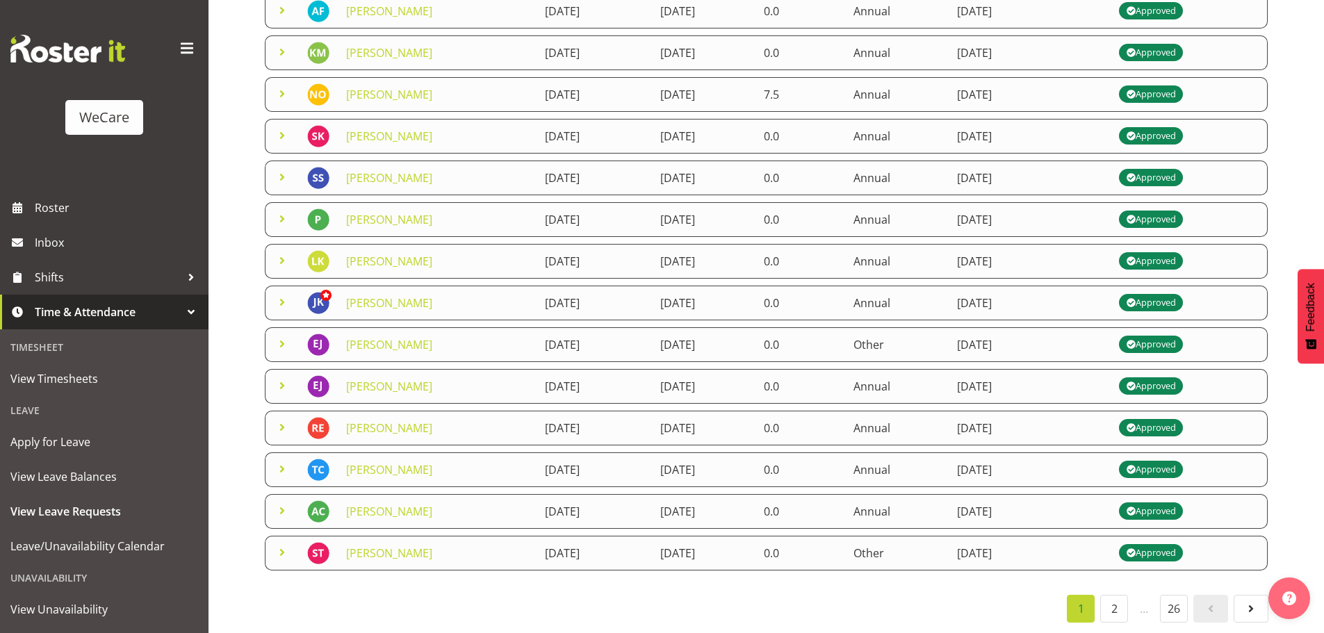
scroll to position [241, 0]
click at [1124, 595] on link "2" at bounding box center [1114, 609] width 28 height 28
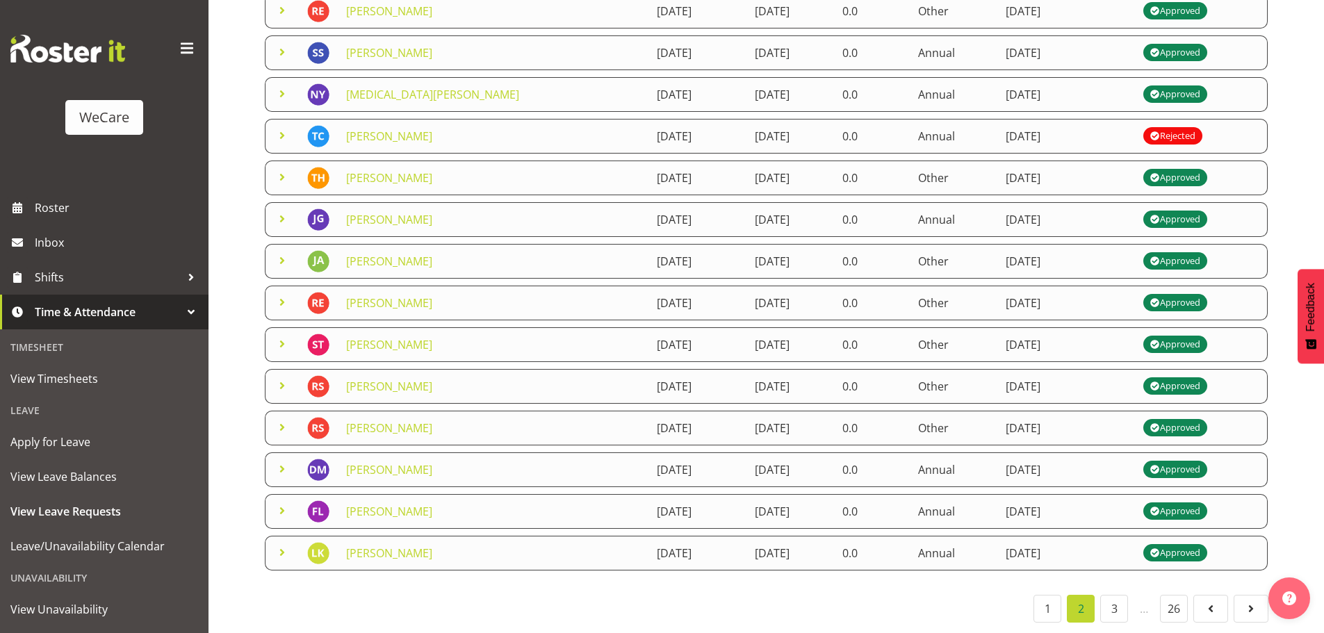
drag, startPoint x: 1232, startPoint y: 123, endPoint x: 1140, endPoint y: 126, distance: 91.8
click at [1140, 126] on tr "[PERSON_NAME] [DATE] [DATE] 0.0 Annual [DATE] Rejected" at bounding box center [766, 136] width 1003 height 35
click at [279, 128] on span at bounding box center [282, 135] width 17 height 17
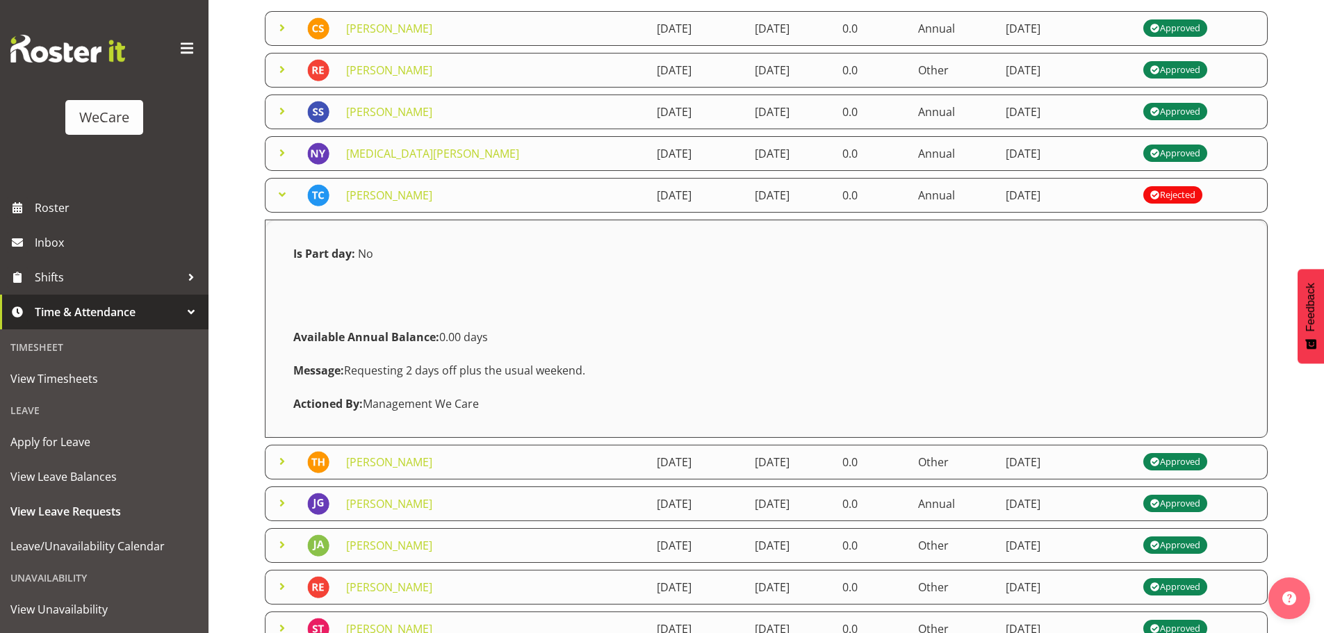
scroll to position [0, 0]
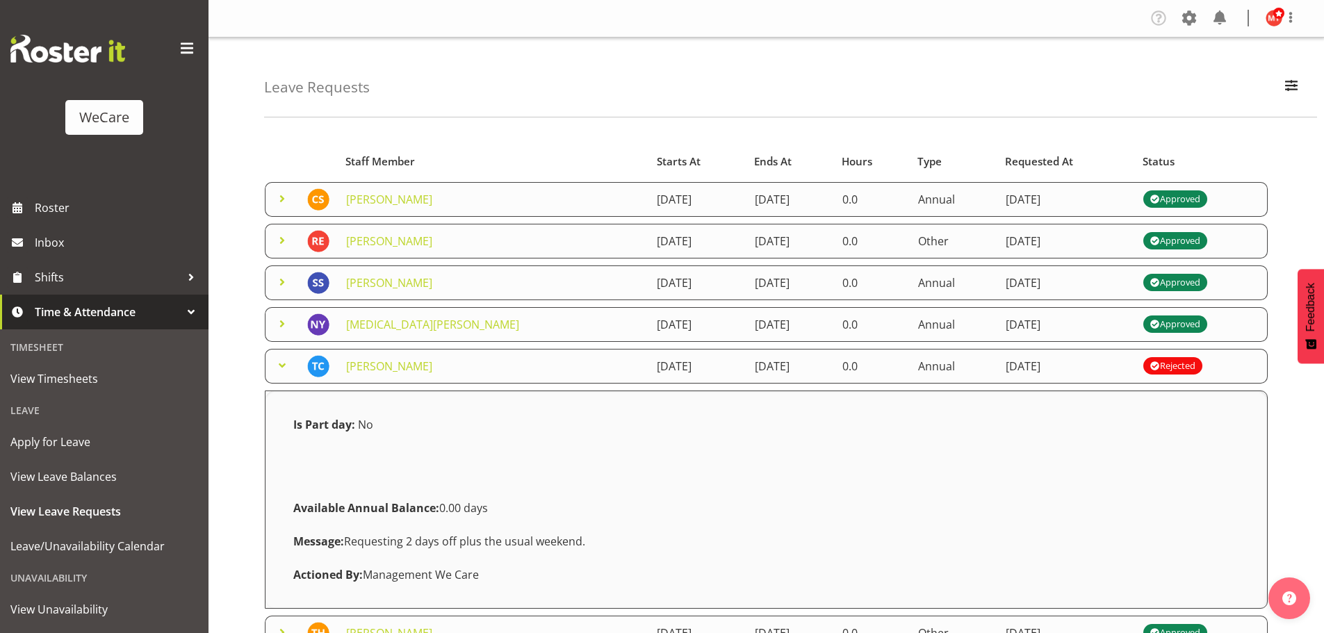
click at [275, 369] on span at bounding box center [282, 365] width 17 height 17
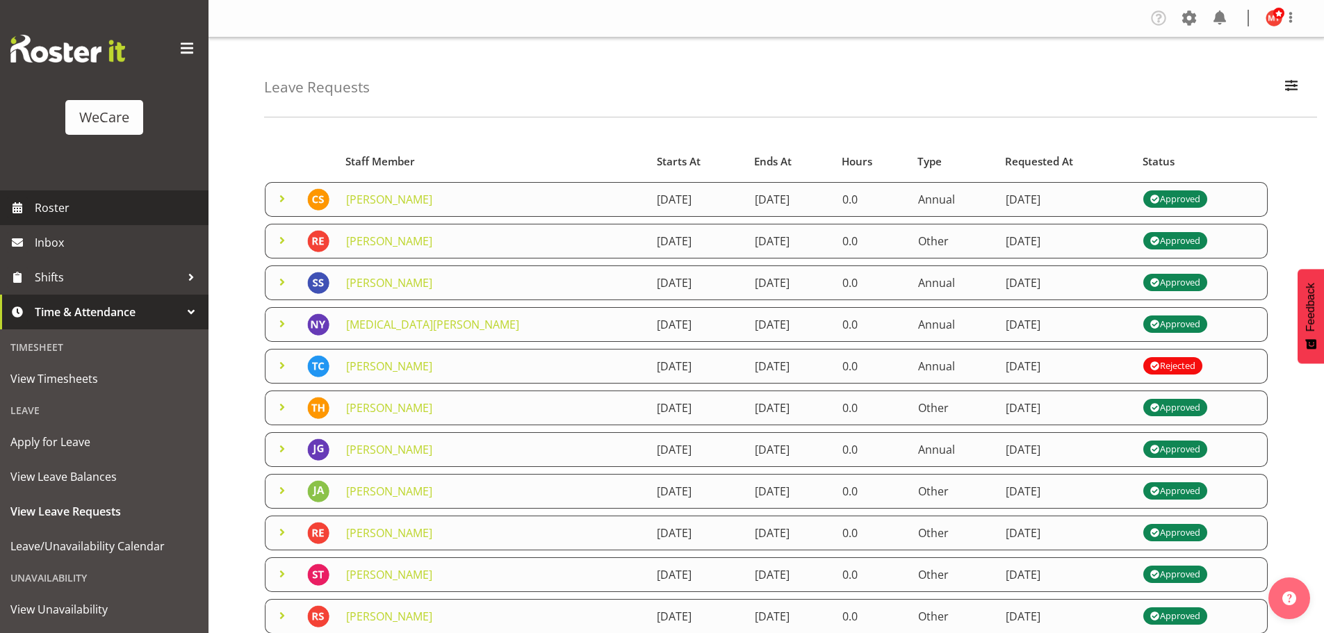
click at [106, 203] on span "Roster" at bounding box center [118, 207] width 167 height 21
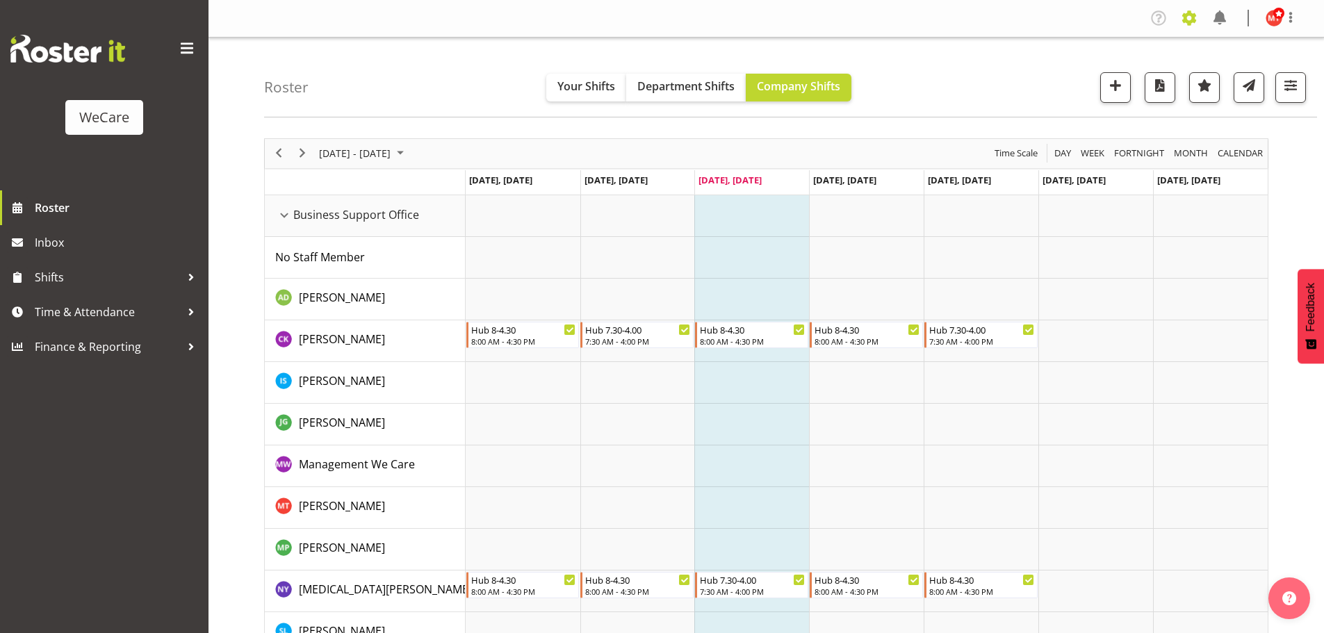
click at [1196, 22] on span at bounding box center [1189, 18] width 22 height 22
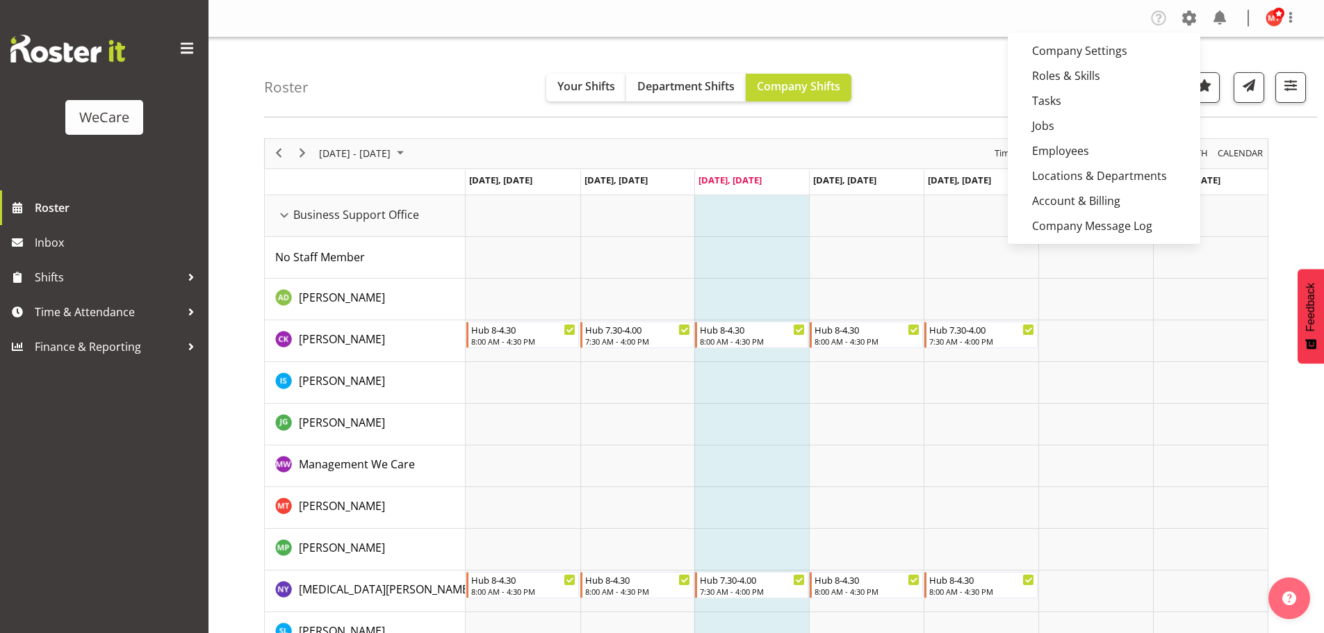
click at [913, 29] on nav "Company Settings Roles & Skills Tasks Jobs Employees Locations & Departments Ac…" at bounding box center [766, 18] width 1088 height 23
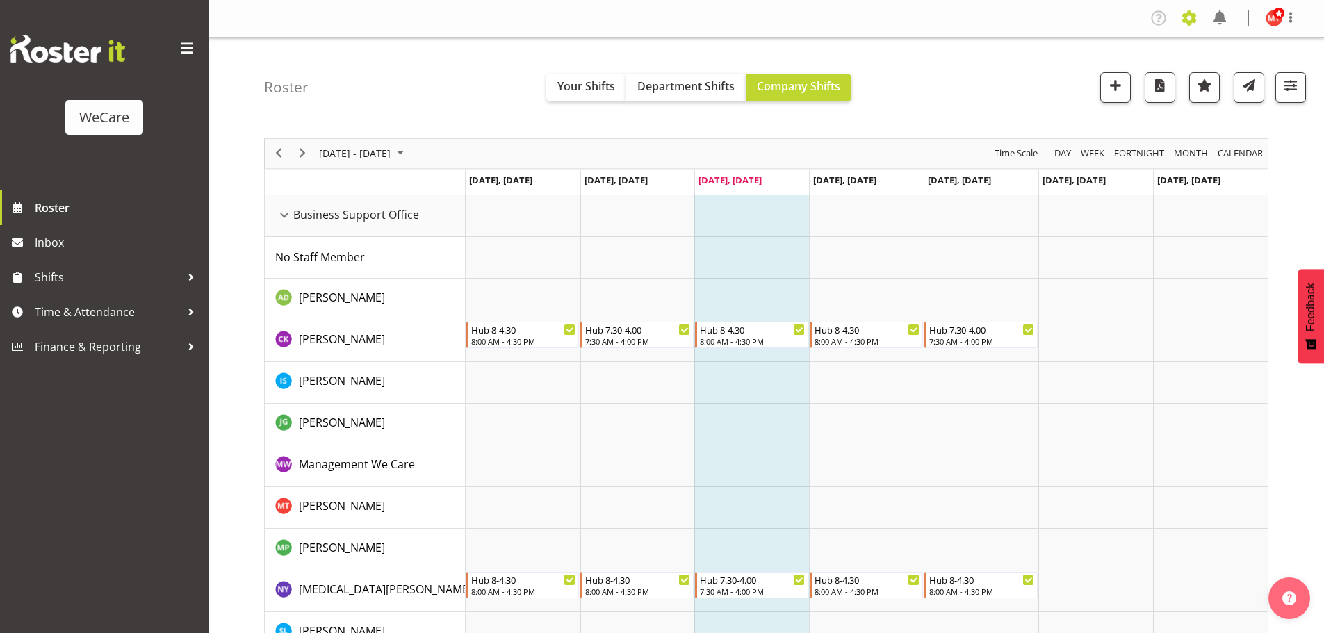
click at [1196, 25] on span at bounding box center [1189, 18] width 22 height 22
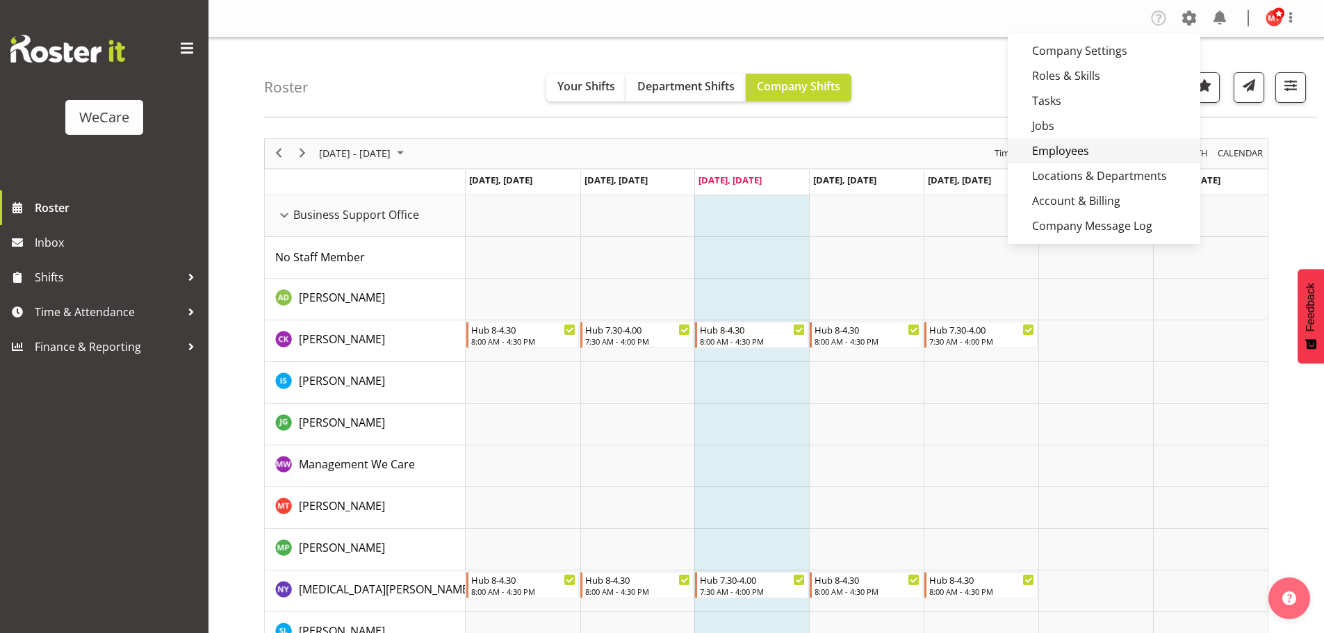
click at [1112, 150] on link "Employees" at bounding box center [1104, 150] width 193 height 25
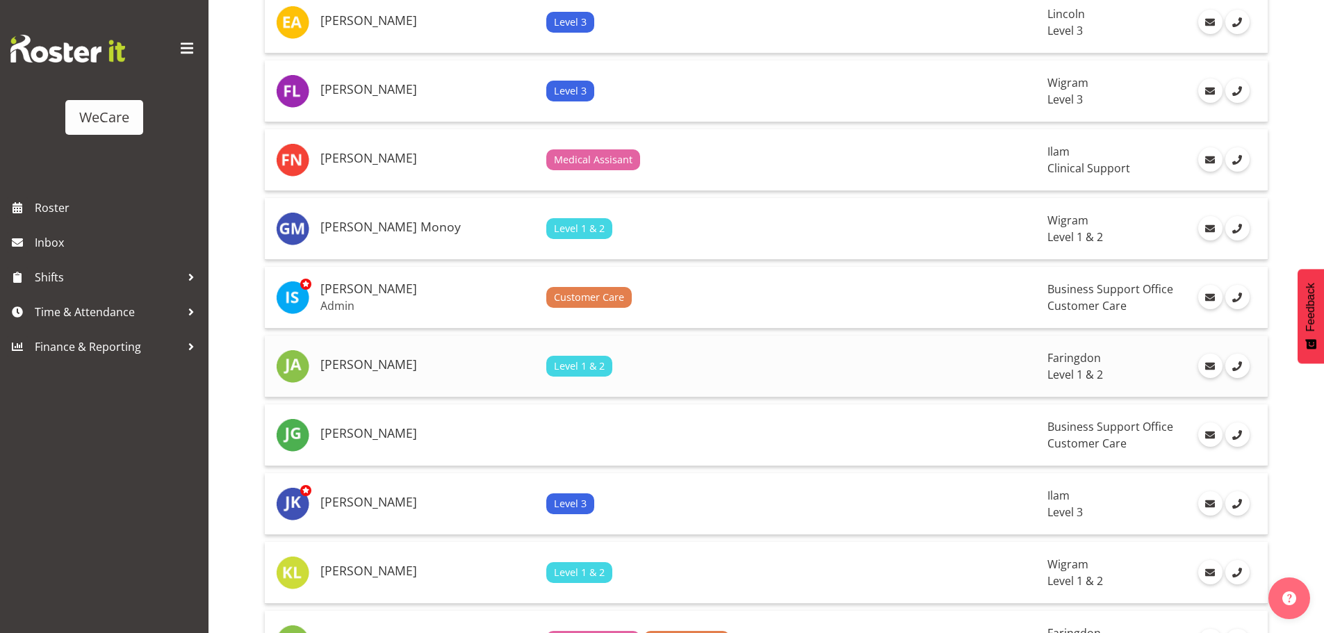
scroll to position [1321, 0]
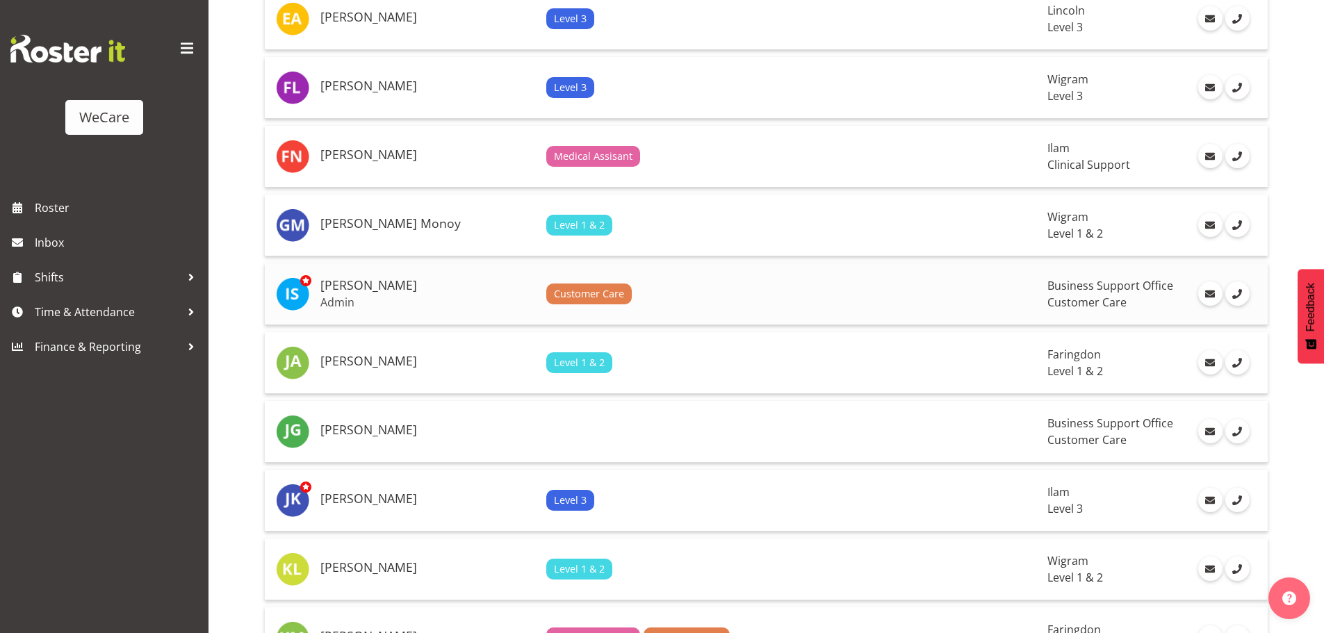
click at [376, 298] on p "Admin" at bounding box center [427, 302] width 215 height 14
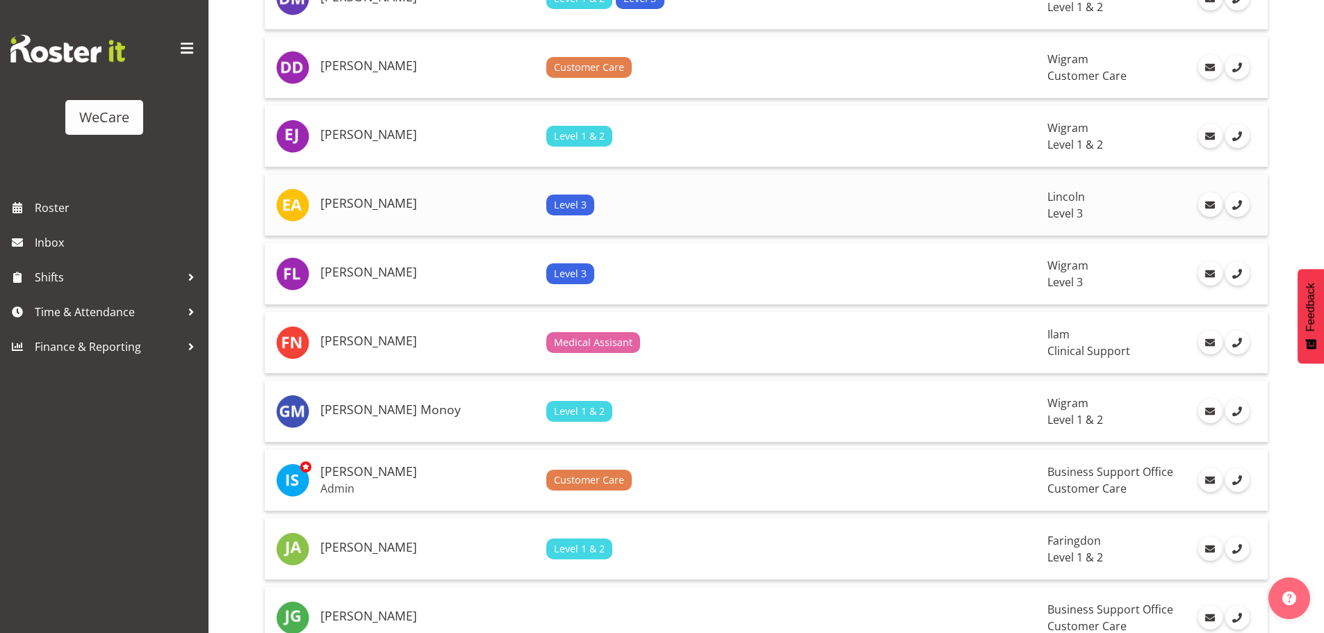
scroll to position [1112, 0]
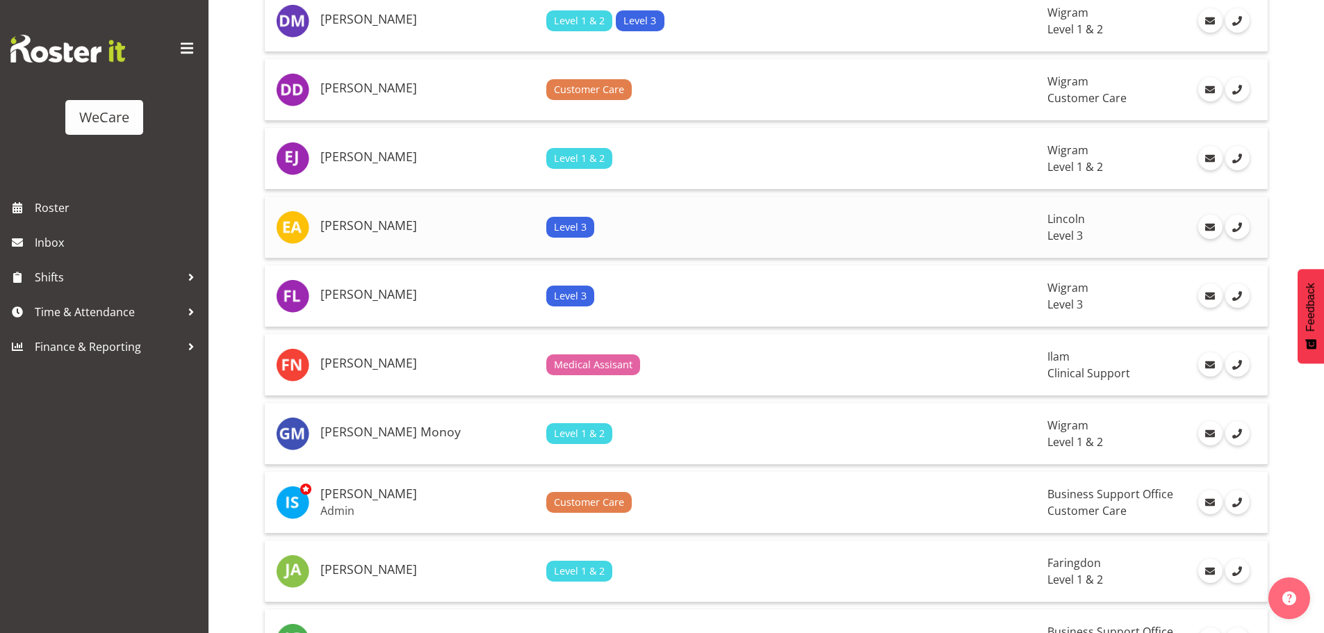
click at [423, 227] on h5 "[PERSON_NAME]" at bounding box center [427, 226] width 215 height 14
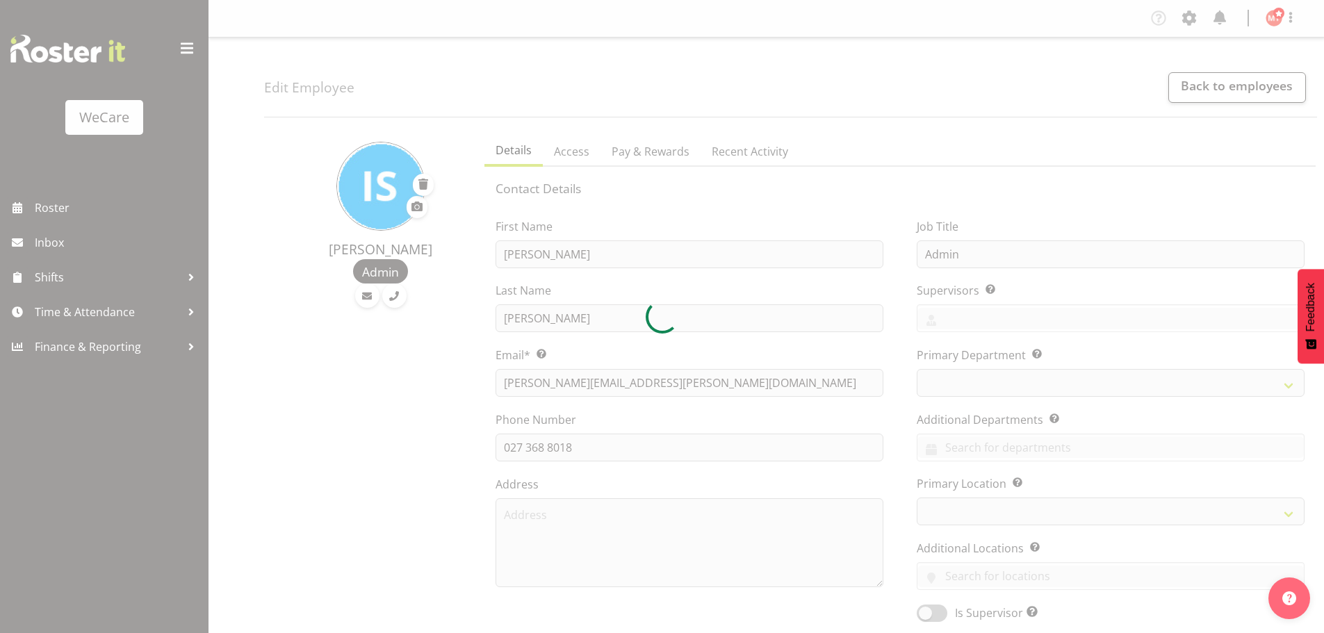
select select "location"
select select "roster"
select select "historical"
select select "day"
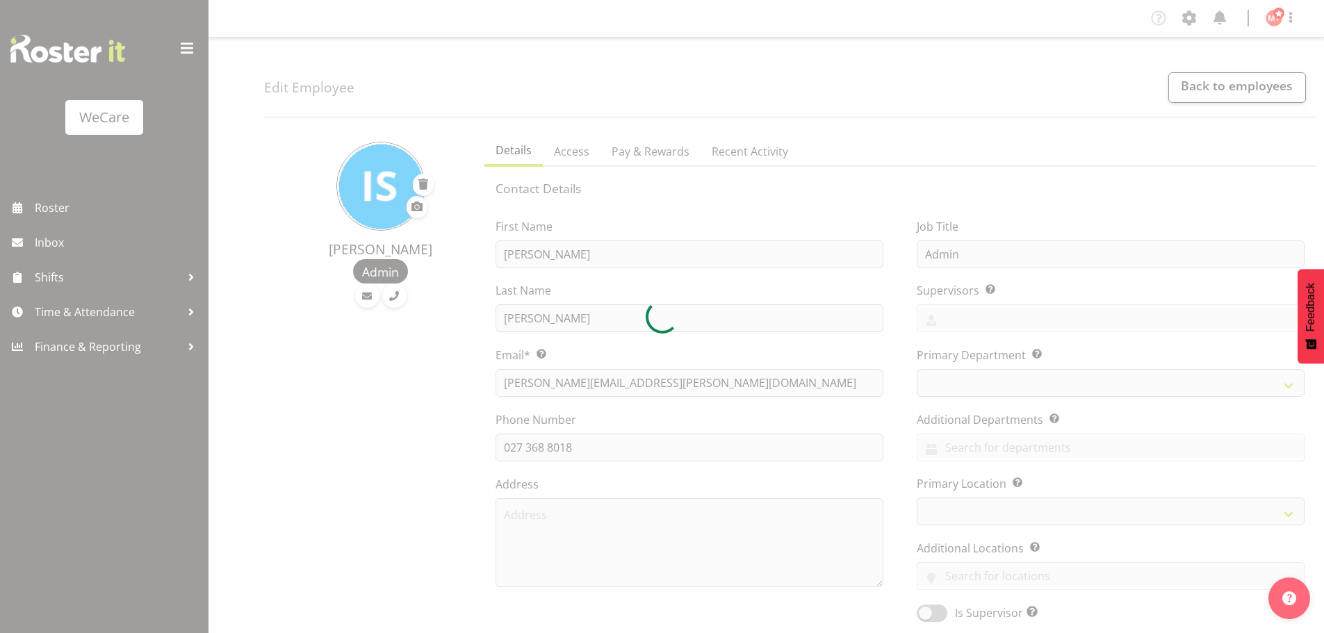
select select "day"
select select
select select "853"
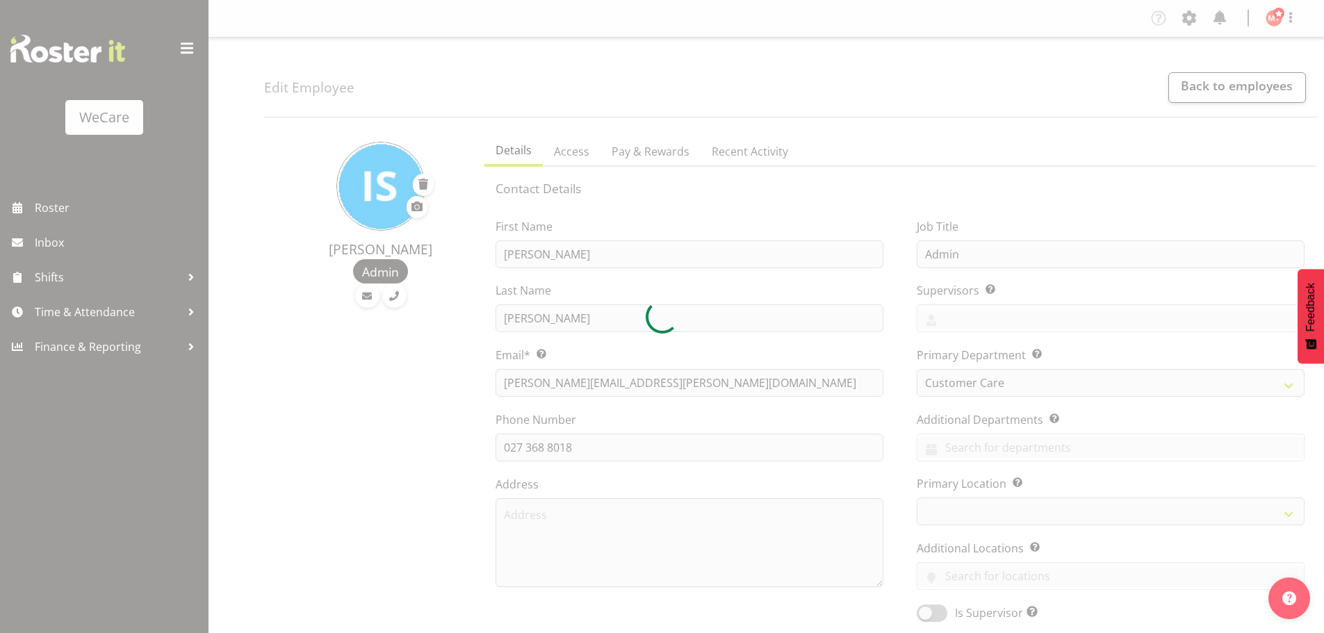
select select
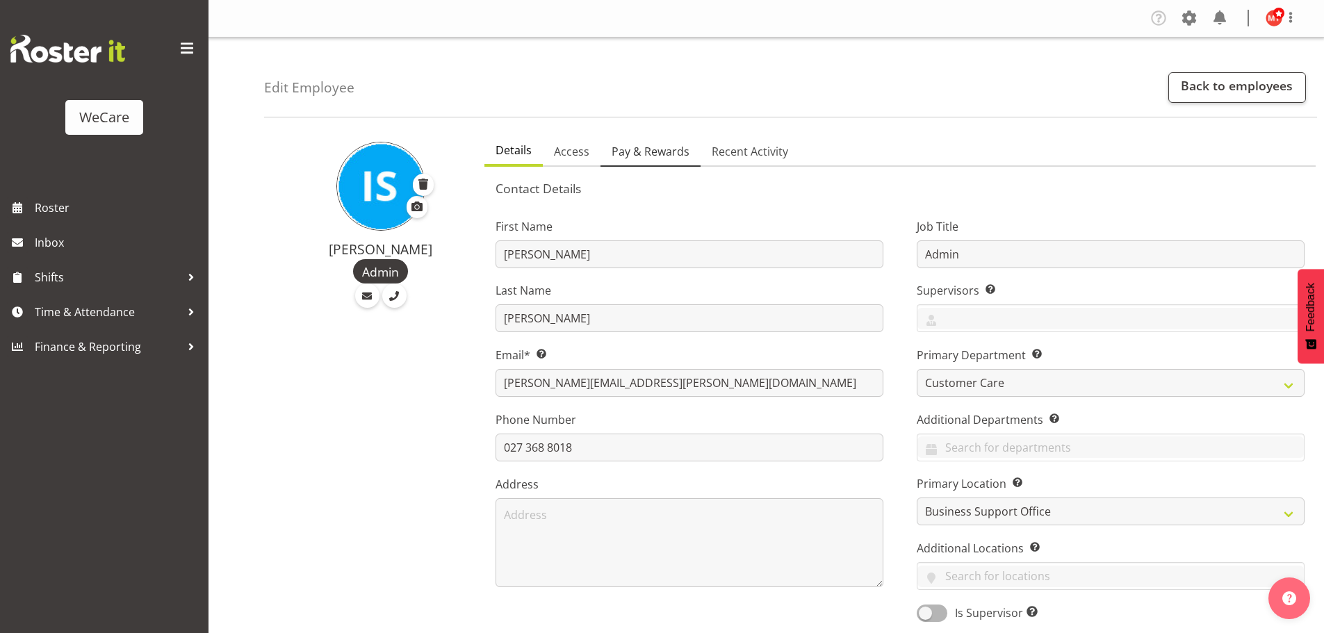
click at [677, 147] on span "Pay & Rewards" at bounding box center [651, 151] width 78 height 17
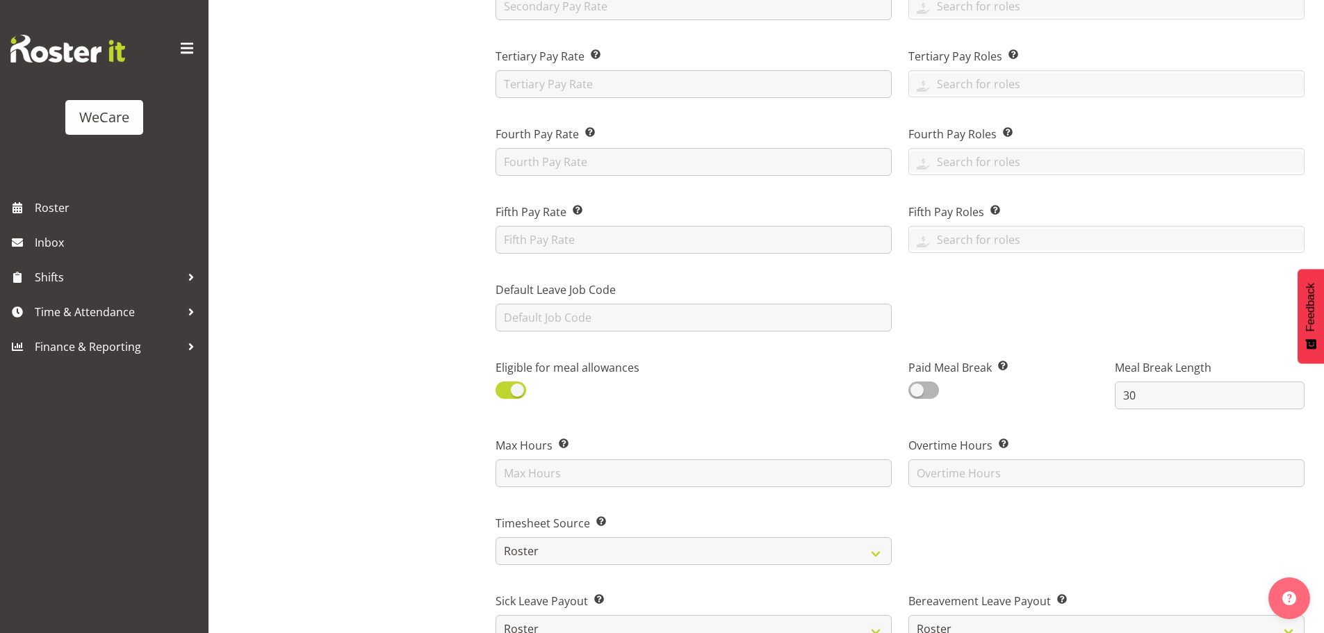
scroll to position [417, 0]
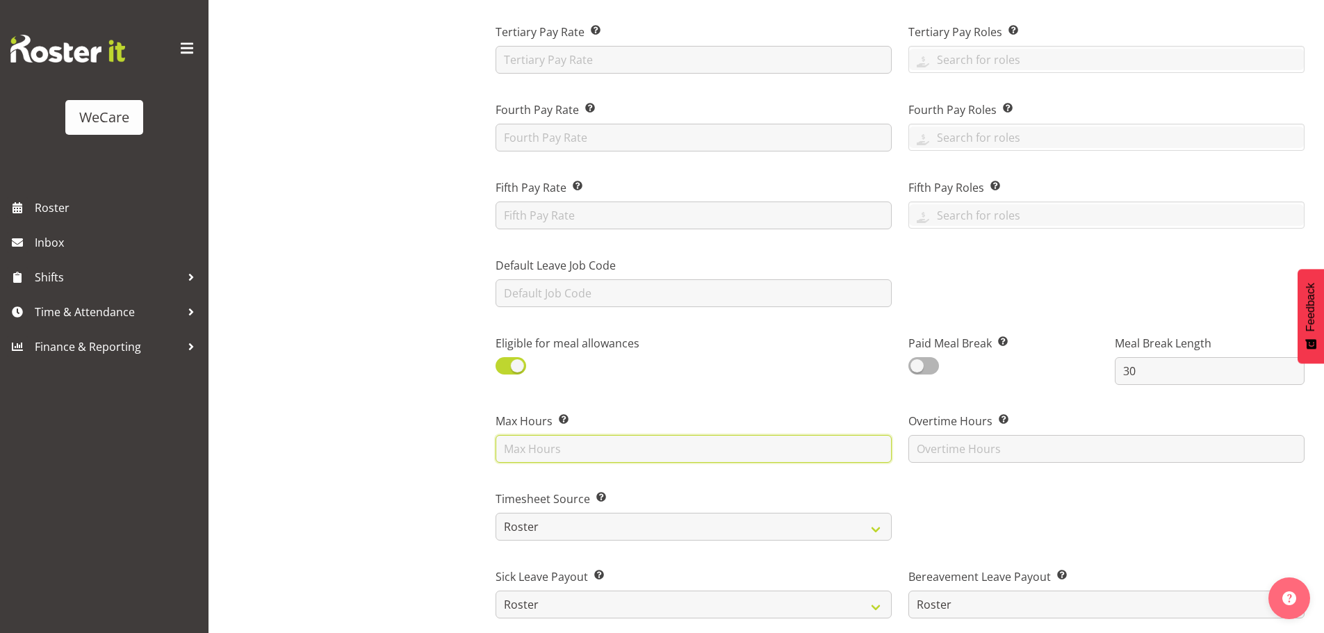
click at [533, 446] on input "text" at bounding box center [694, 449] width 396 height 28
click at [388, 407] on div "[PERSON_NAME] Admin" at bounding box center [370, 425] width 212 height 1429
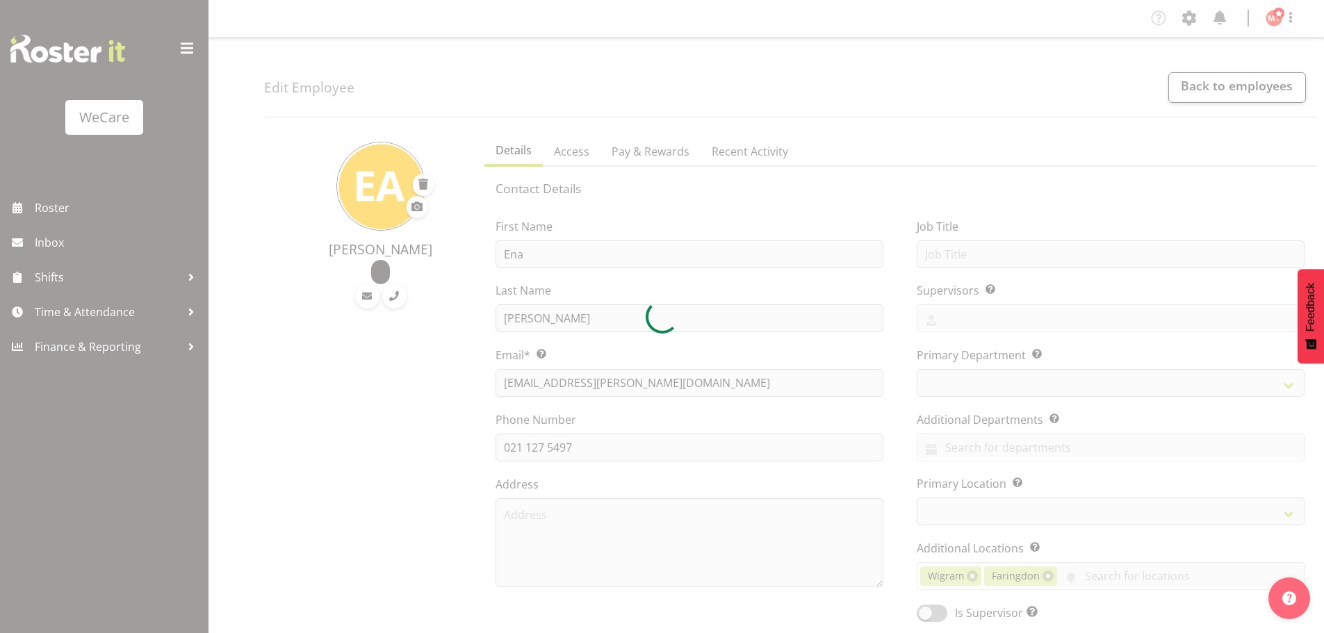
select select "location"
select select "roster"
select select "historical"
select select "day"
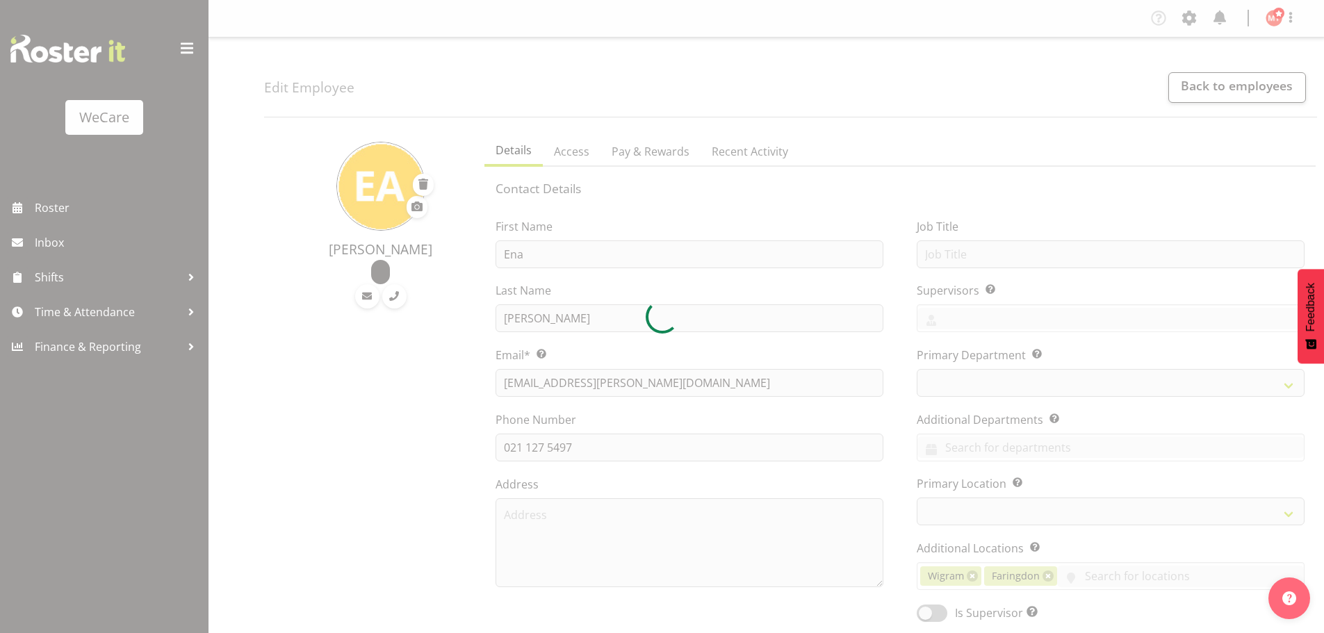
select select "day"
select select
select select "868"
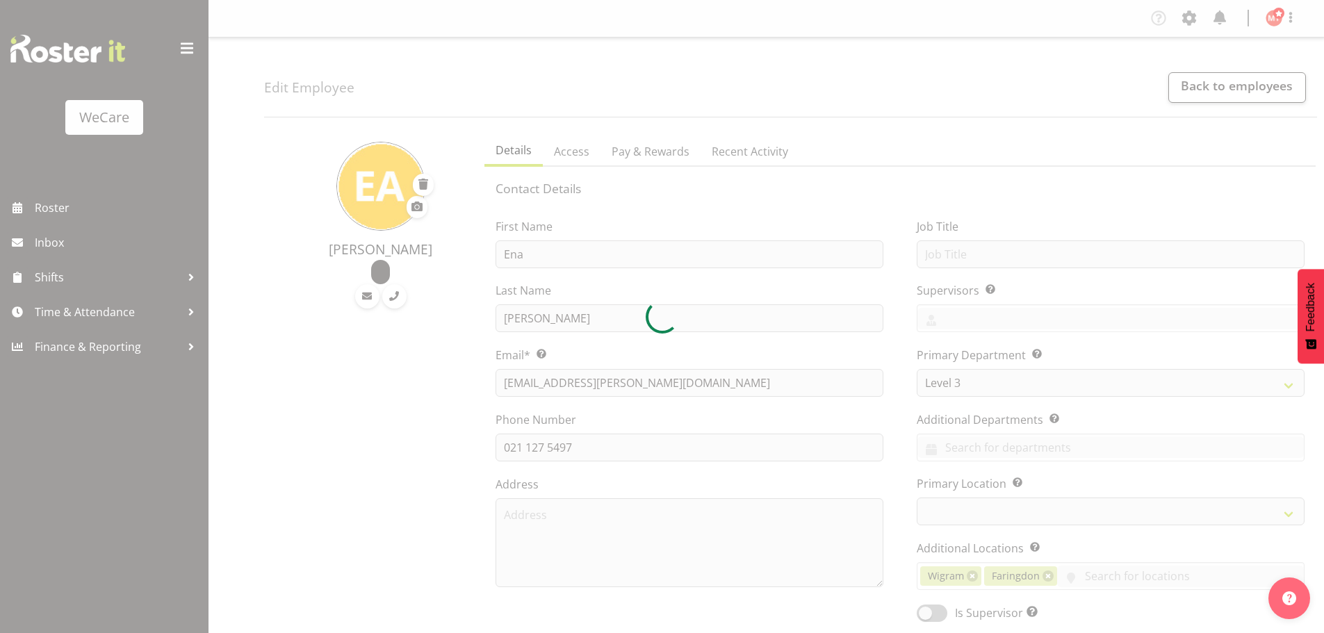
select select
select select "1202"
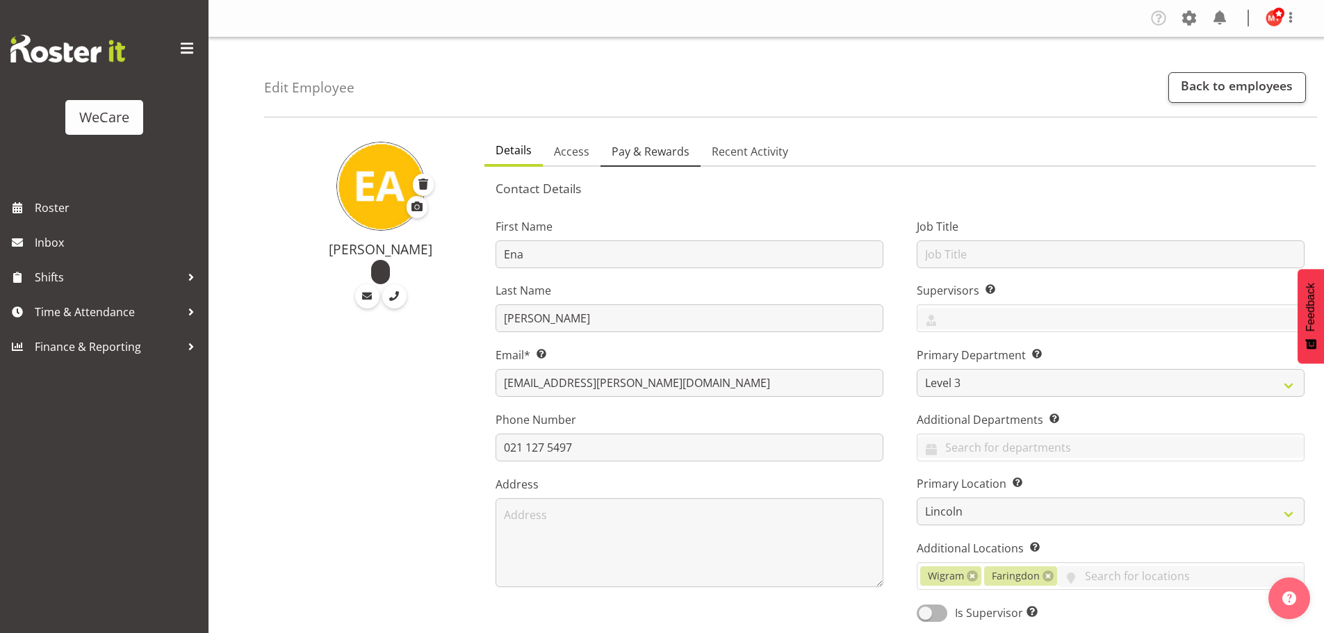
click at [633, 152] on span "Pay & Rewards" at bounding box center [651, 151] width 78 height 17
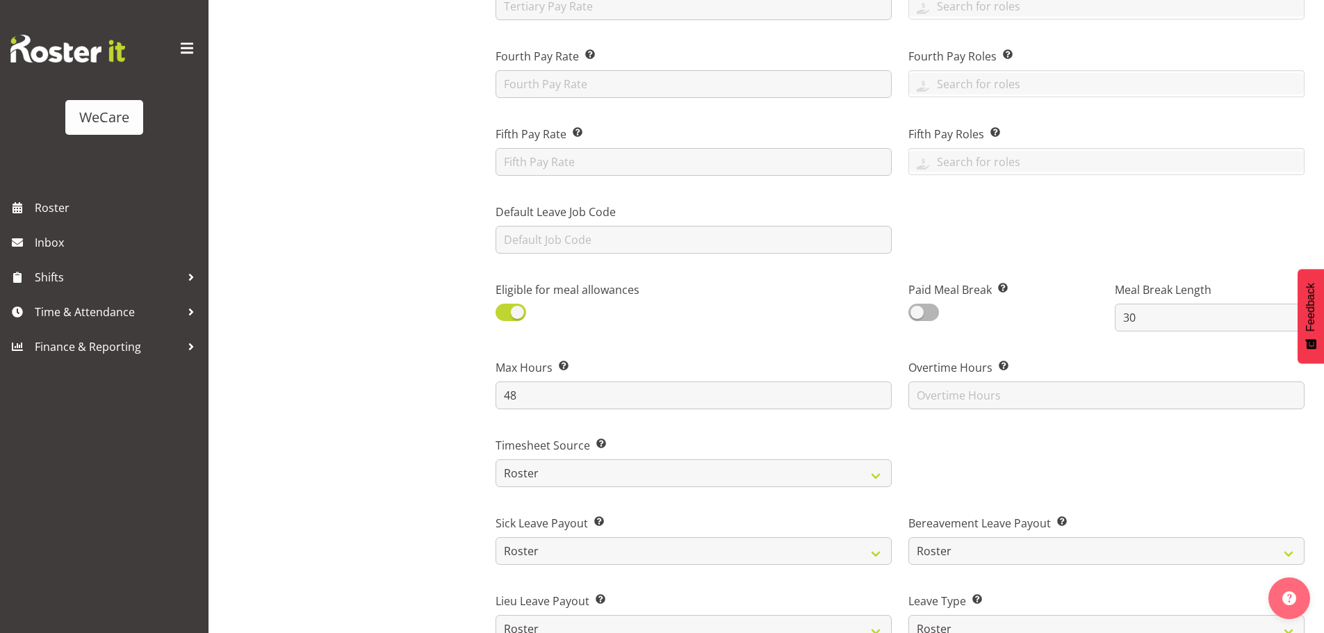
scroll to position [487, 0]
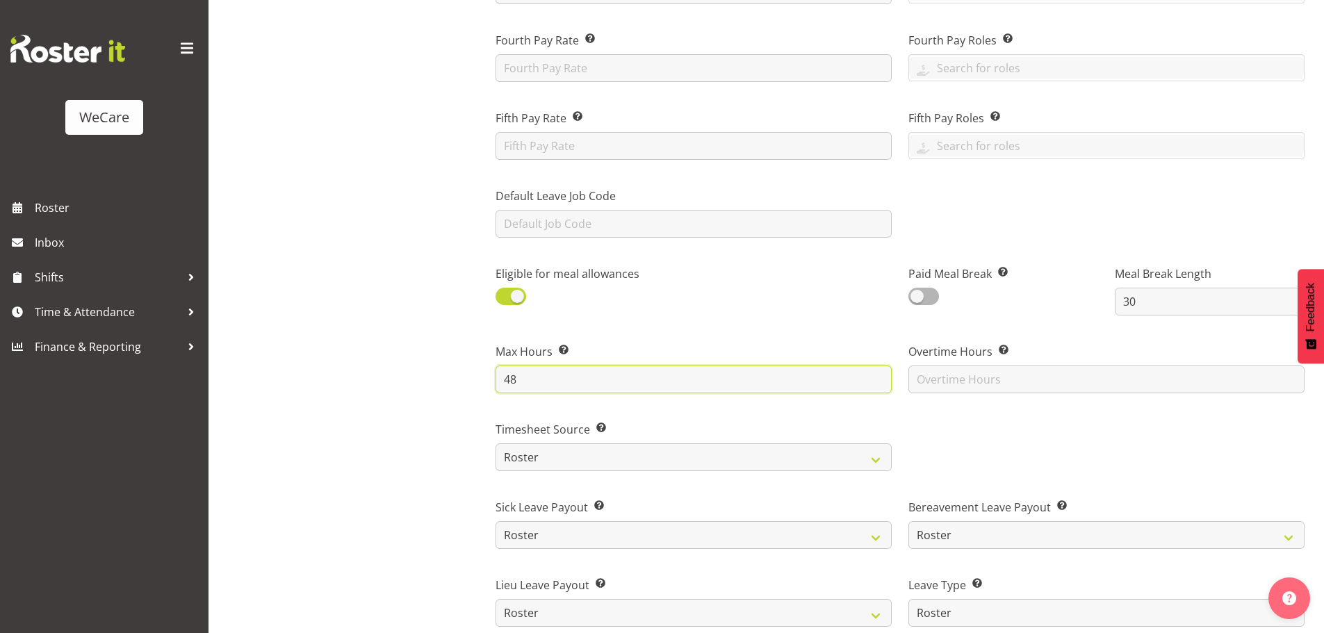
drag, startPoint x: 535, startPoint y: 382, endPoint x: 491, endPoint y: 380, distance: 43.8
click at [491, 380] on div "Max Hours Enter the maximum number of hours an employee is allowed to work. Thi…" at bounding box center [693, 363] width 413 height 78
click at [444, 375] on div "[PERSON_NAME]" at bounding box center [370, 355] width 212 height 1429
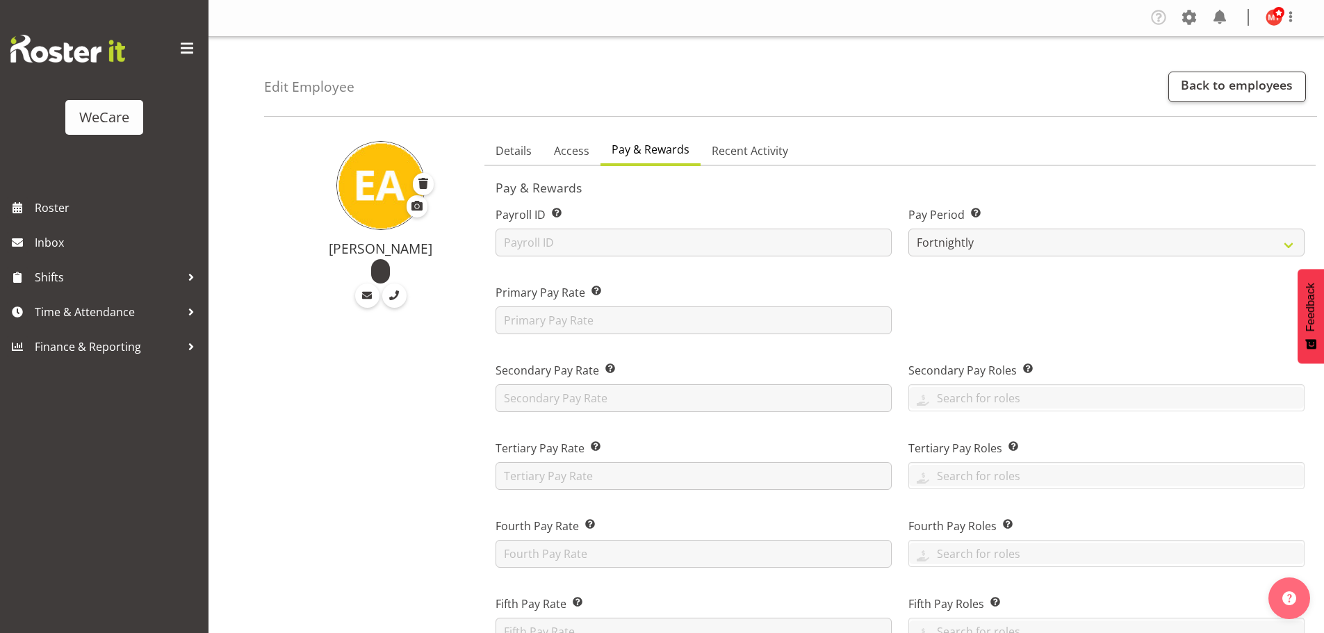
scroll to position [0, 0]
click at [517, 141] on link "Details" at bounding box center [514, 152] width 58 height 29
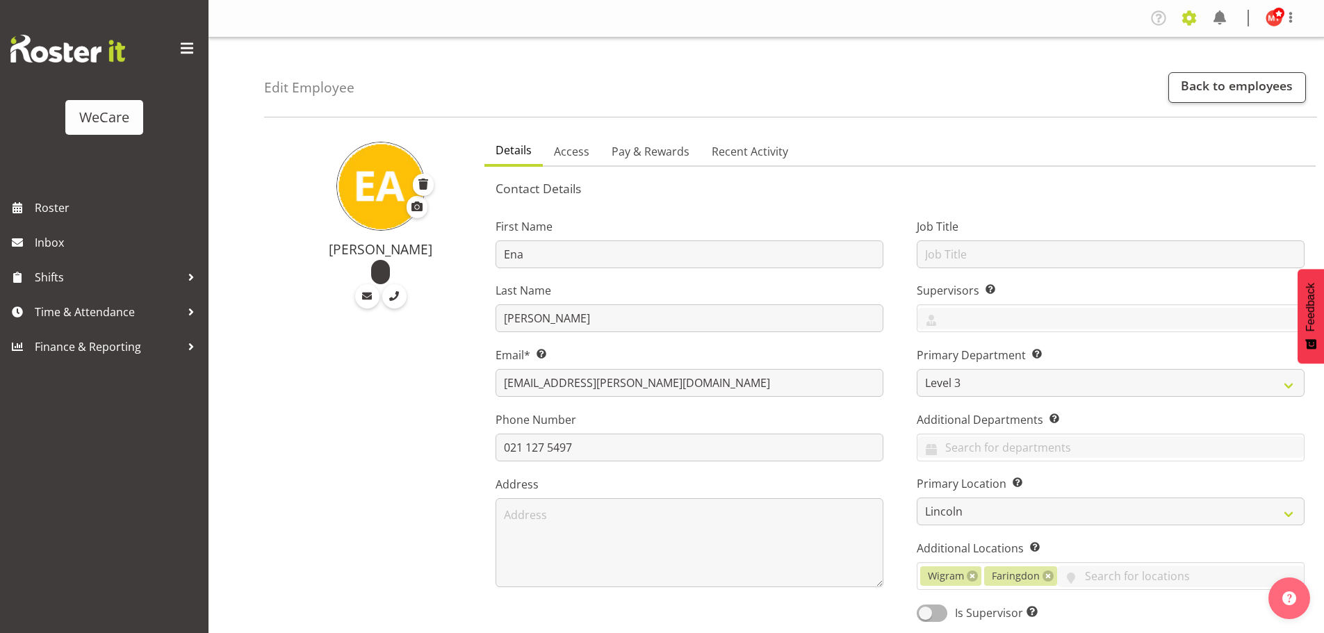
click at [1189, 15] on span at bounding box center [1189, 18] width 22 height 22
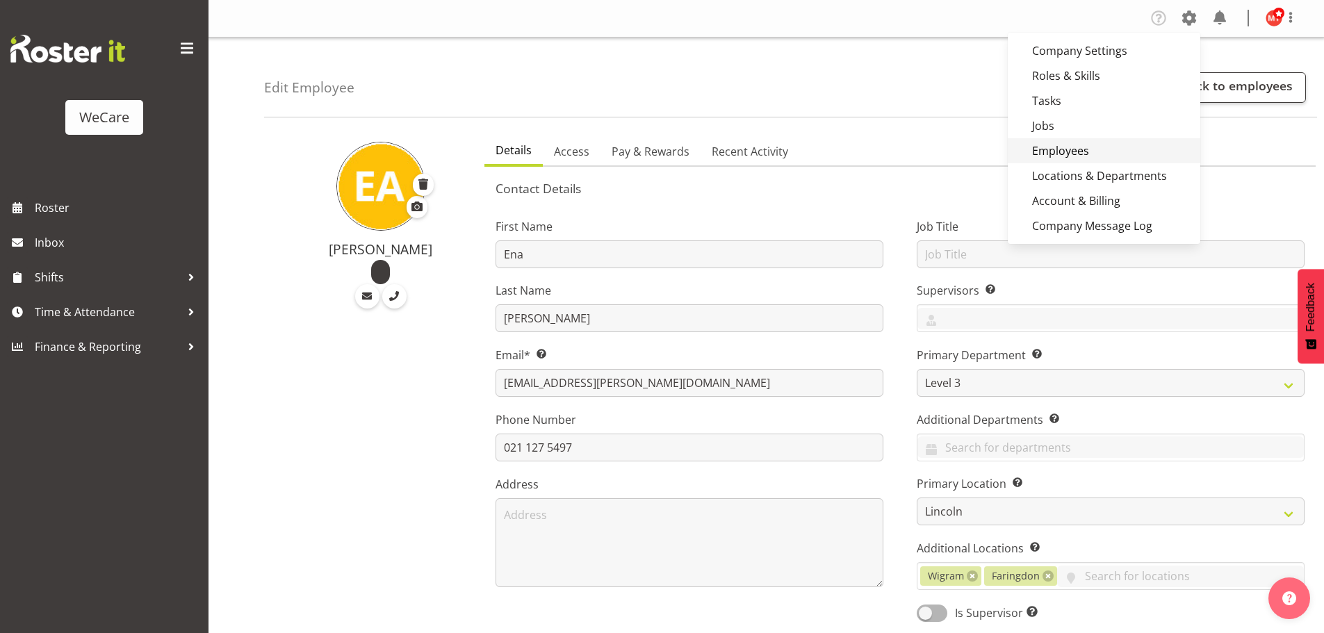
click at [1119, 156] on link "Employees" at bounding box center [1104, 150] width 193 height 25
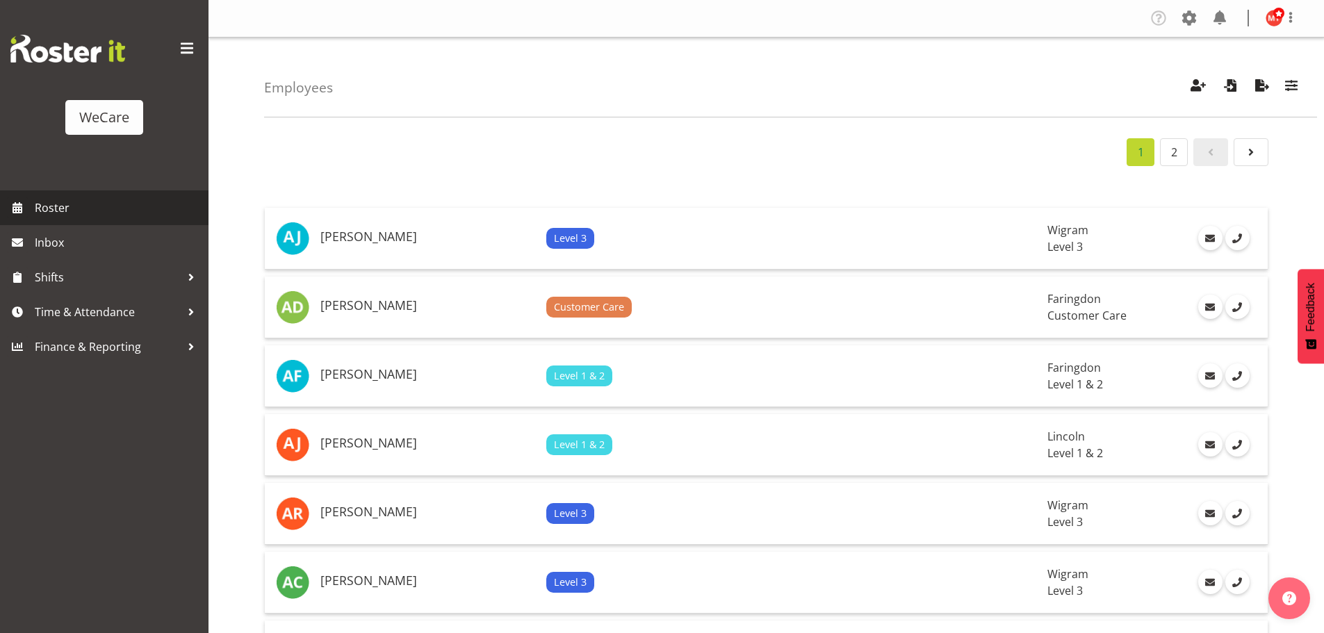
click at [98, 207] on span "Roster" at bounding box center [118, 207] width 167 height 21
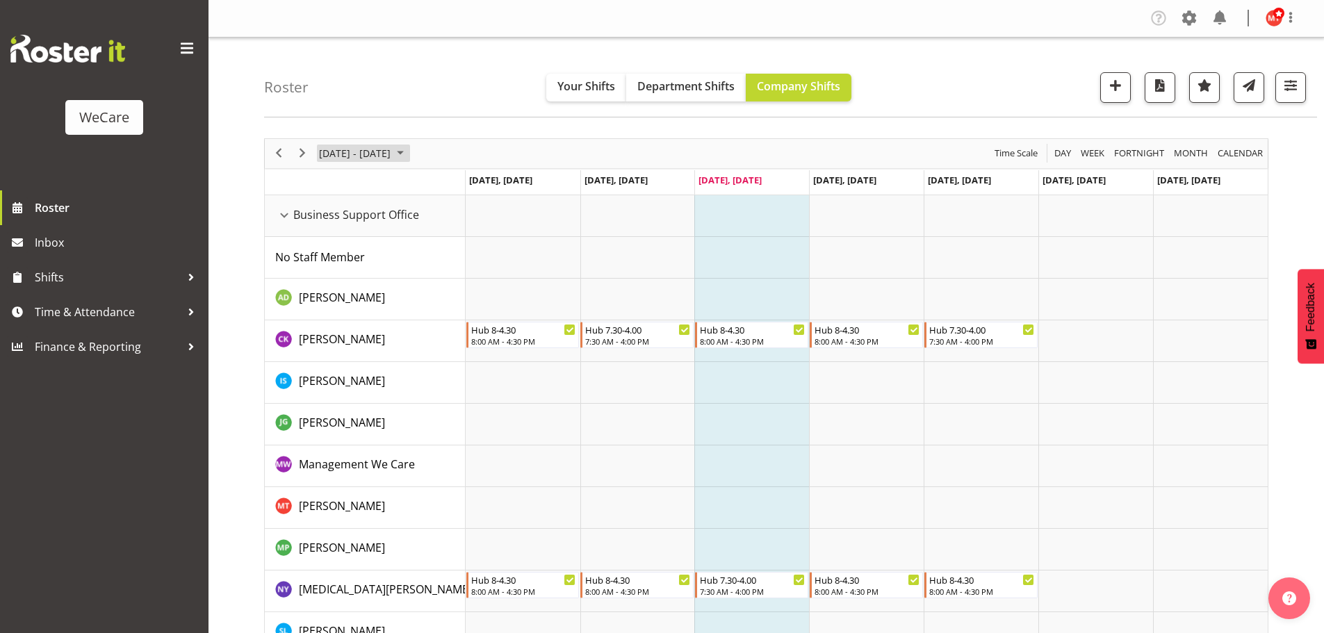
click at [330, 162] on span "[DATE] - [DATE]" at bounding box center [355, 153] width 74 height 17
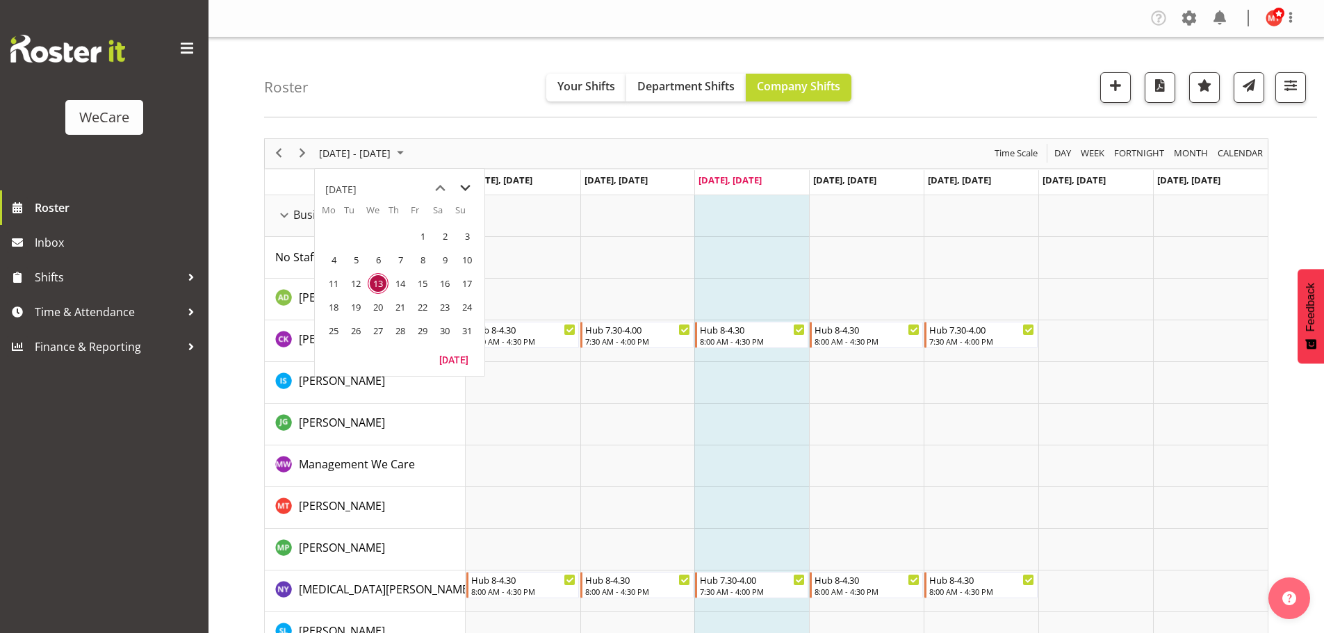
click at [462, 188] on span "next month" at bounding box center [465, 188] width 24 height 25
click at [334, 255] on span "6" at bounding box center [333, 260] width 21 height 21
